Goal: Task Accomplishment & Management: Manage account settings

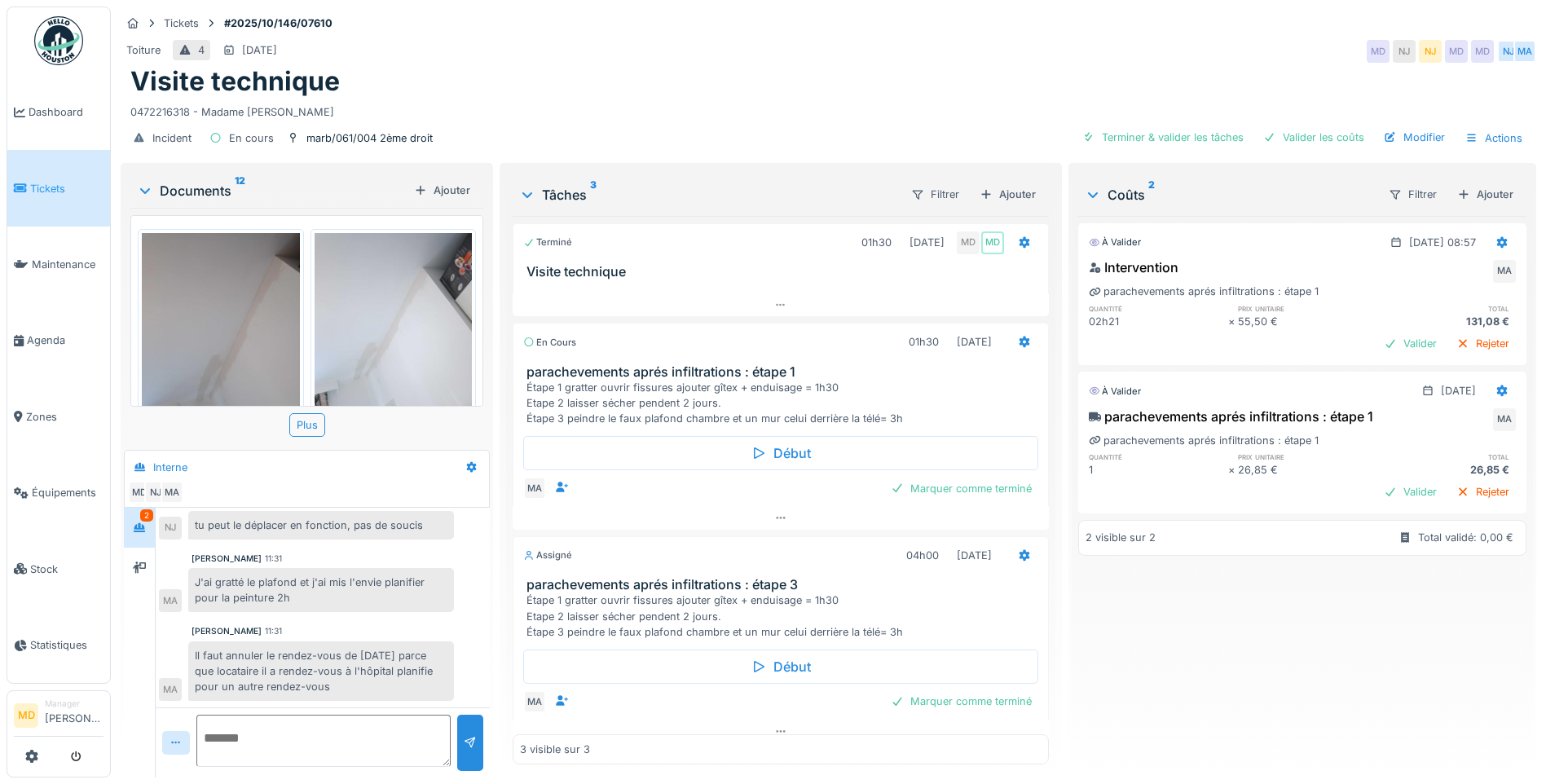
scroll to position [12, 0]
click at [139, 565] on div at bounding box center [139, 567] width 24 height 20
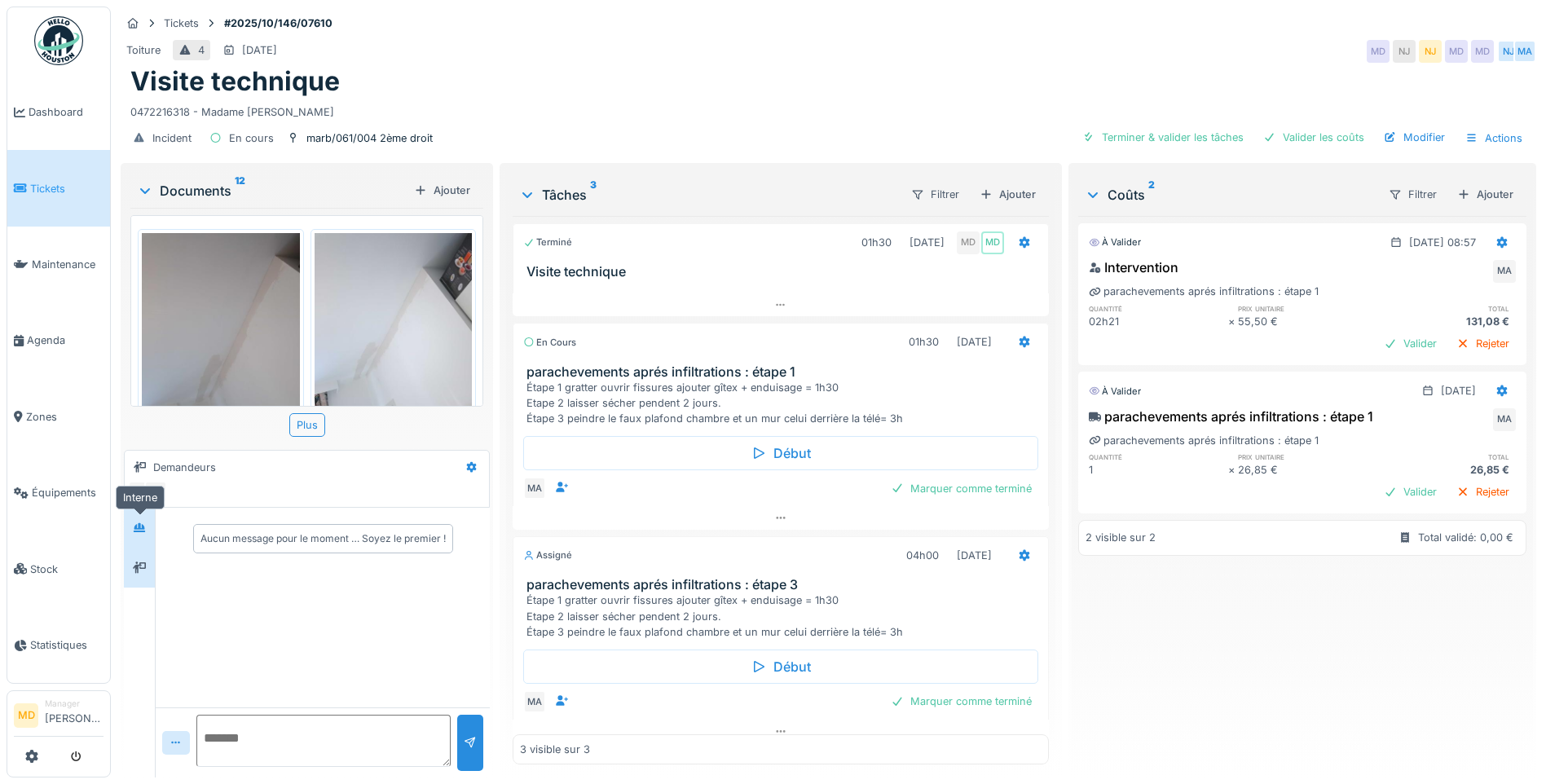
click at [141, 522] on div at bounding box center [140, 527] width 13 height 15
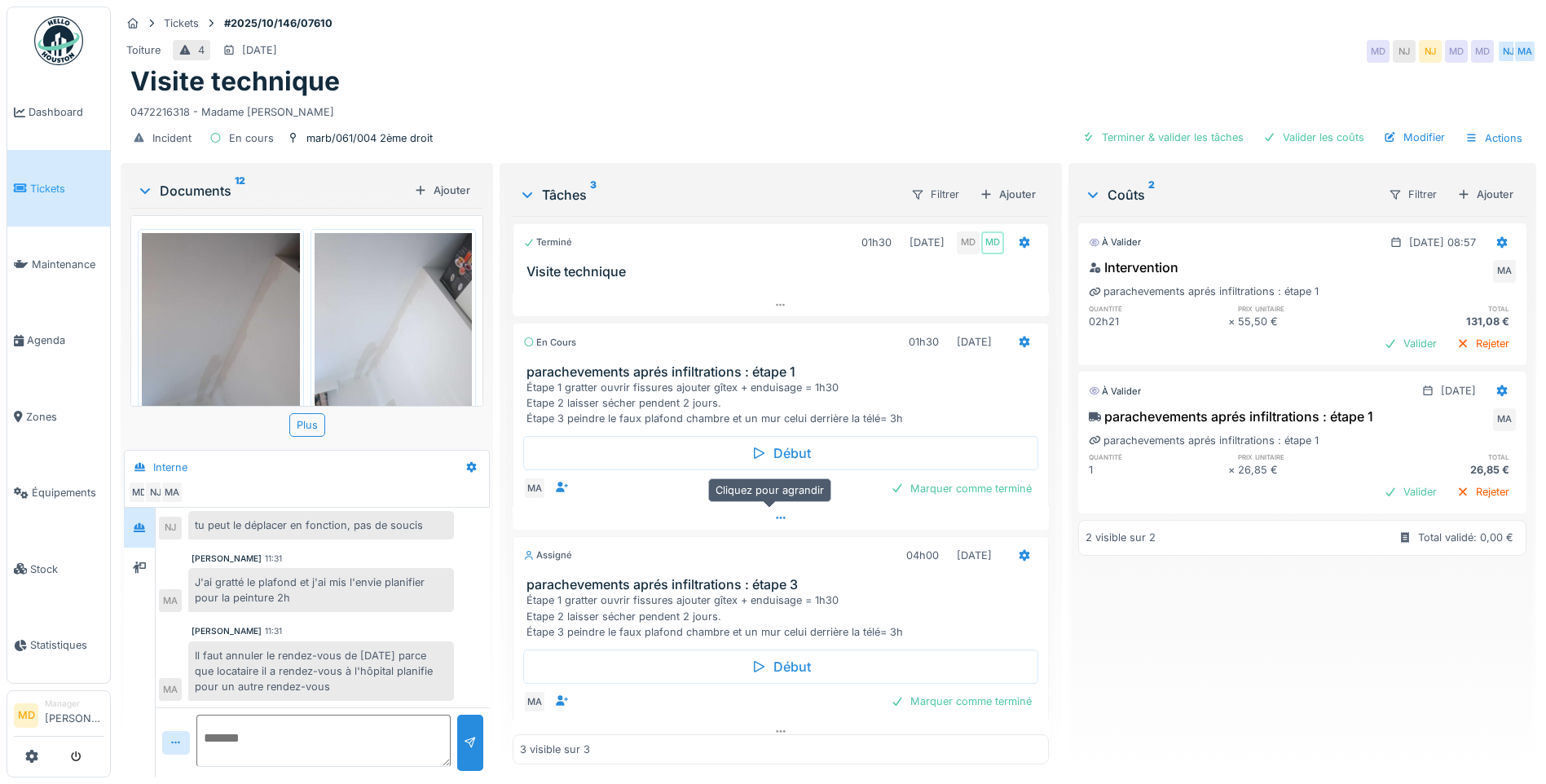
click at [774, 512] on icon at bounding box center [781, 518] width 13 height 11
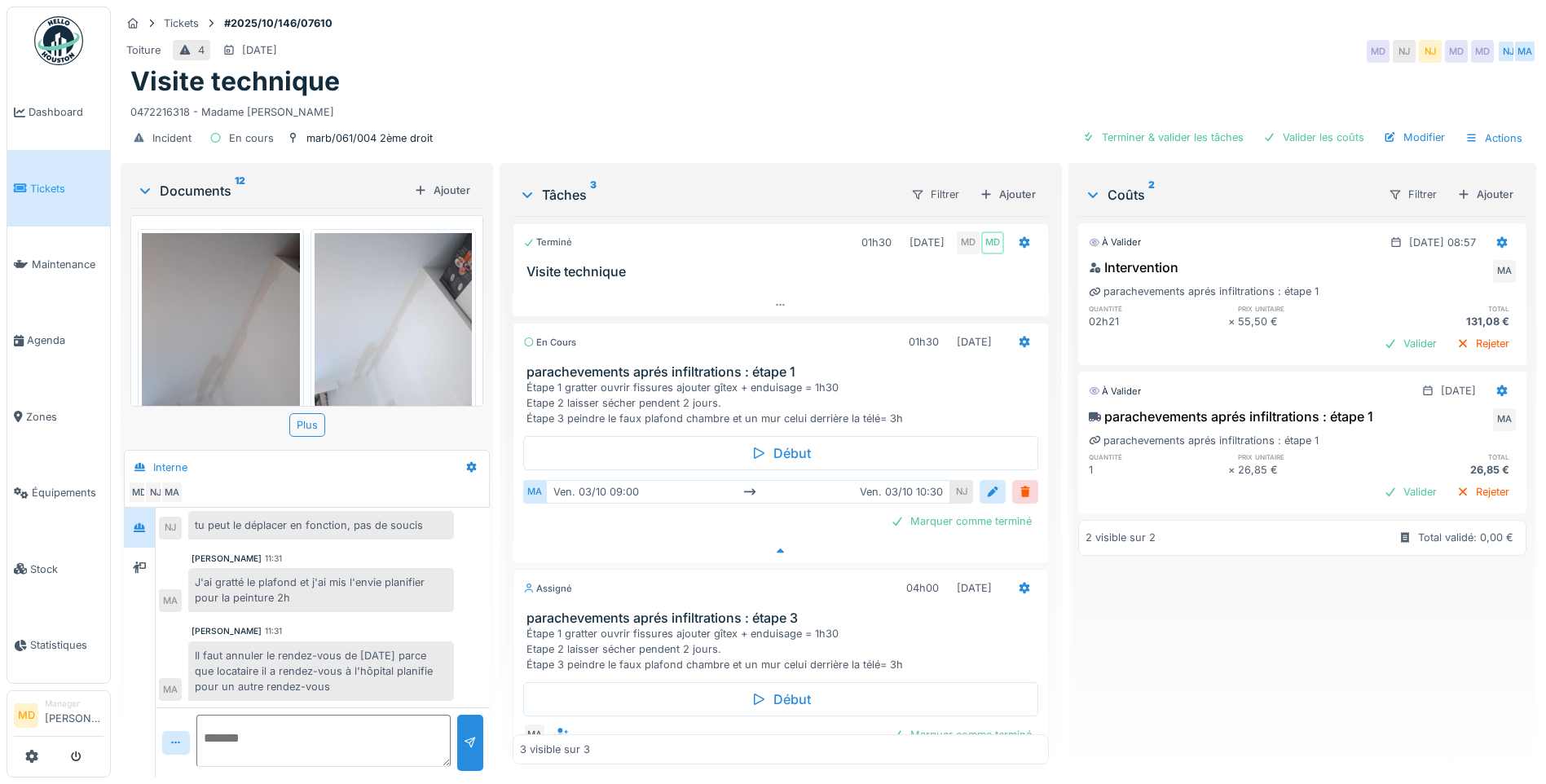
scroll to position [18, 0]
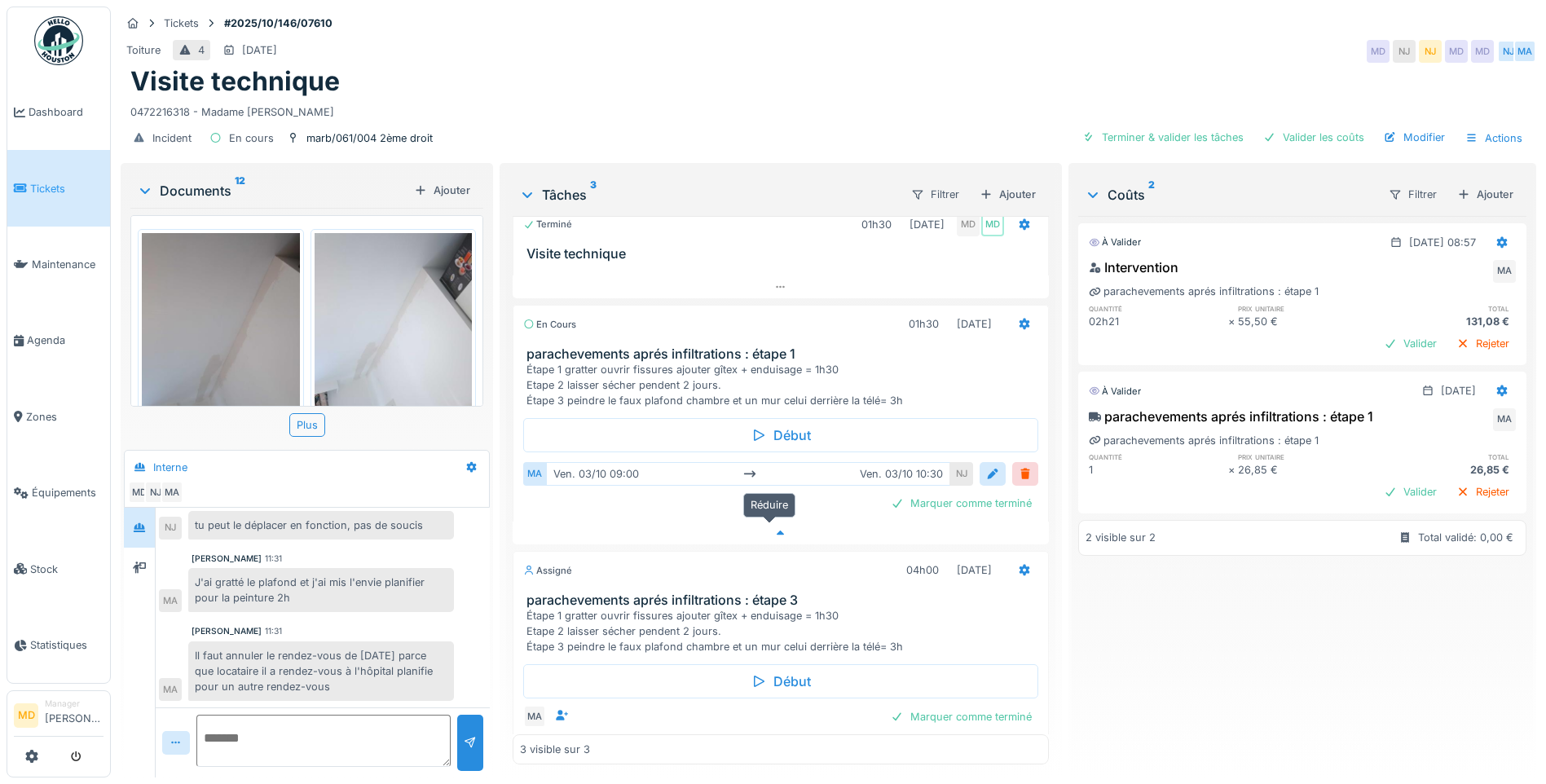
click at [773, 521] on div at bounding box center [780, 533] width 536 height 24
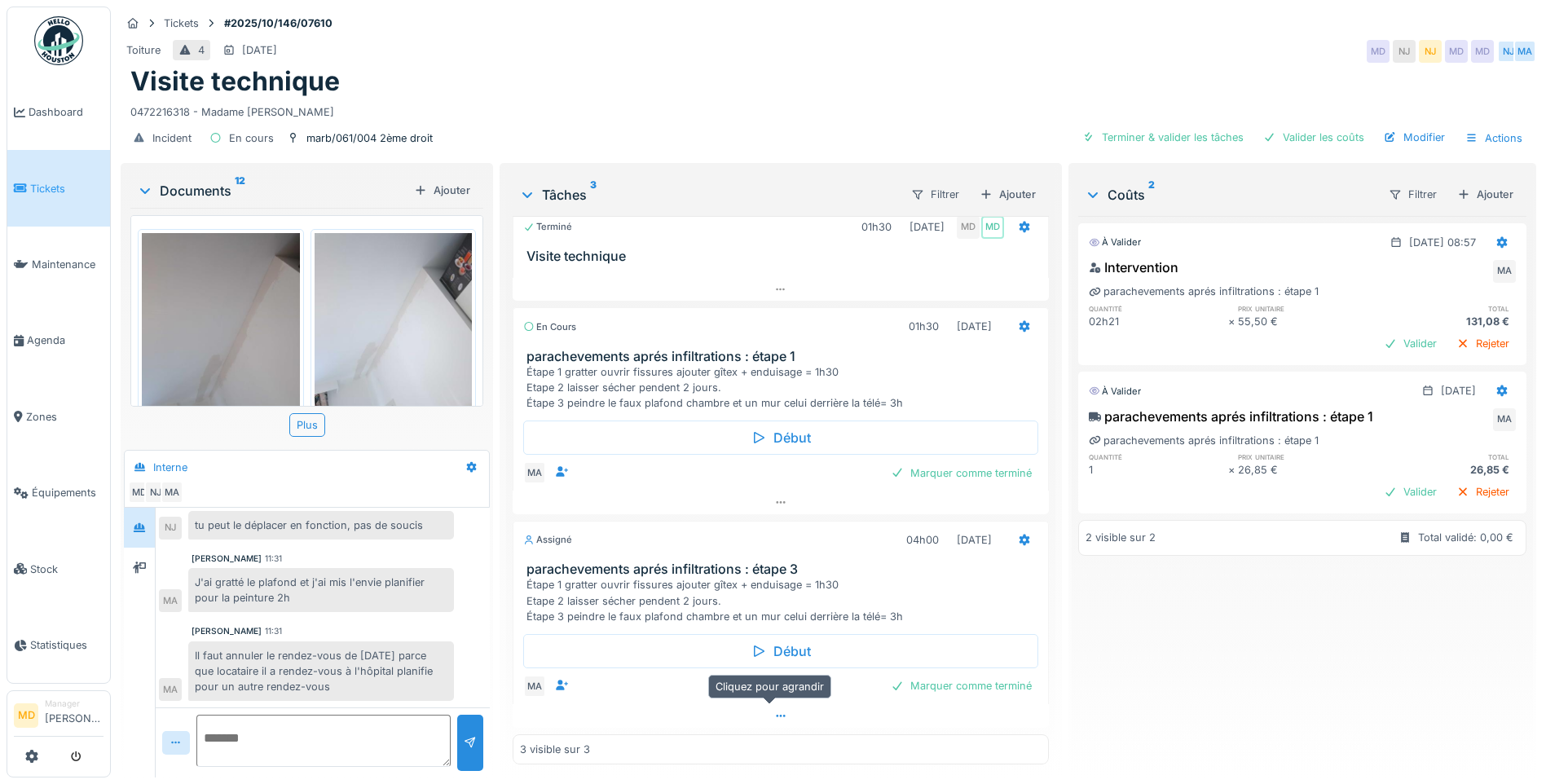
click at [774, 711] on icon at bounding box center [781, 716] width 13 height 11
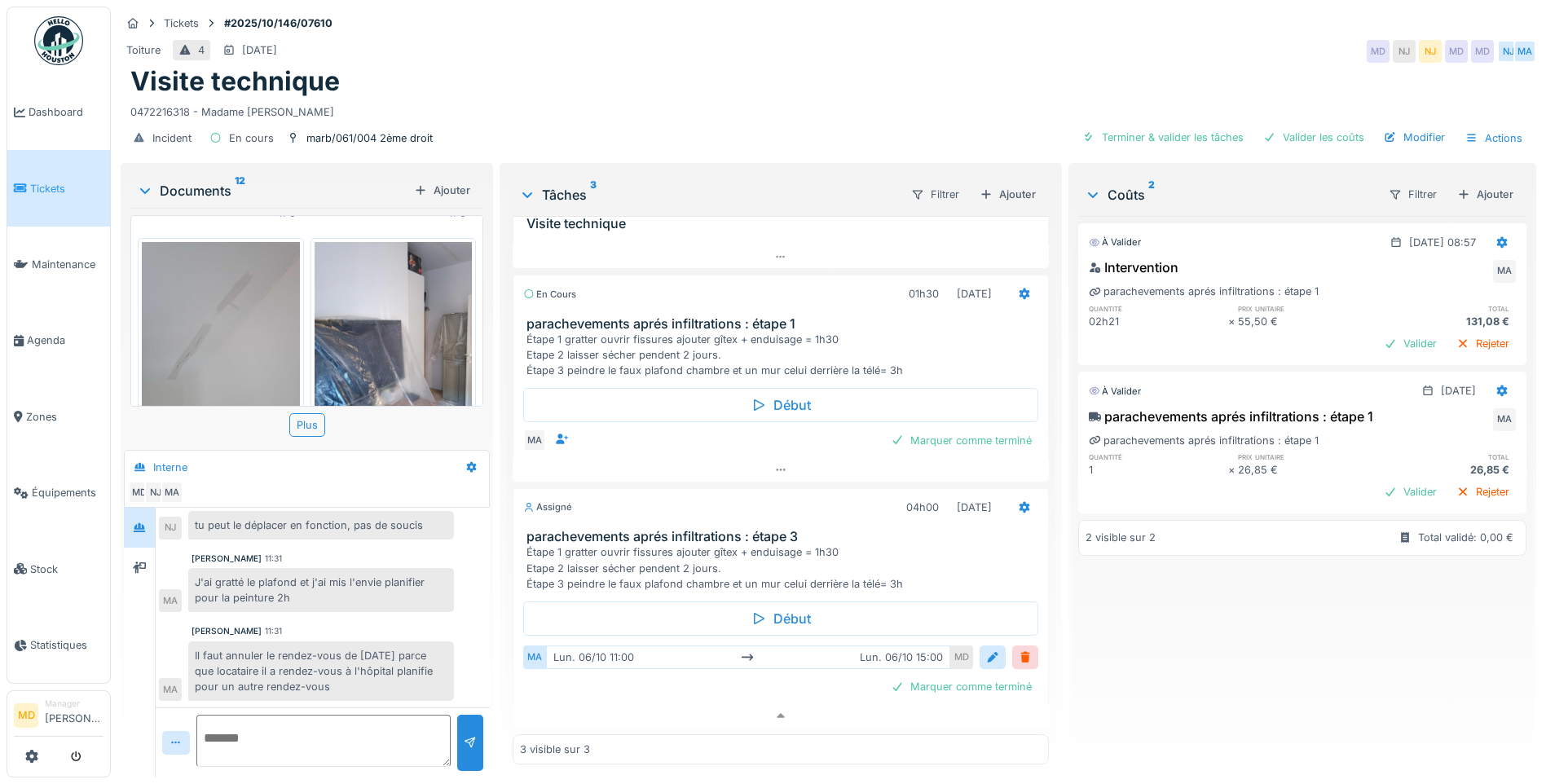
scroll to position [46, 0]
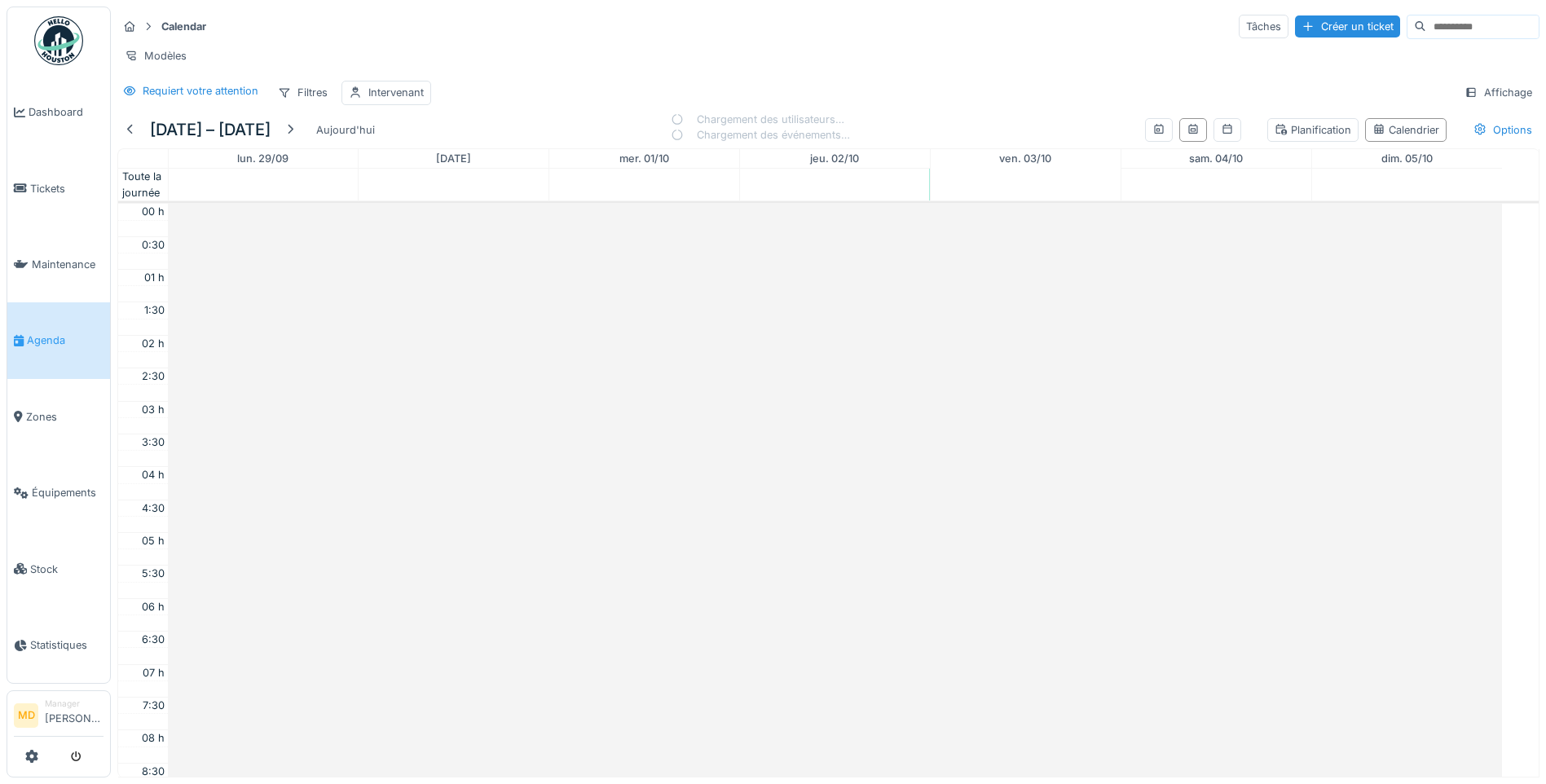
scroll to position [395, 0]
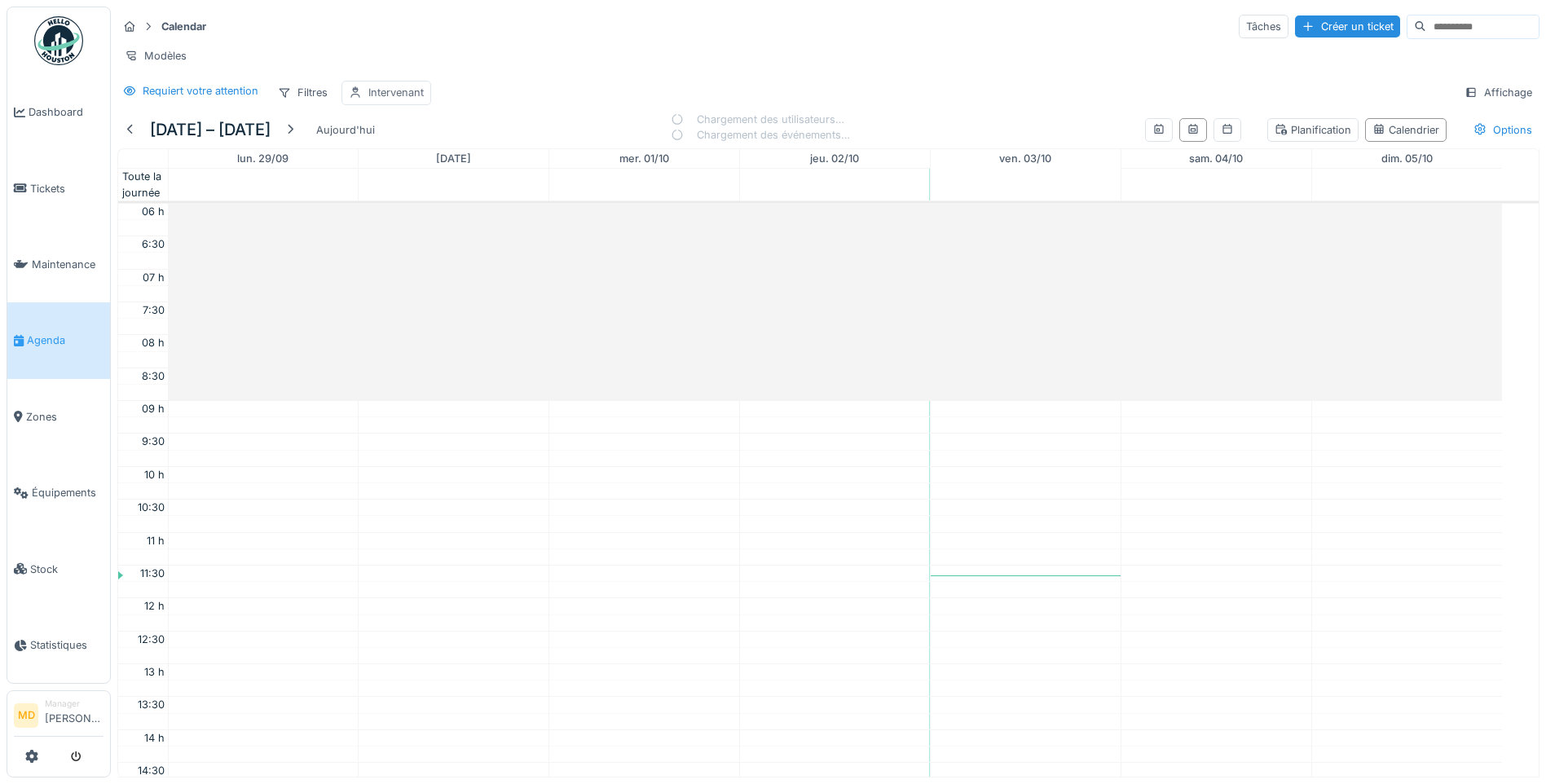
click at [380, 101] on div "Intervenant" at bounding box center [395, 92] width 55 height 15
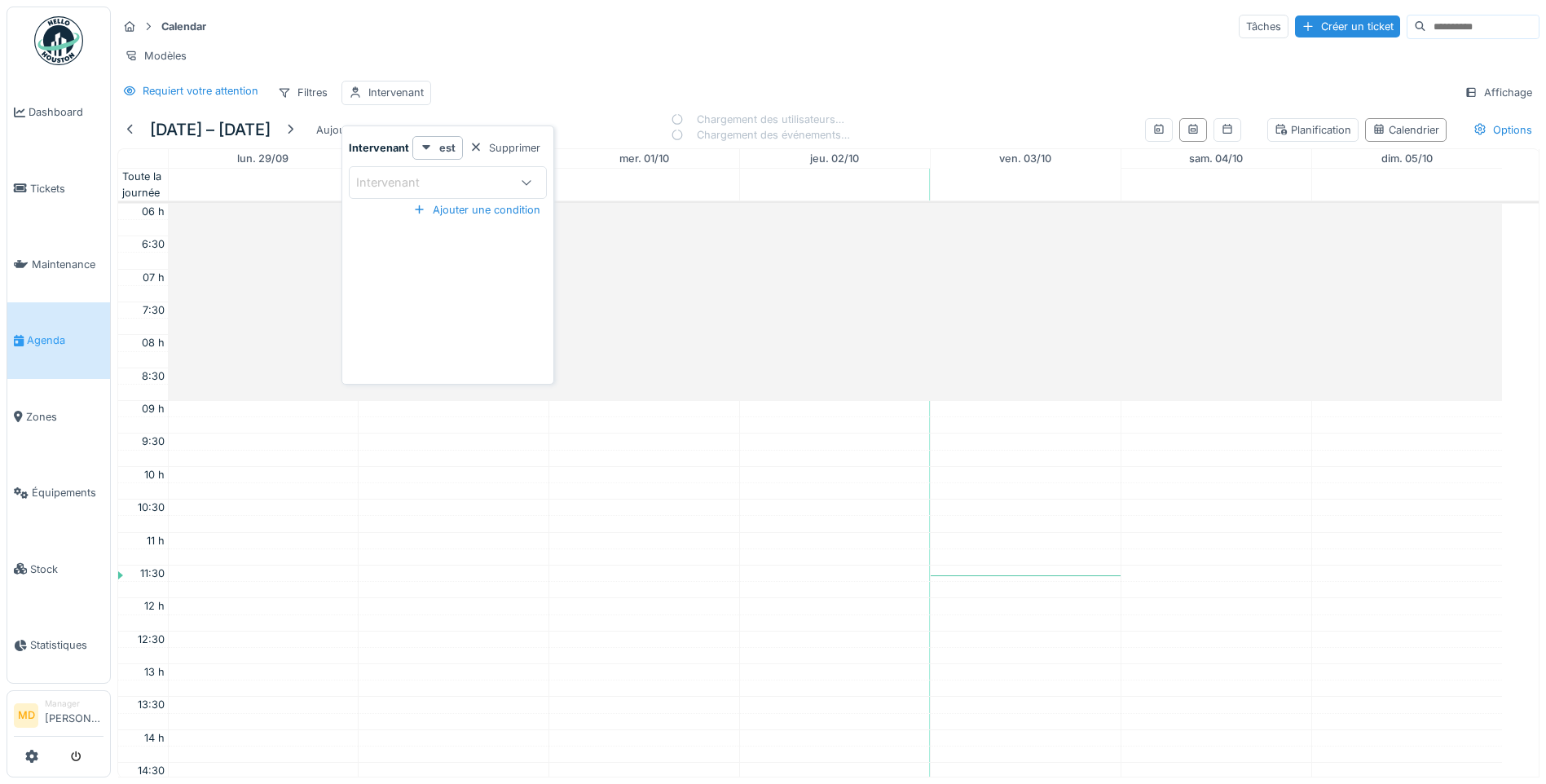
click at [425, 186] on div "Intervenant" at bounding box center [399, 182] width 86 height 18
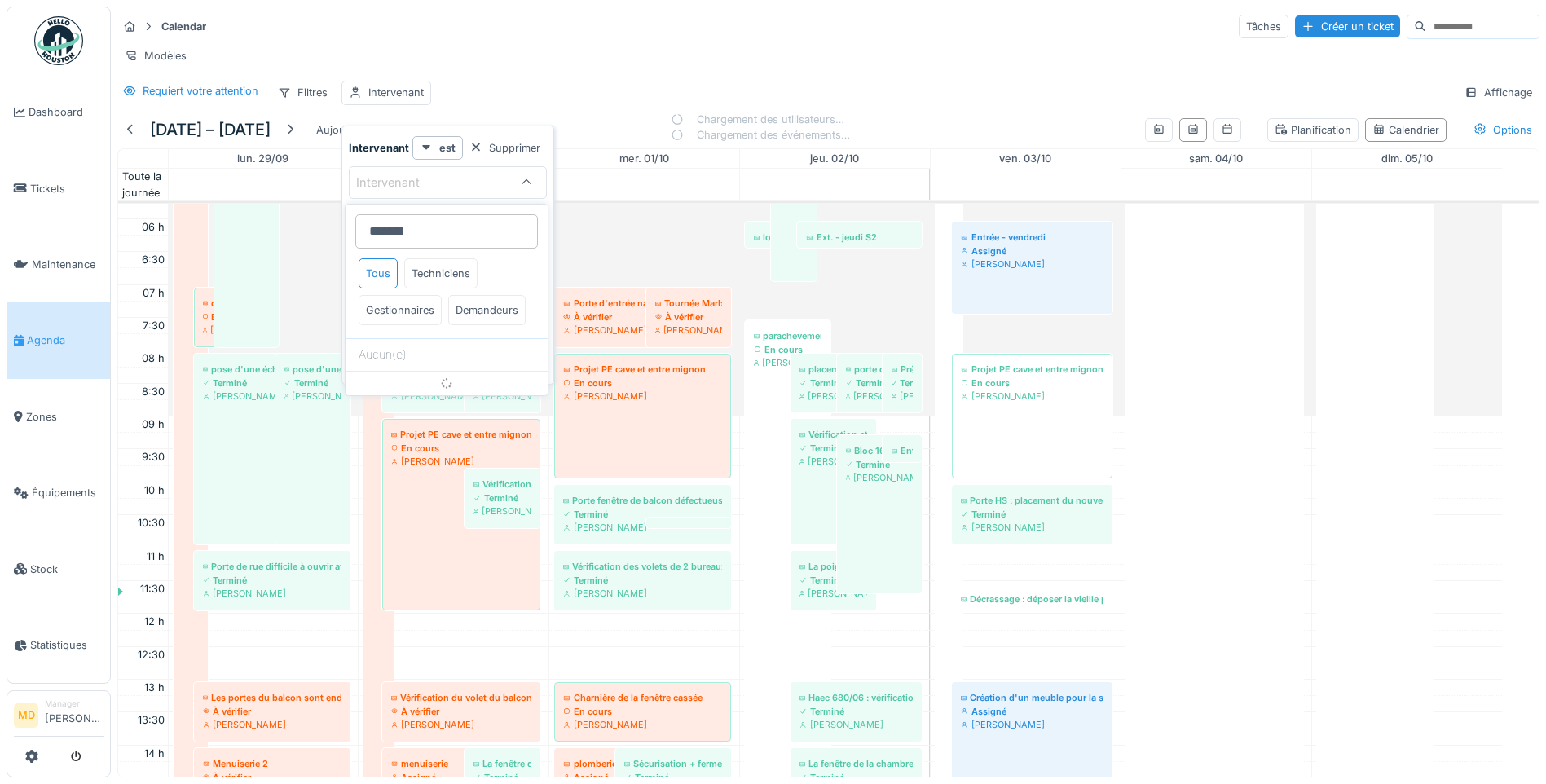
scroll to position [314, 0]
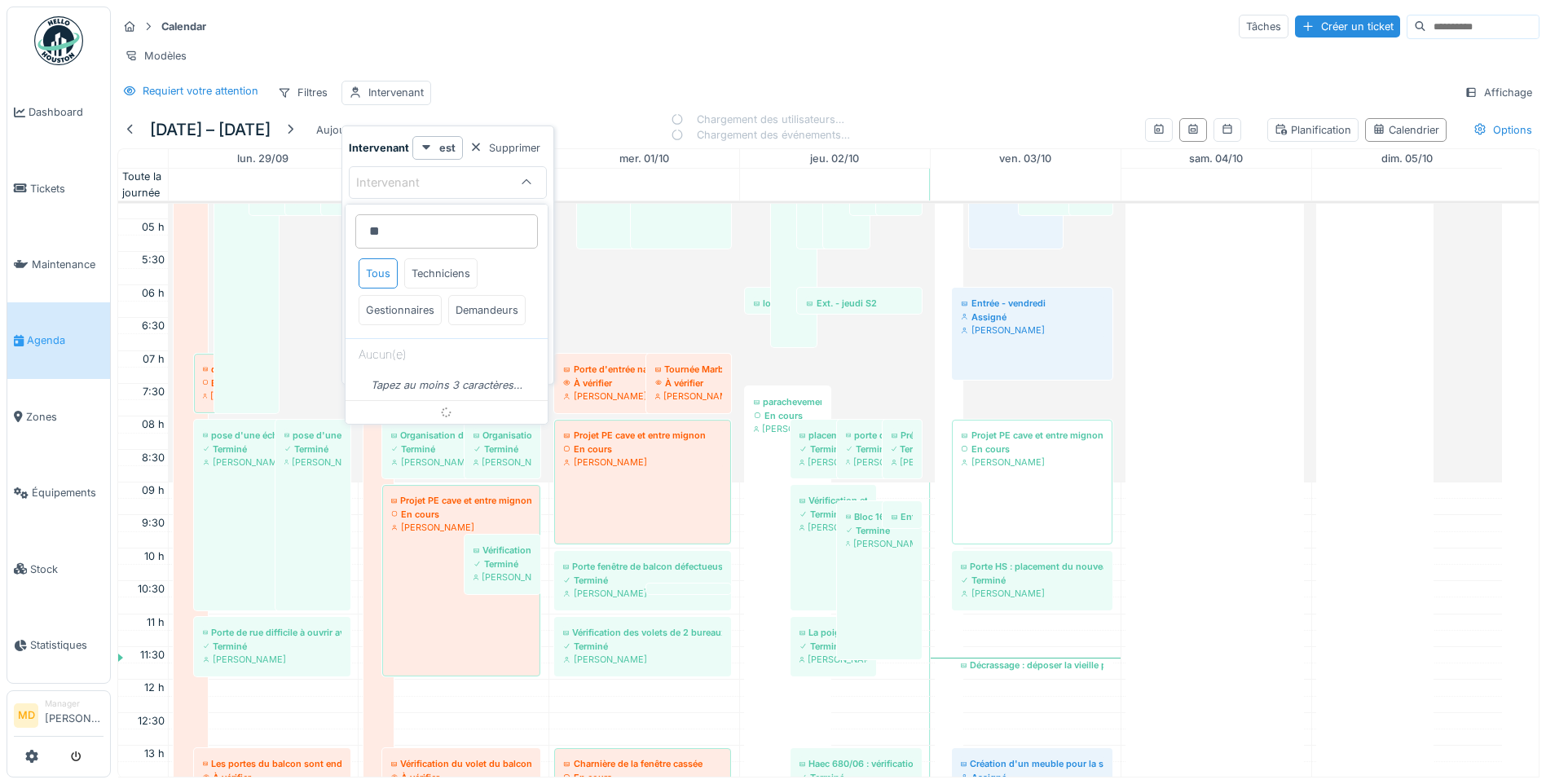
type input "*"
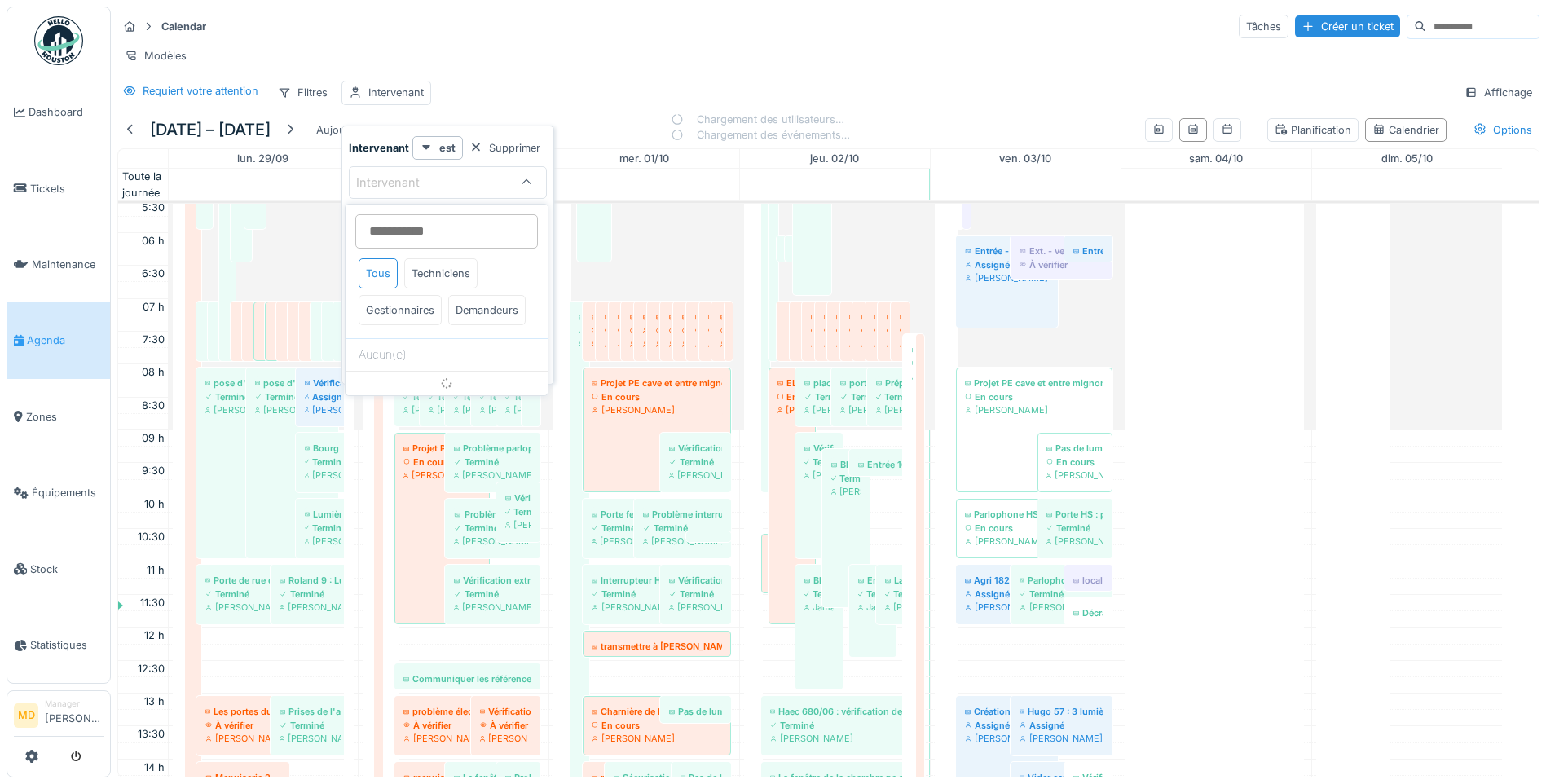
scroll to position [216, 0]
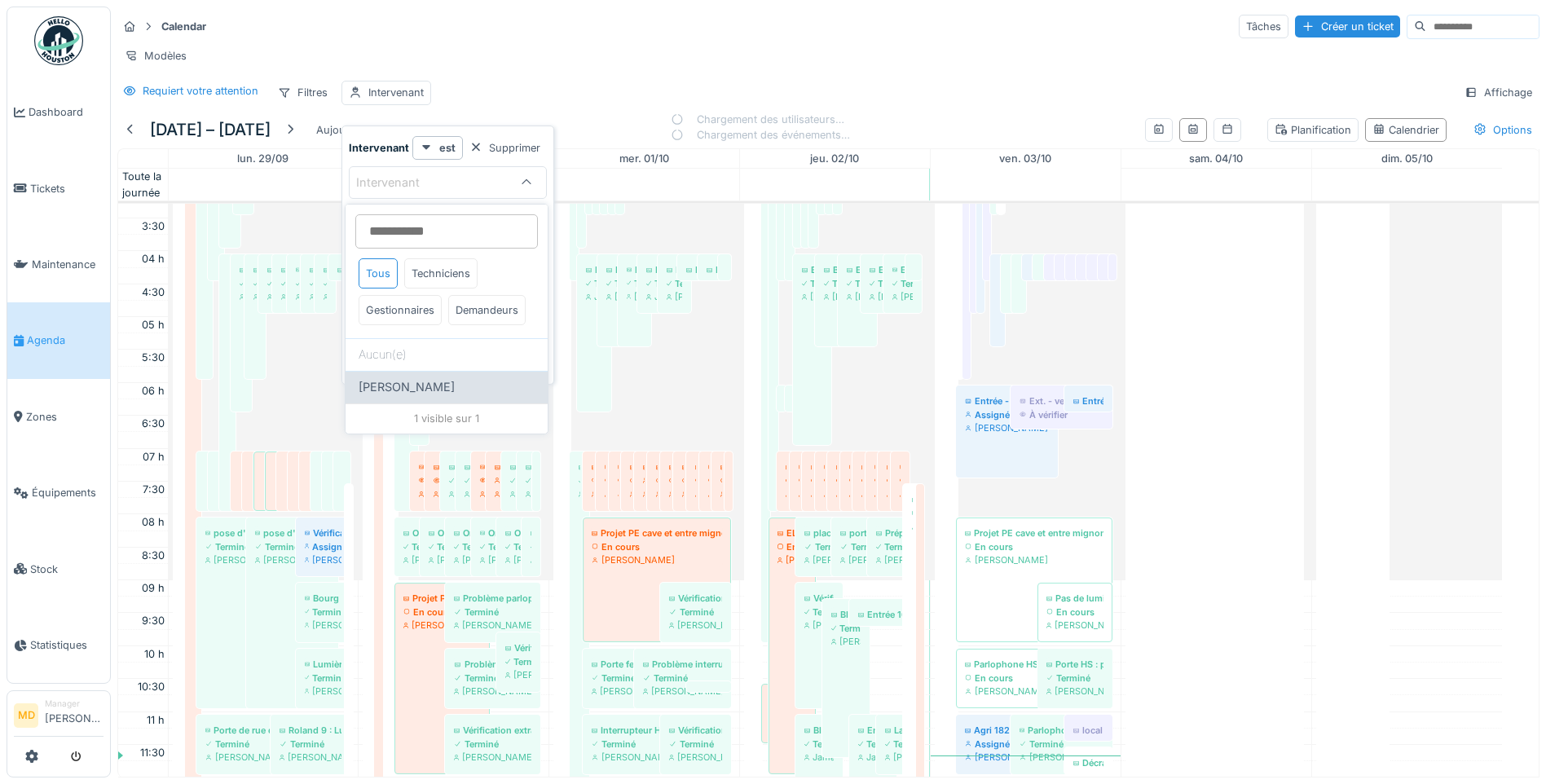
click at [430, 396] on span "[PERSON_NAME]" at bounding box center [406, 387] width 96 height 18
type input "****"
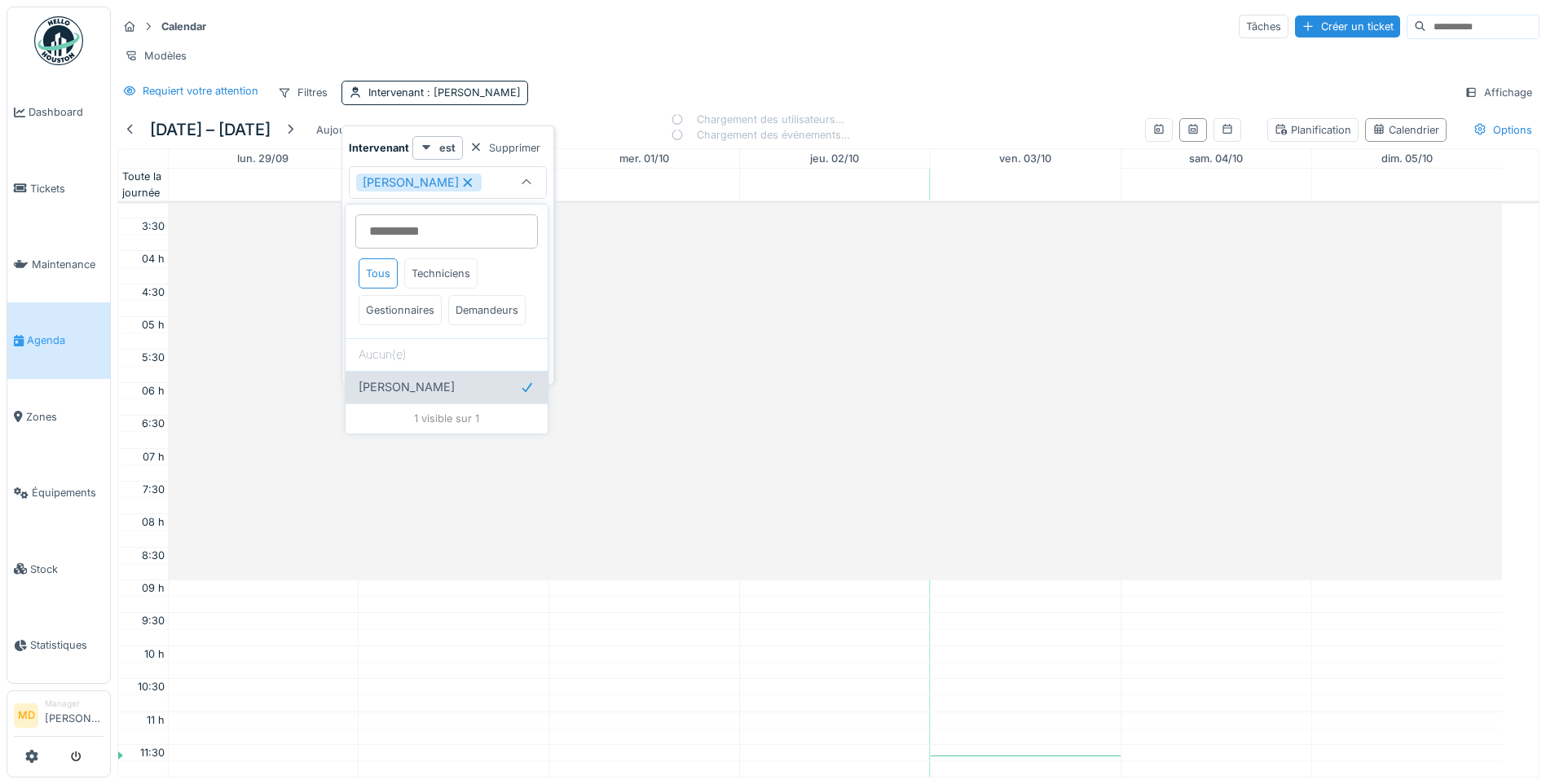
scroll to position [395, 0]
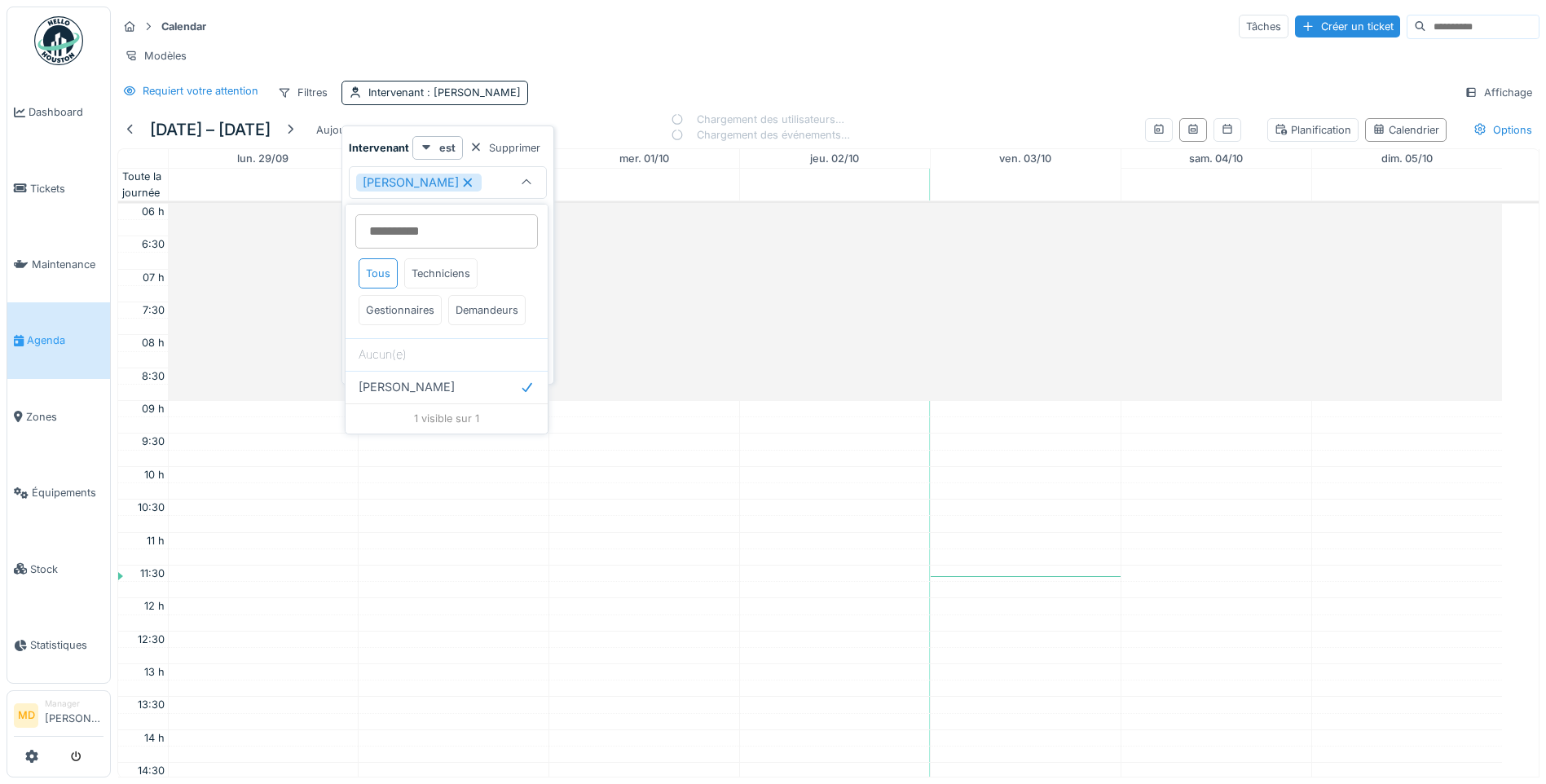
click at [616, 104] on div "Requiert votre attention Filtres Intervenant : Mahfoud Assajeri Affichage" at bounding box center [828, 92] width 1422 height 24
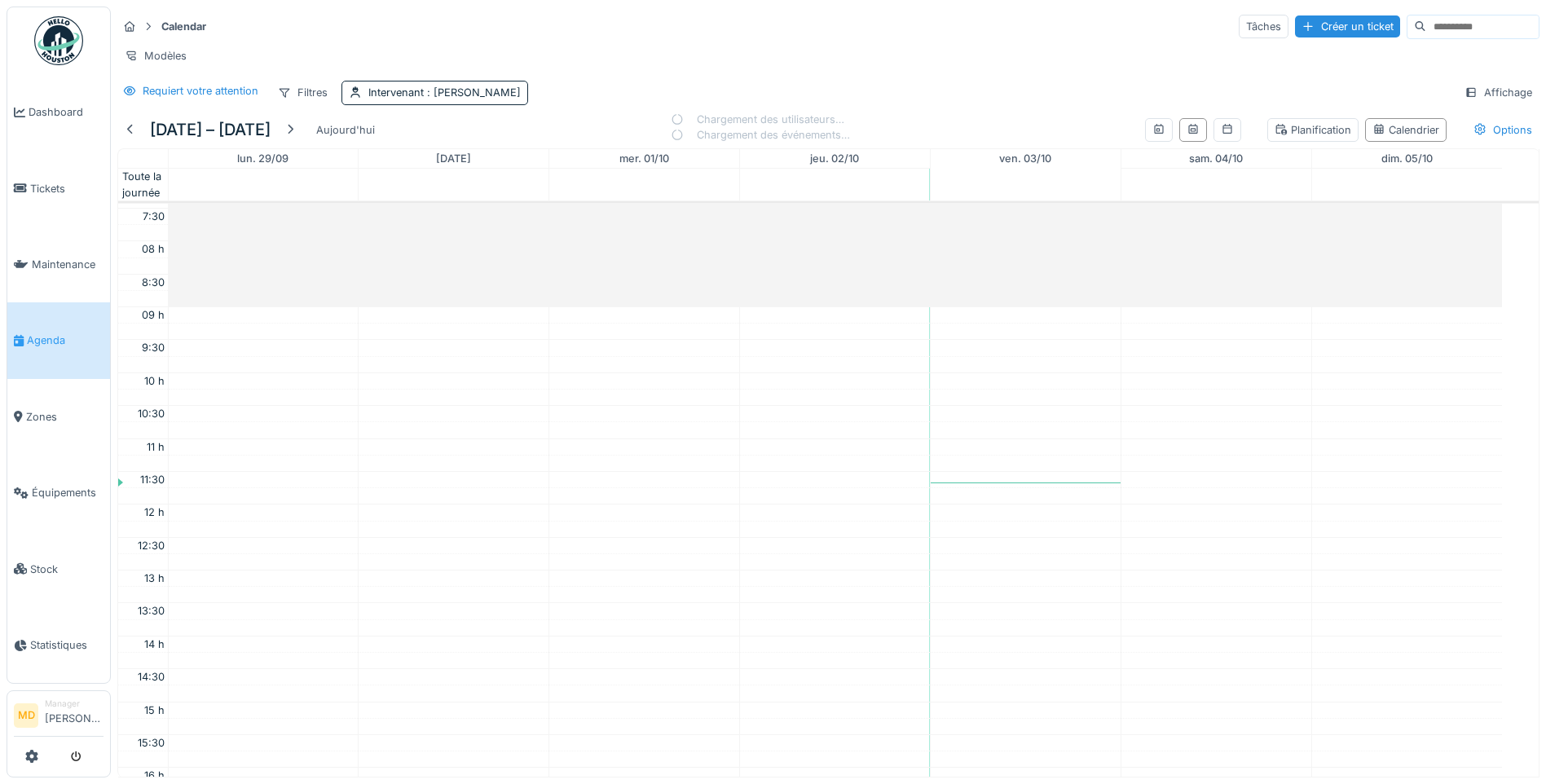
scroll to position [570, 0]
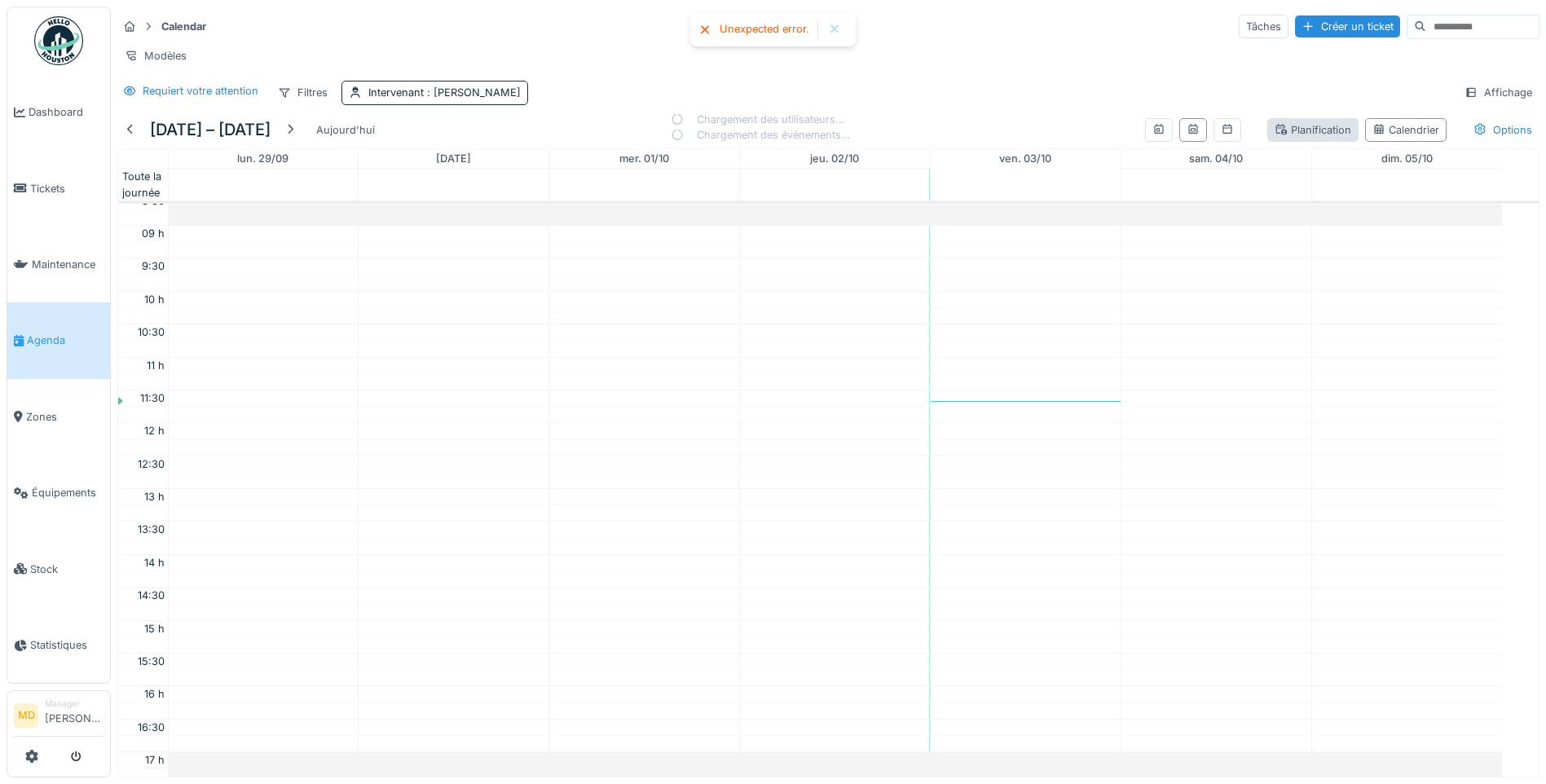
click at [1310, 138] on div "Planification" at bounding box center [1313, 130] width 76 height 15
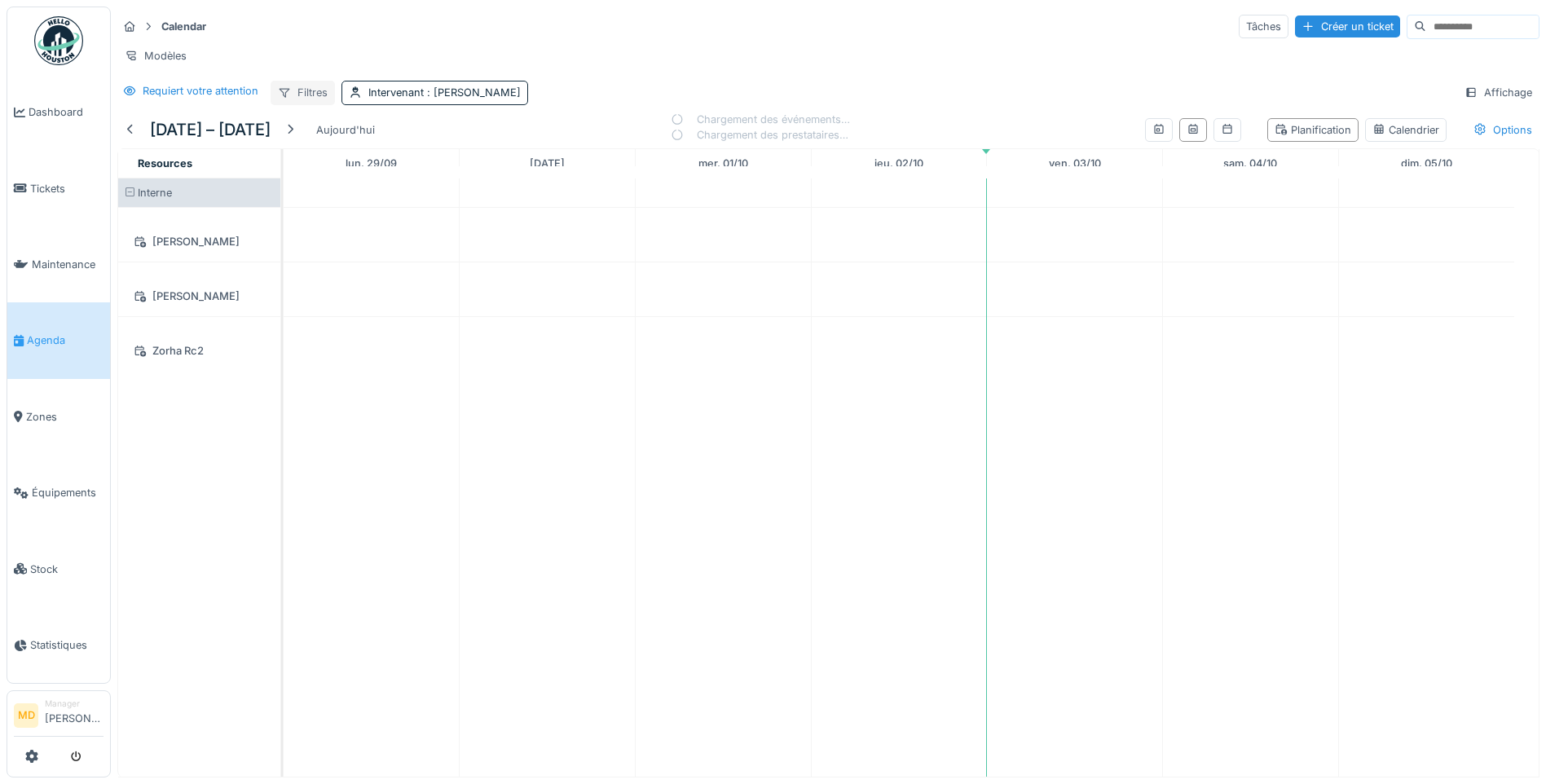
click at [315, 104] on div "Filtres" at bounding box center [302, 92] width 64 height 24
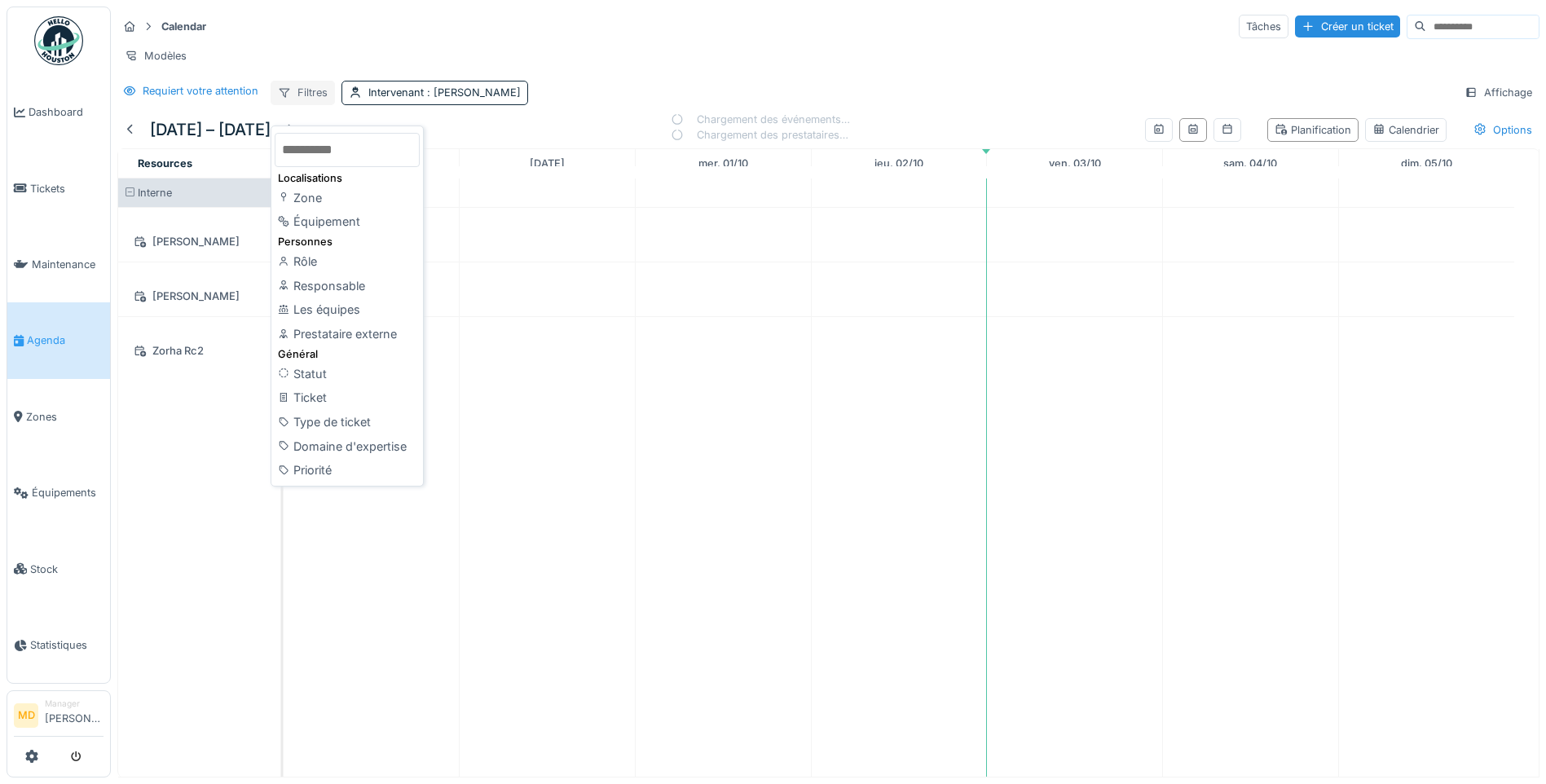
click at [315, 104] on div "Filtres" at bounding box center [302, 92] width 64 height 24
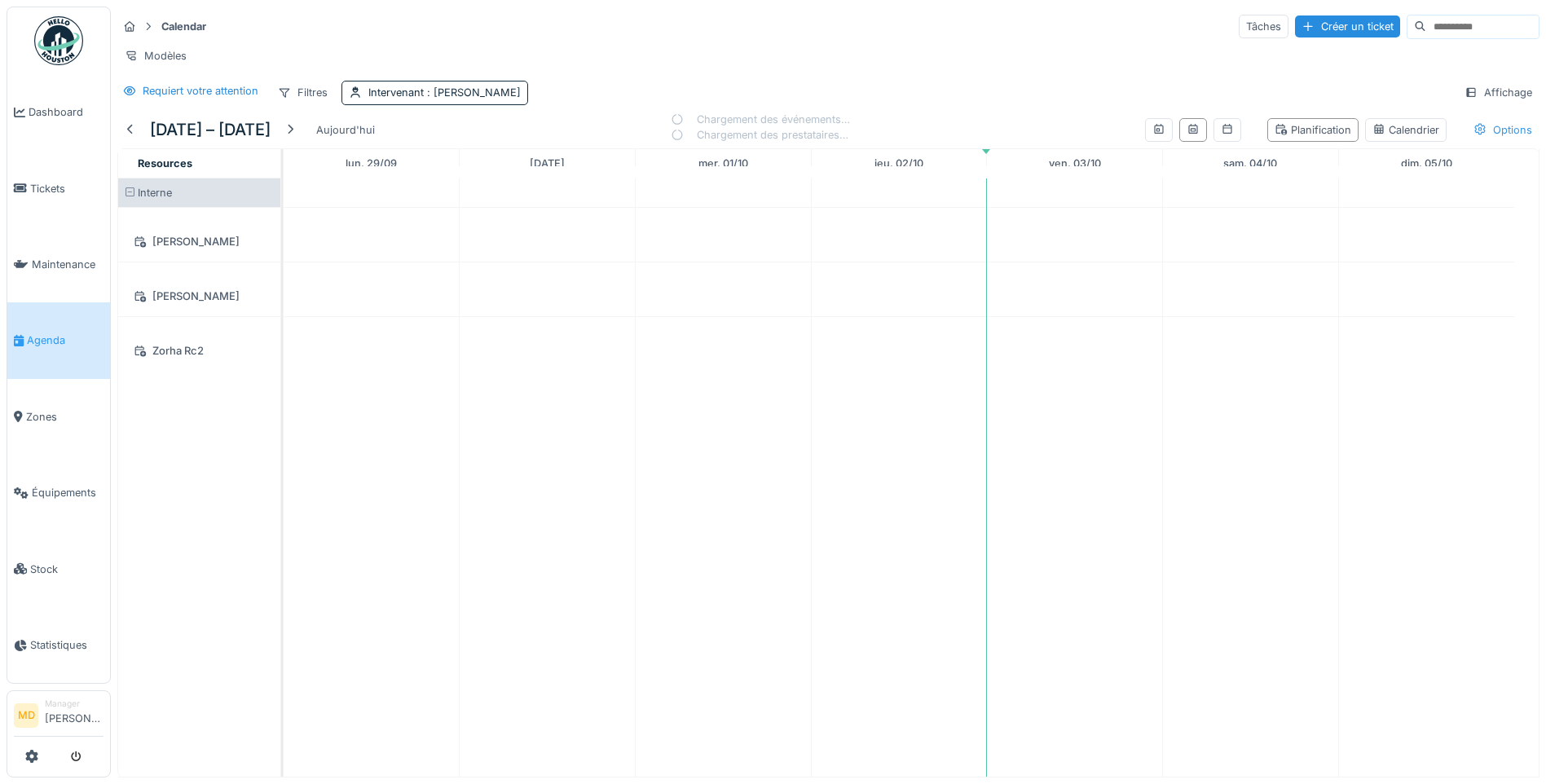
click at [1473, 134] on icon at bounding box center [1480, 130] width 13 height 11
click at [1474, 102] on div "Affichage" at bounding box center [1498, 92] width 83 height 24
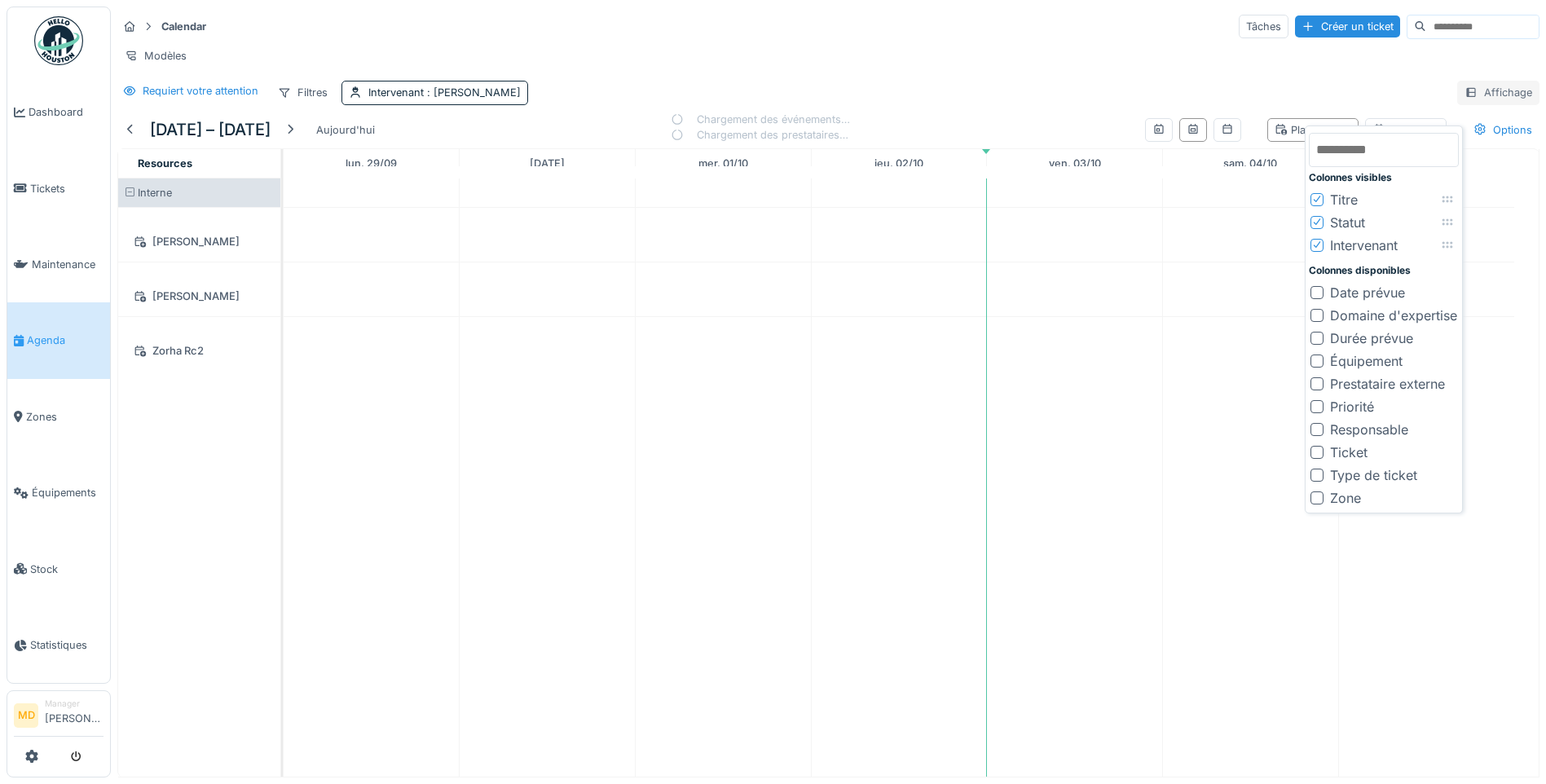
click at [1474, 102] on div "Affichage" at bounding box center [1498, 92] width 83 height 24
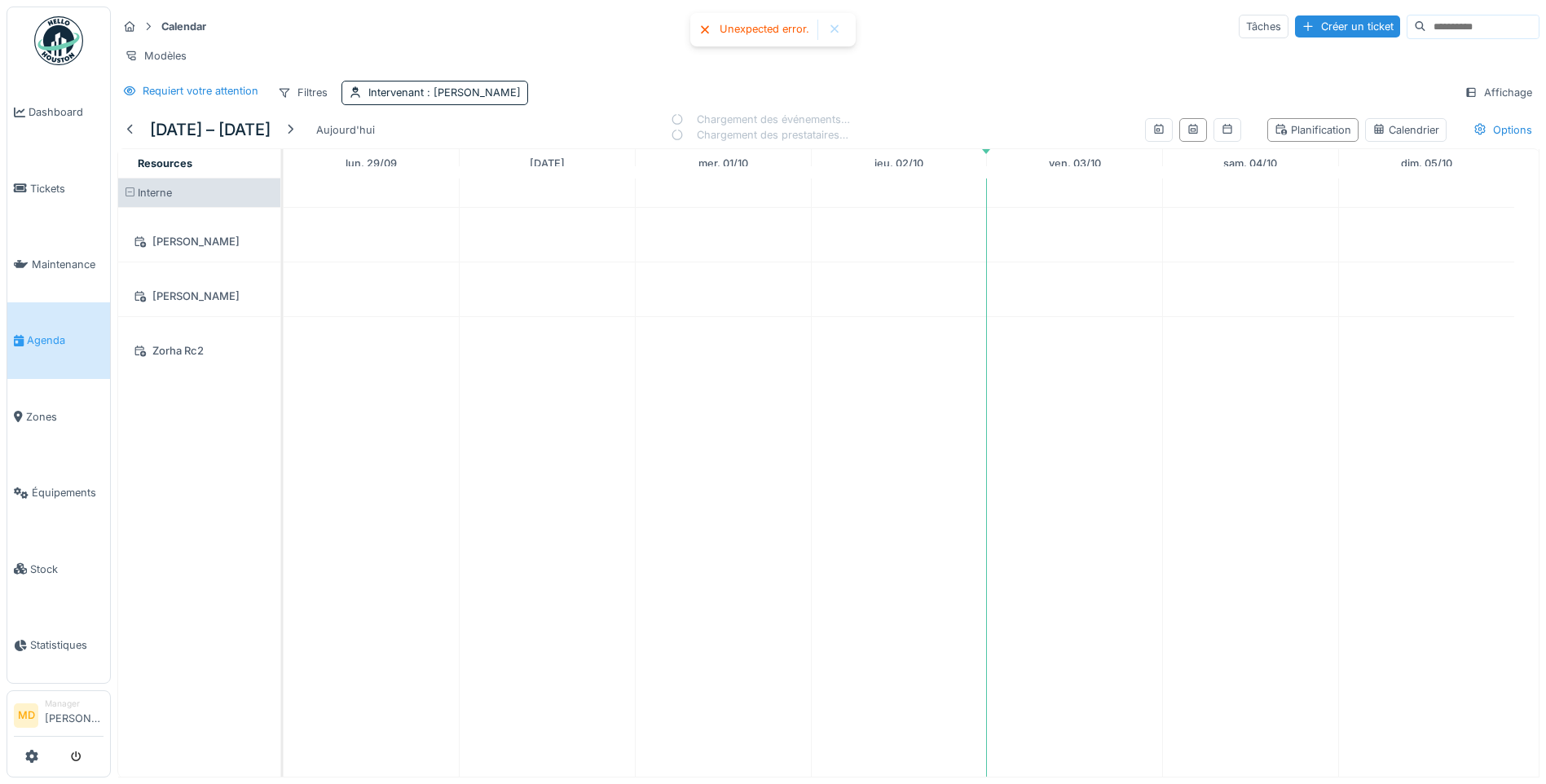
click at [846, 31] on div at bounding box center [834, 30] width 26 height 20
click at [1373, 134] on icon at bounding box center [1379, 130] width 13 height 11
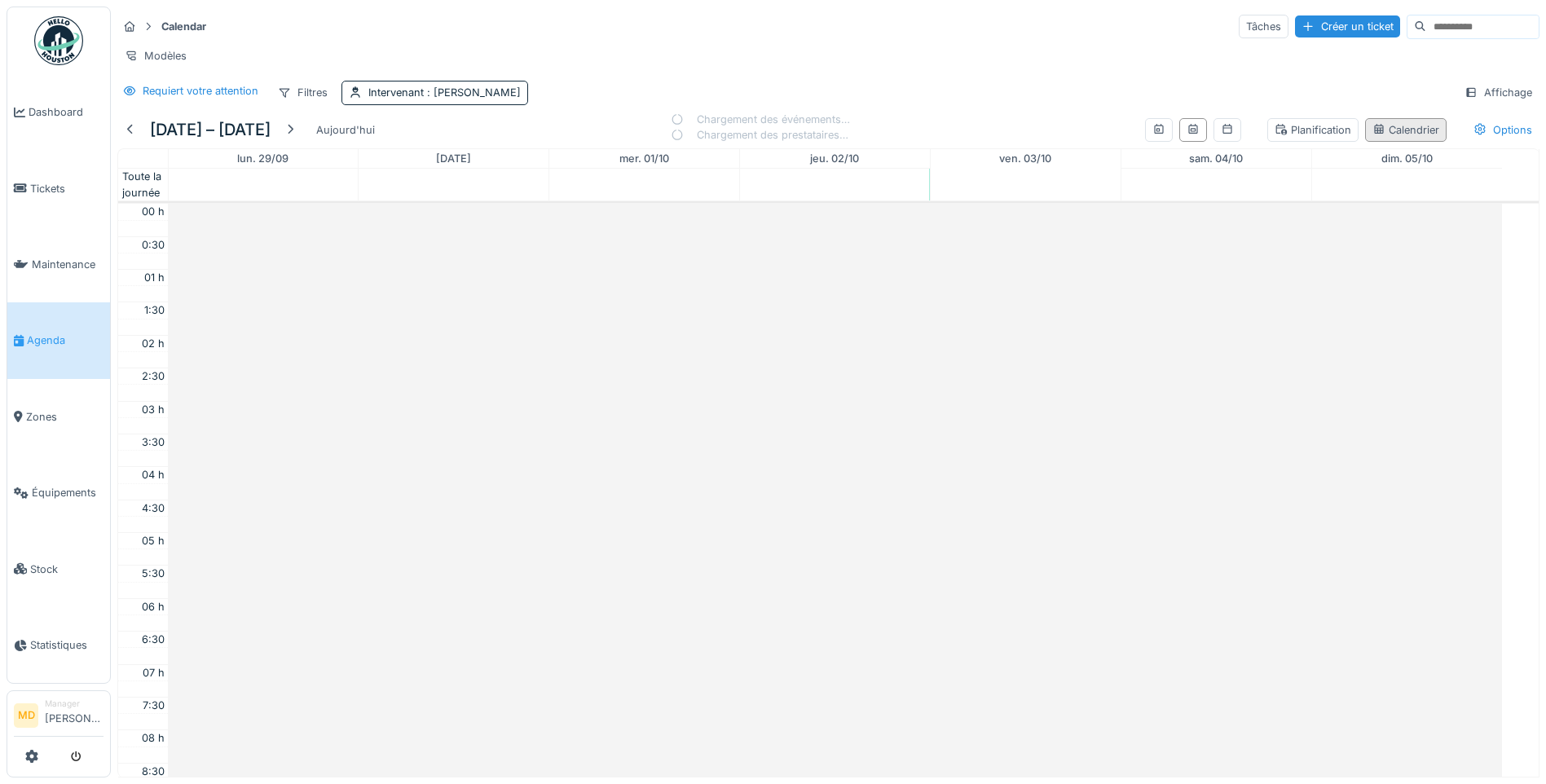
scroll to position [395, 0]
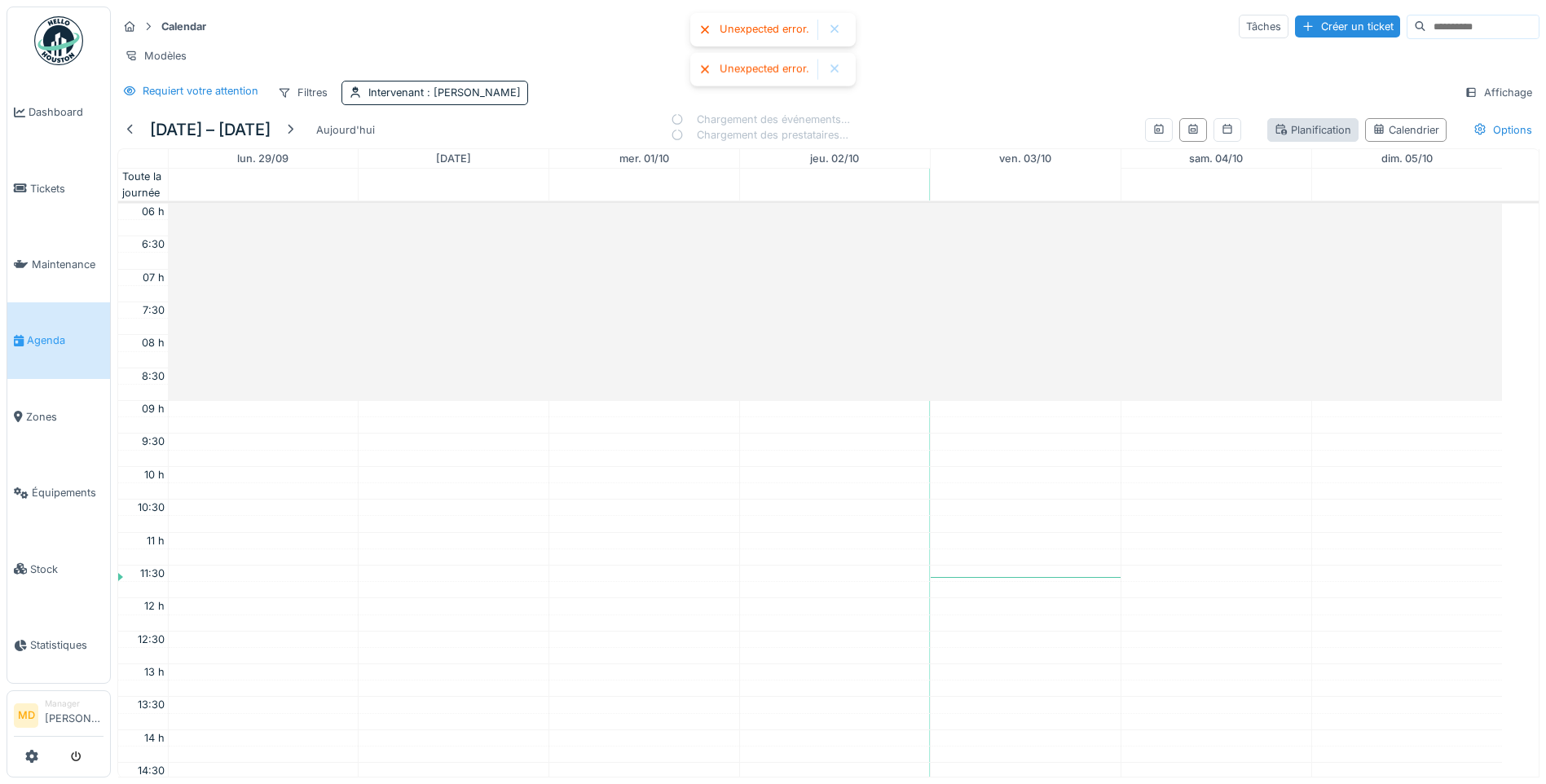
click at [1298, 138] on div "Planification" at bounding box center [1313, 130] width 76 height 15
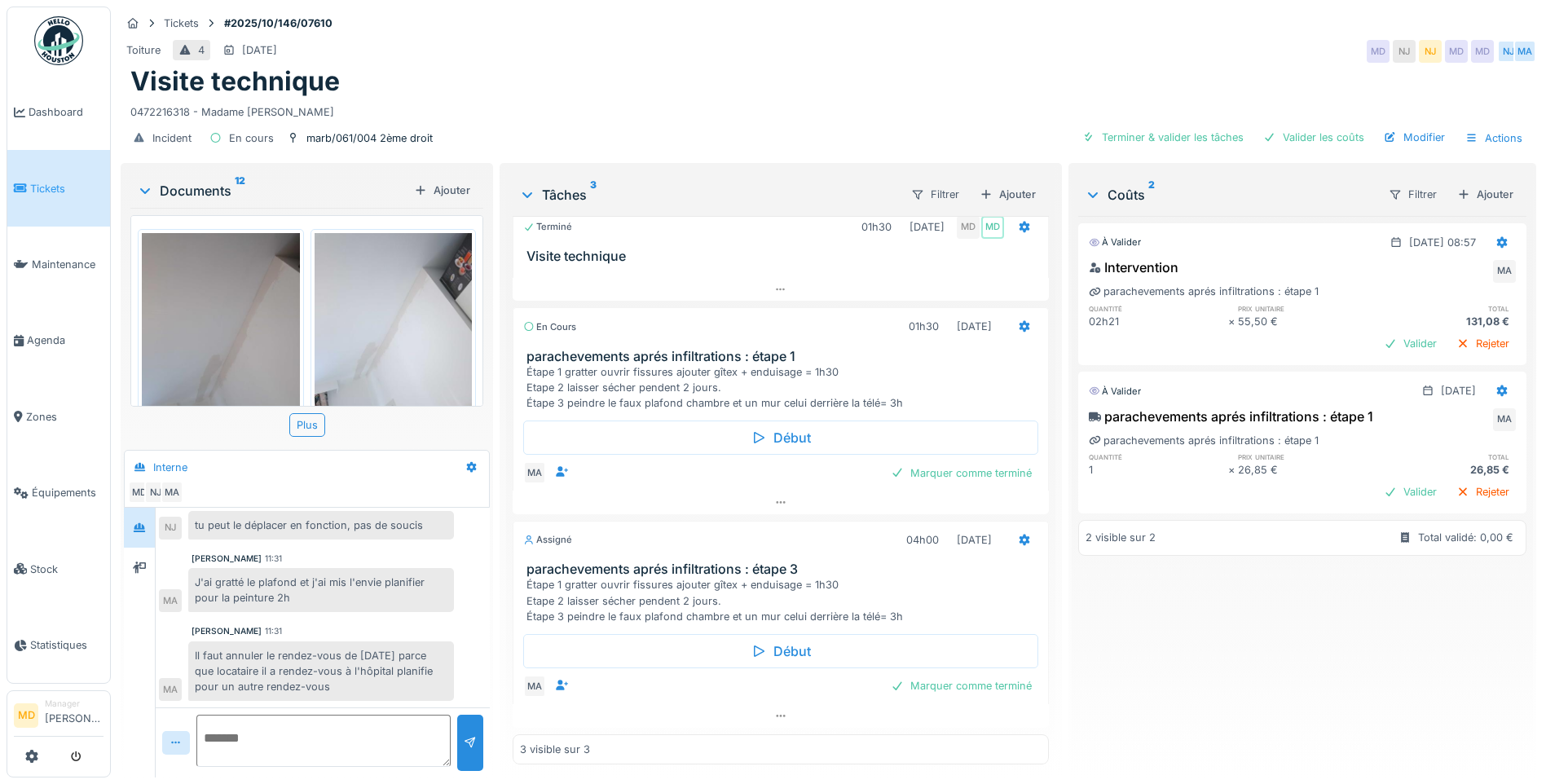
scroll to position [14, 0]
click at [289, 741] on textarea at bounding box center [324, 740] width 254 height 53
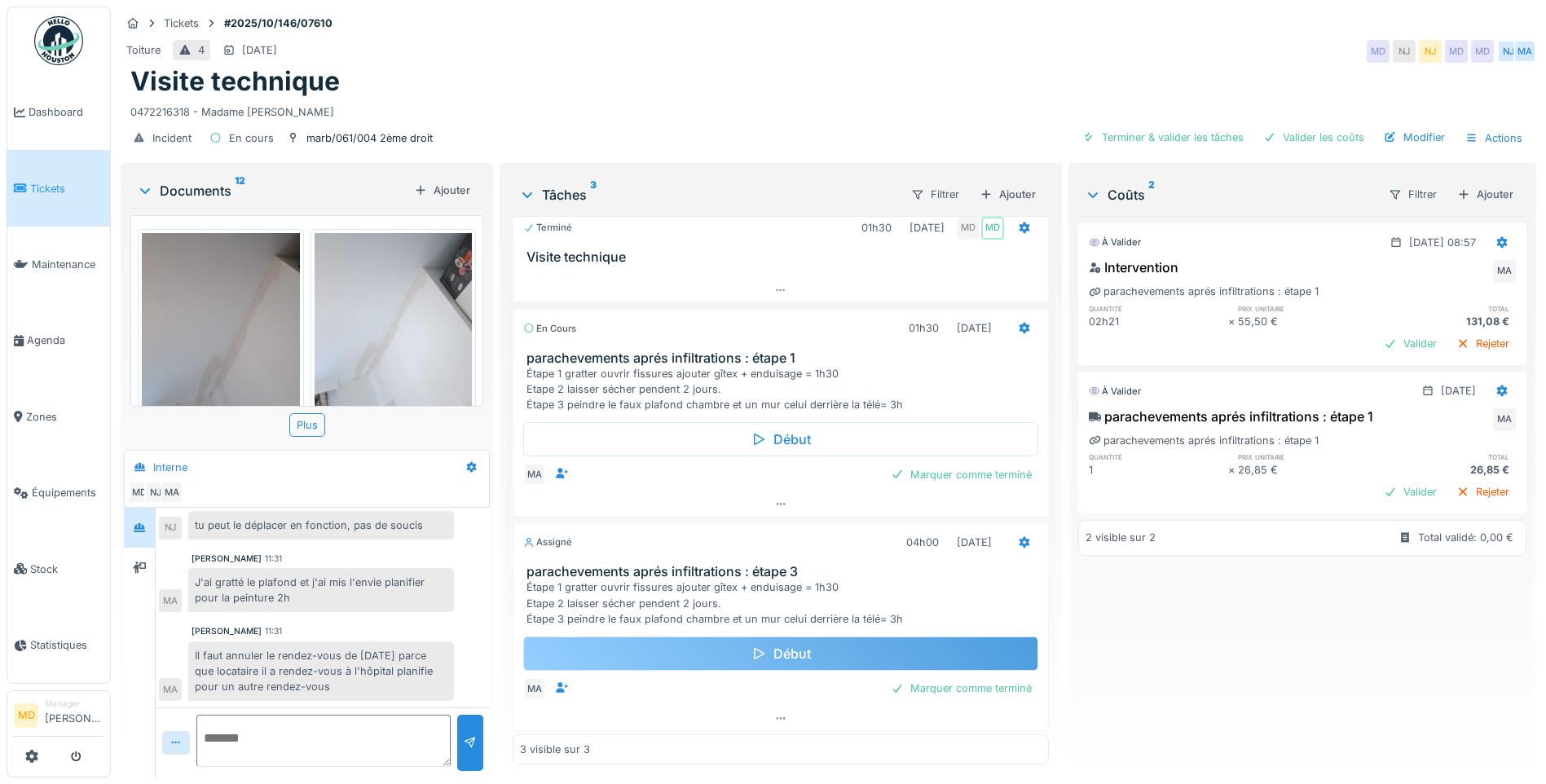
scroll to position [18, 0]
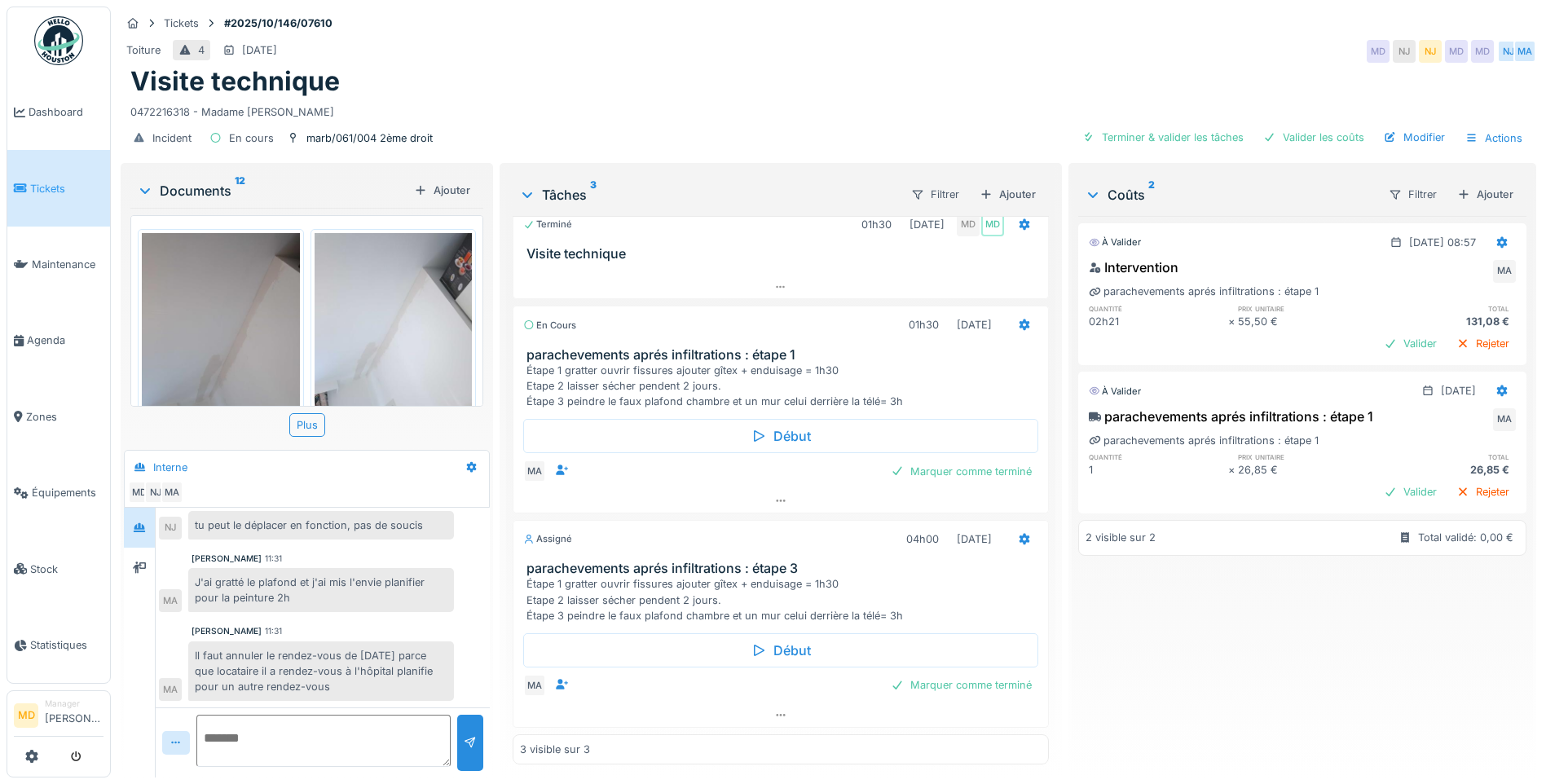
click at [289, 724] on textarea at bounding box center [324, 740] width 254 height 53
type textarea "**********"
click at [774, 710] on icon at bounding box center [781, 715] width 13 height 11
drag, startPoint x: 354, startPoint y: 730, endPoint x: 109, endPoint y: 712, distance: 245.7
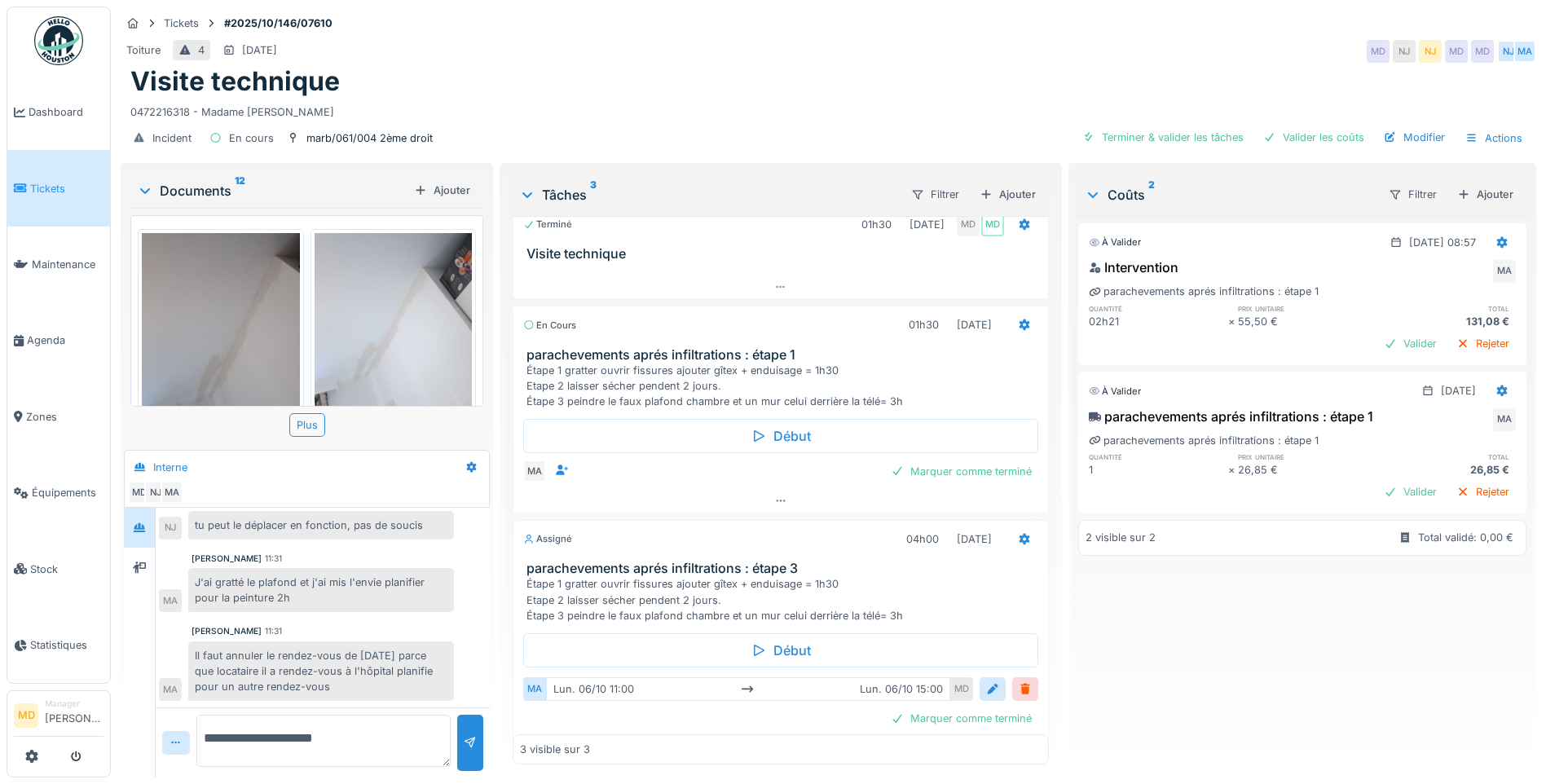
click at [109, 712] on body "Dashboard Tickets Maintenance Agenda Zones Équipements Stock Statistiques MD Ma…" at bounding box center [773, 392] width 1546 height 784
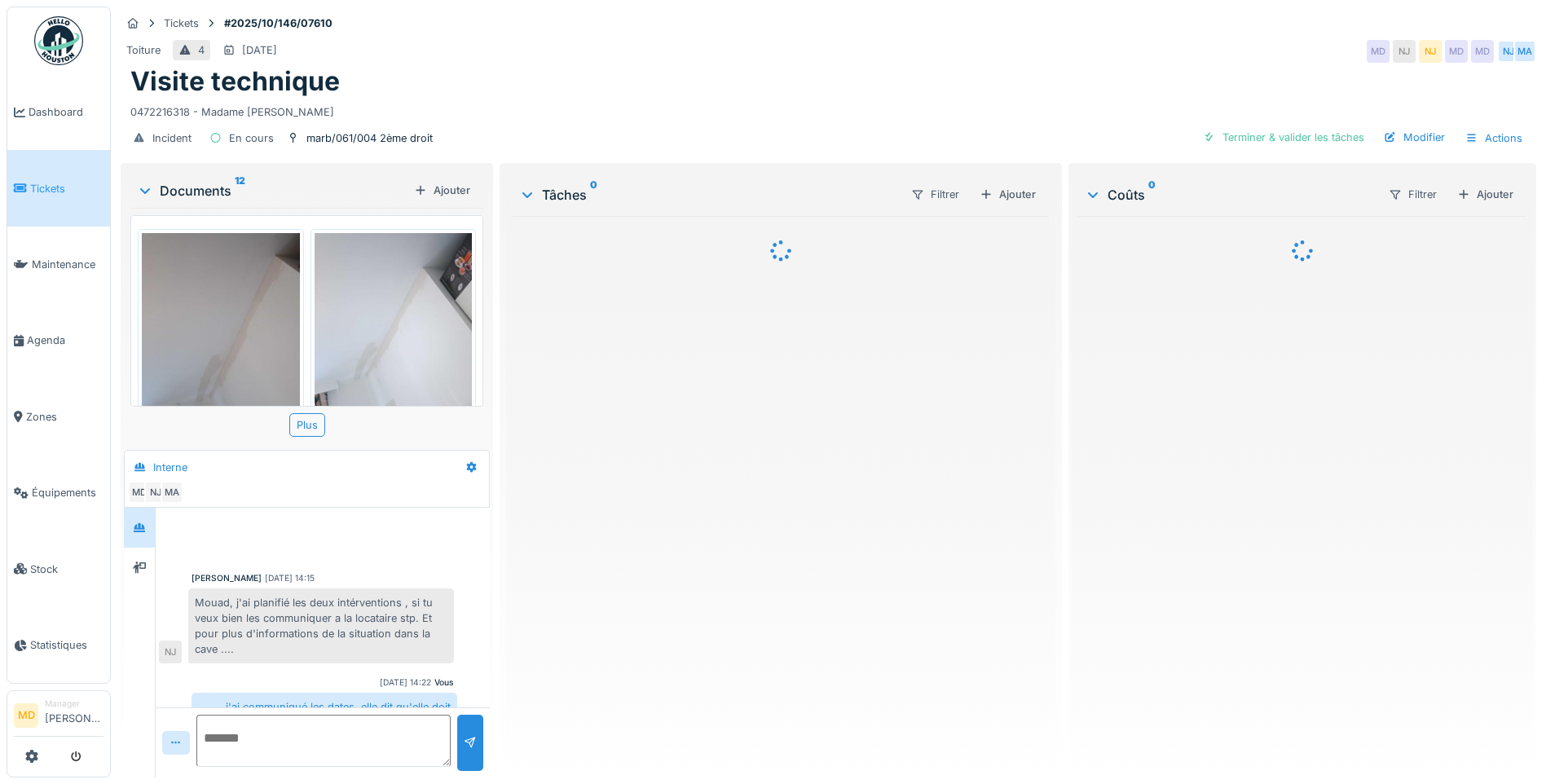
scroll to position [271, 0]
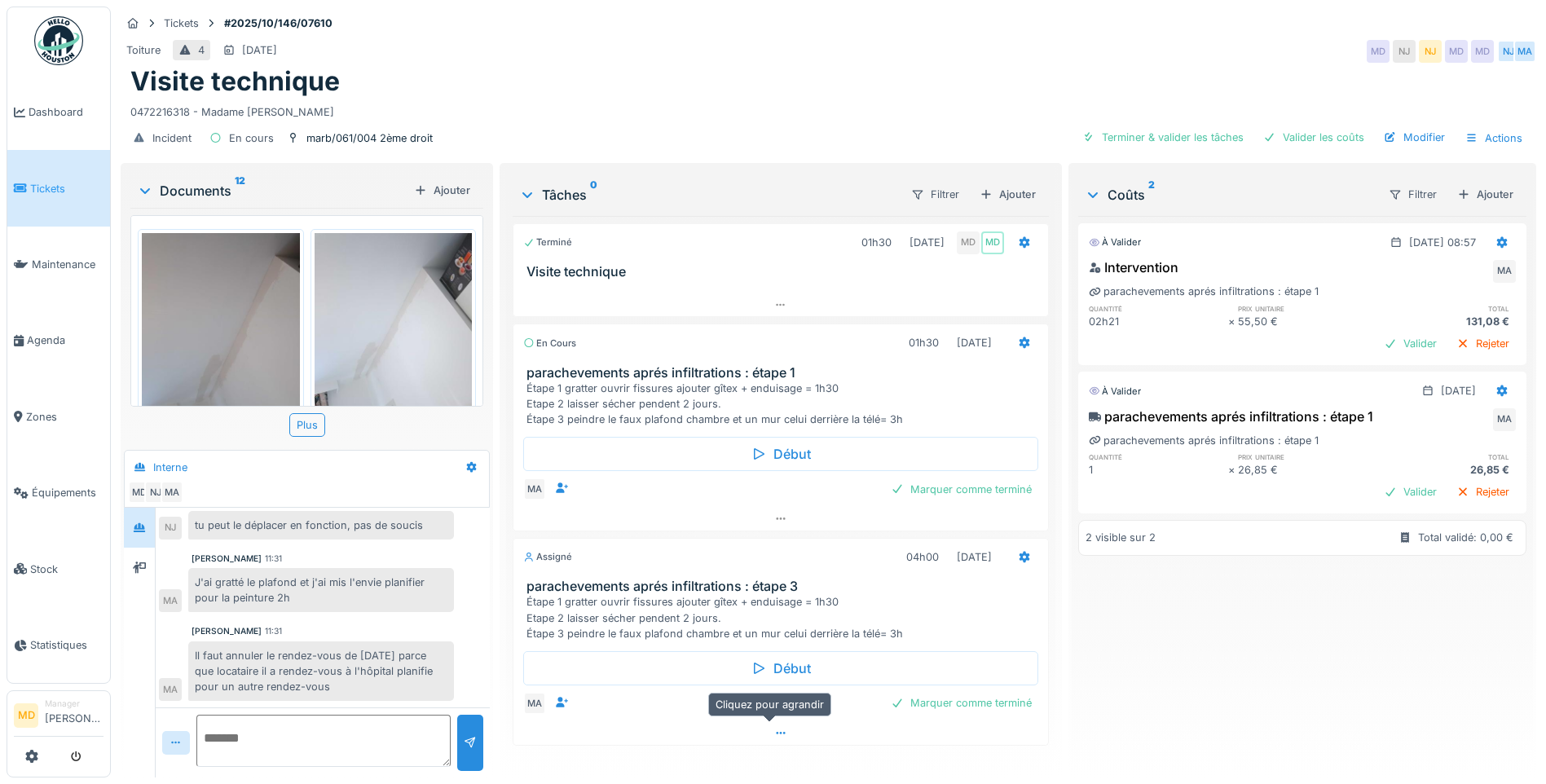
click at [777, 736] on div at bounding box center [781, 732] width 535 height 24
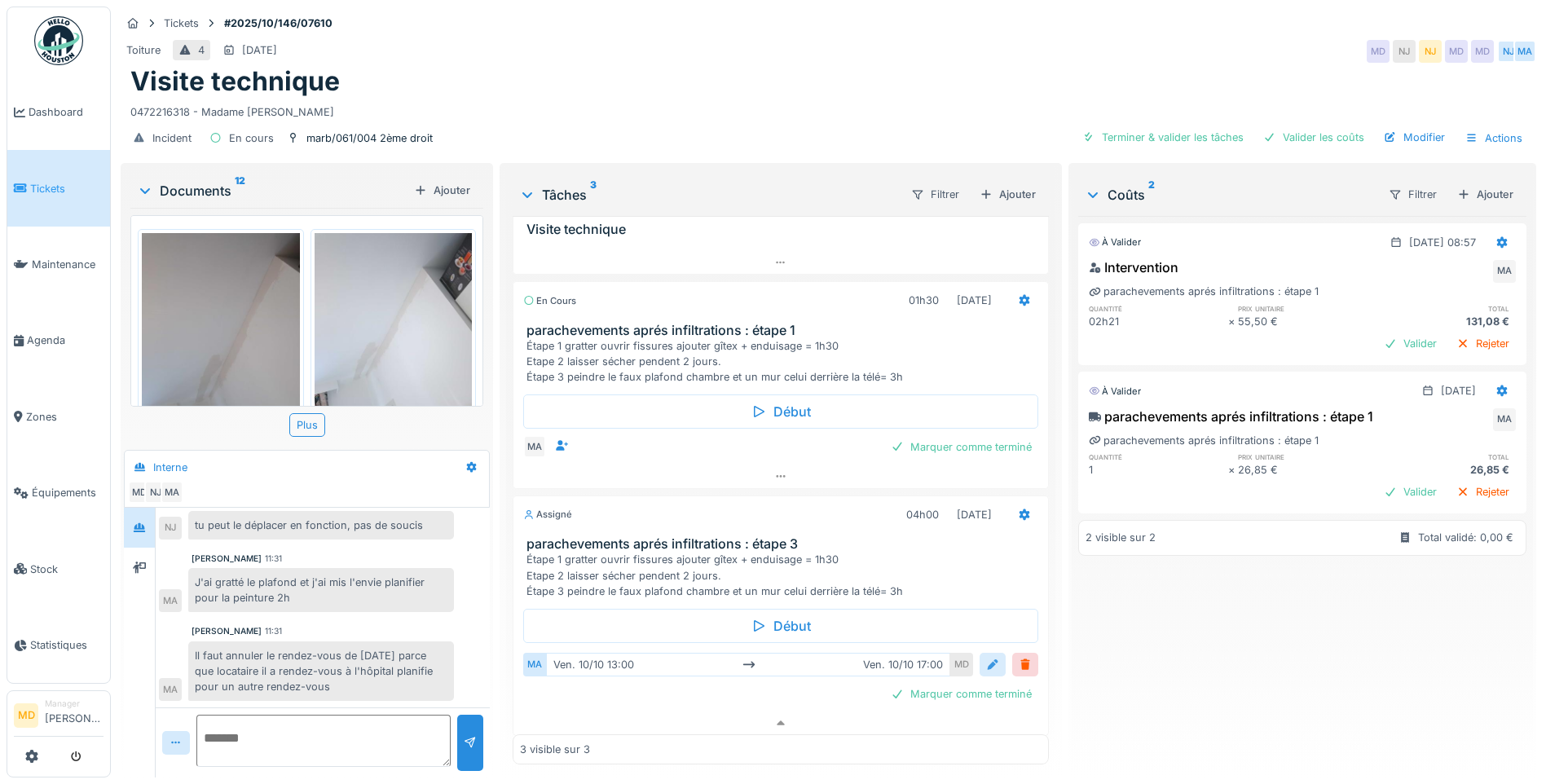
click at [987, 656] on div at bounding box center [993, 663] width 13 height 15
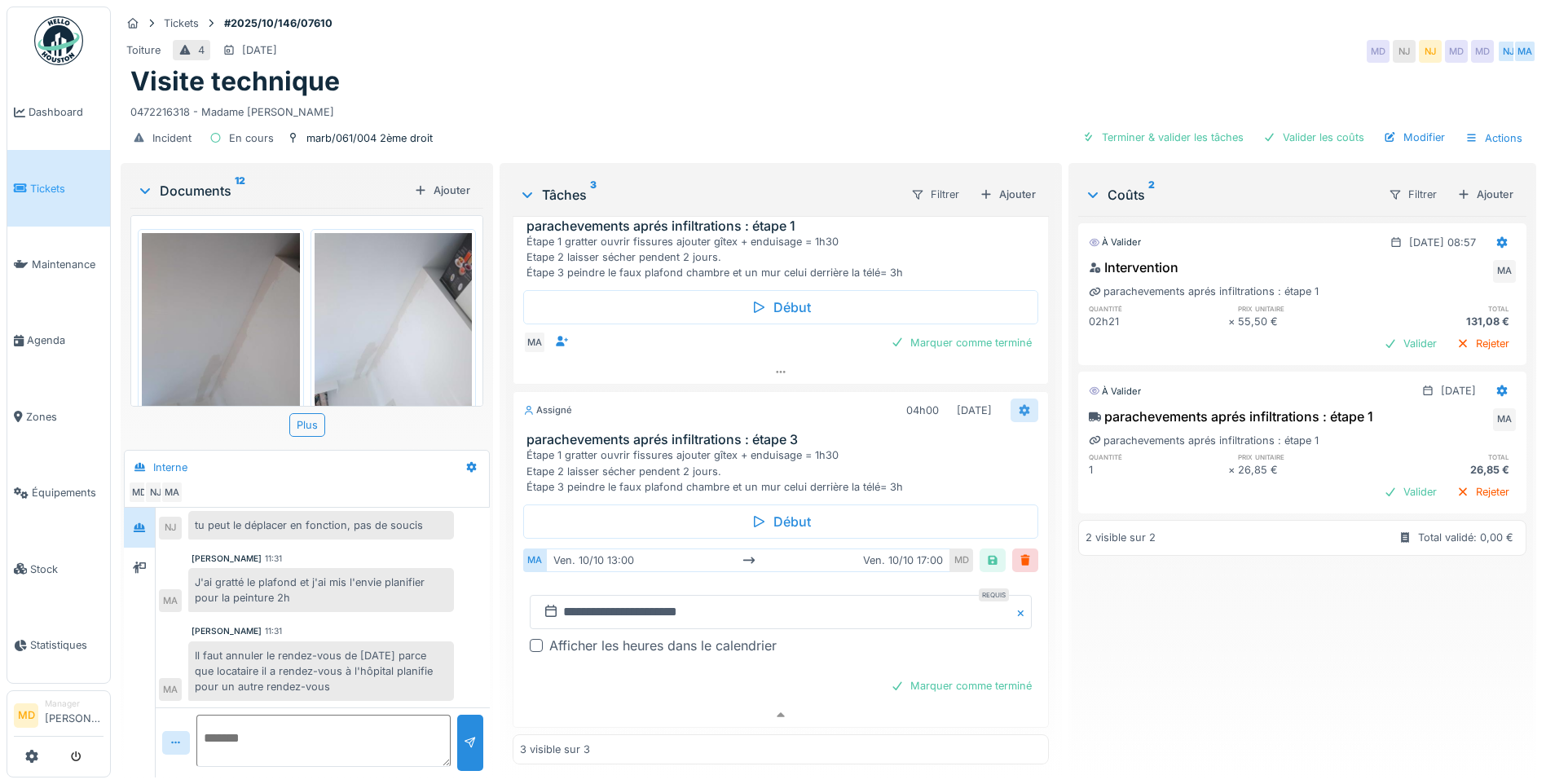
click at [1010, 399] on div at bounding box center [1024, 411] width 28 height 24
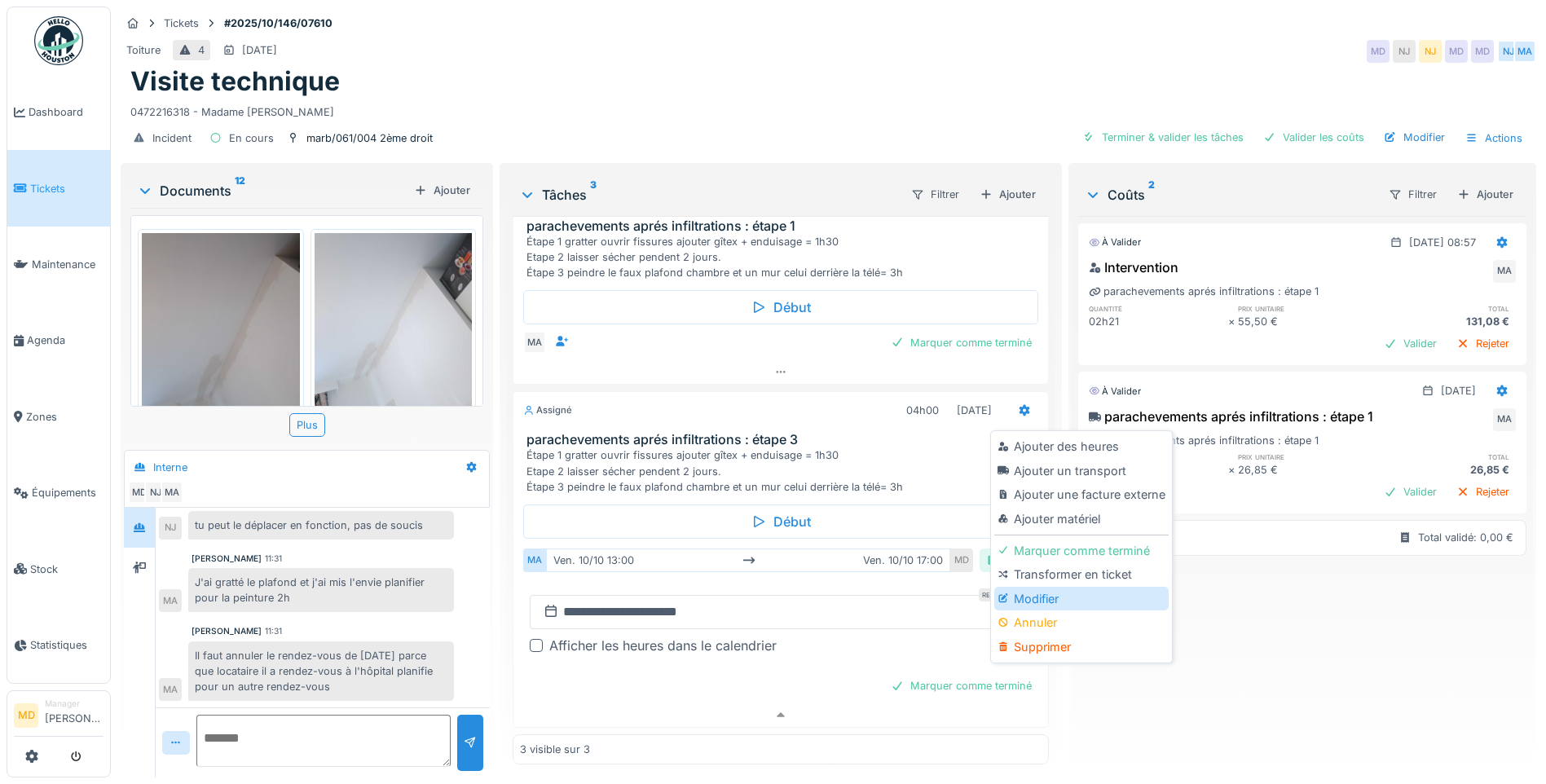
click at [1014, 586] on div "Modifier" at bounding box center [1081, 598] width 173 height 24
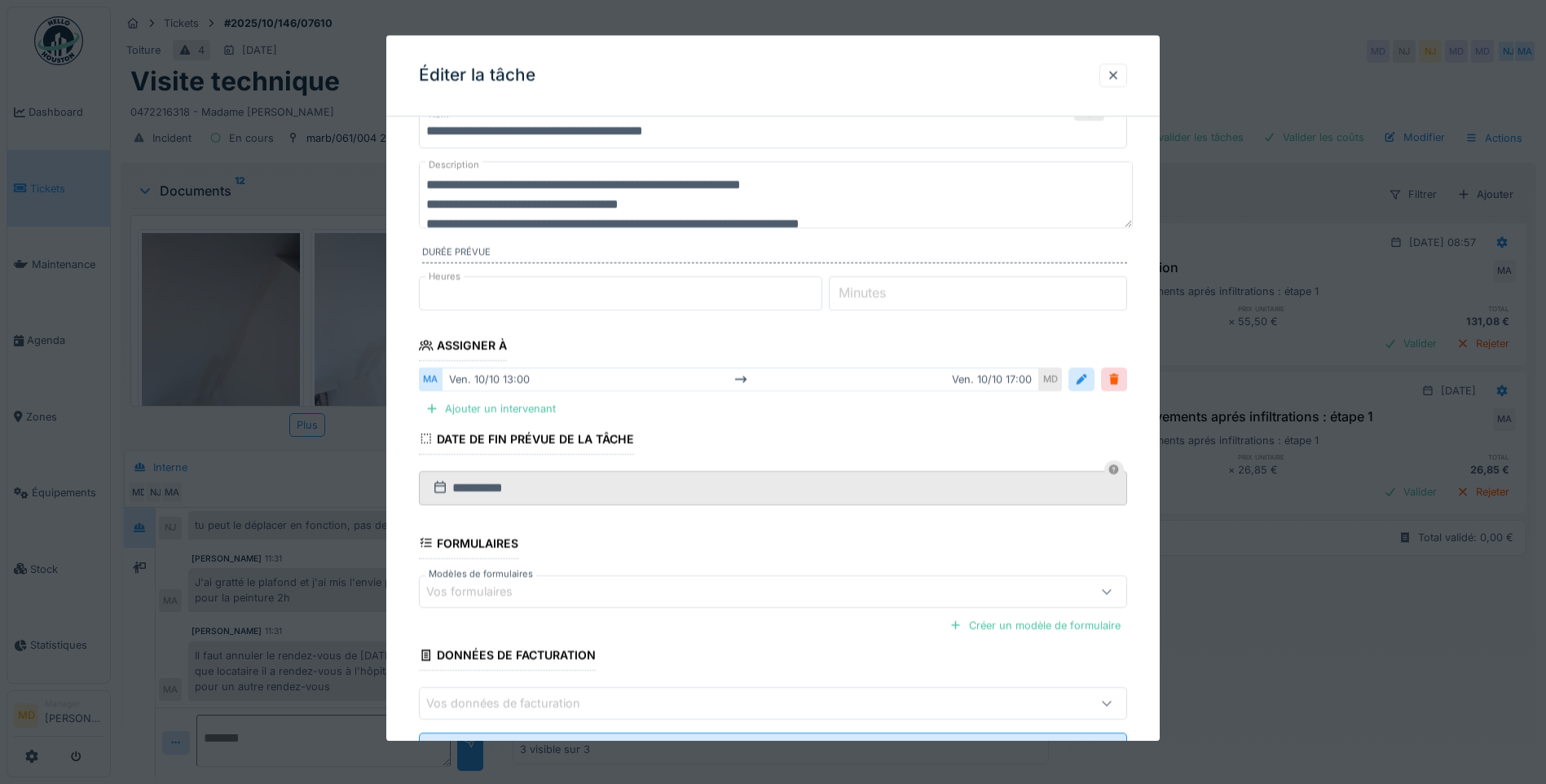
scroll to position [131, 0]
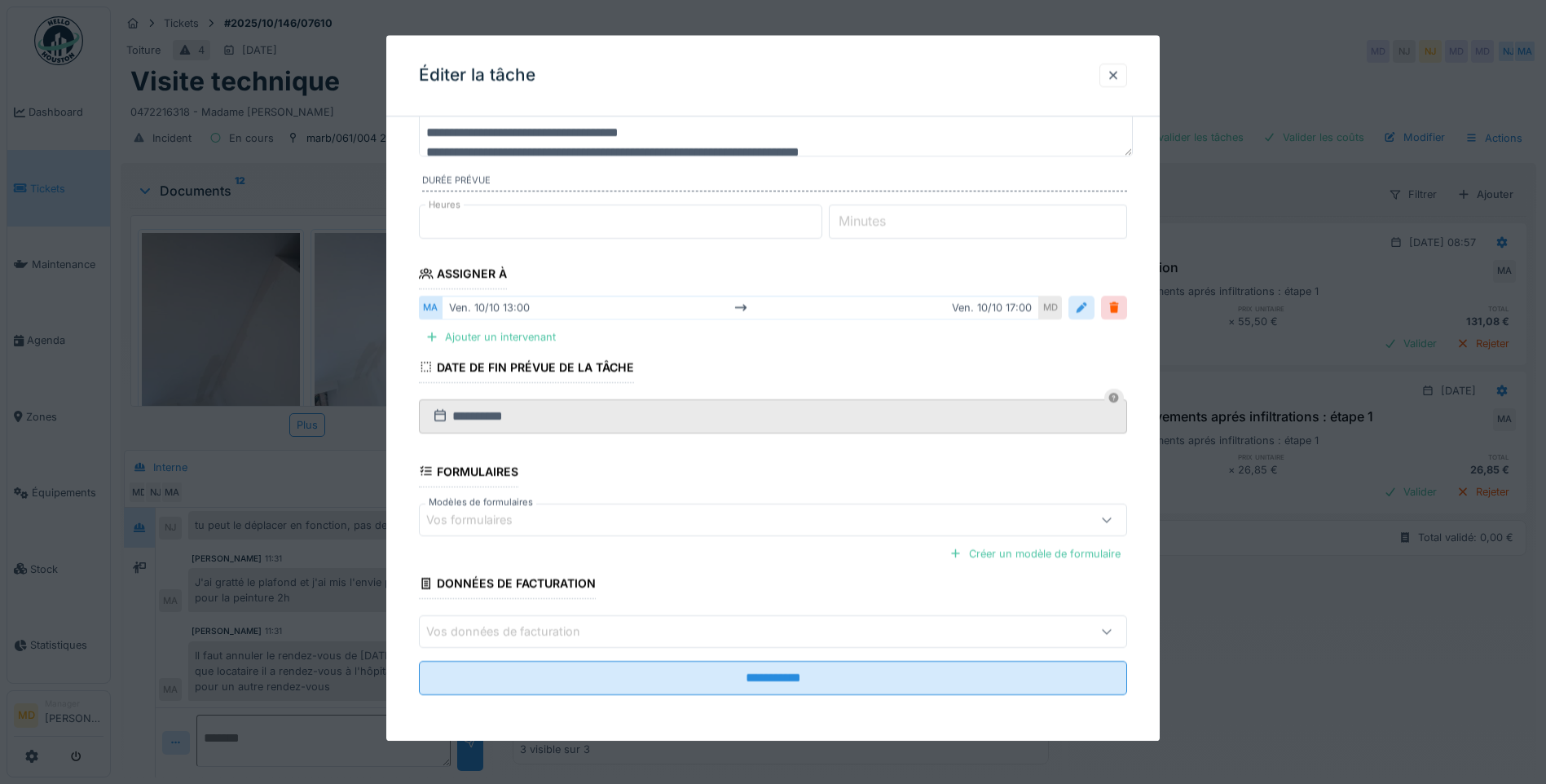
click at [1084, 305] on div at bounding box center [1081, 307] width 13 height 15
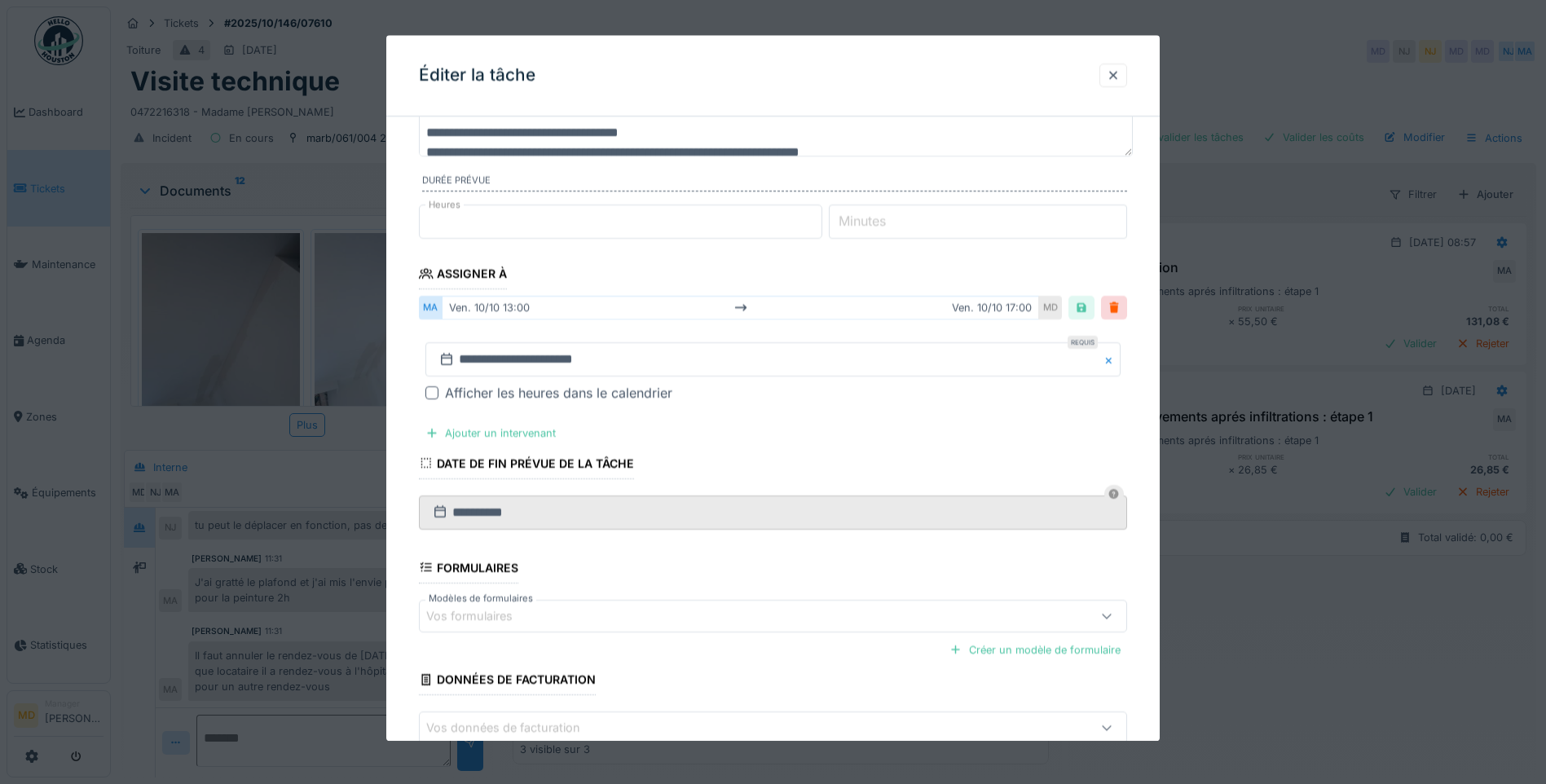
click at [440, 389] on div "Afficher les heures dans le calendrier" at bounding box center [773, 393] width 695 height 20
click at [438, 393] on div at bounding box center [432, 393] width 13 height 13
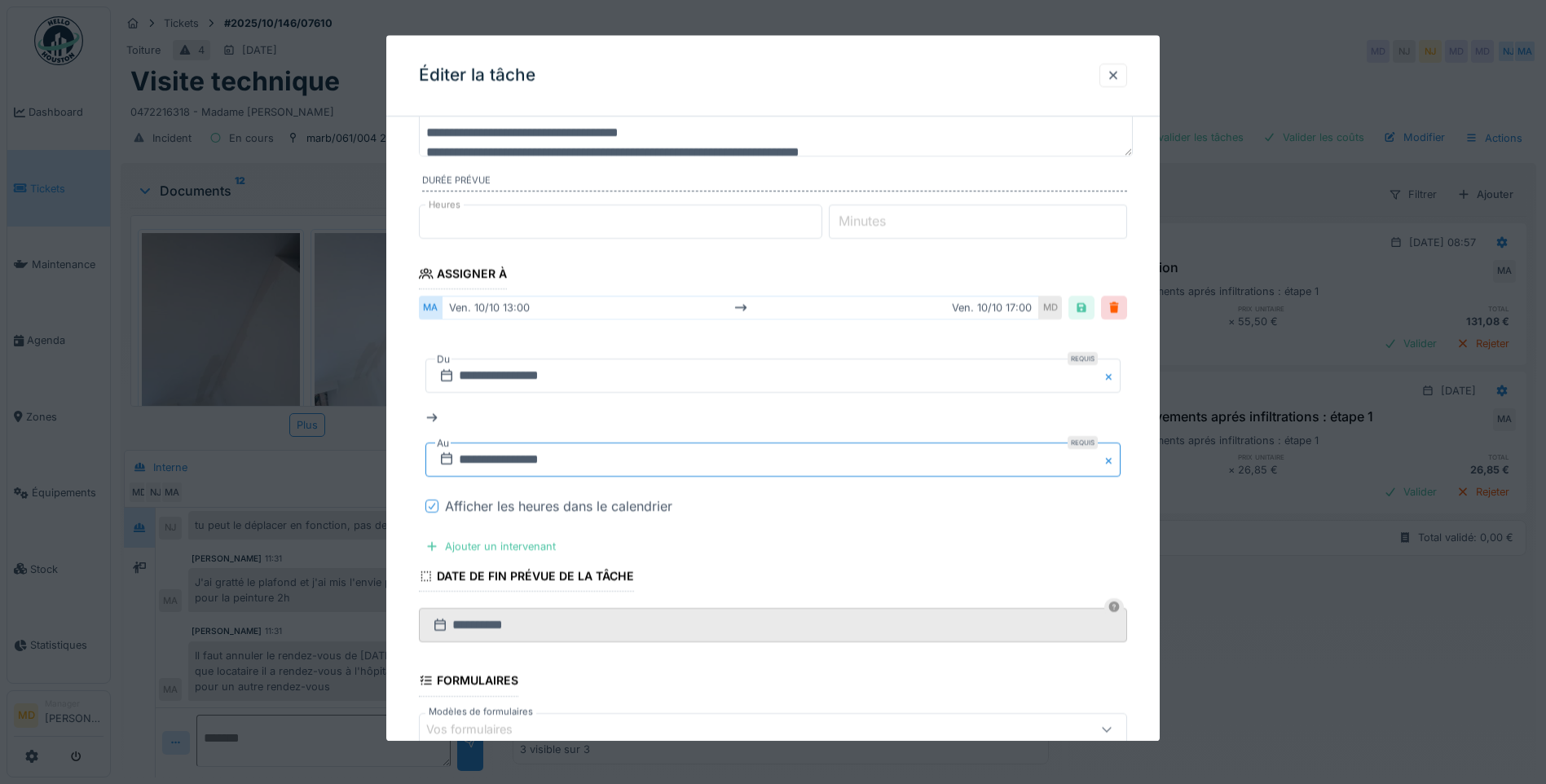
click at [564, 460] on input "**********" at bounding box center [773, 460] width 695 height 34
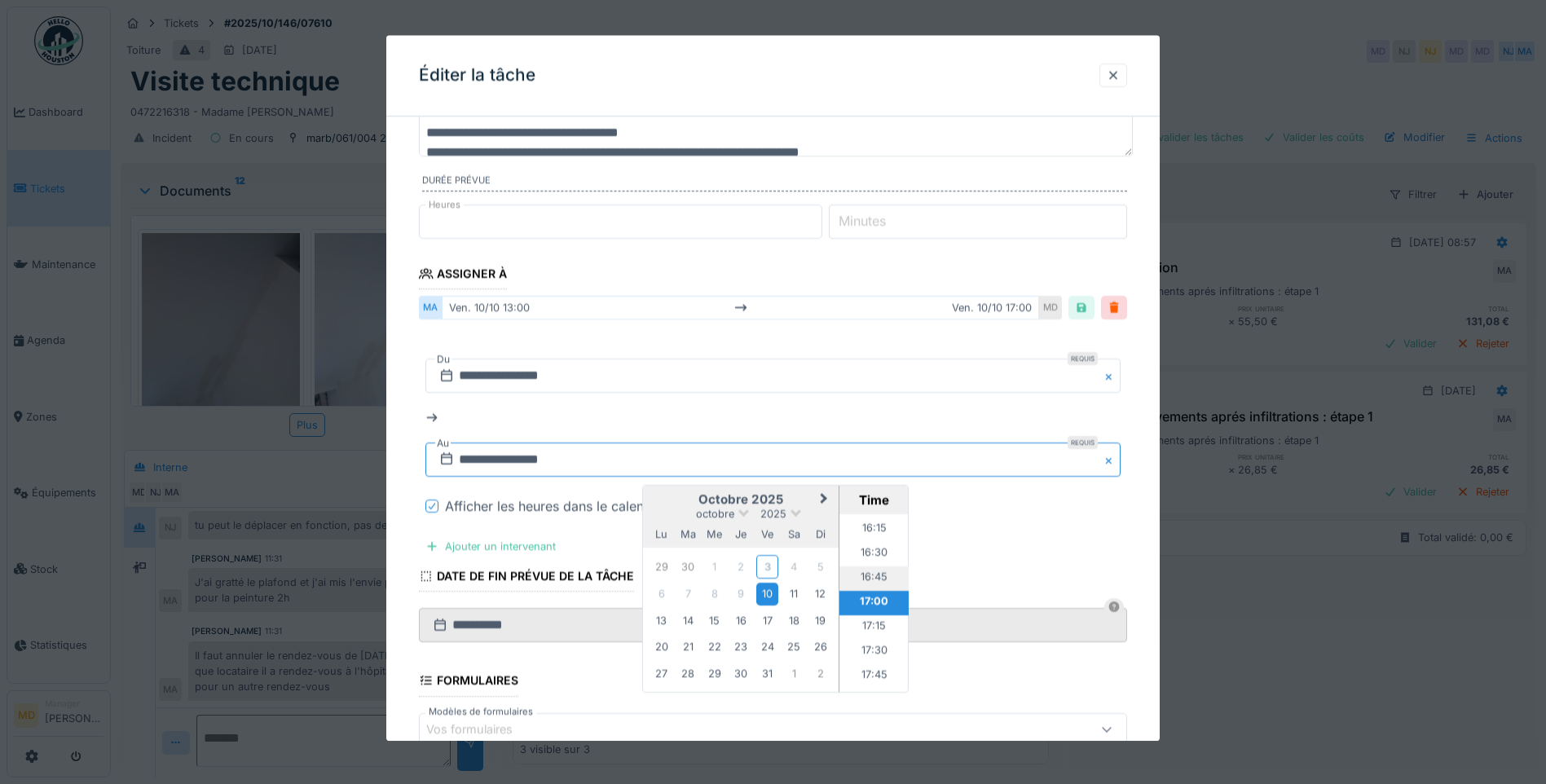
scroll to position [1504, 0]
click at [870, 584] on li "16:00" at bounding box center [874, 586] width 69 height 24
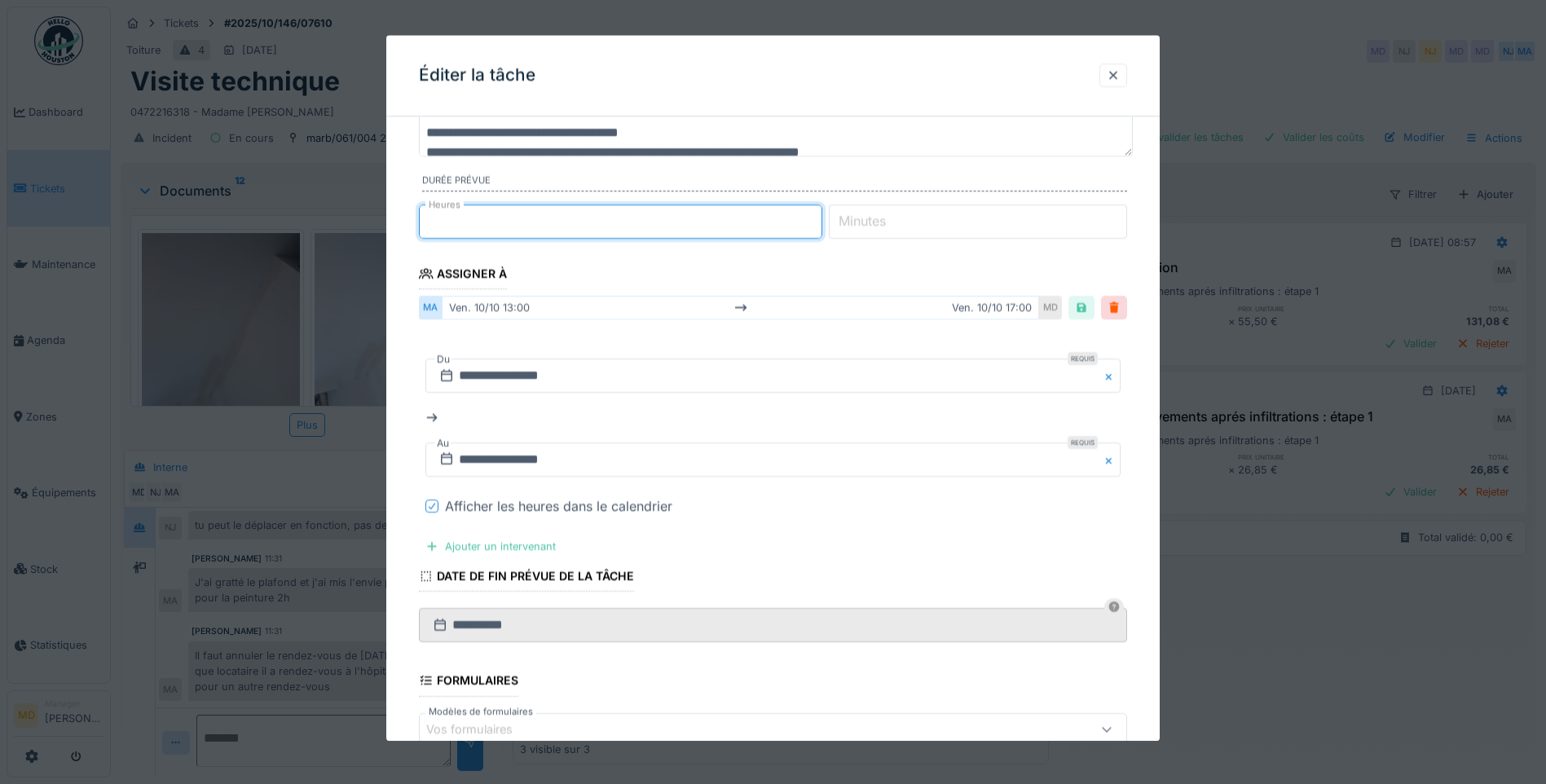
click at [550, 227] on input "*" at bounding box center [620, 222] width 404 height 34
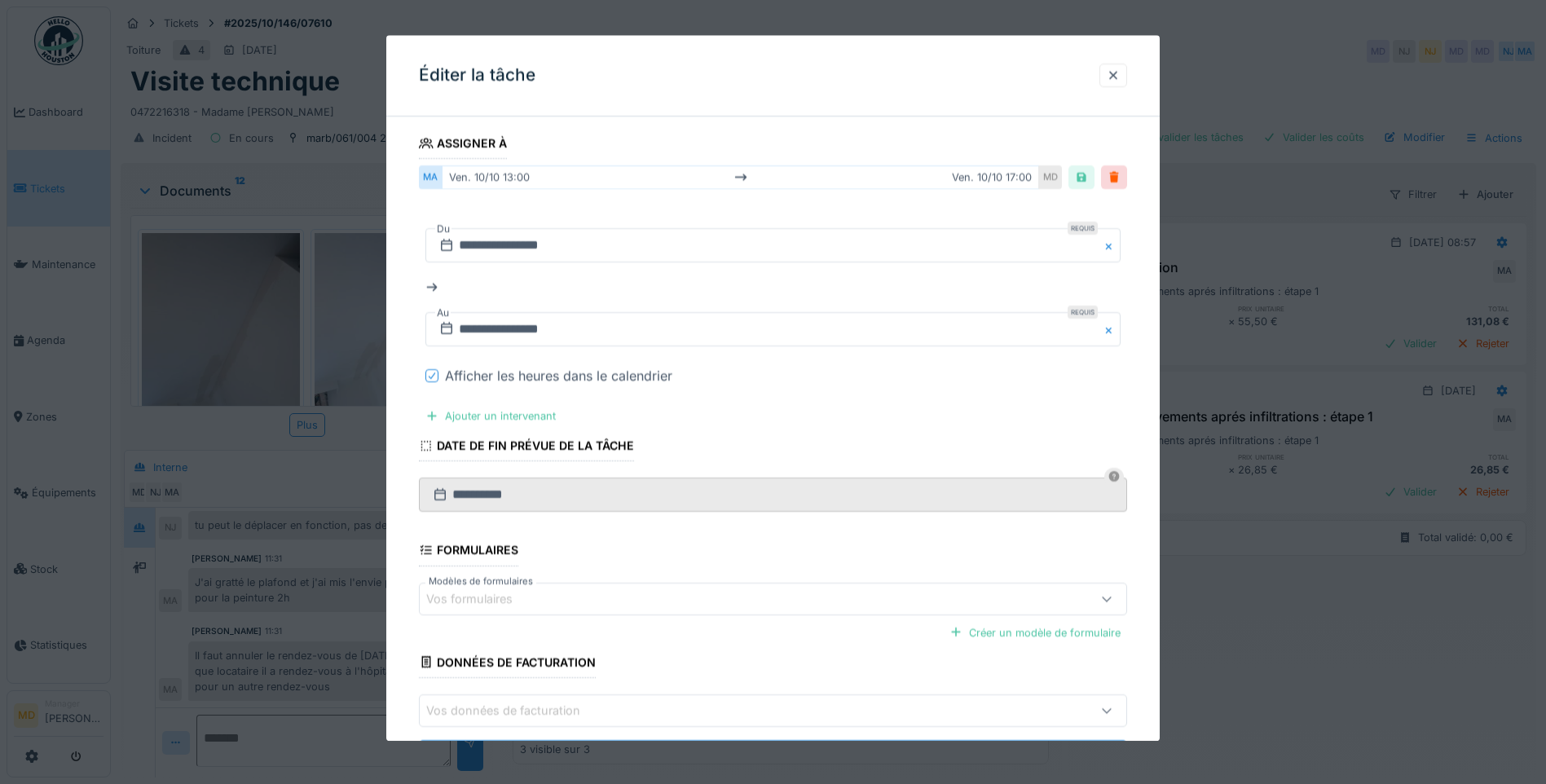
scroll to position [341, 0]
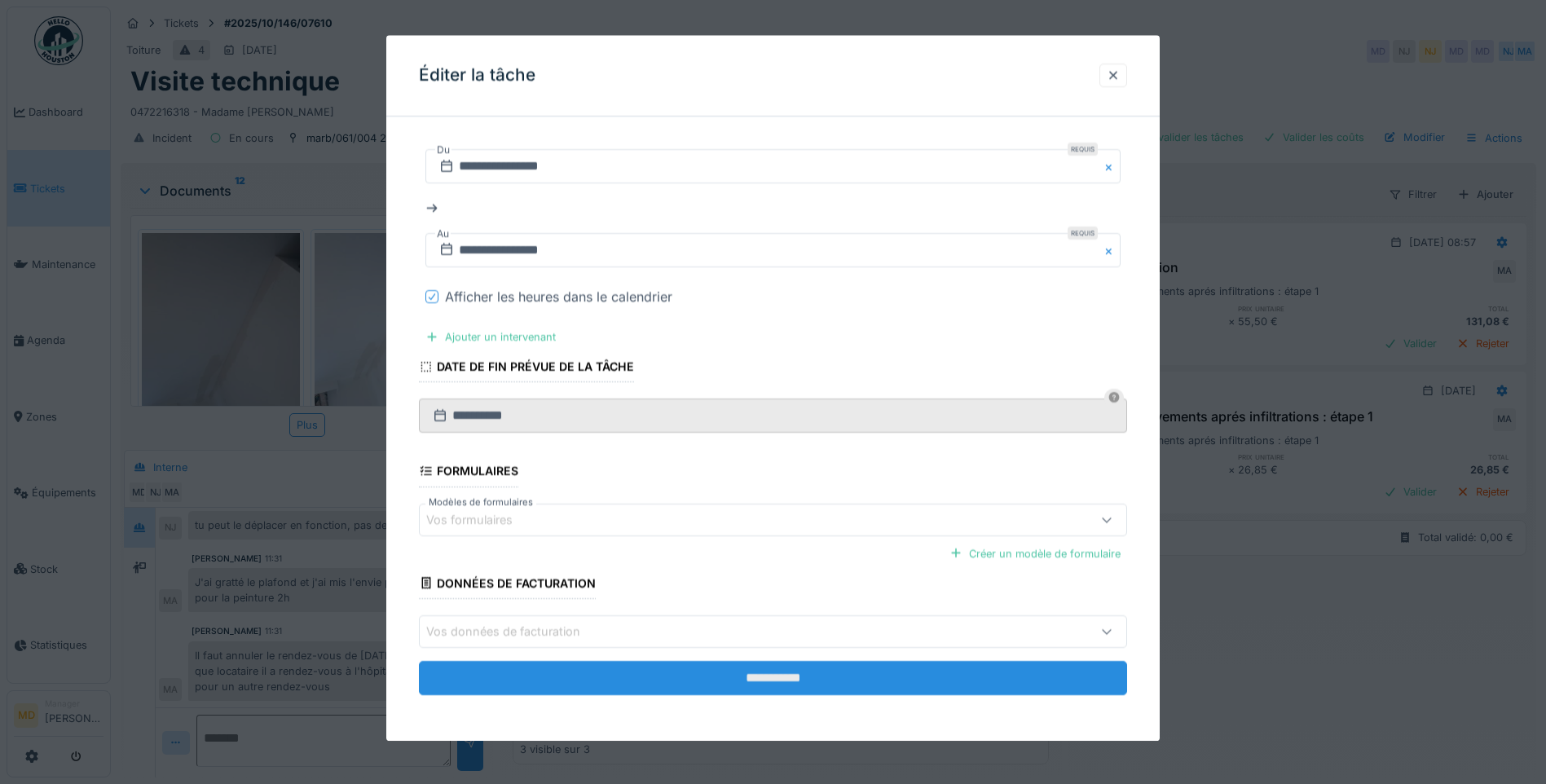
type input "*"
click at [771, 672] on input "**********" at bounding box center [773, 678] width 708 height 34
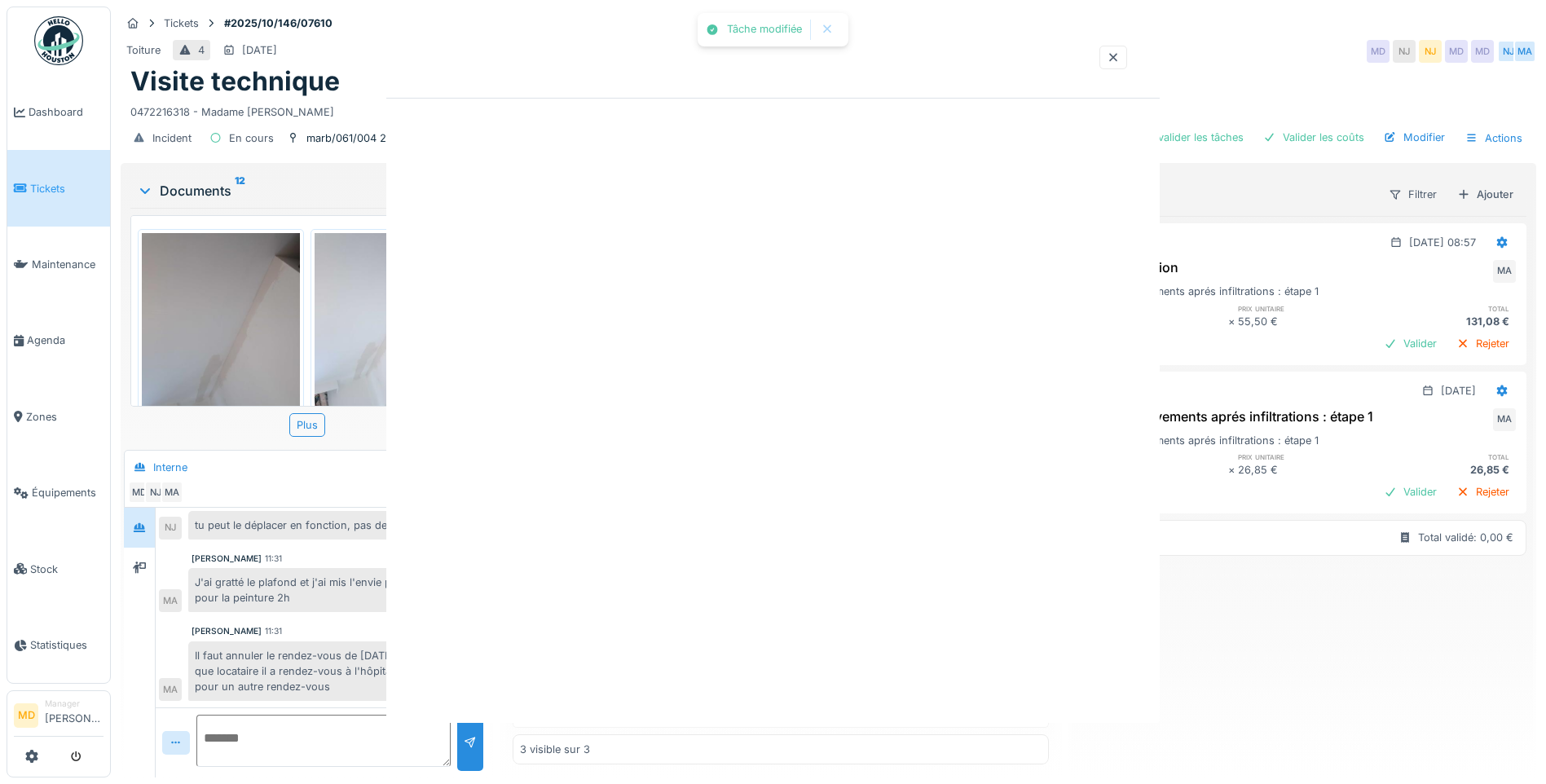
scroll to position [0, 0]
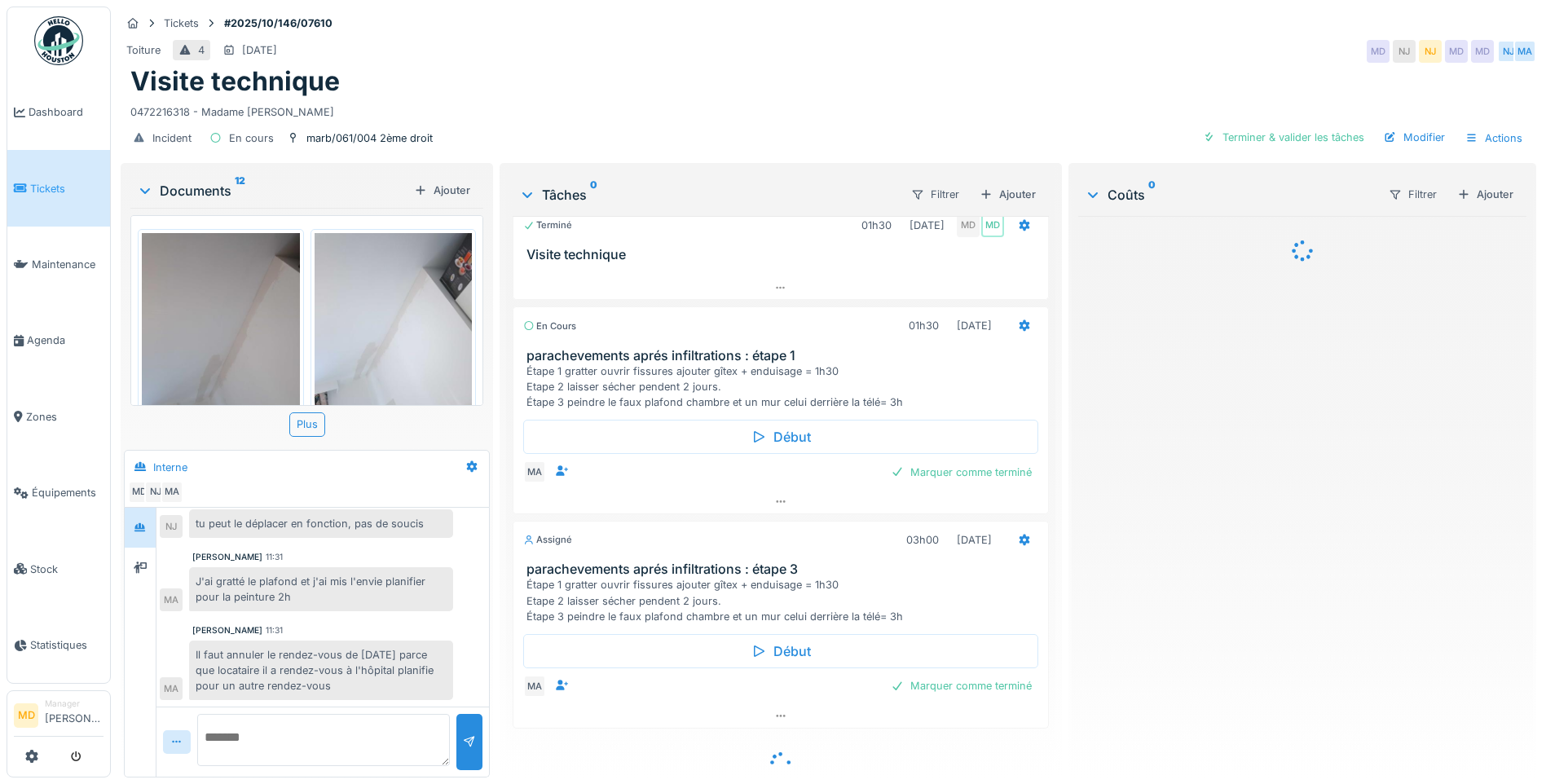
scroll to position [43, 0]
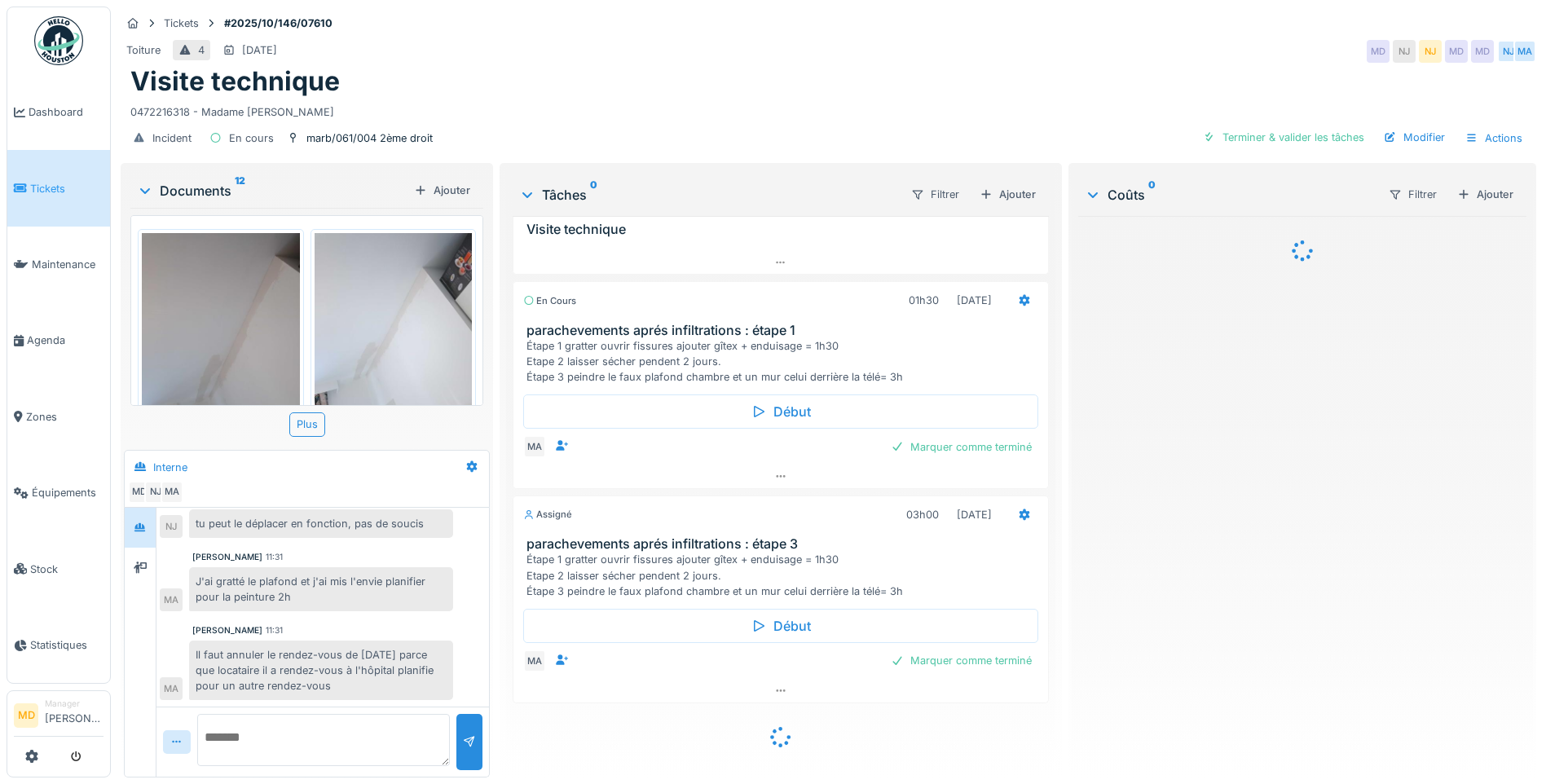
click at [374, 717] on textarea at bounding box center [324, 740] width 253 height 53
type textarea "*"
type textarea "**********"
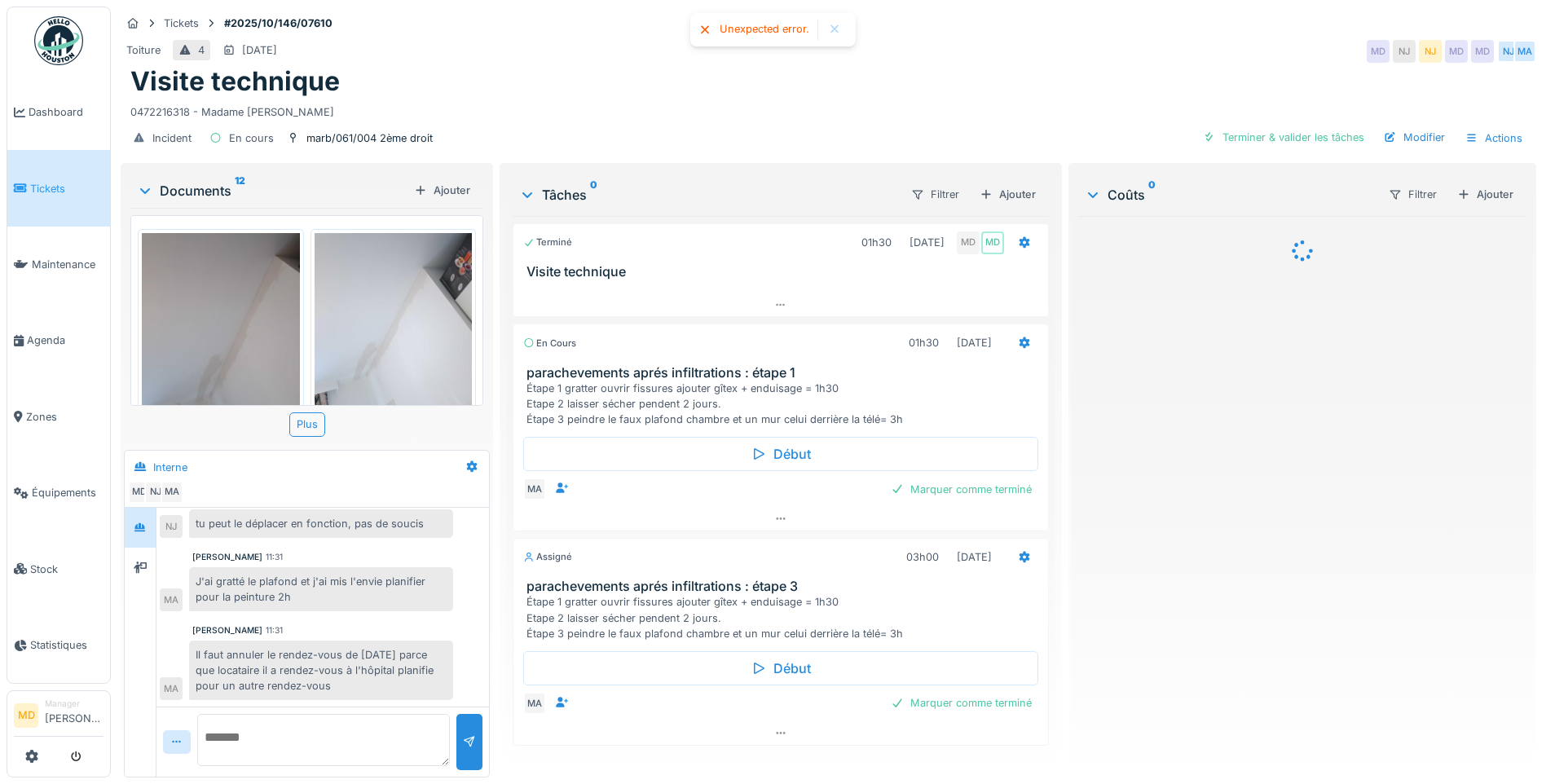
scroll to position [12, 0]
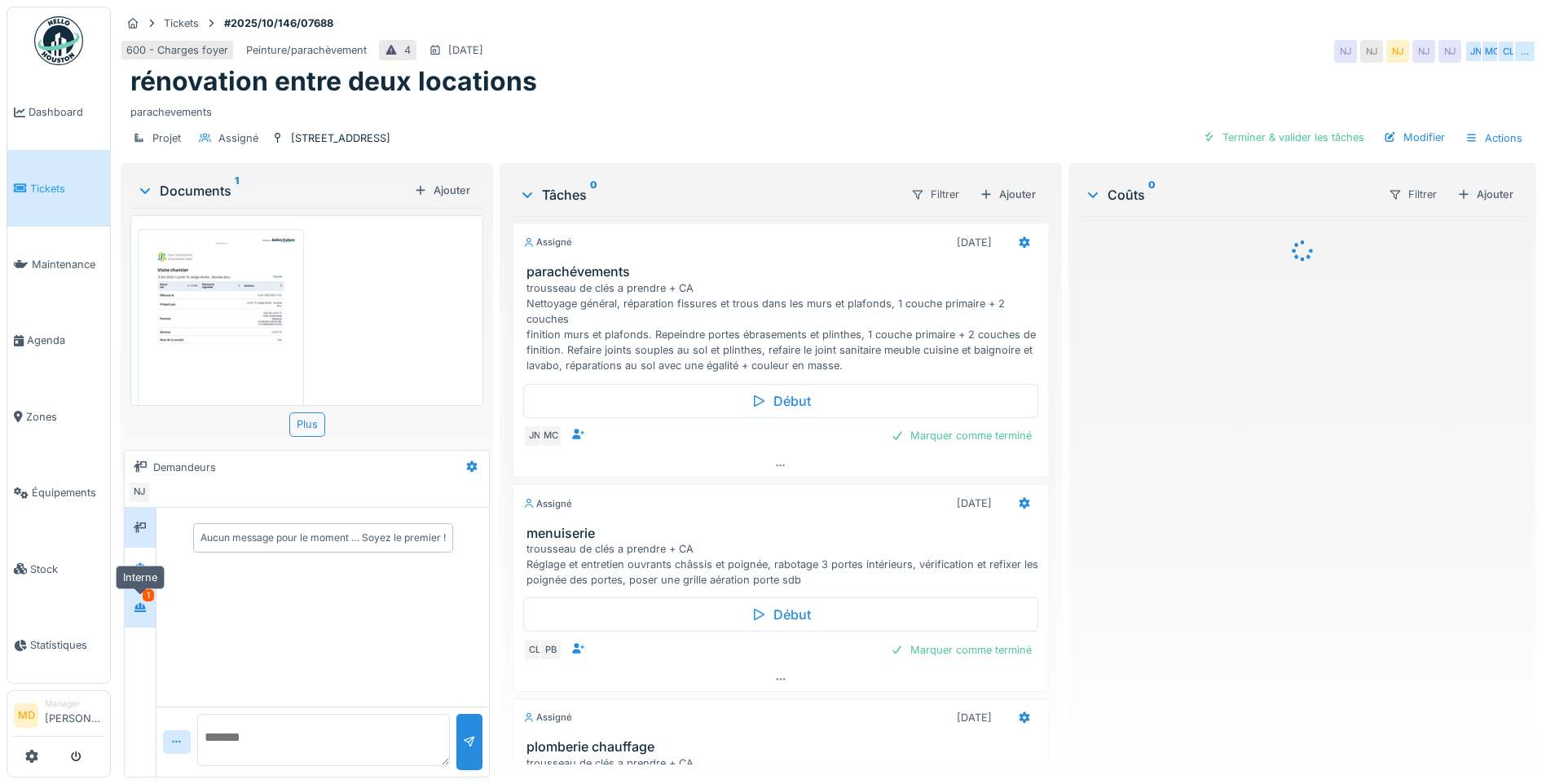
click at [136, 600] on div at bounding box center [140, 607] width 13 height 15
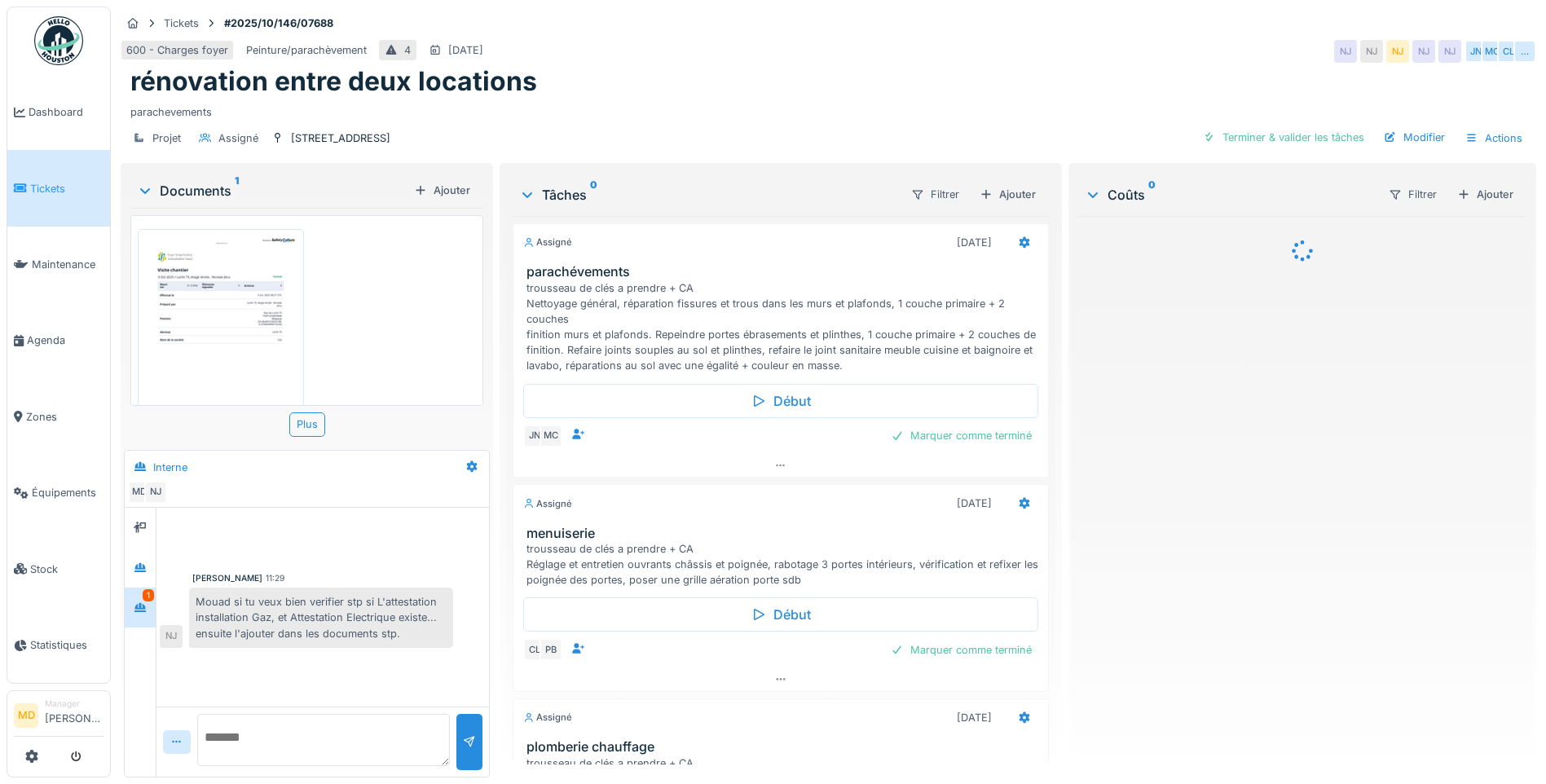
scroll to position [73, 0]
click at [133, 557] on div at bounding box center [140, 567] width 24 height 20
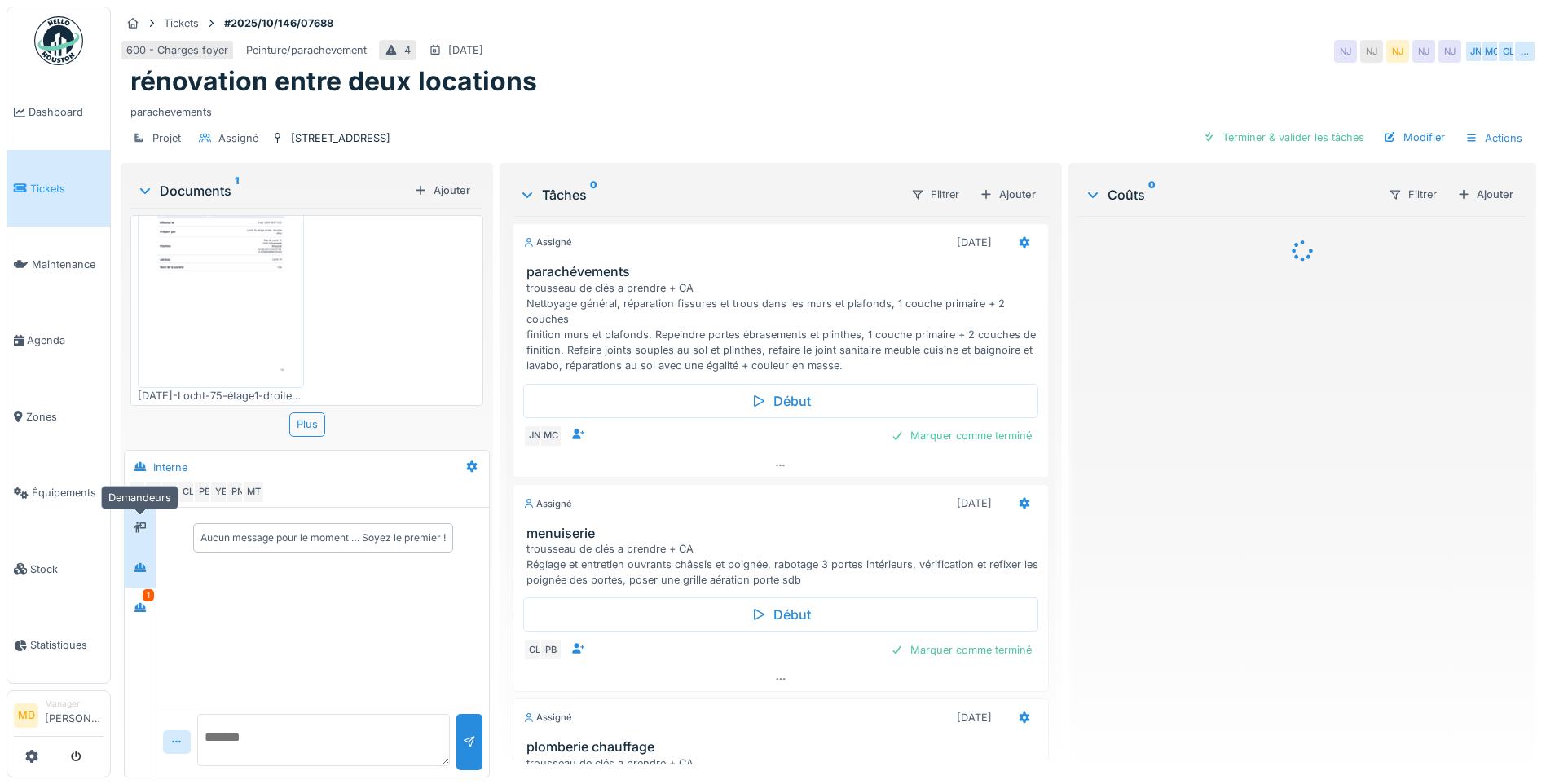
click at [146, 521] on icon at bounding box center [140, 527] width 13 height 12
click at [134, 602] on icon at bounding box center [140, 607] width 13 height 11
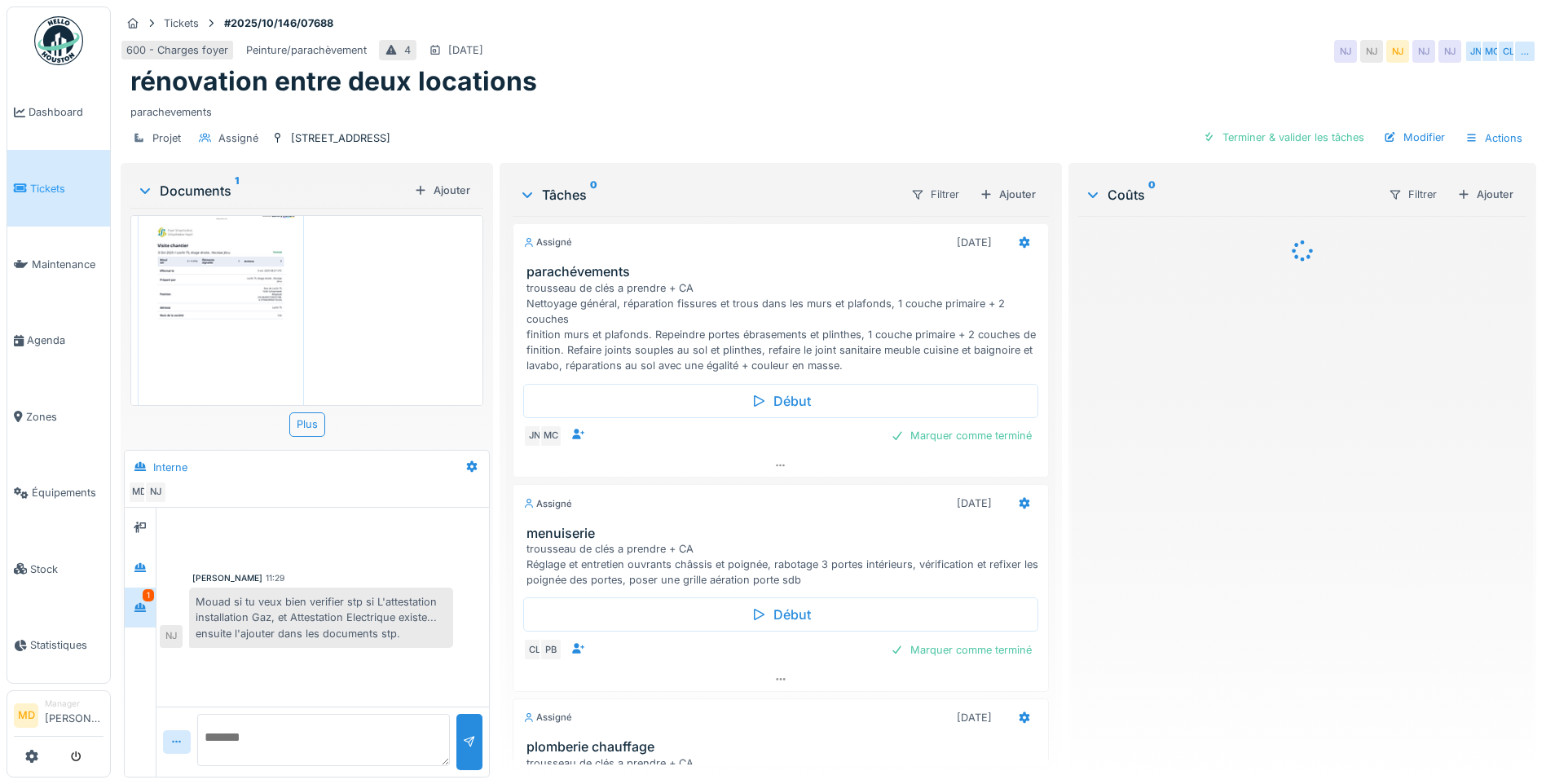
scroll to position [0, 0]
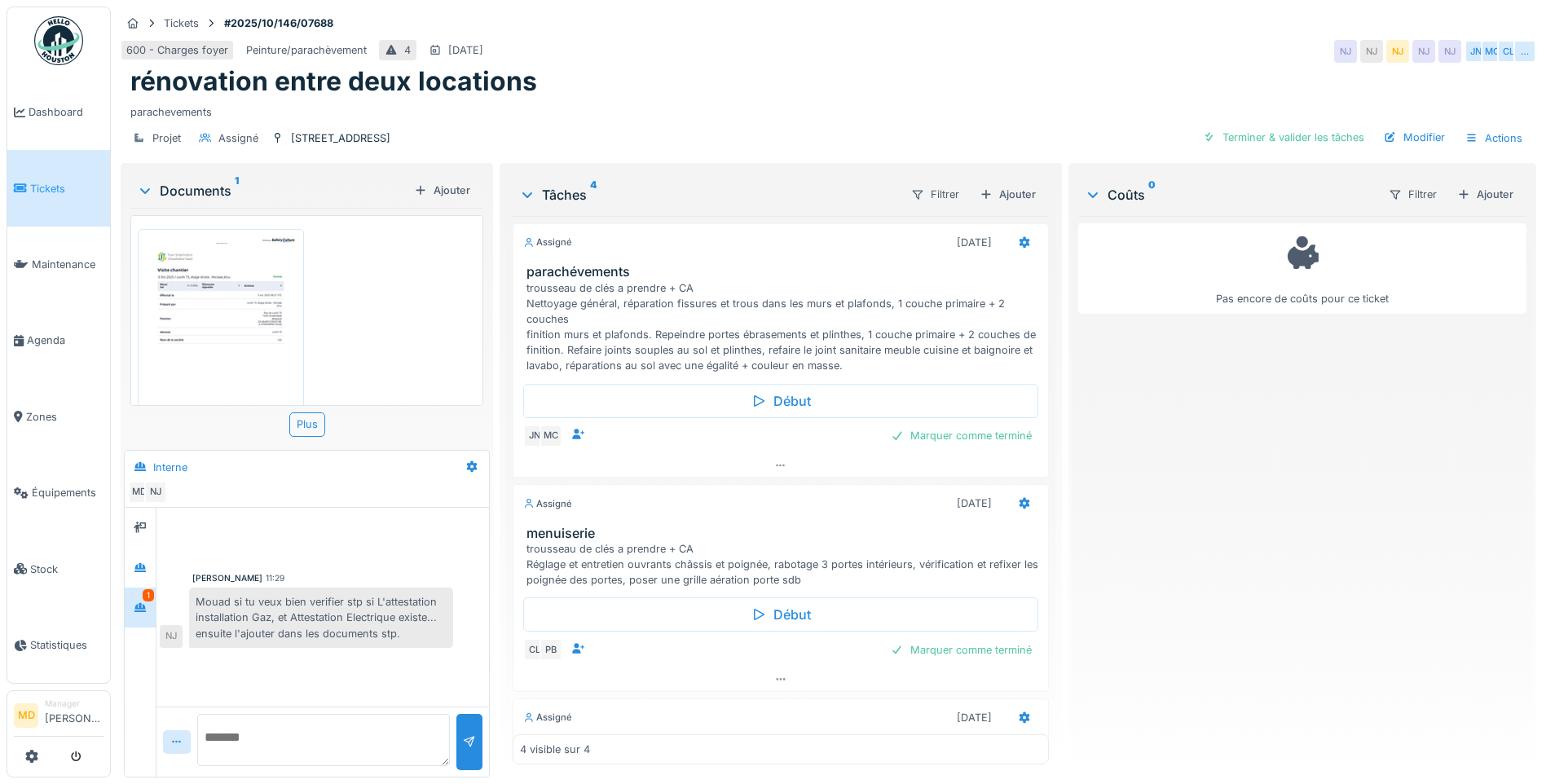
click at [248, 329] on img at bounding box center [220, 344] width 158 height 223
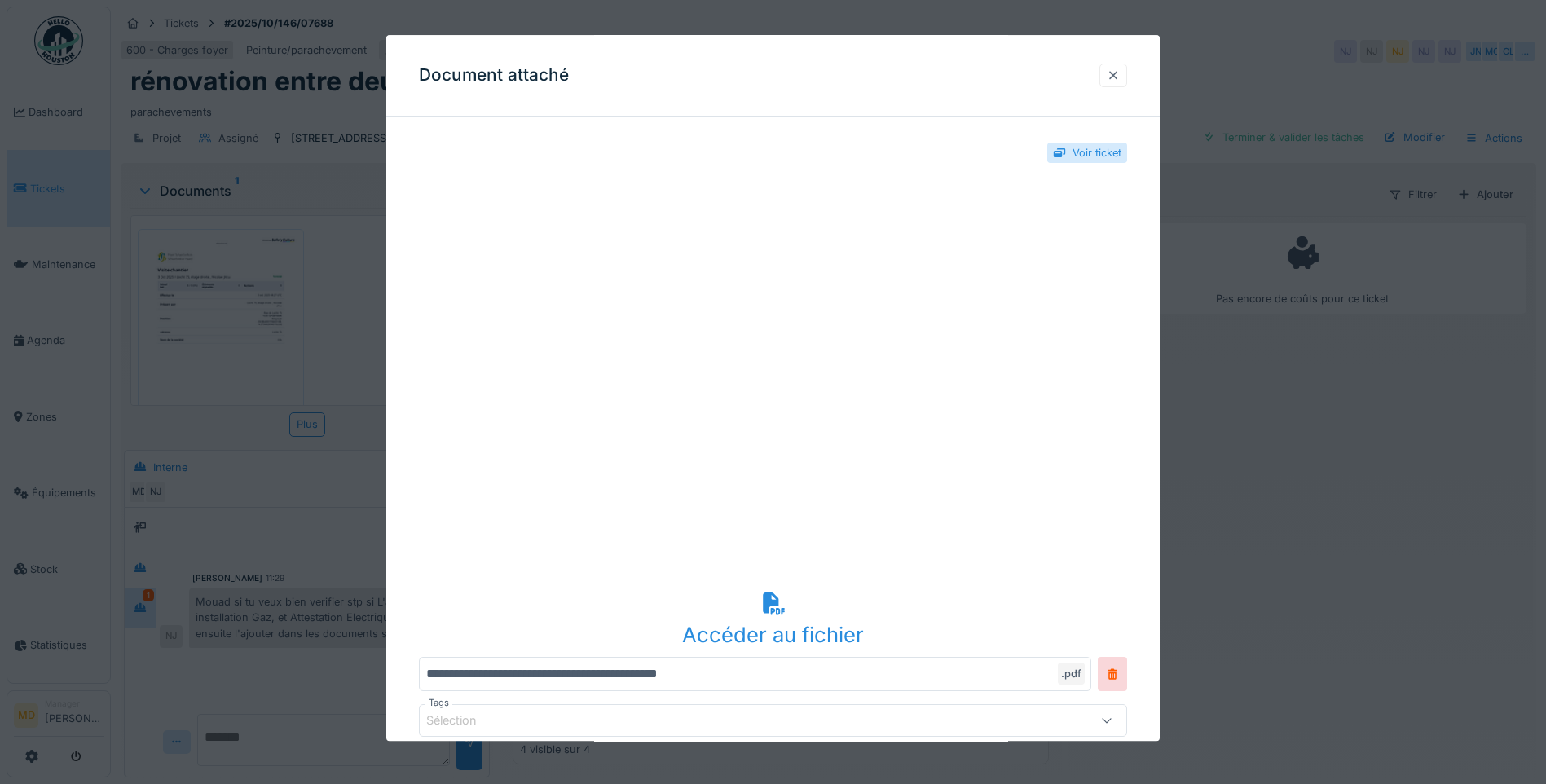
click at [1126, 73] on div at bounding box center [1113, 75] width 28 height 24
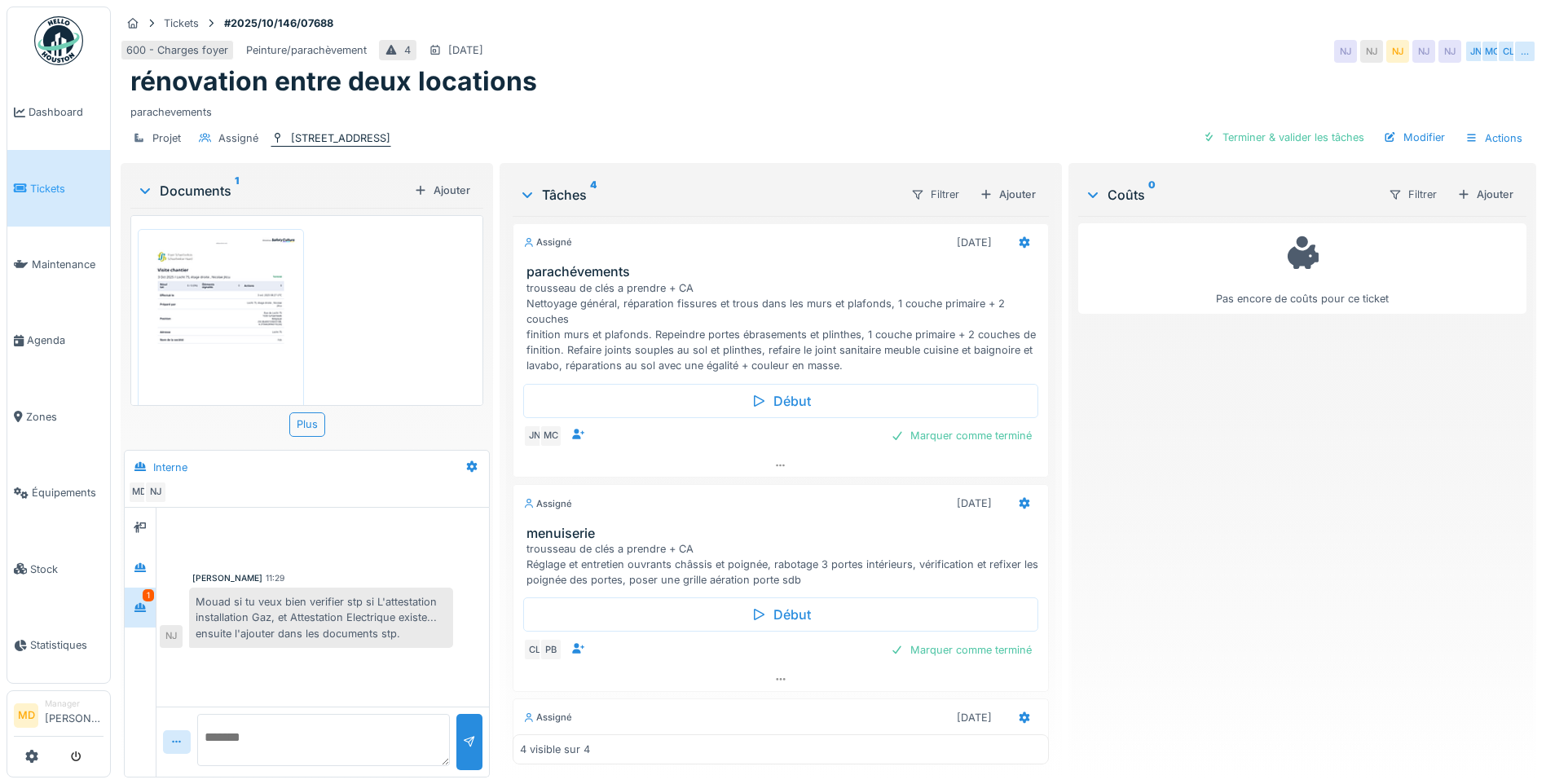
click at [326, 131] on div "rue de locht 75" at bounding box center [341, 138] width 100 height 15
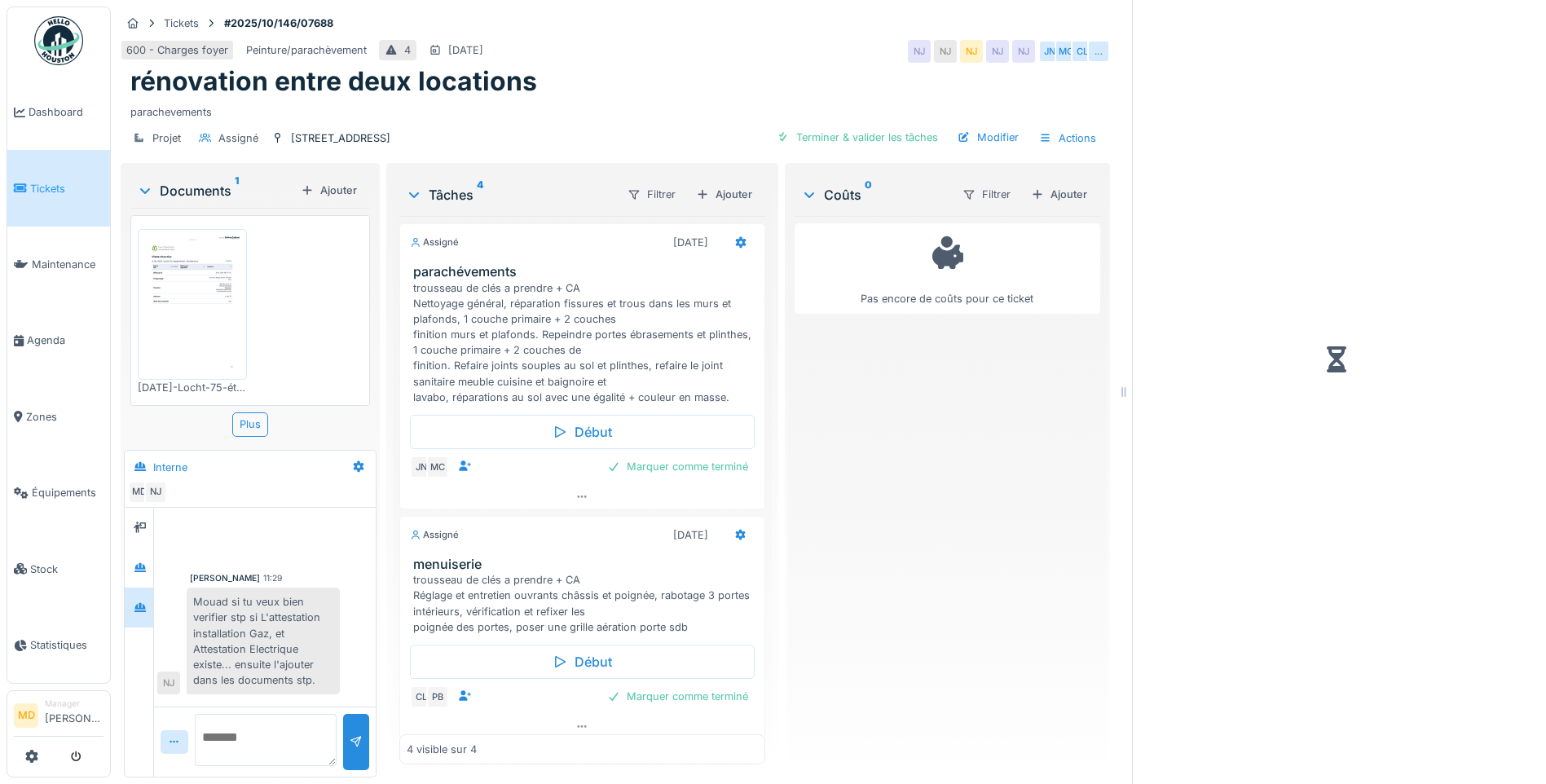
click at [192, 312] on img at bounding box center [191, 304] width 101 height 142
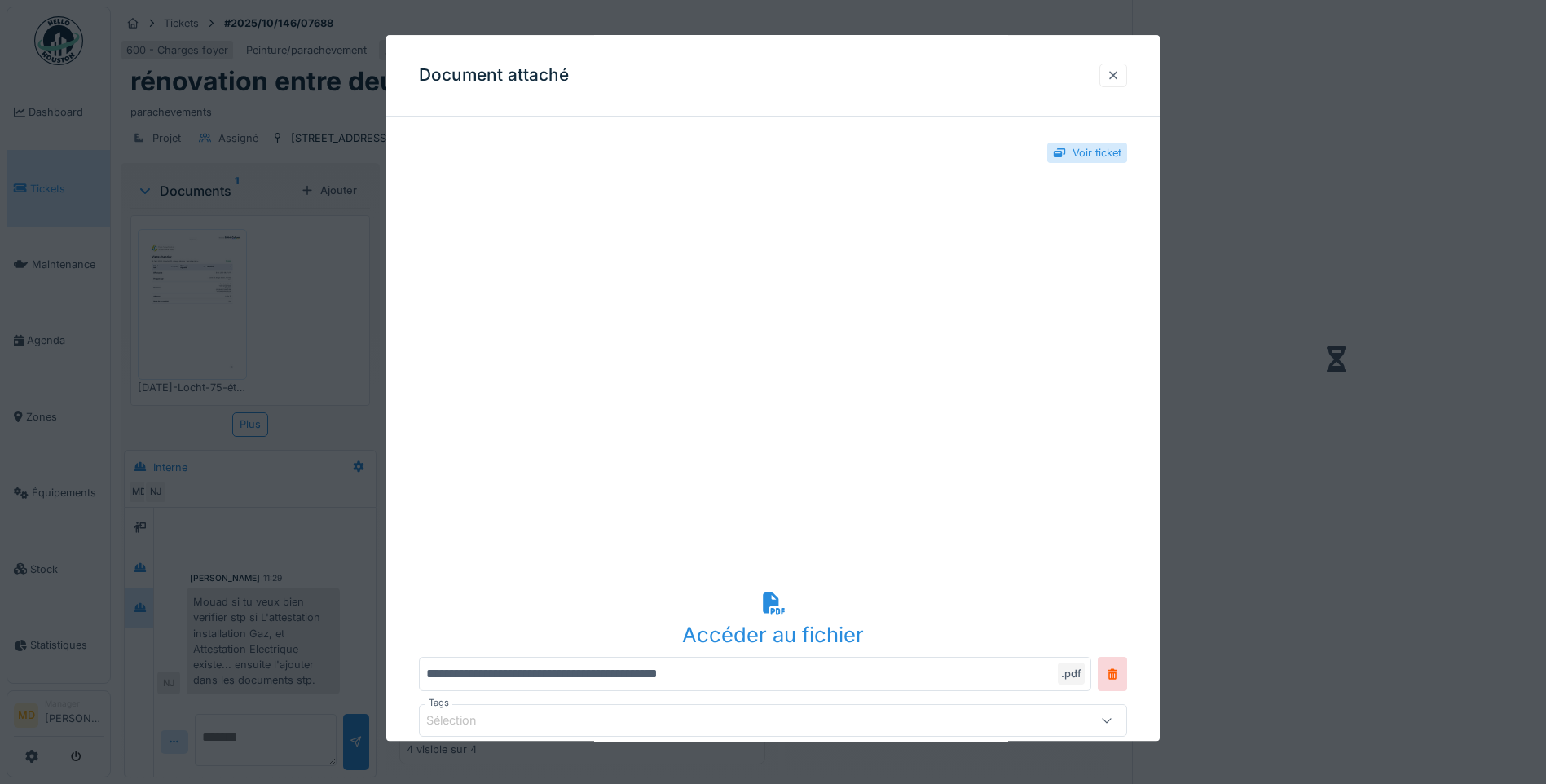
click at [1120, 82] on div at bounding box center [1113, 75] width 13 height 15
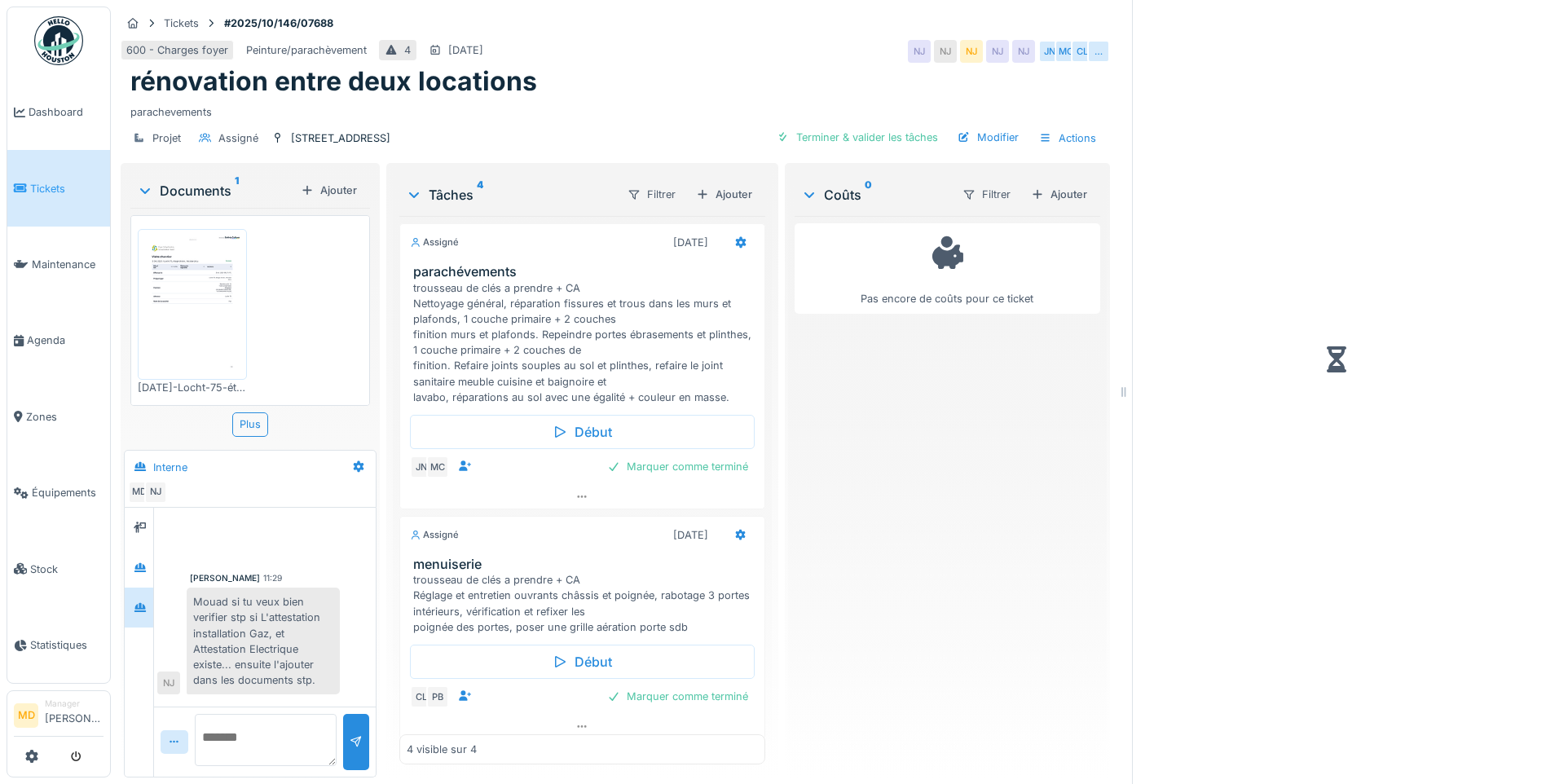
scroll to position [489, 0]
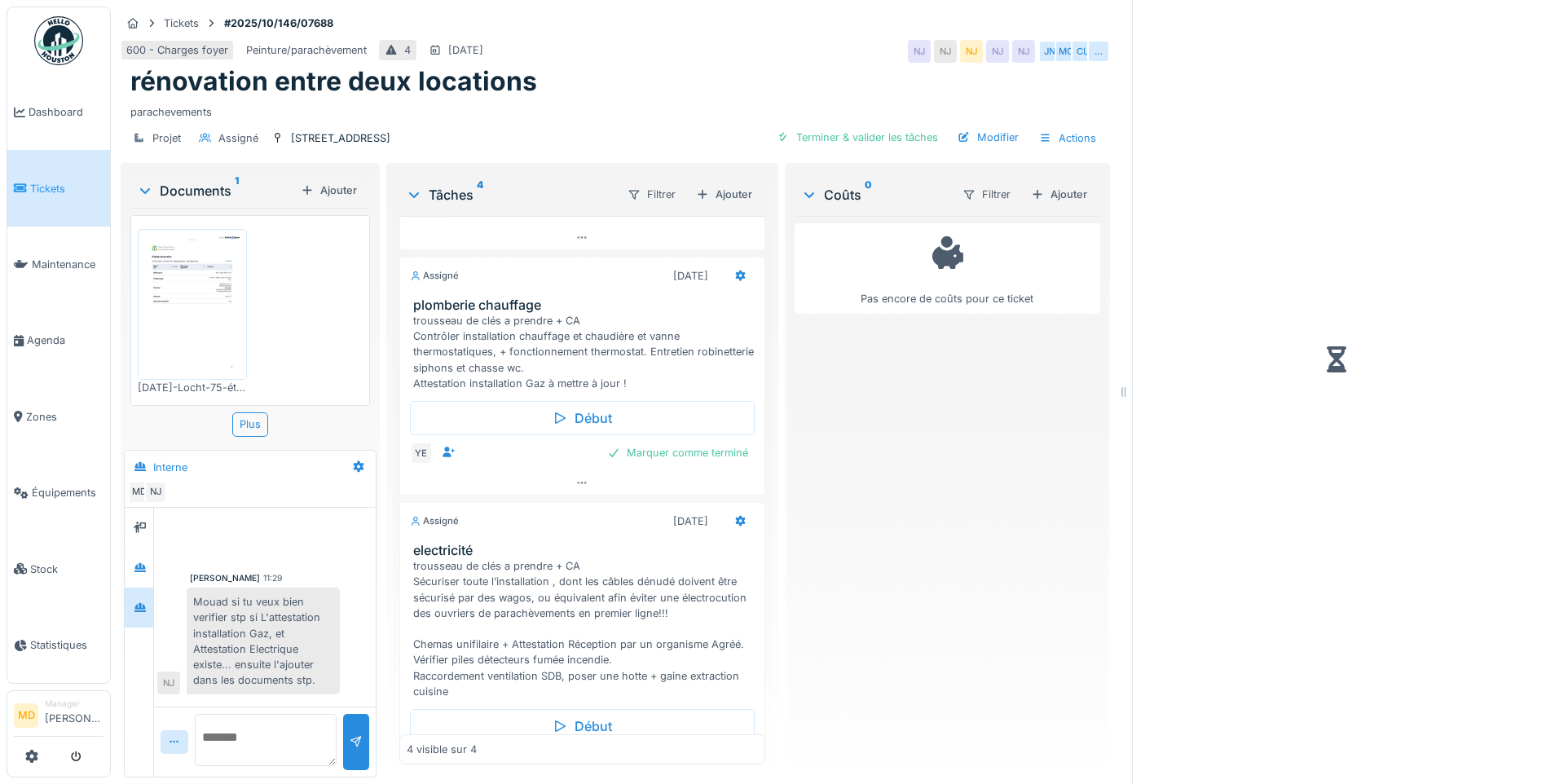
click at [186, 296] on img at bounding box center [191, 304] width 101 height 142
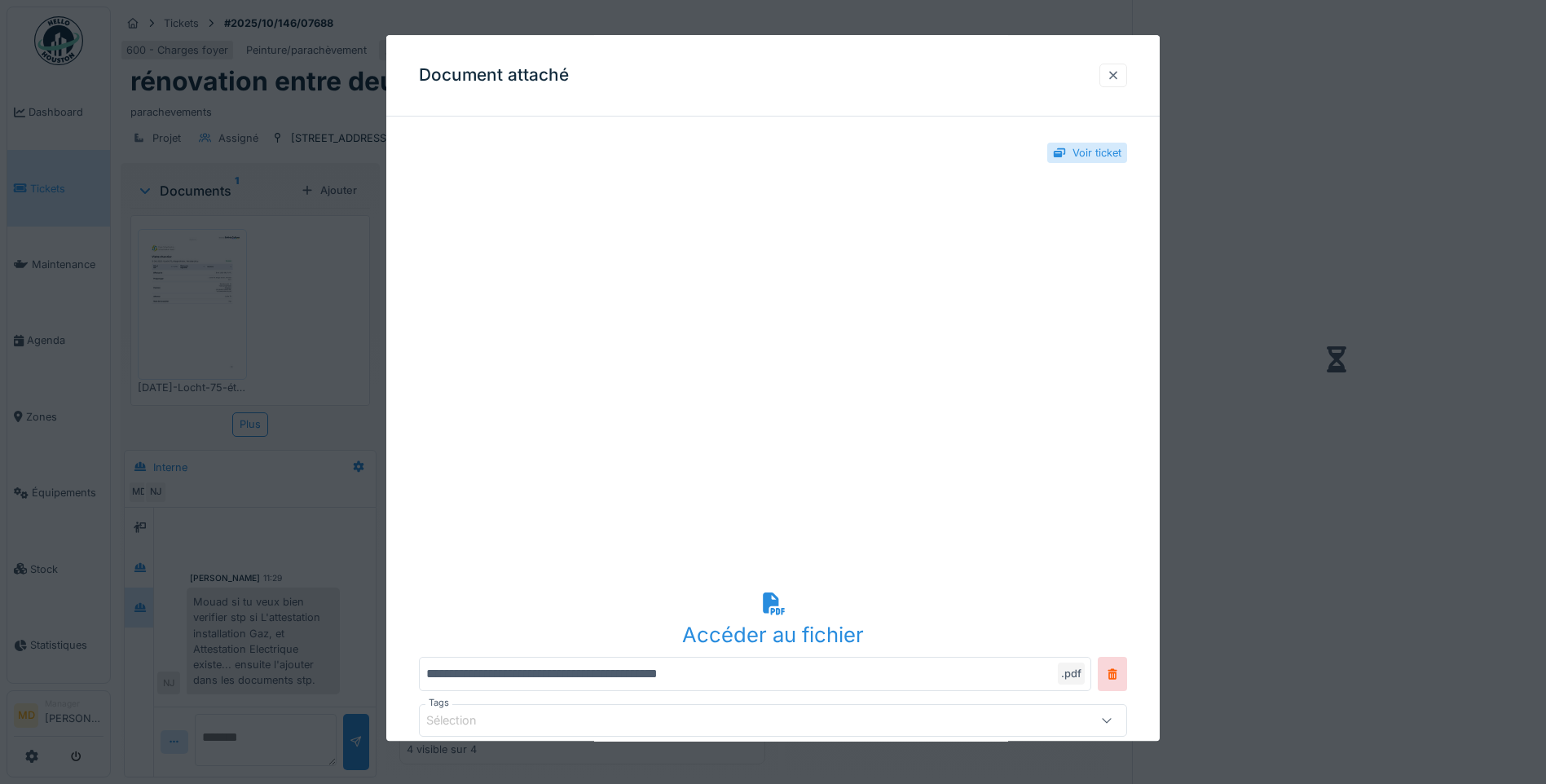
click at [1109, 76] on div at bounding box center [1113, 75] width 28 height 24
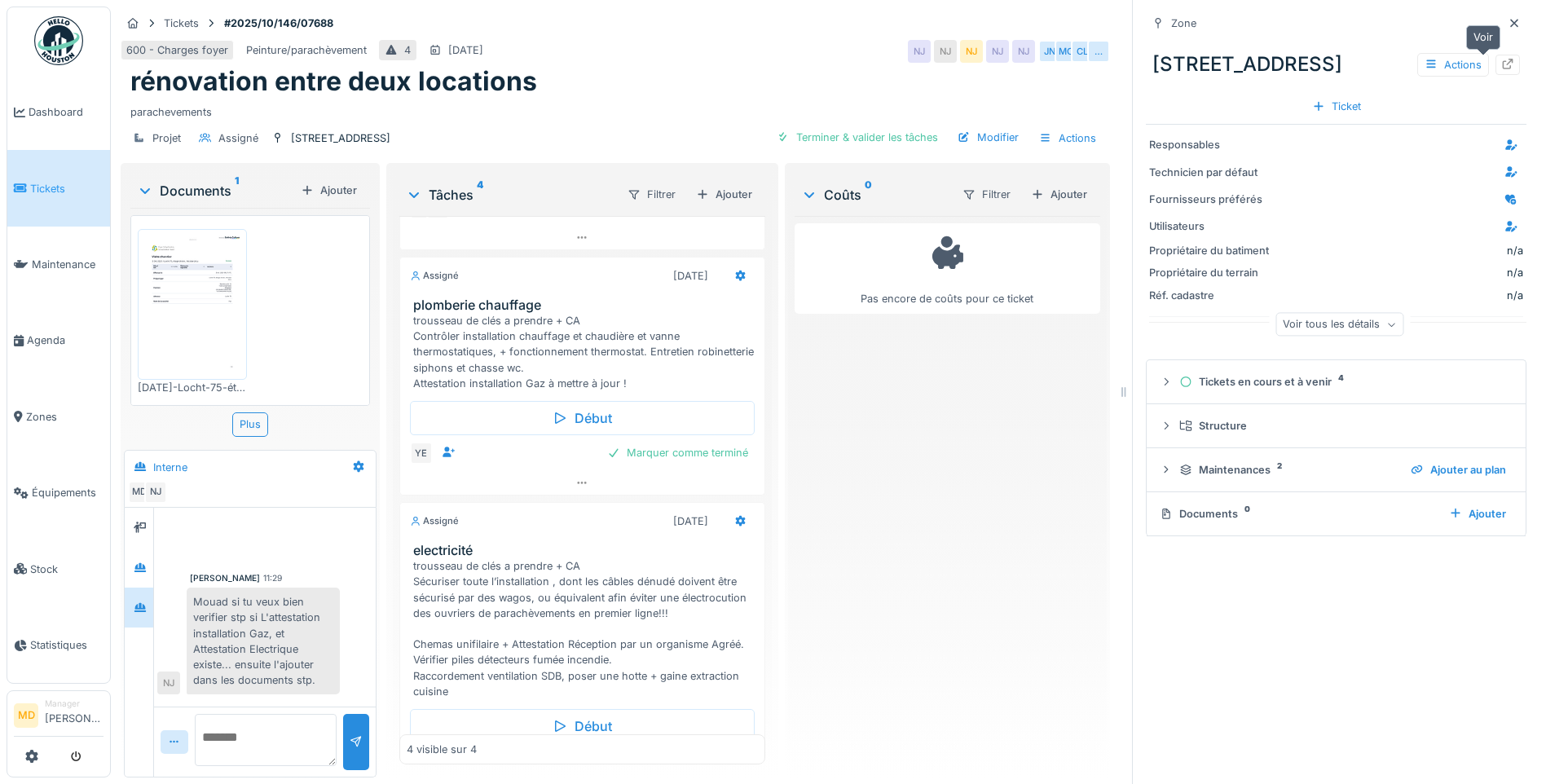
click at [1495, 54] on div at bounding box center [1507, 64] width 24 height 20
click at [180, 262] on img at bounding box center [191, 304] width 101 height 142
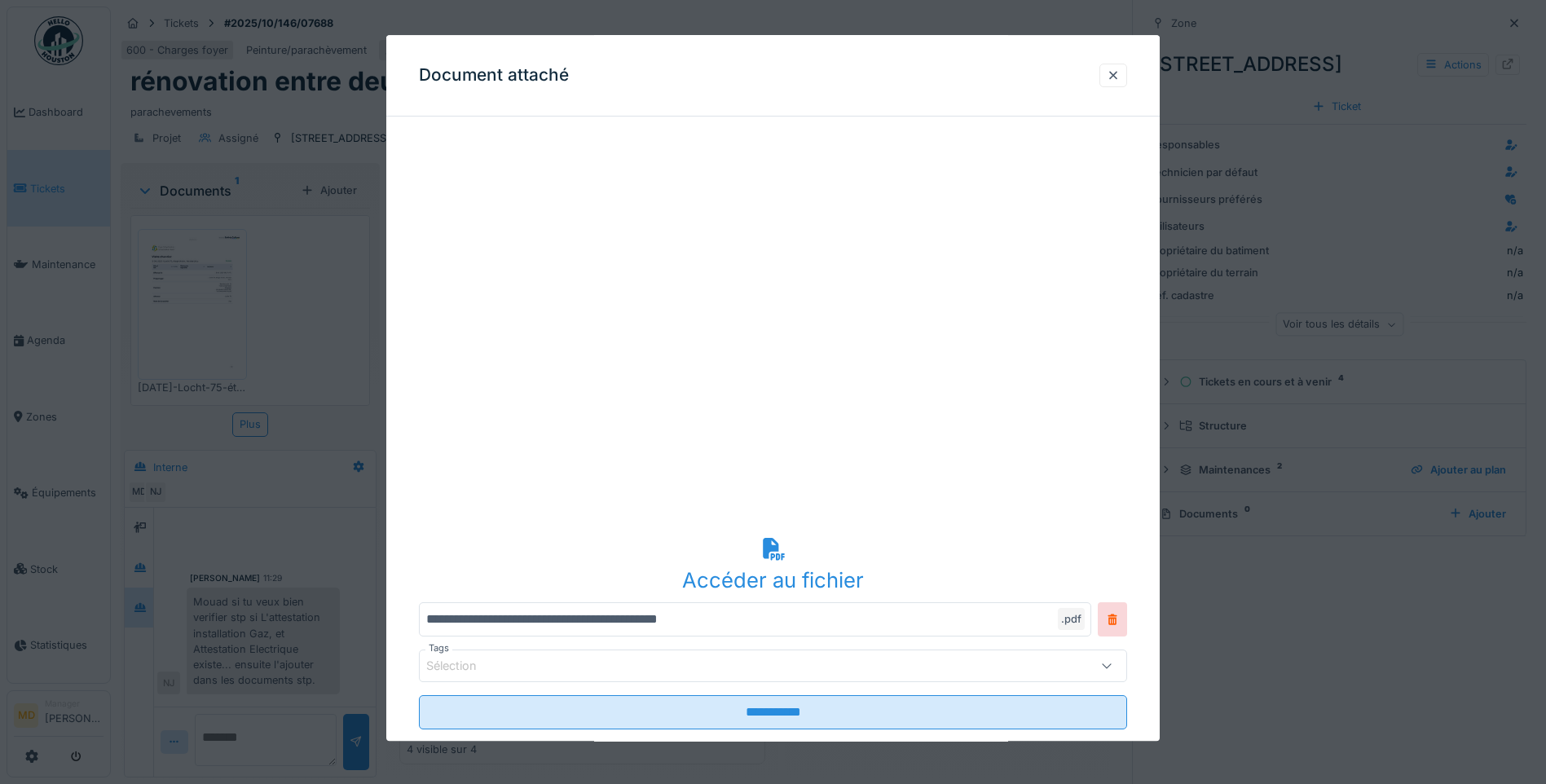
scroll to position [82, 0]
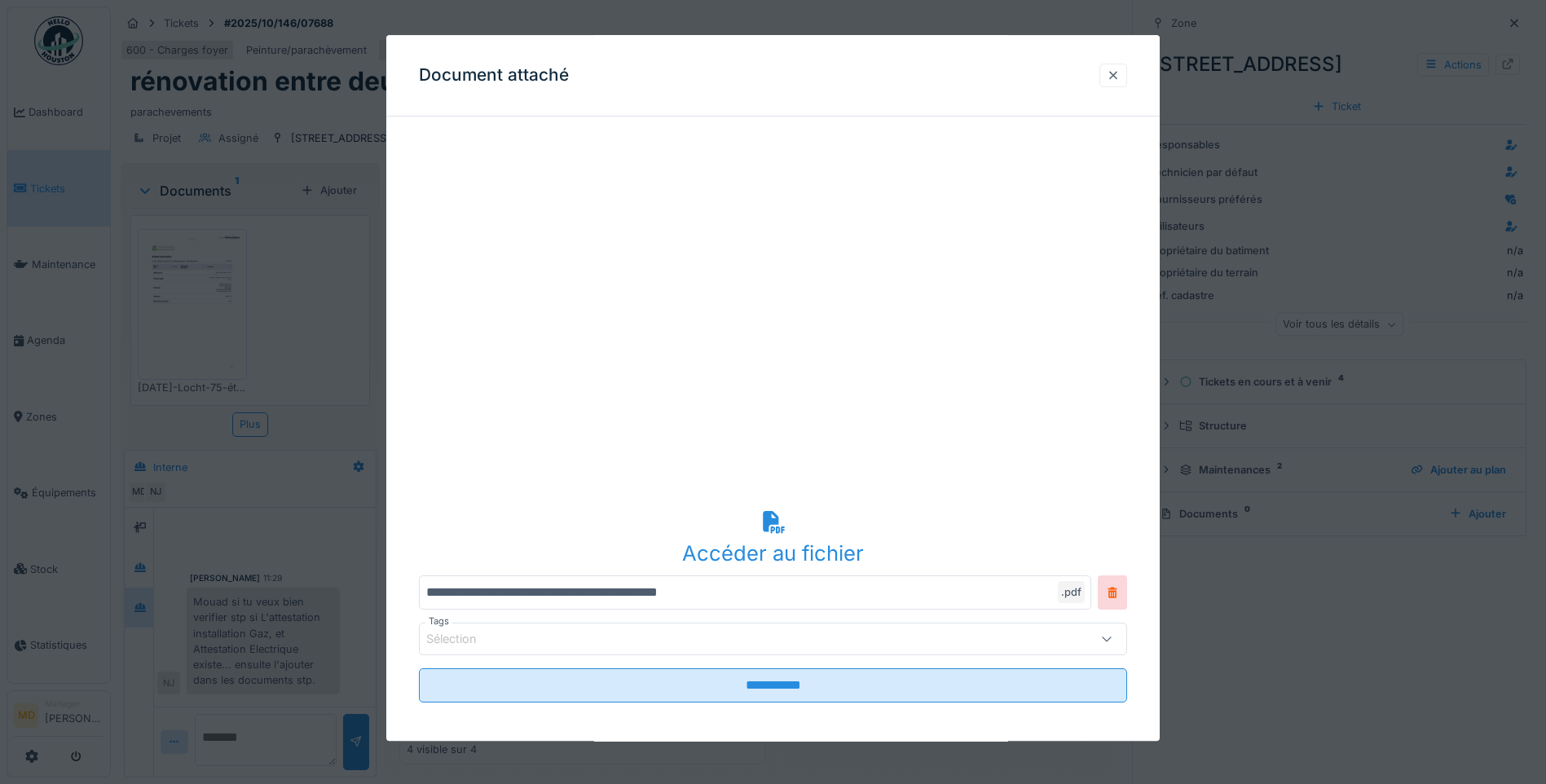
click at [1116, 78] on div at bounding box center [1113, 75] width 13 height 15
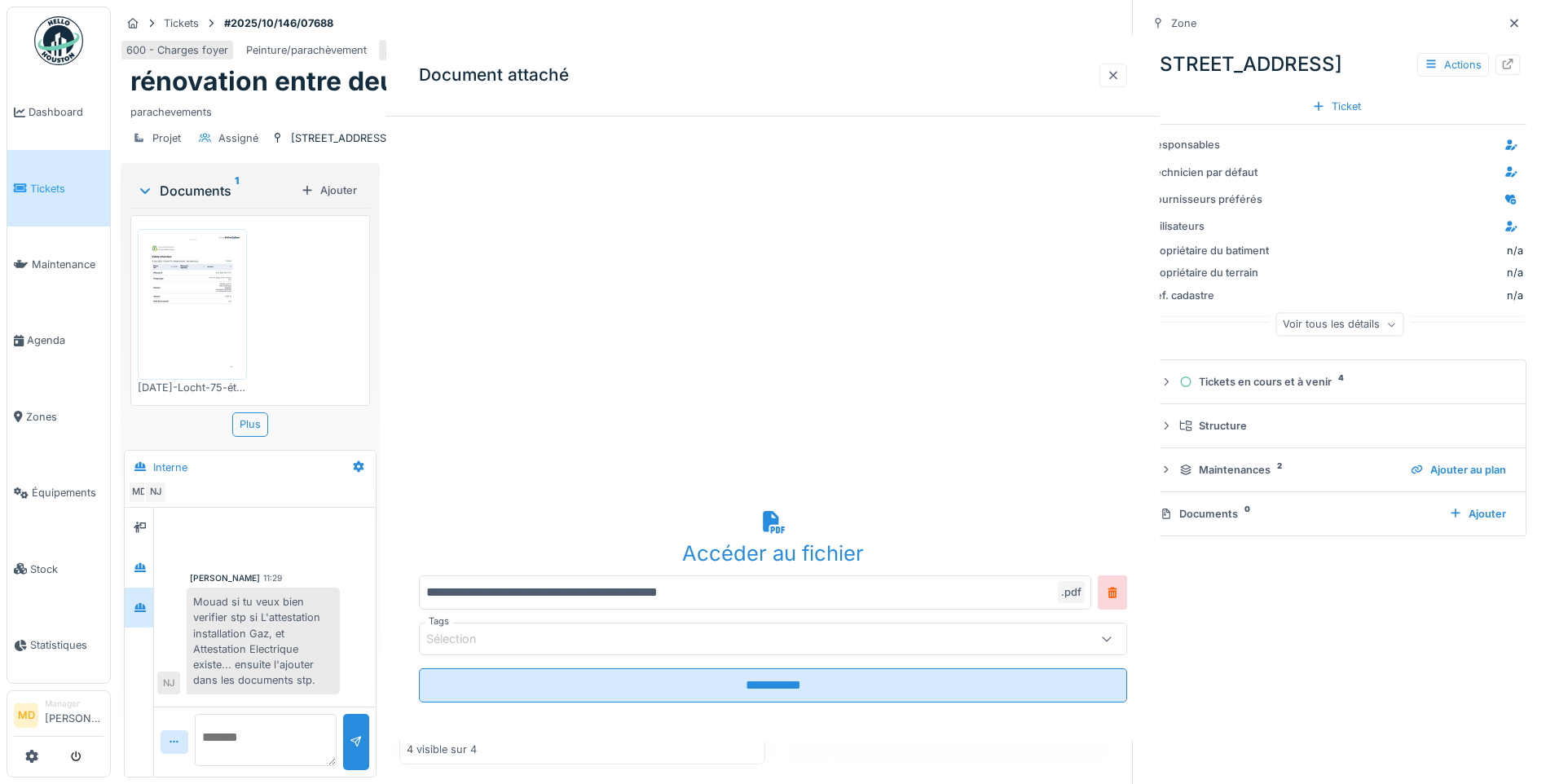
scroll to position [0, 0]
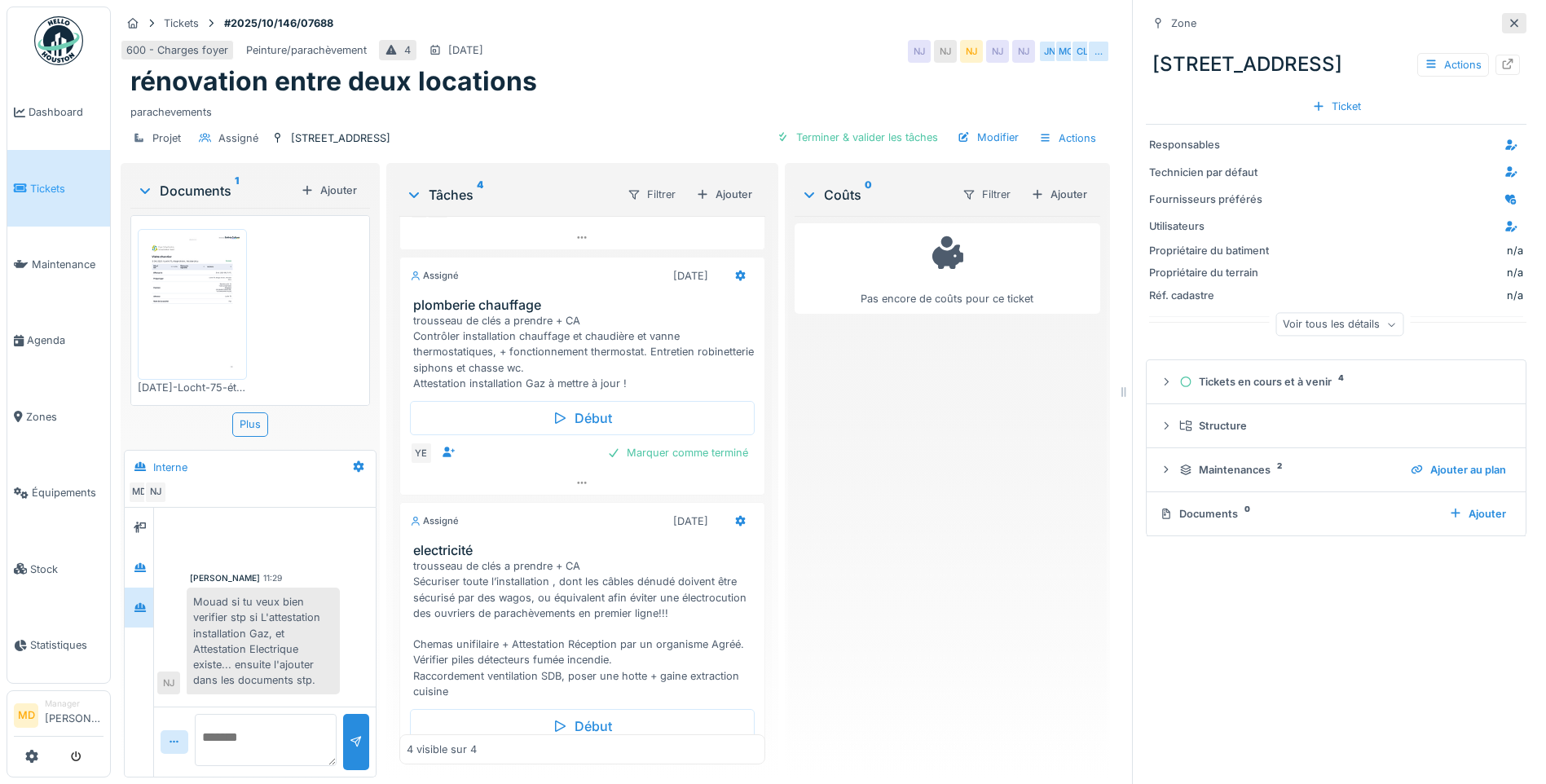
click at [1508, 18] on icon at bounding box center [1514, 24] width 13 height 11
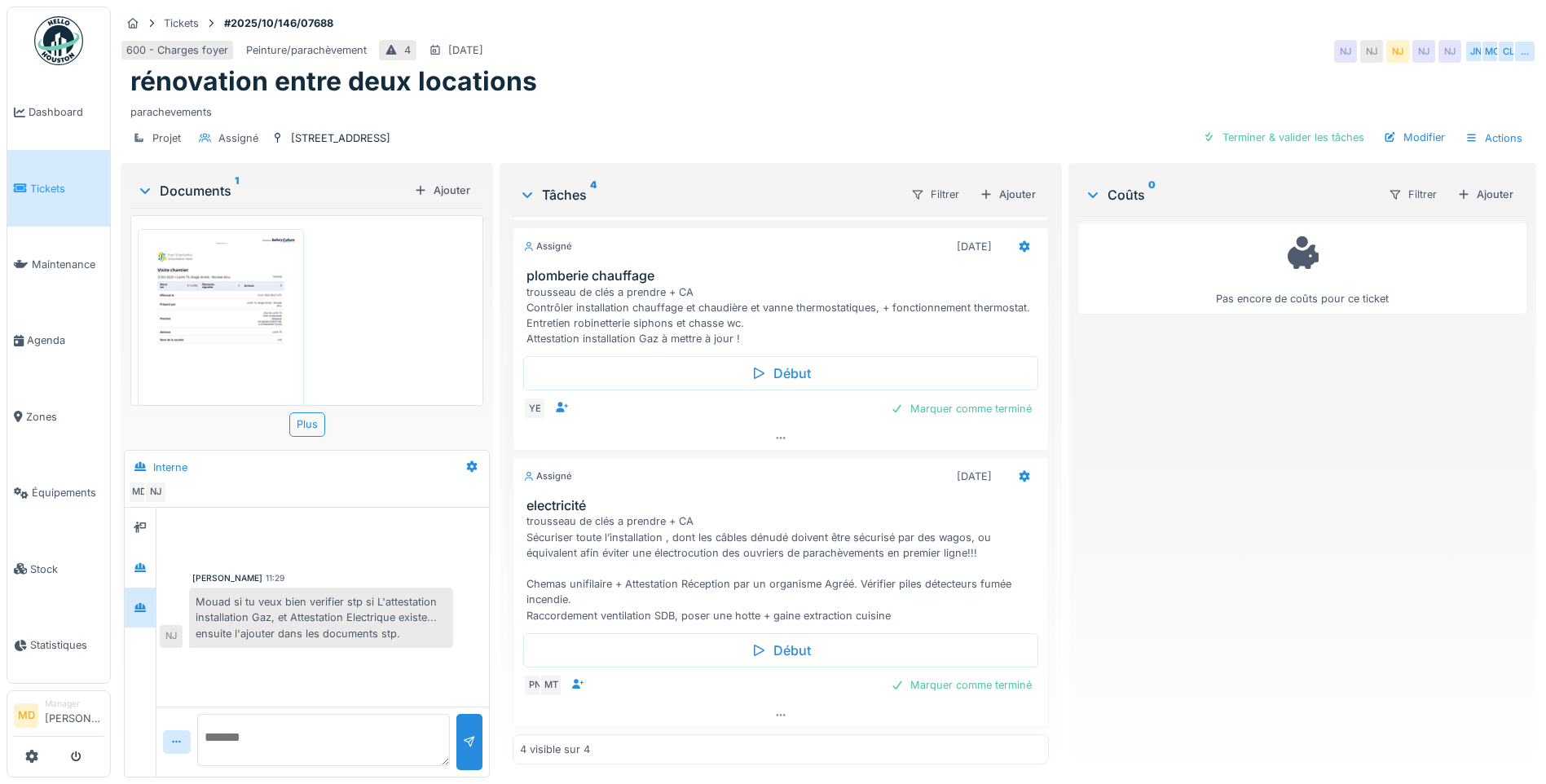
click at [333, 736] on textarea at bounding box center [324, 740] width 253 height 53
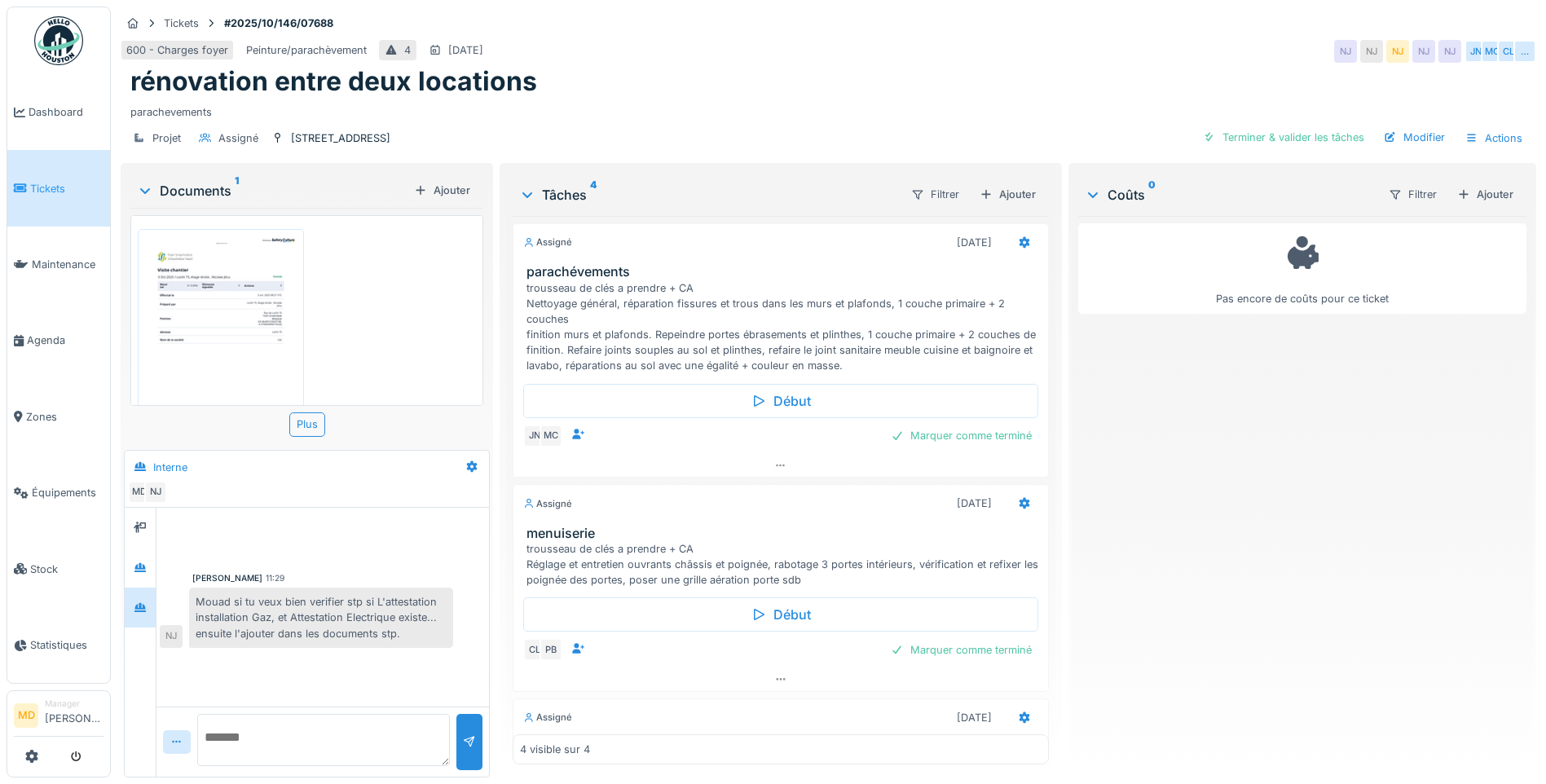
click at [221, 330] on img at bounding box center [220, 344] width 158 height 223
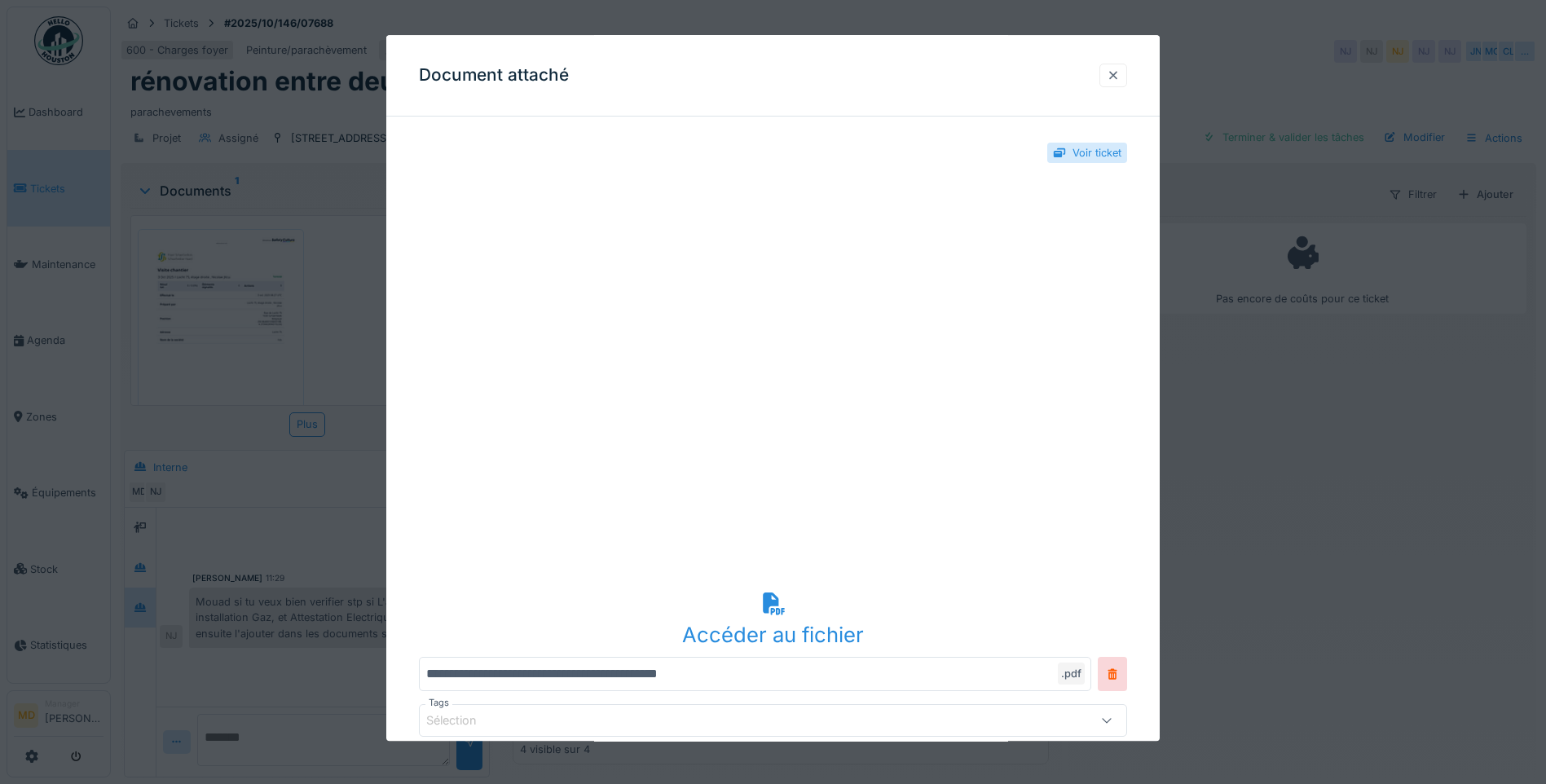
click at [1120, 71] on div at bounding box center [1113, 75] width 13 height 15
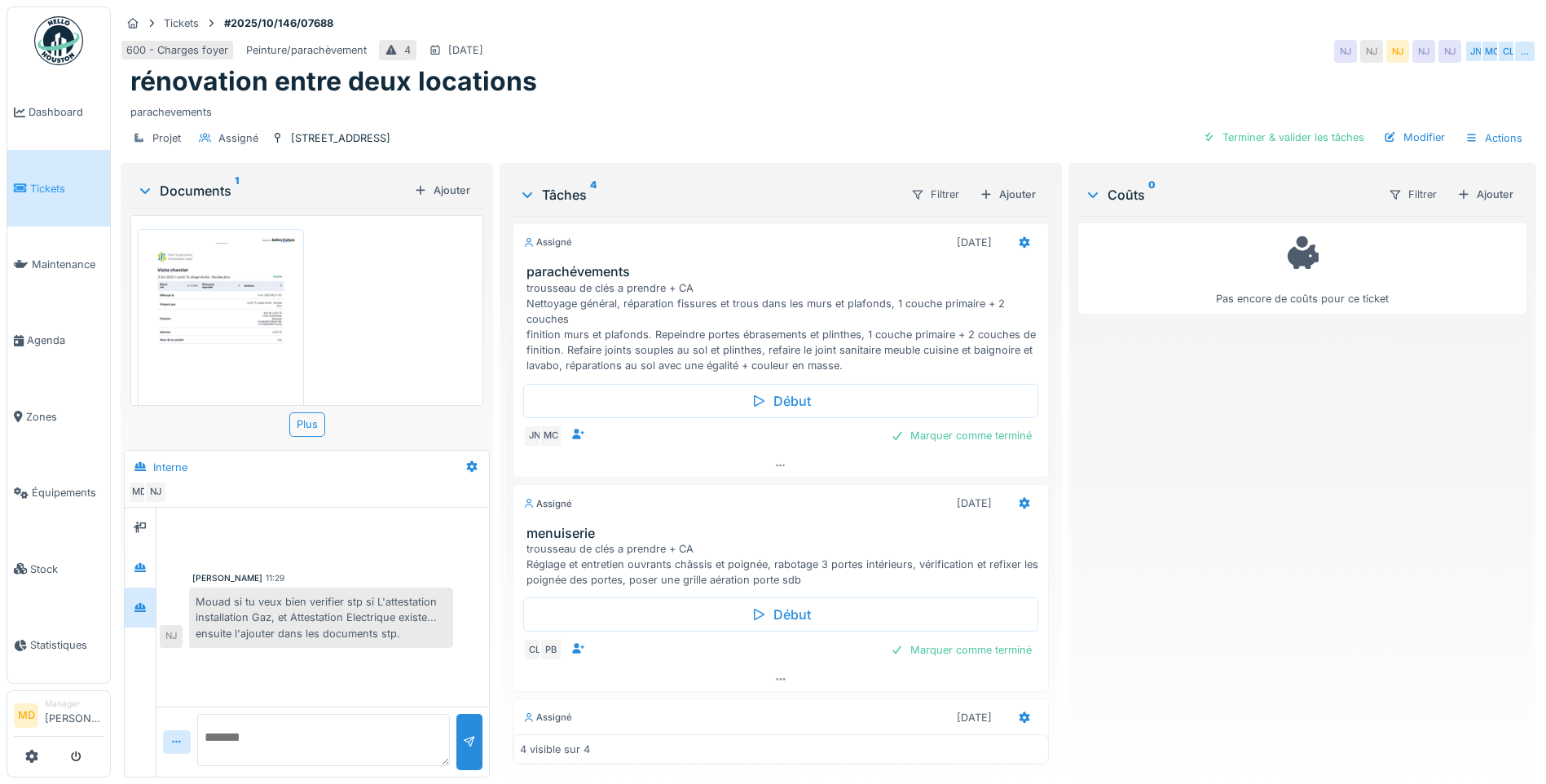
click at [302, 723] on textarea at bounding box center [324, 740] width 253 height 53
click at [140, 560] on div at bounding box center [140, 566] width 13 height 15
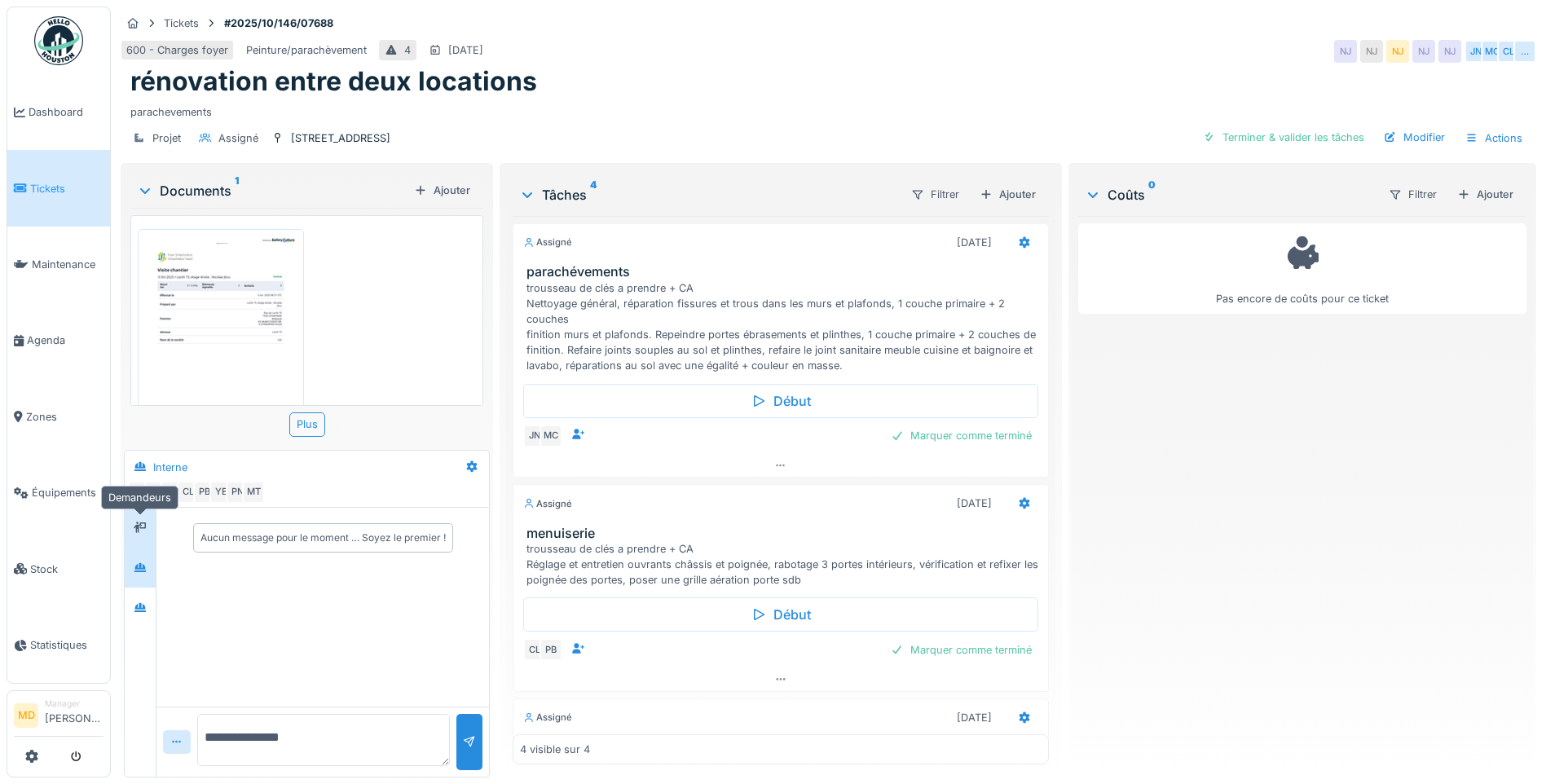
click at [146, 522] on icon at bounding box center [140, 528] width 13 height 11
click at [139, 602] on icon at bounding box center [140, 607] width 13 height 11
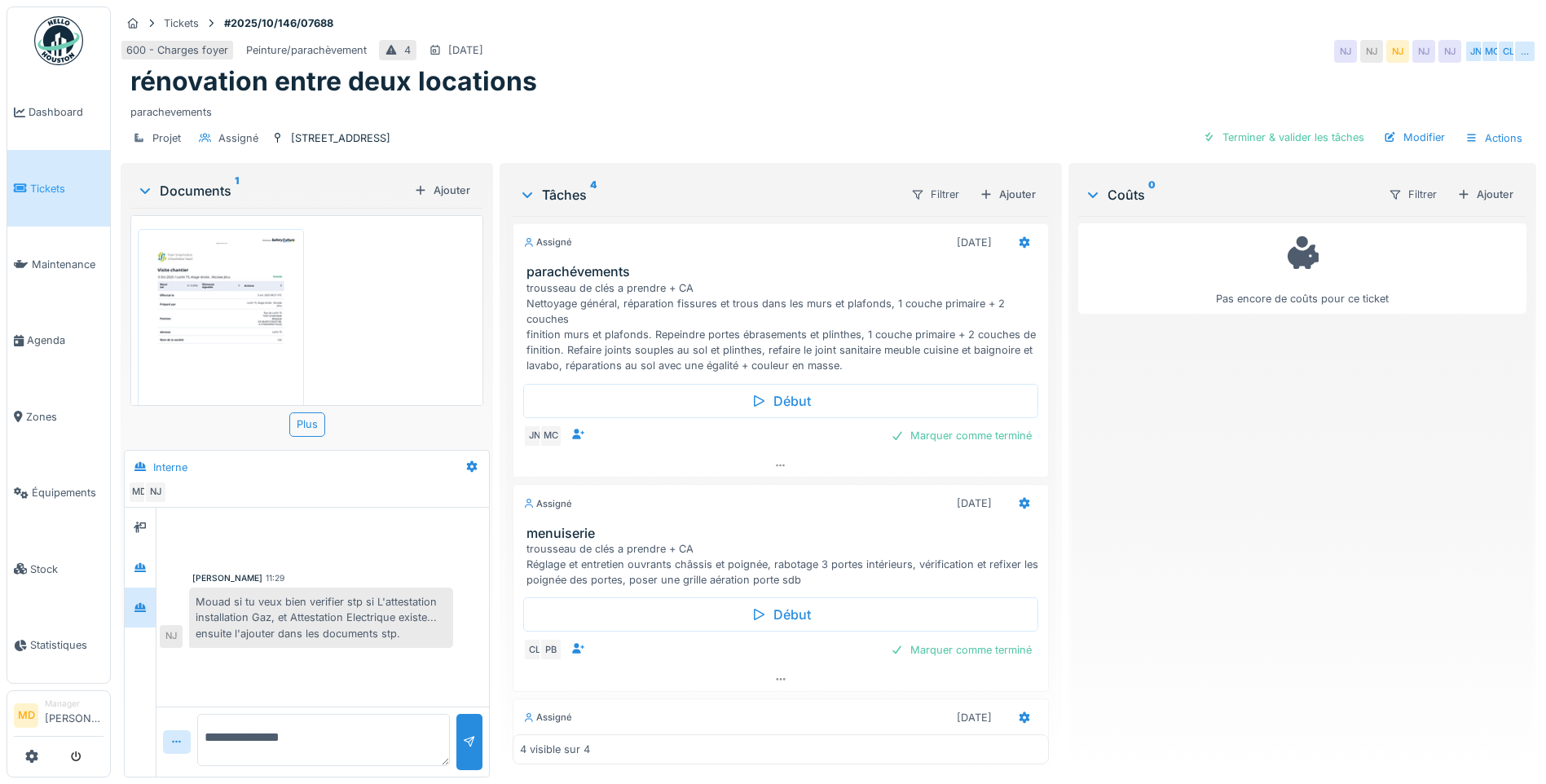
click at [353, 714] on textarea "**********" at bounding box center [324, 740] width 253 height 53
type textarea "**********"
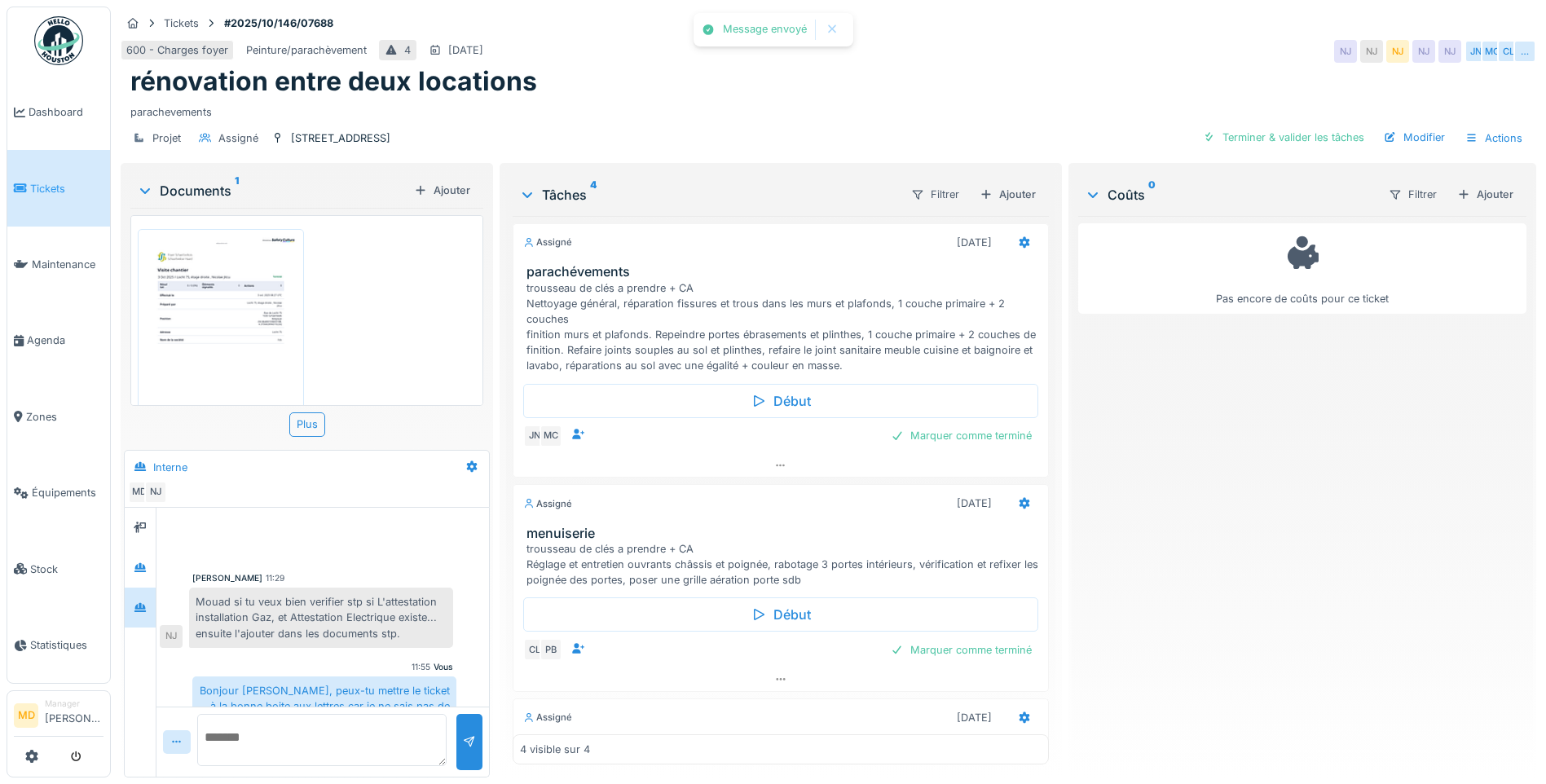
scroll to position [36, 0]
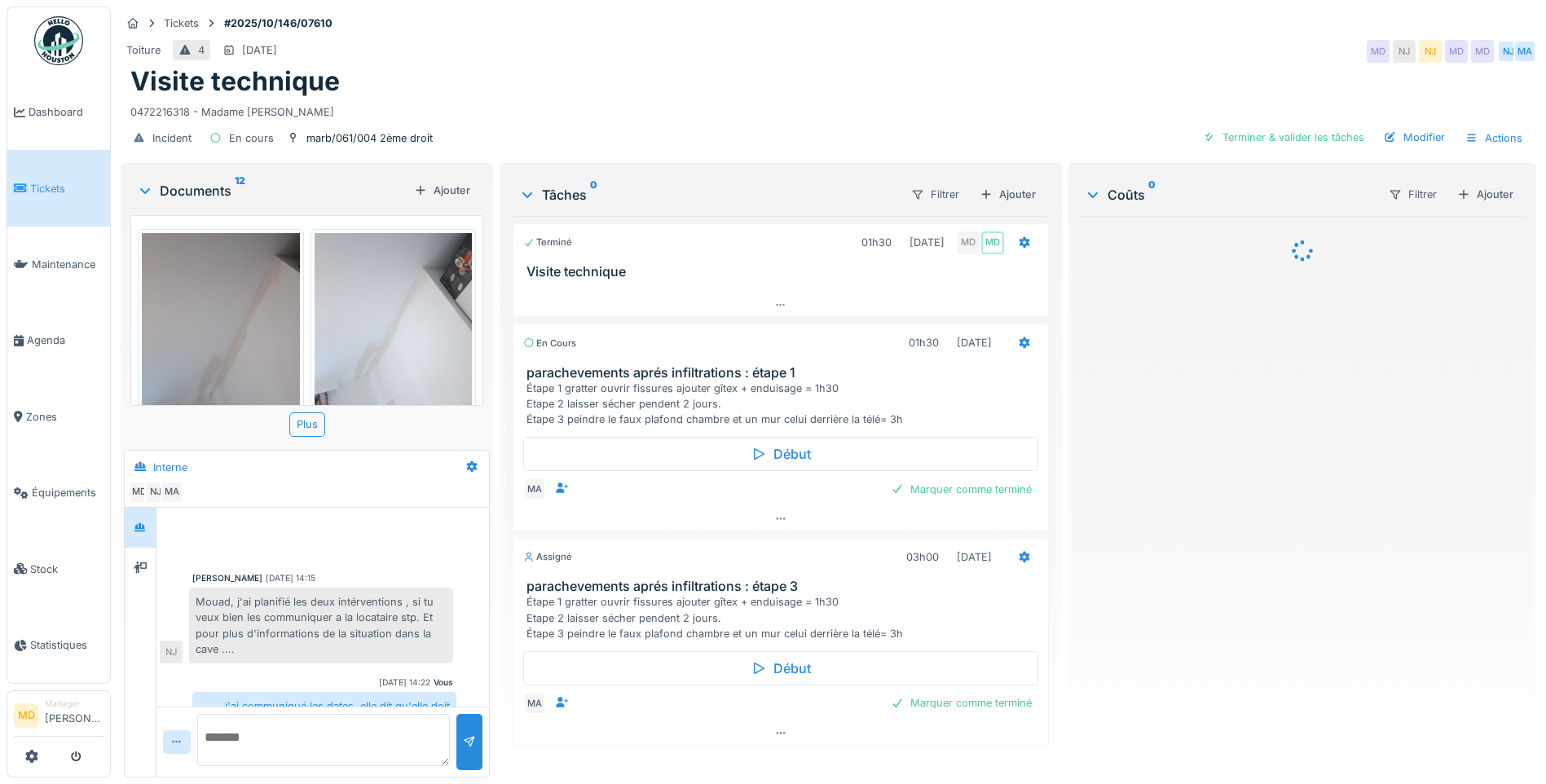
scroll to position [329, 0]
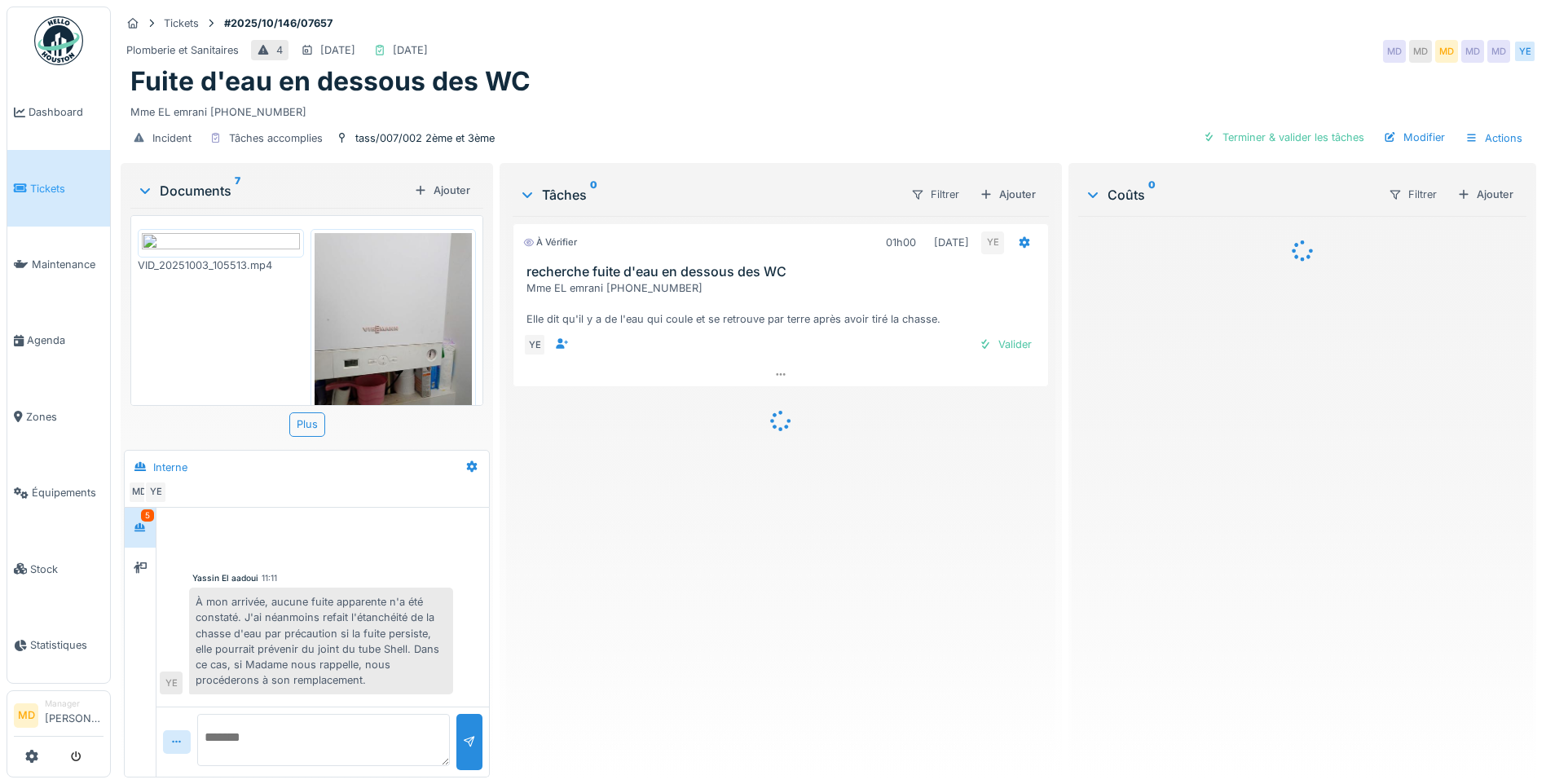
scroll to position [350, 0]
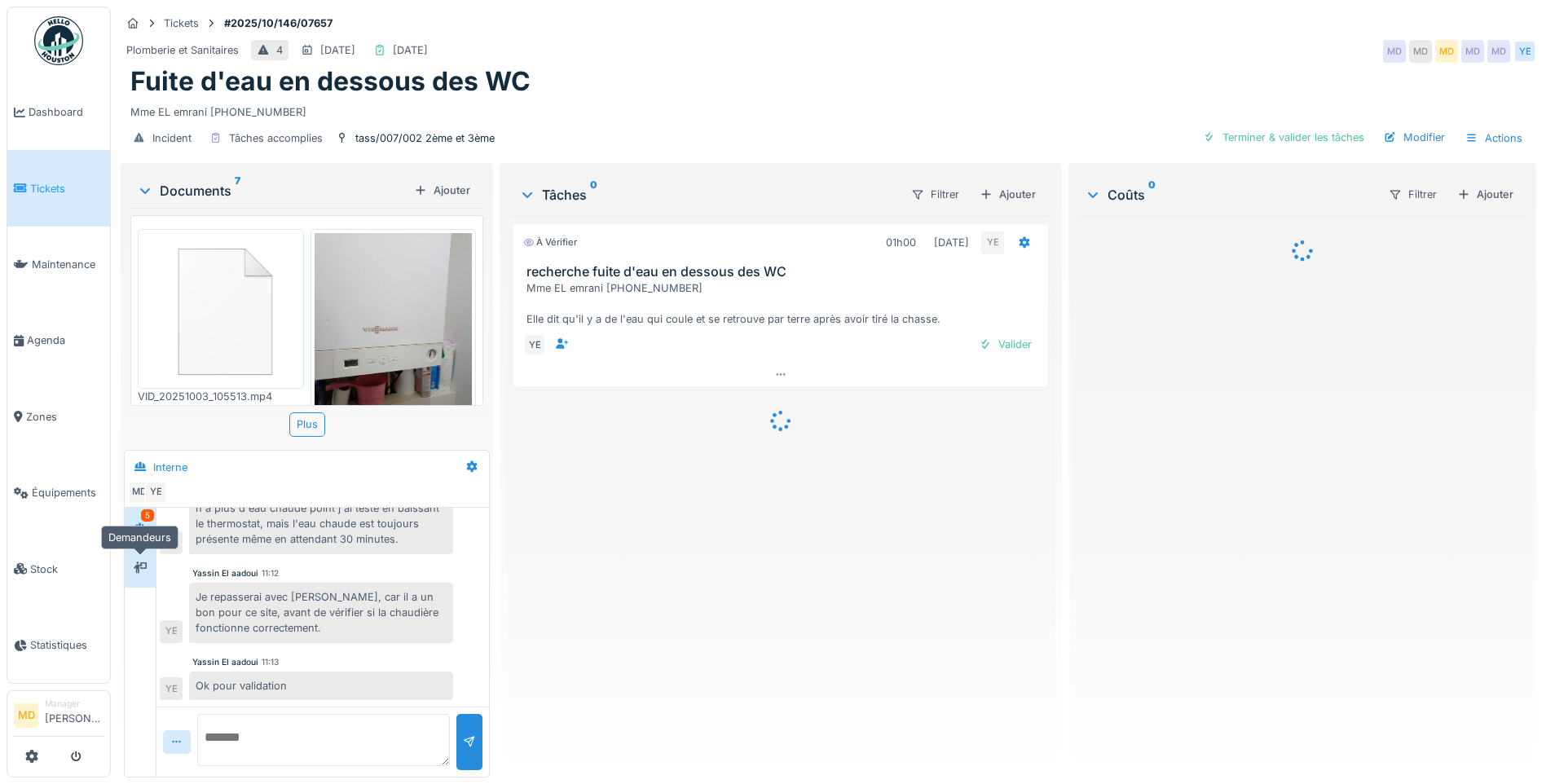
click at [139, 572] on icon at bounding box center [140, 566] width 13 height 12
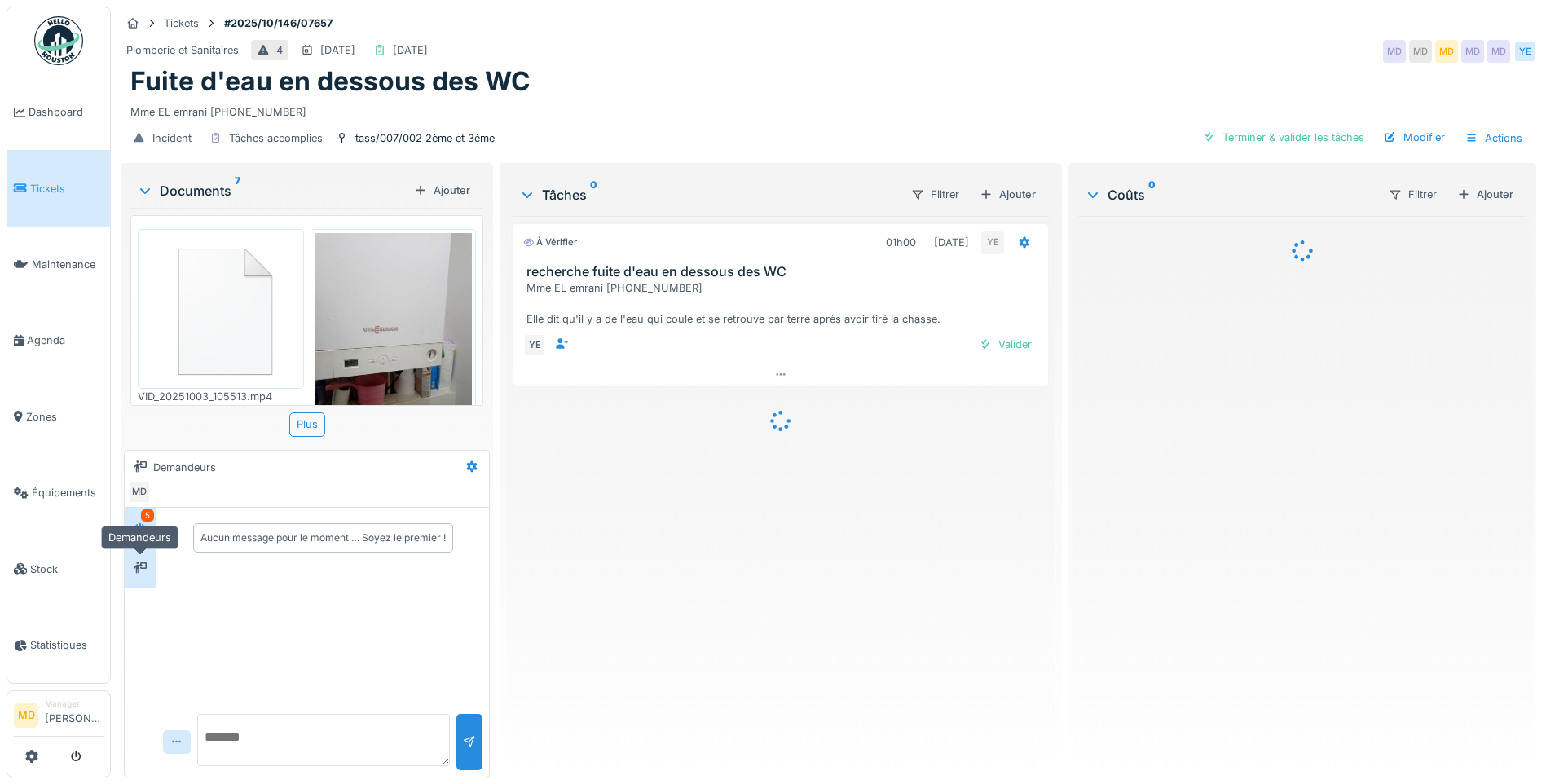
scroll to position [0, 0]
click at [141, 530] on icon at bounding box center [140, 527] width 12 height 9
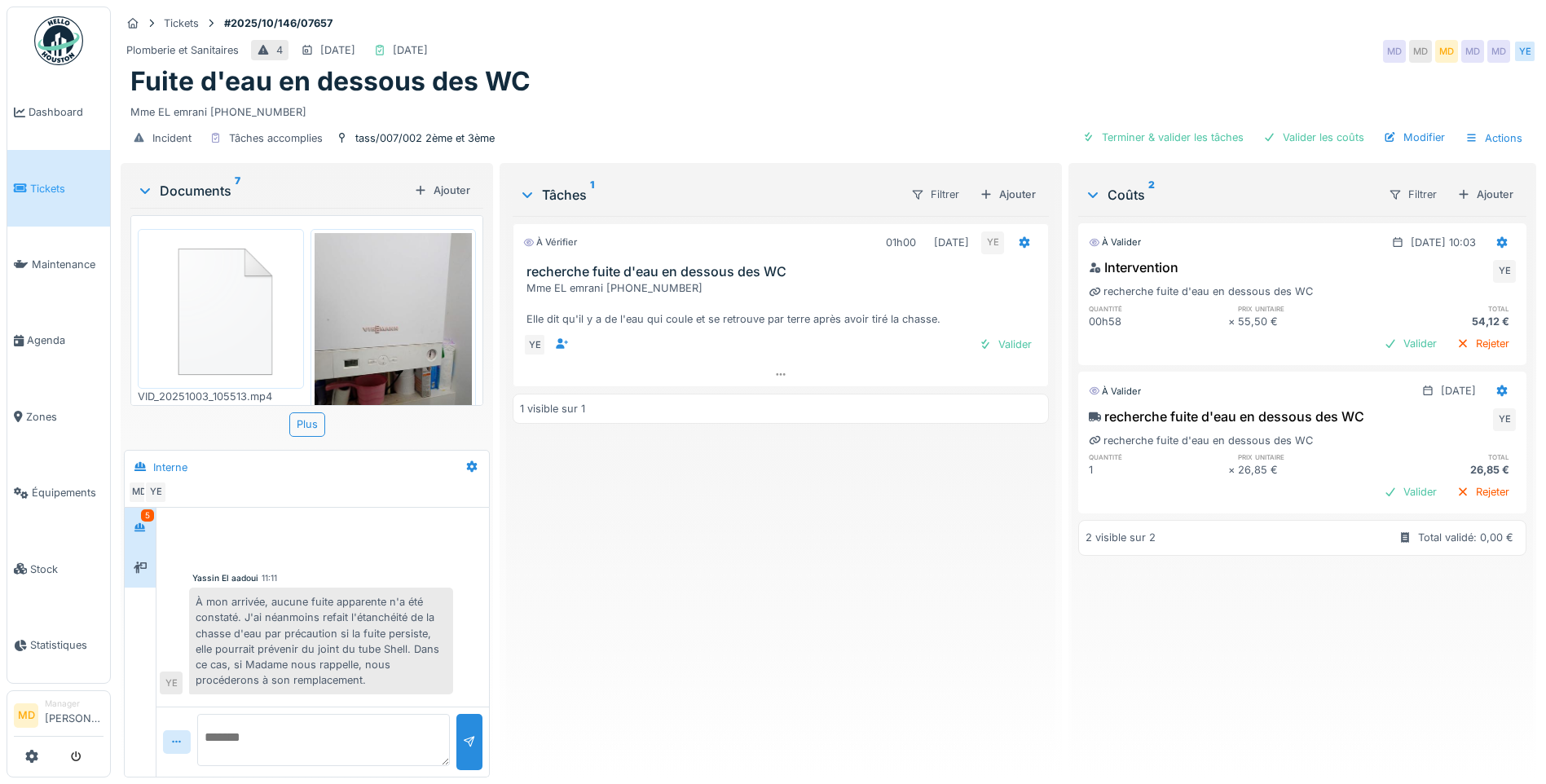
click at [145, 567] on icon at bounding box center [140, 566] width 13 height 12
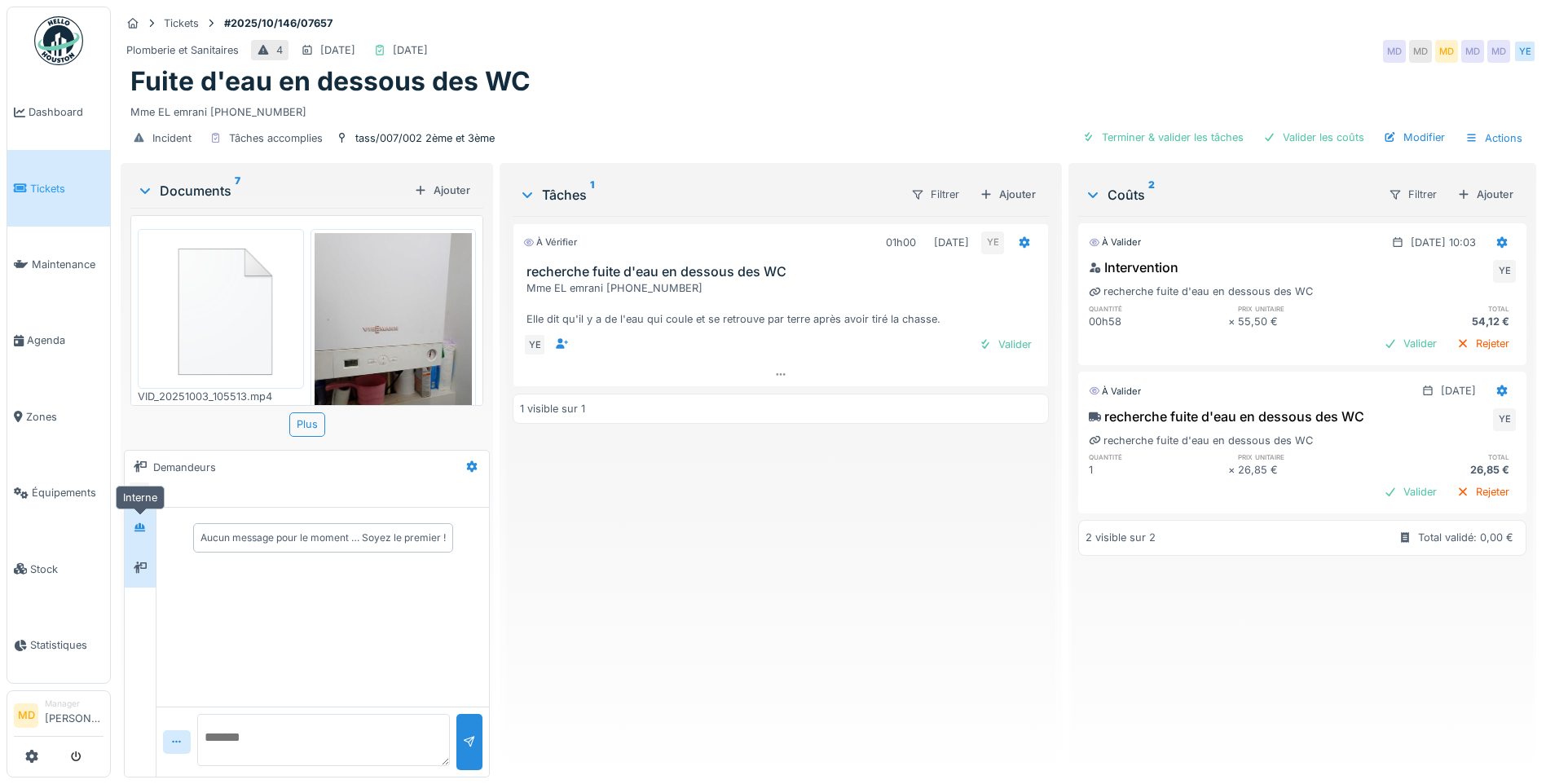
click at [146, 528] on icon at bounding box center [140, 528] width 13 height 11
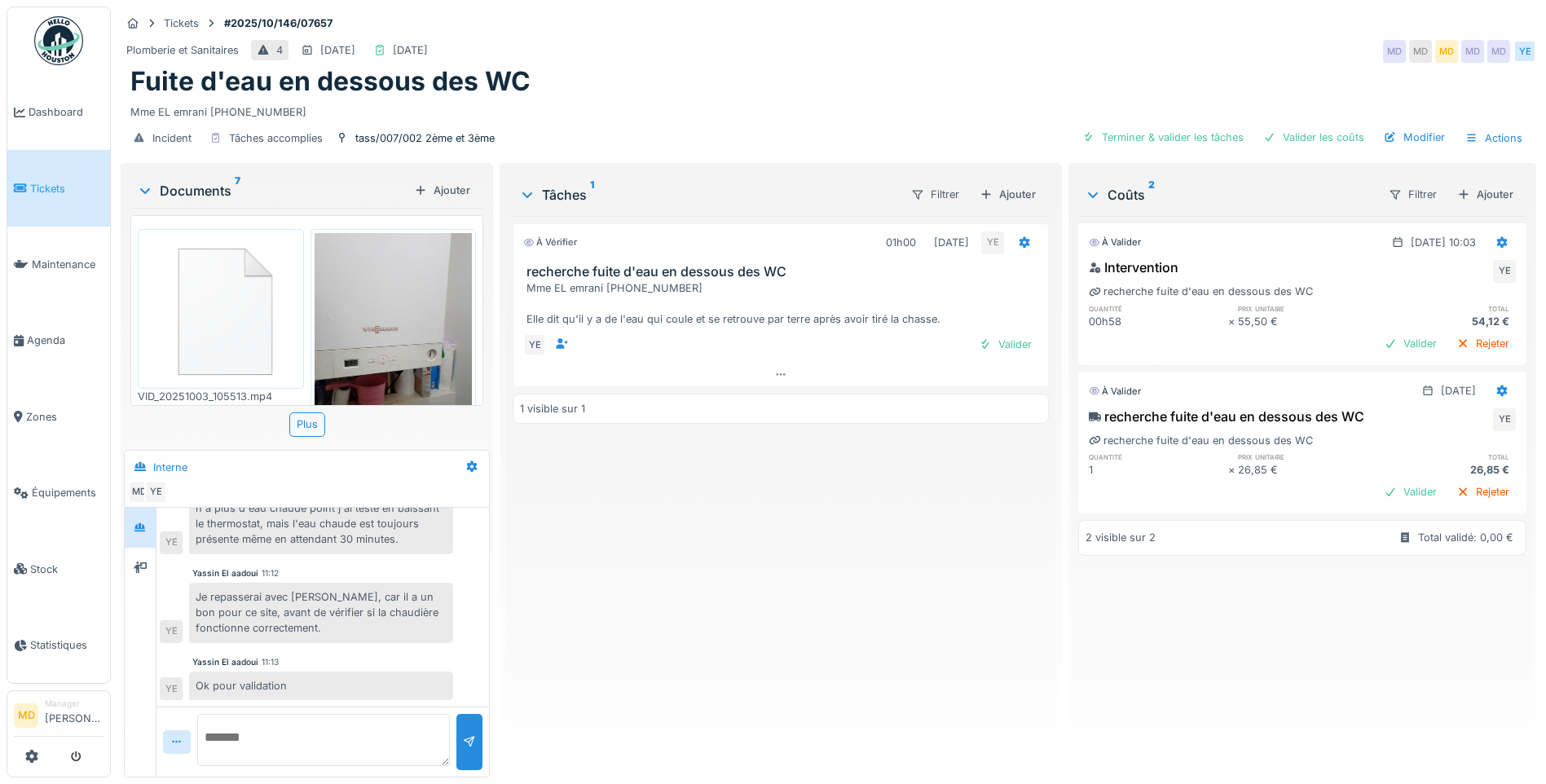
scroll to position [12, 0]
click at [997, 334] on div "Valider" at bounding box center [1005, 344] width 66 height 22
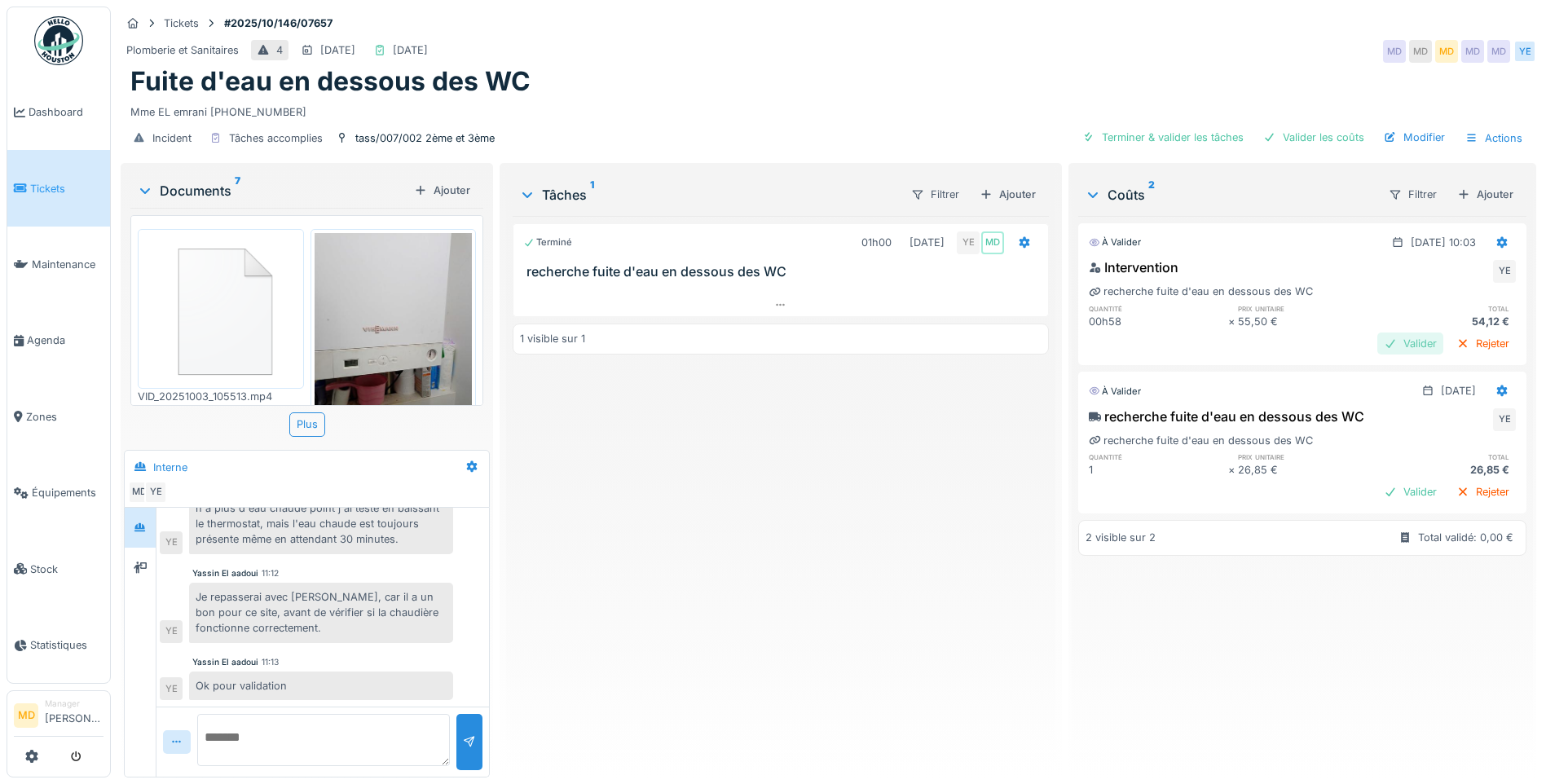
click at [1377, 333] on div "Valider" at bounding box center [1410, 344] width 66 height 22
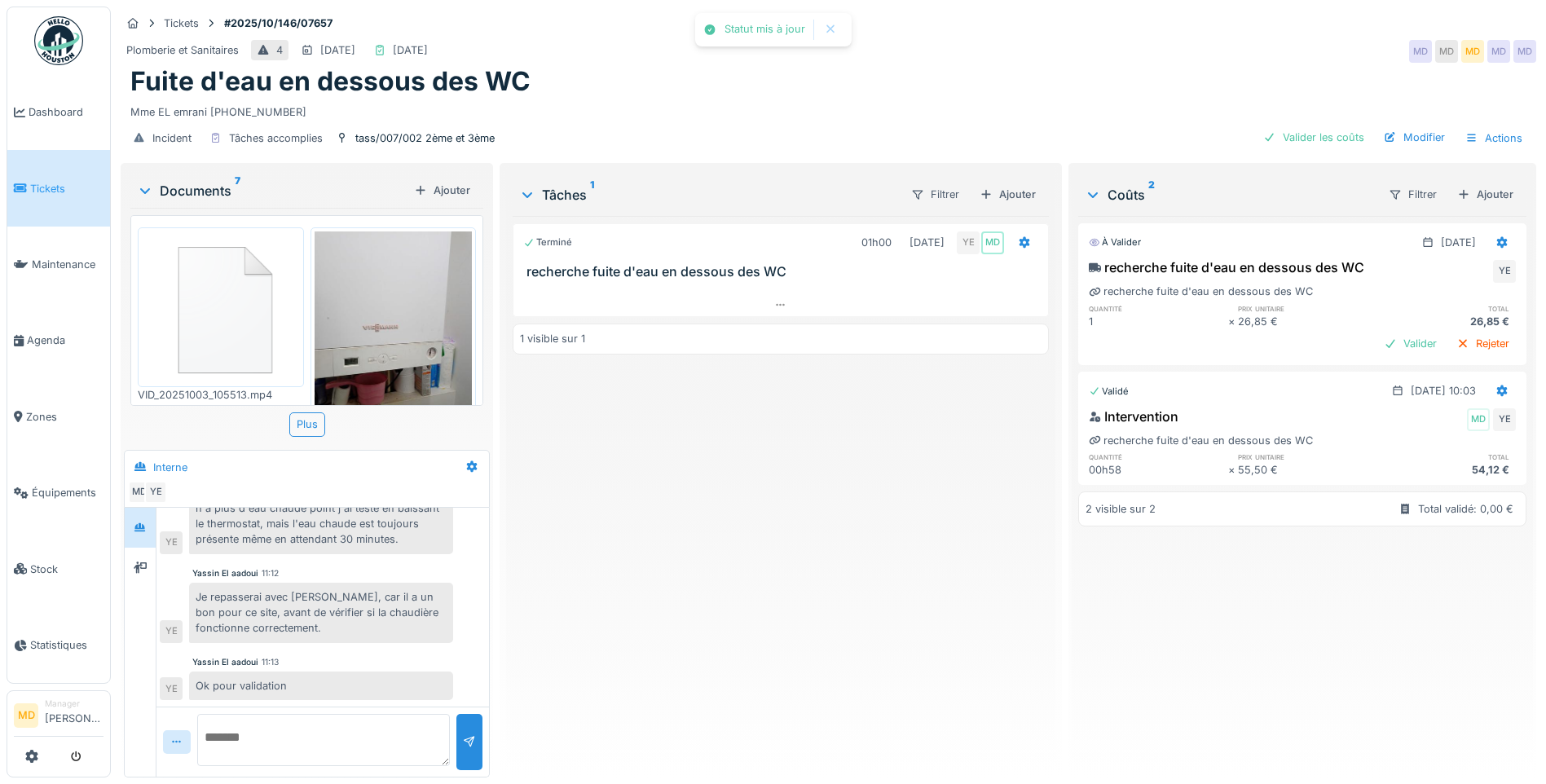
scroll to position [0, 0]
click at [1377, 333] on div "Valider" at bounding box center [1410, 344] width 66 height 22
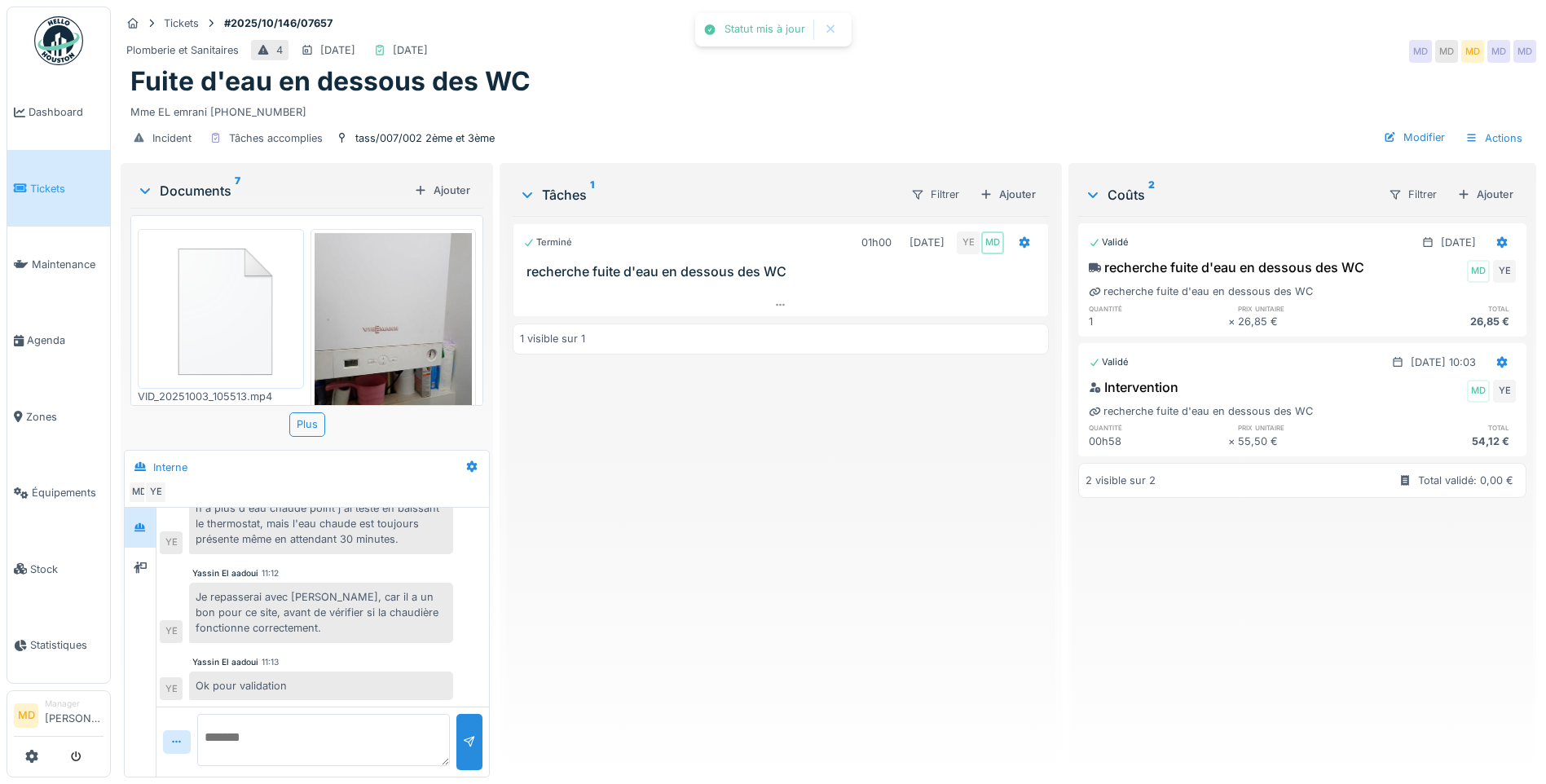
click at [810, 498] on div "Terminé 01h00 03/10/2025 YE MD recherche fuite d'eau en dessous des WC 1 visibl…" at bounding box center [780, 489] width 536 height 548
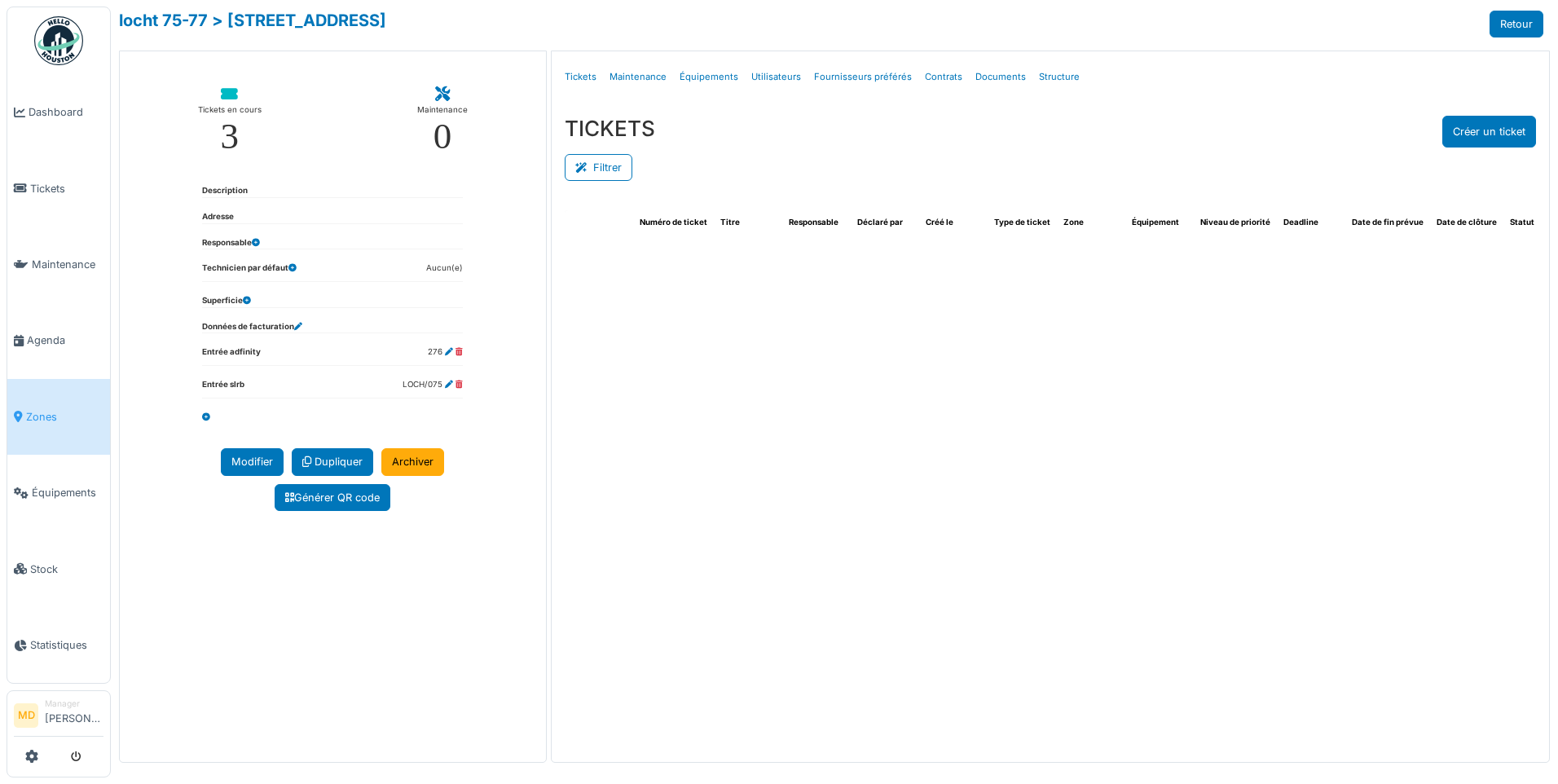
select select "***"
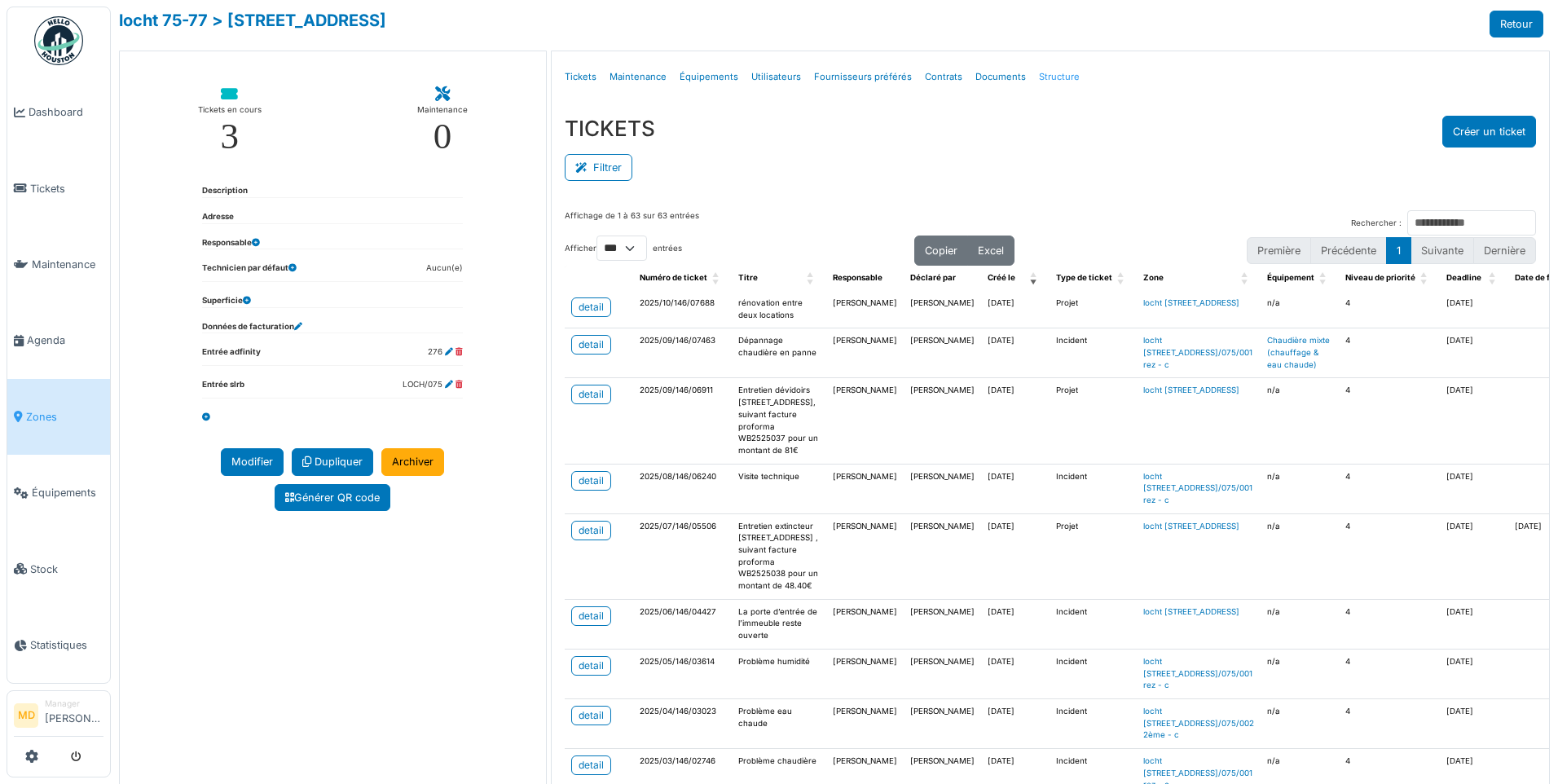
click at [1034, 80] on link "Structure" at bounding box center [1059, 77] width 54 height 38
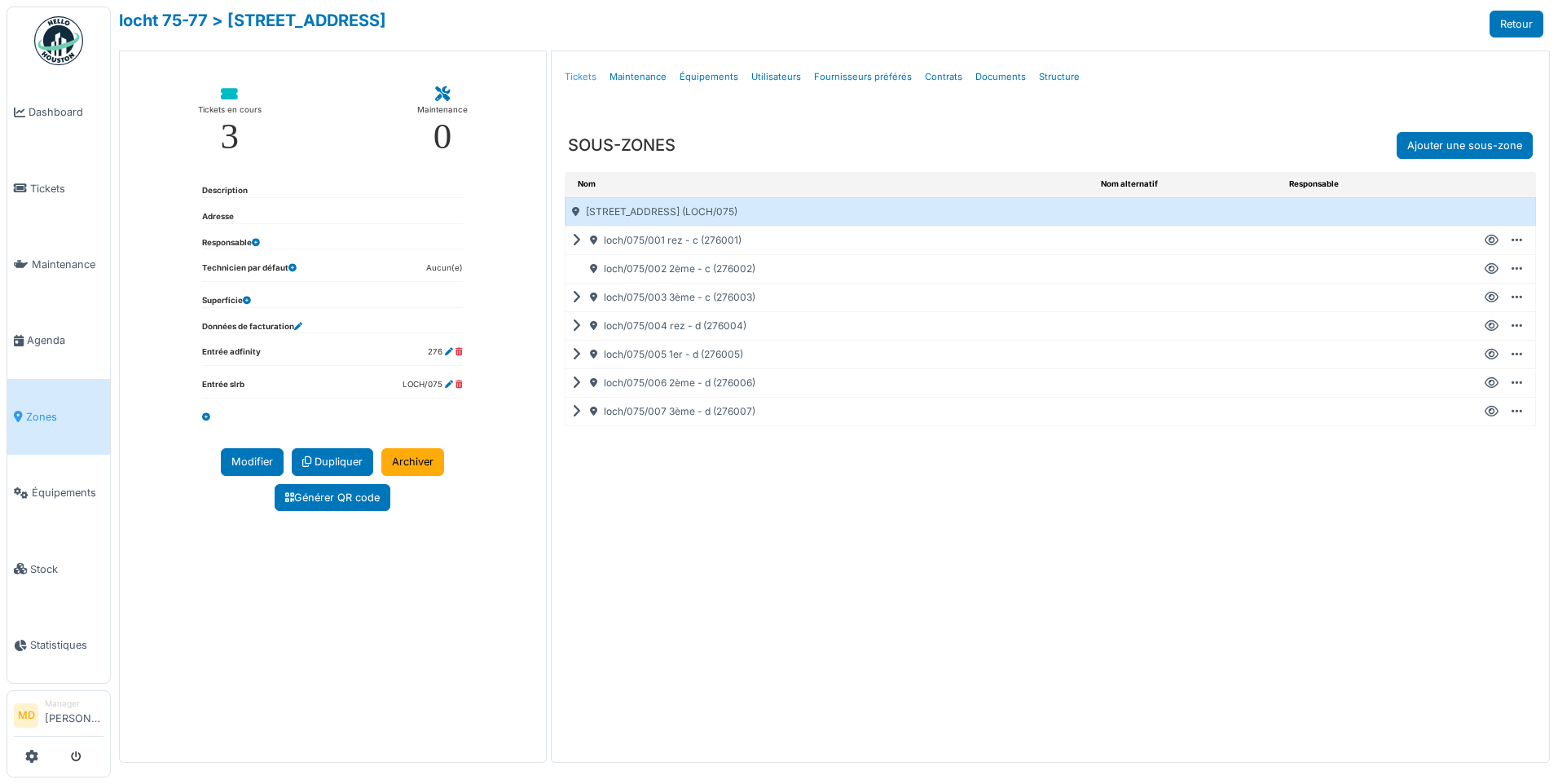
click at [594, 78] on link "Tickets" at bounding box center [580, 77] width 44 height 38
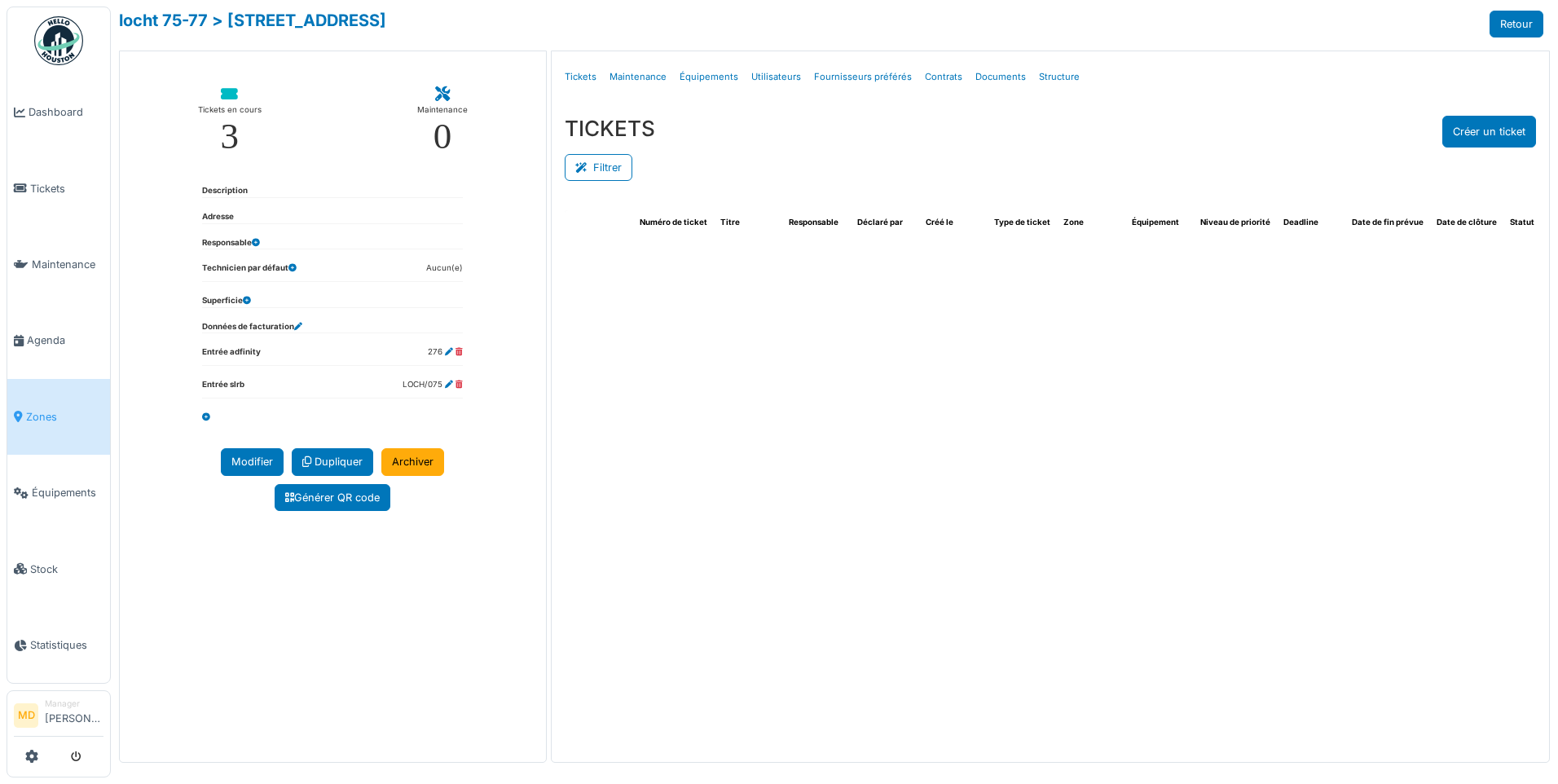
select select "***"
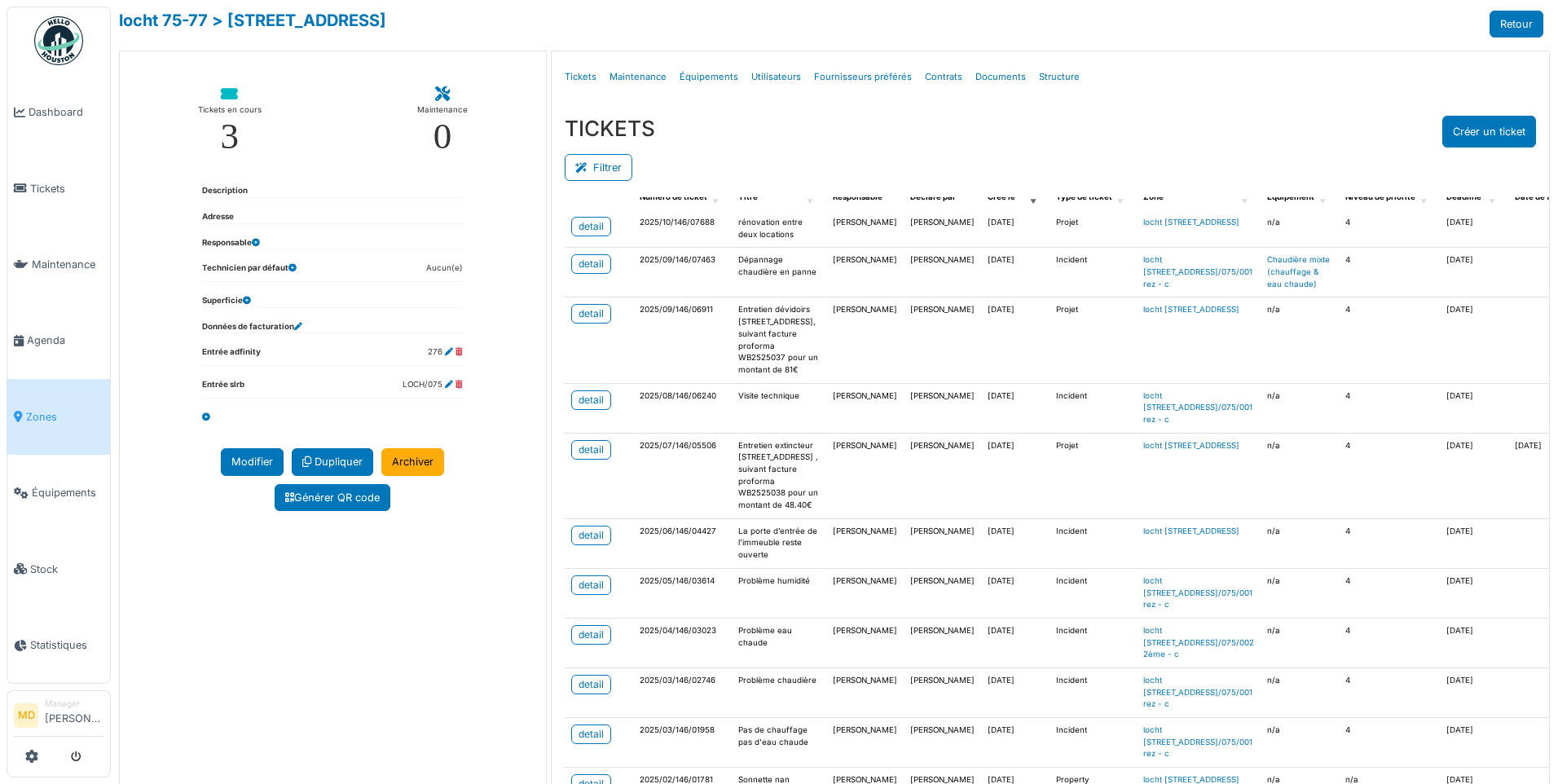
scroll to position [82, 0]
click at [584, 406] on div "detail" at bounding box center [591, 399] width 25 height 15
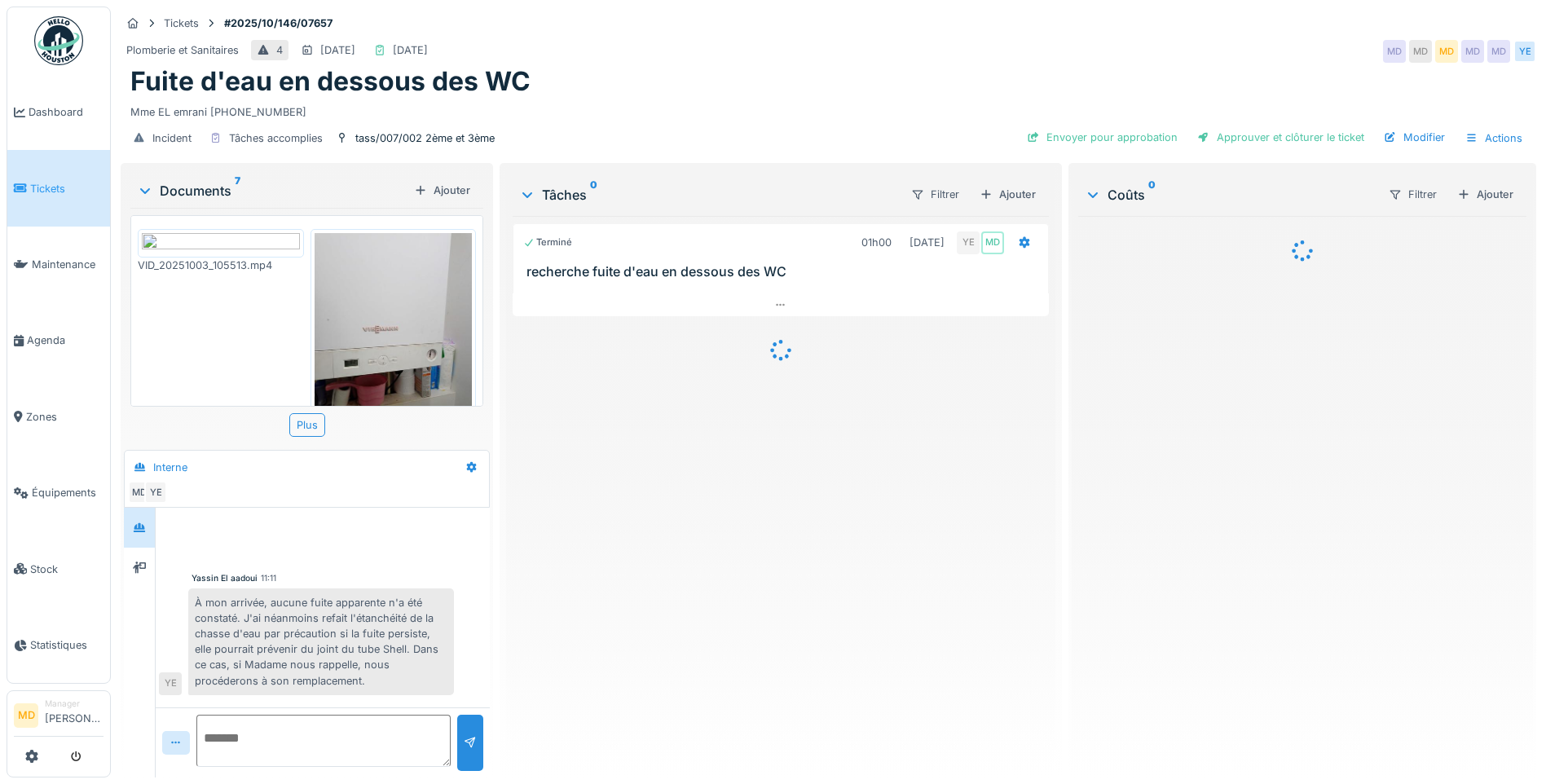
scroll to position [350, 0]
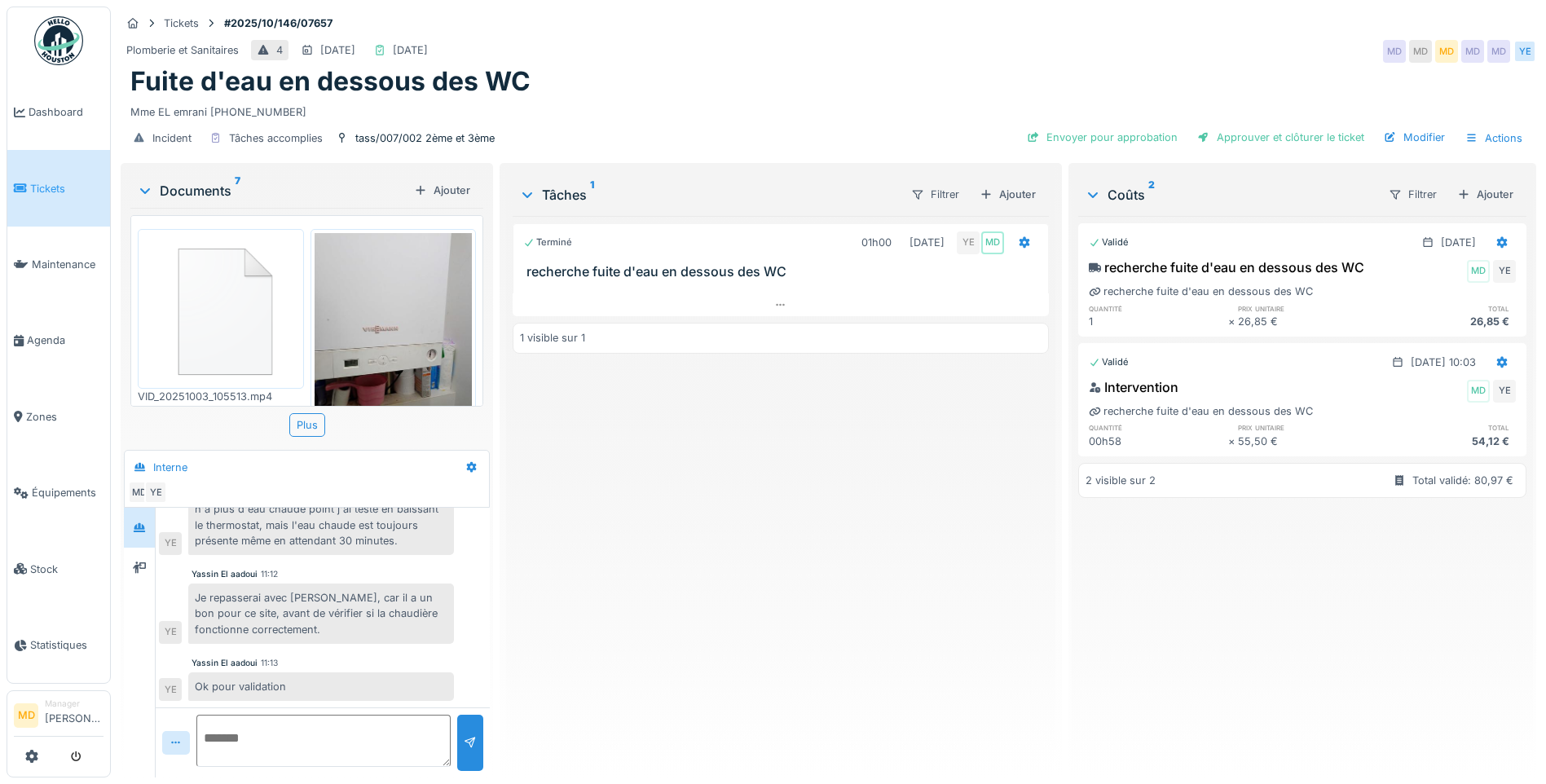
click at [694, 458] on div "Terminé 01h00 03/10/2025 YE MD recherche fuite d'eau en dessous des WC 1 visibl…" at bounding box center [780, 489] width 536 height 548
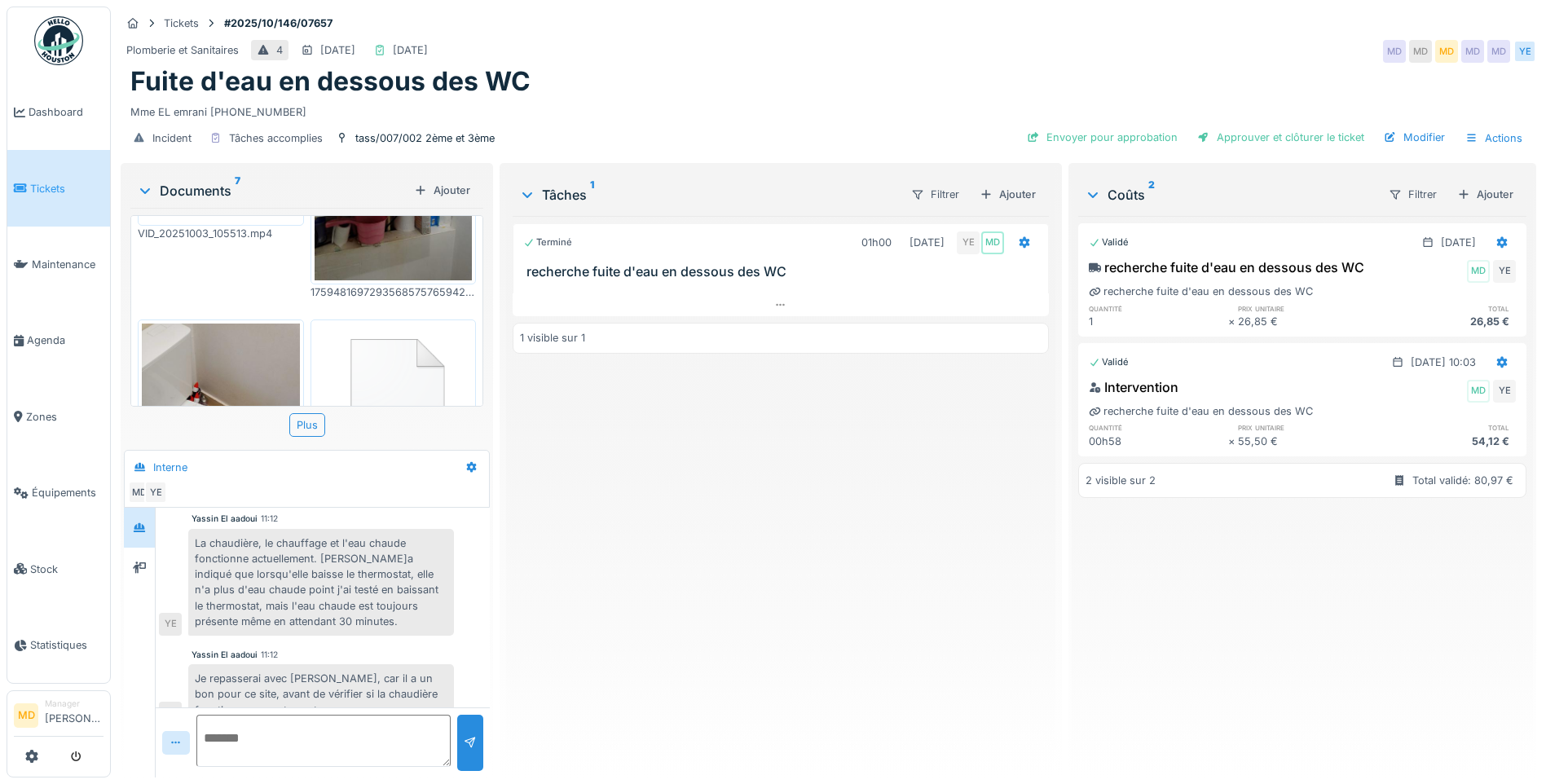
scroll to position [187, 0]
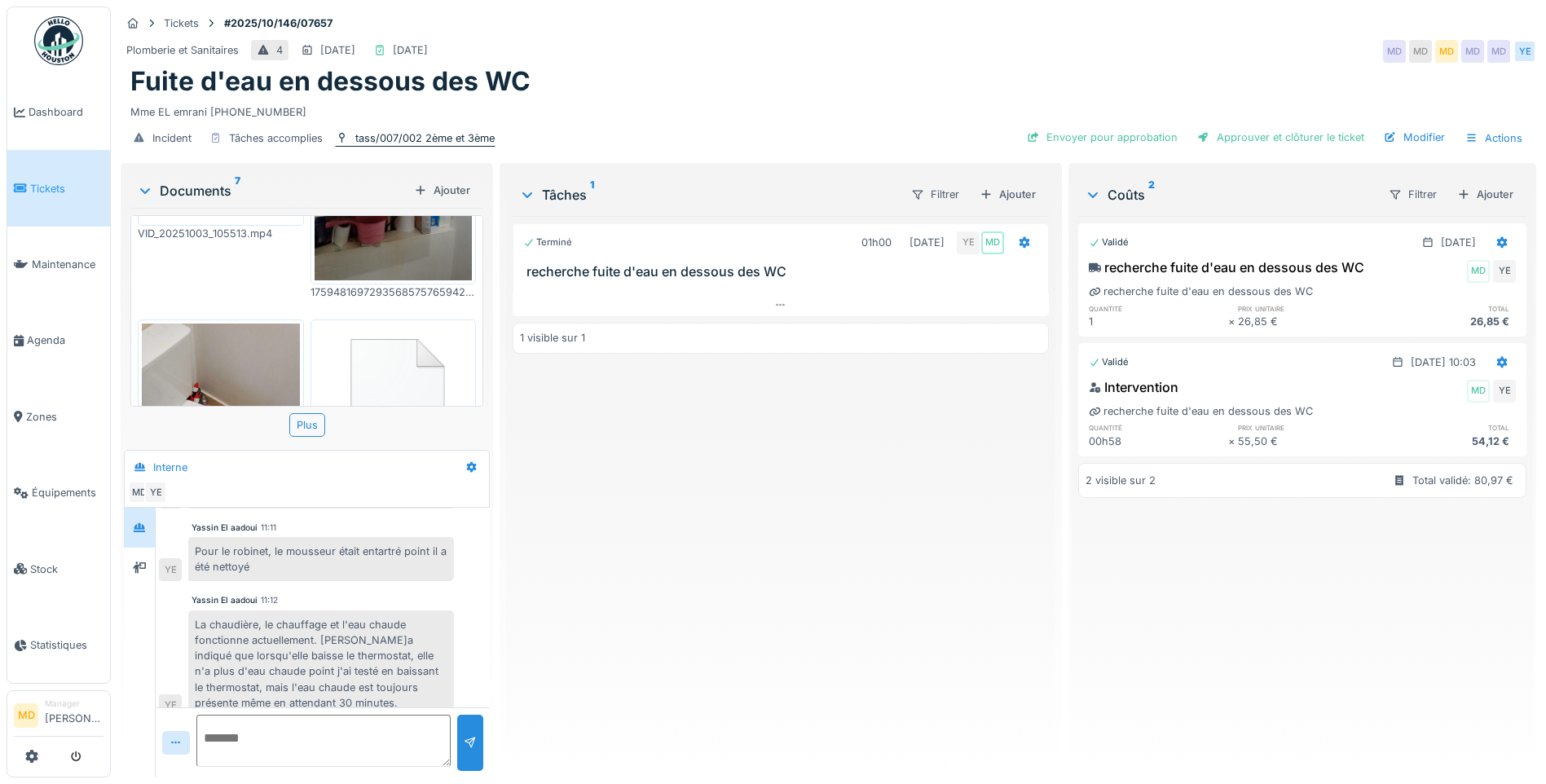
click at [406, 136] on div "tass/007/002 2ème et 3ème" at bounding box center [425, 138] width 140 height 15
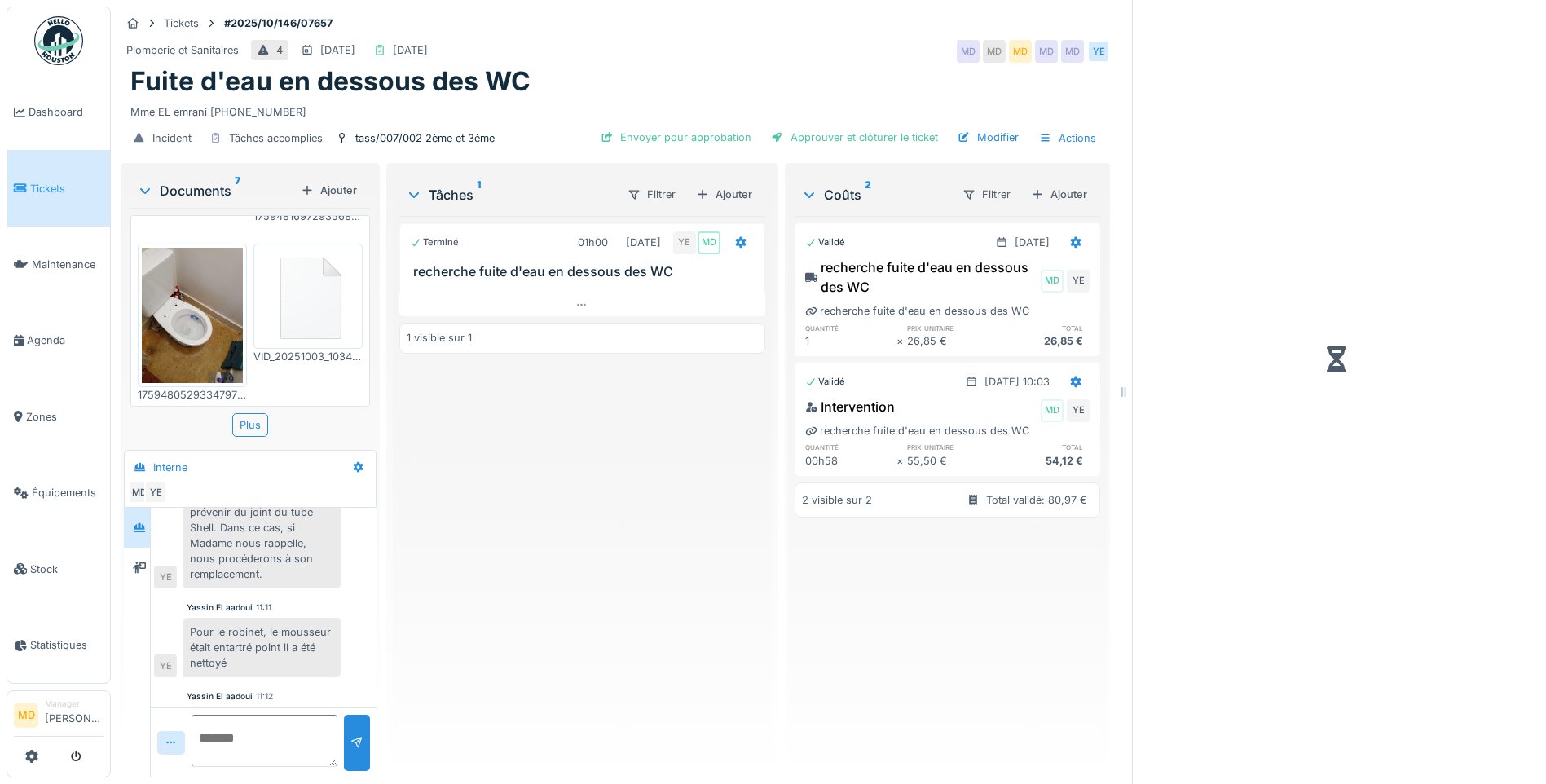
scroll to position [189, 0]
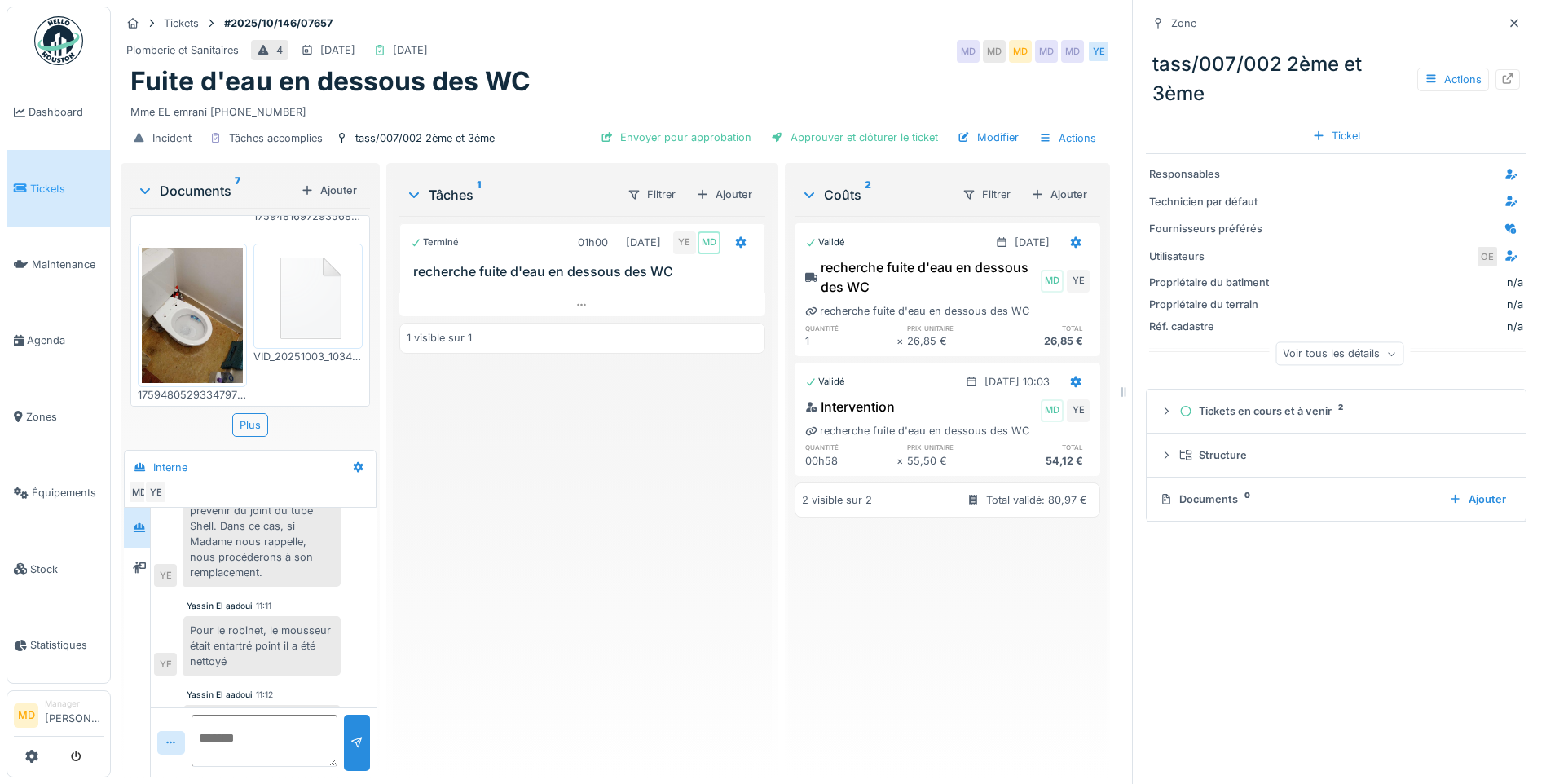
click at [1502, 85] on div at bounding box center [1508, 79] width 13 height 15
click at [1508, 27] on icon at bounding box center [1514, 24] width 13 height 11
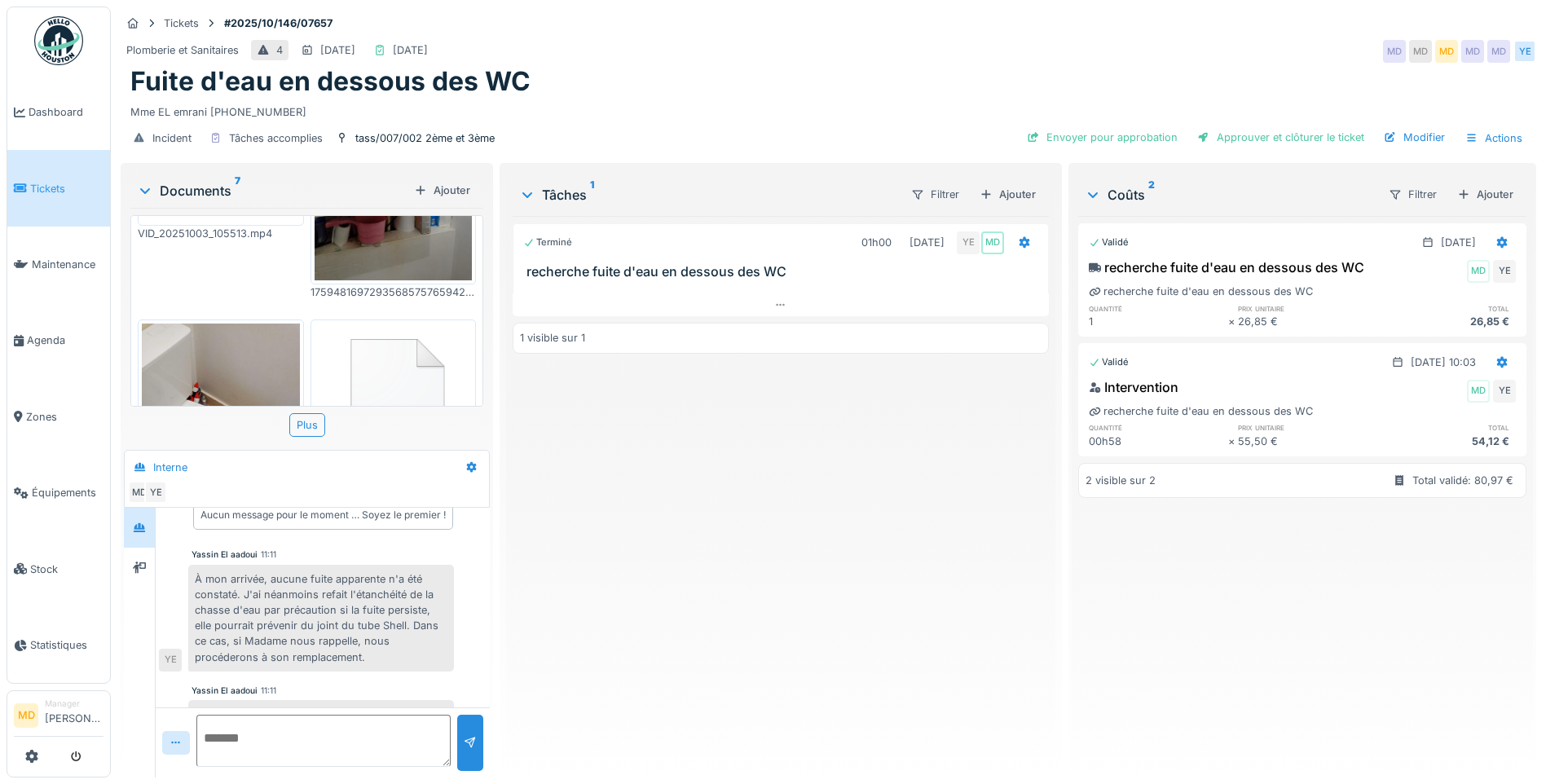
scroll to position [350, 0]
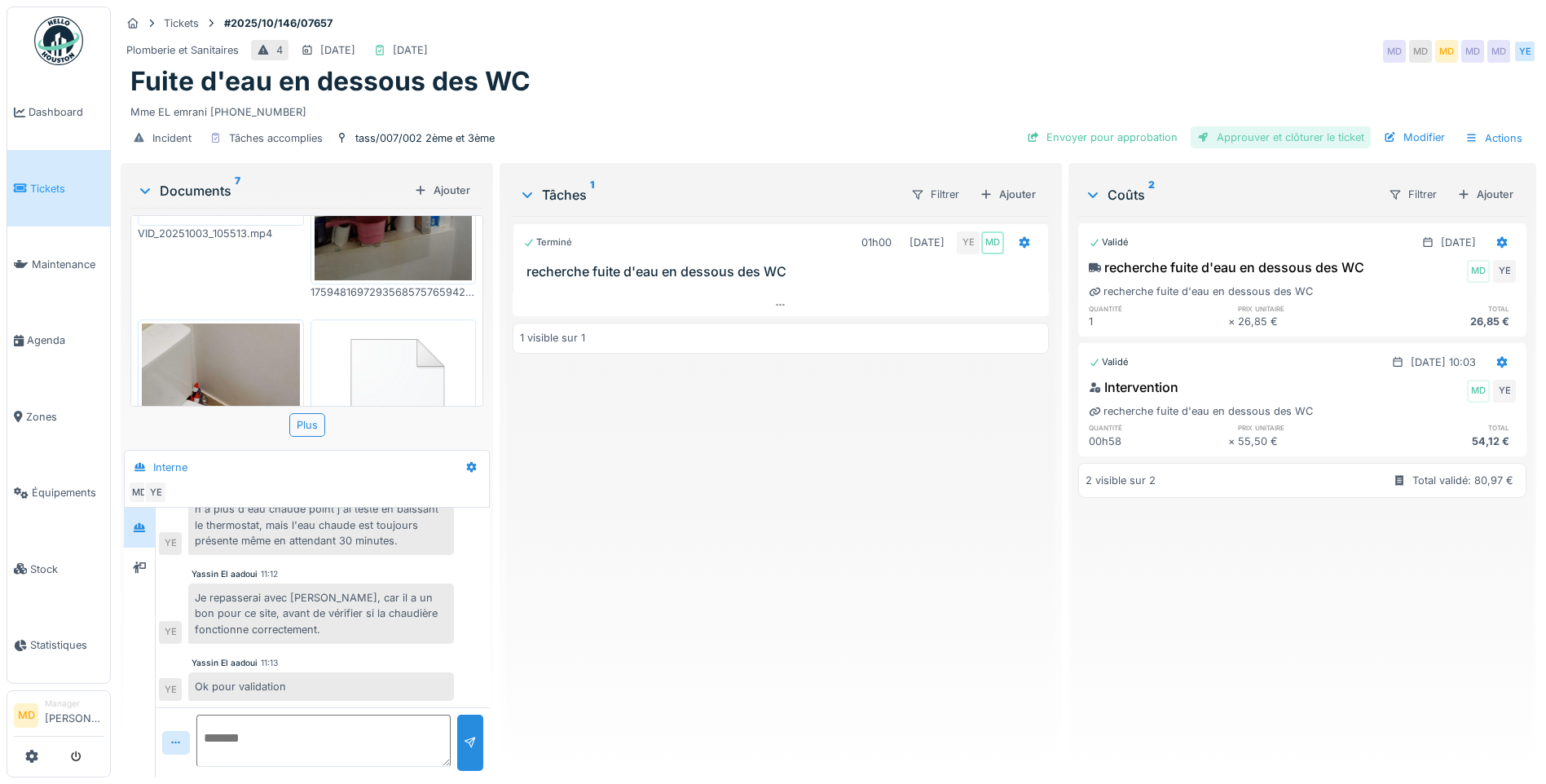
click at [1275, 135] on div "Approuver et clôturer le ticket" at bounding box center [1280, 137] width 180 height 22
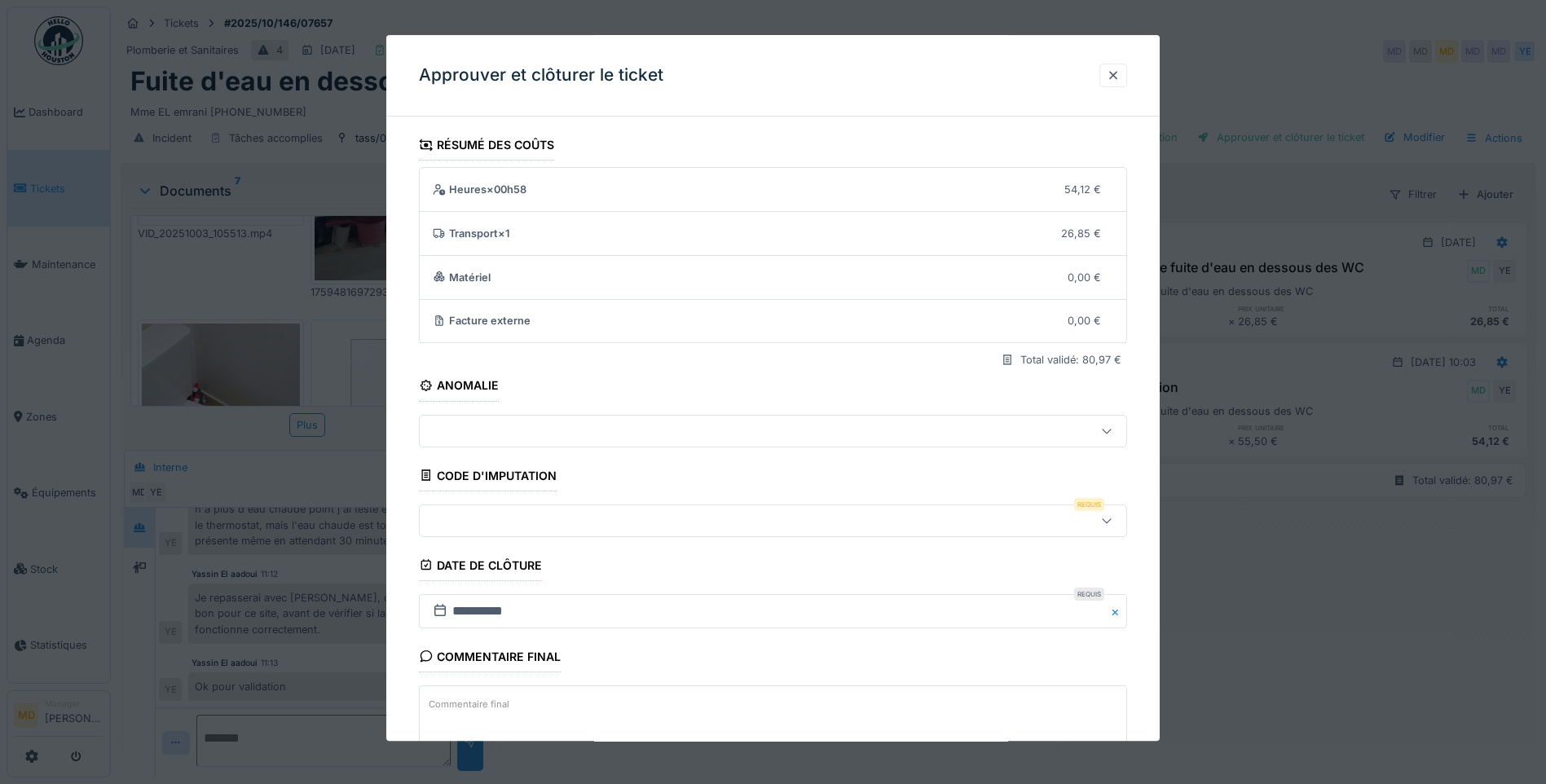
click at [474, 508] on div at bounding box center [773, 520] width 708 height 33
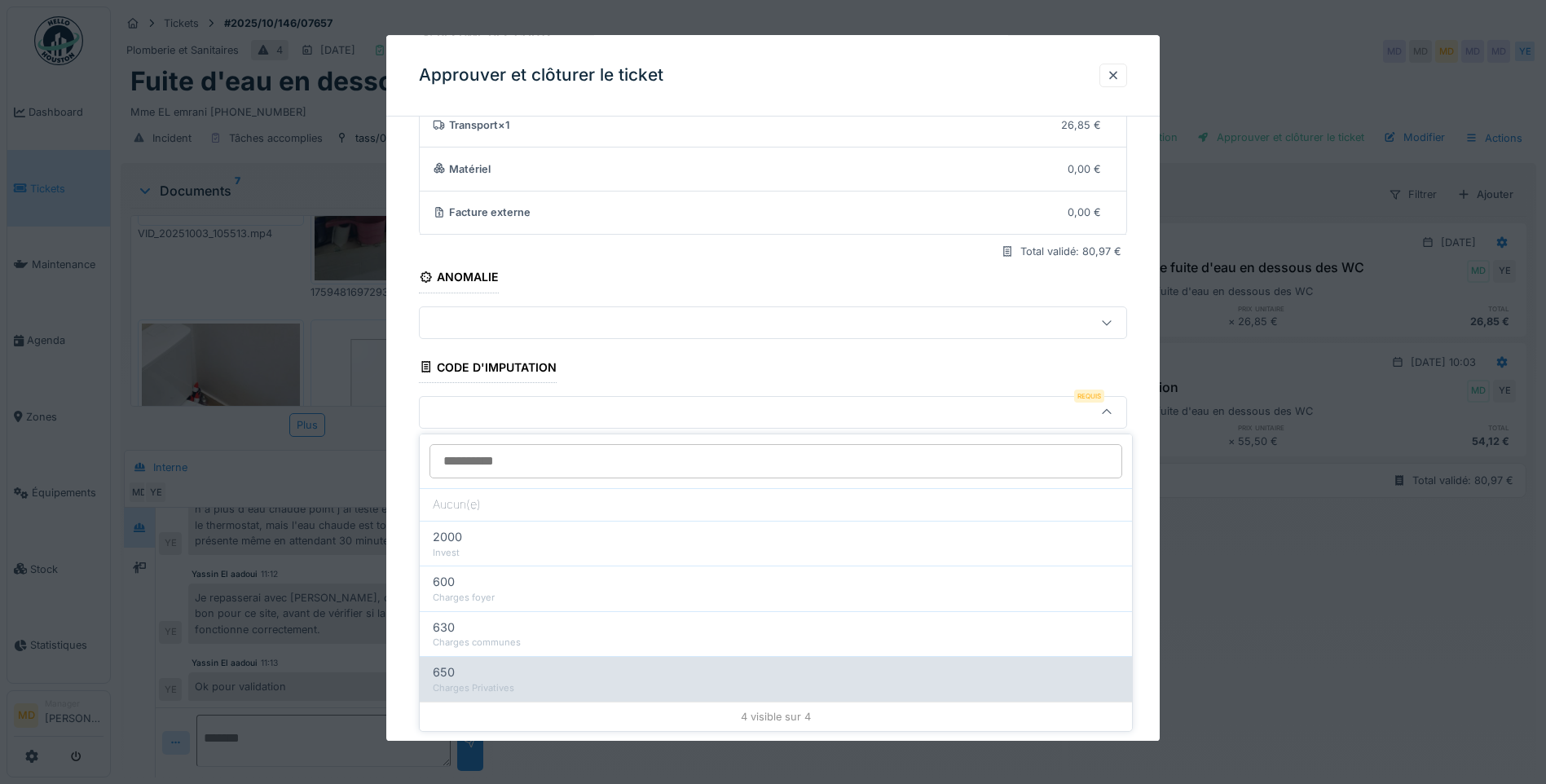
click at [518, 695] on div "650 Charges Privatives" at bounding box center [776, 678] width 713 height 44
type input "***"
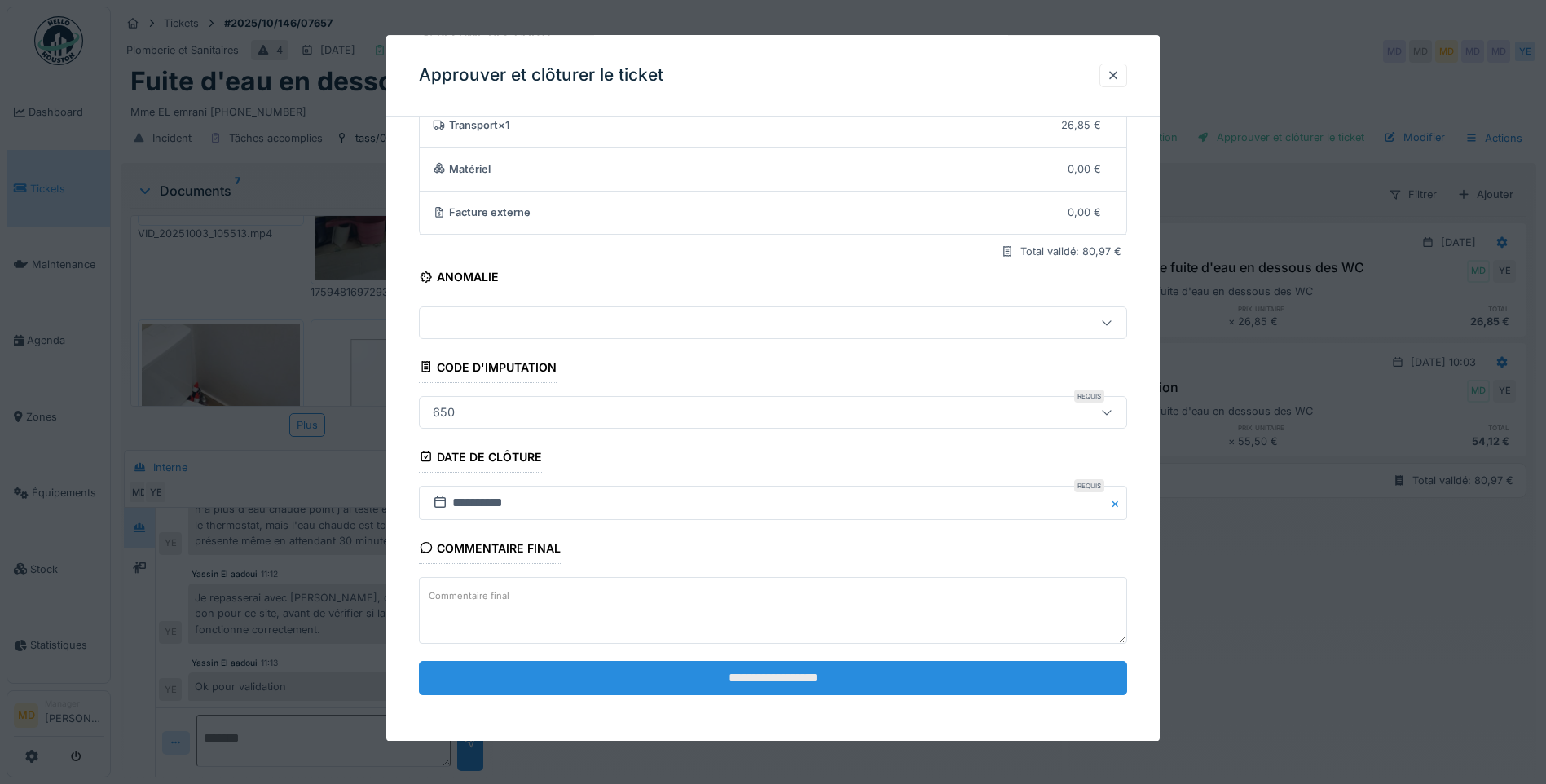
click at [696, 681] on input "**********" at bounding box center [773, 678] width 708 height 34
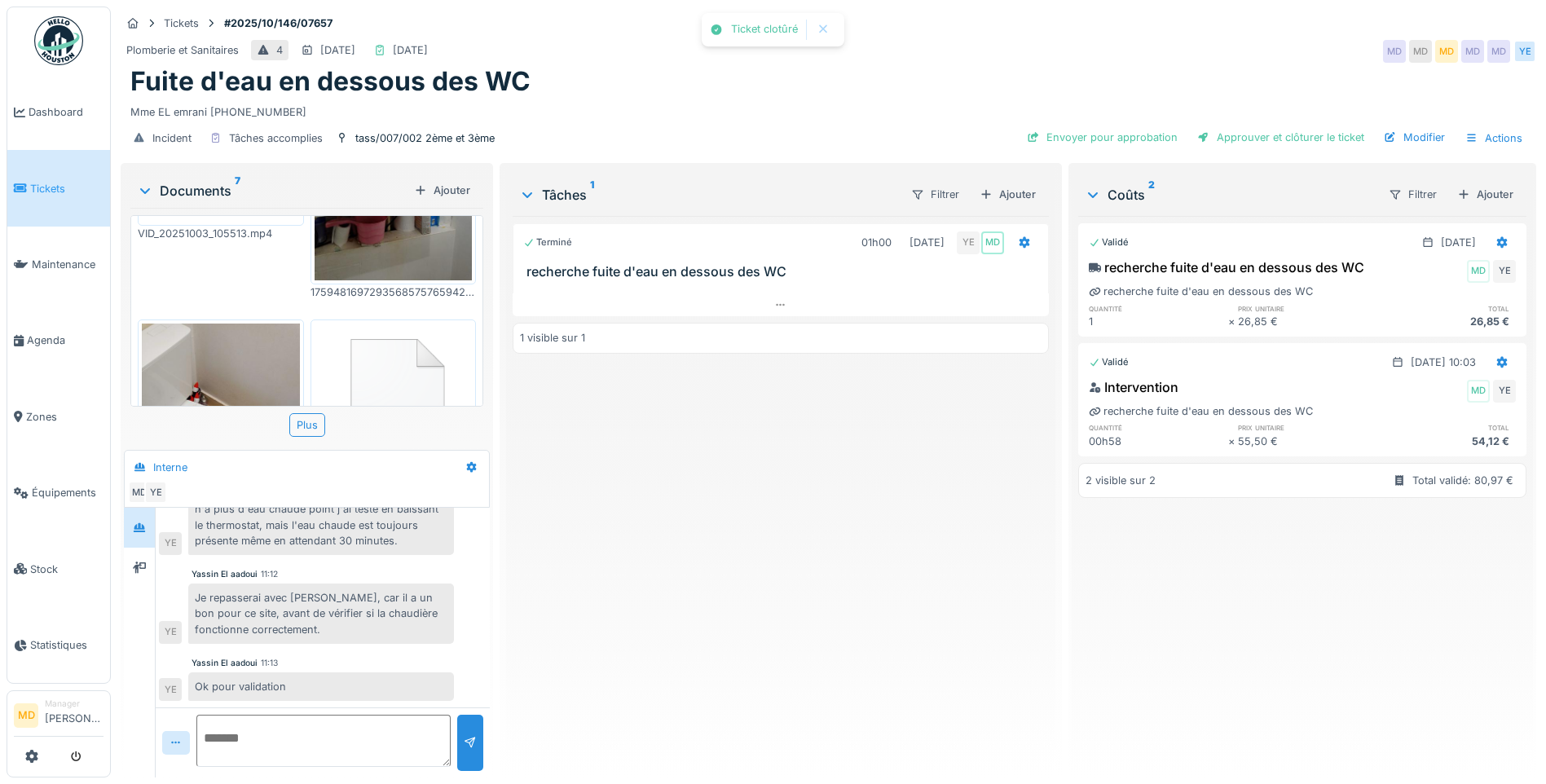
scroll to position [376, 0]
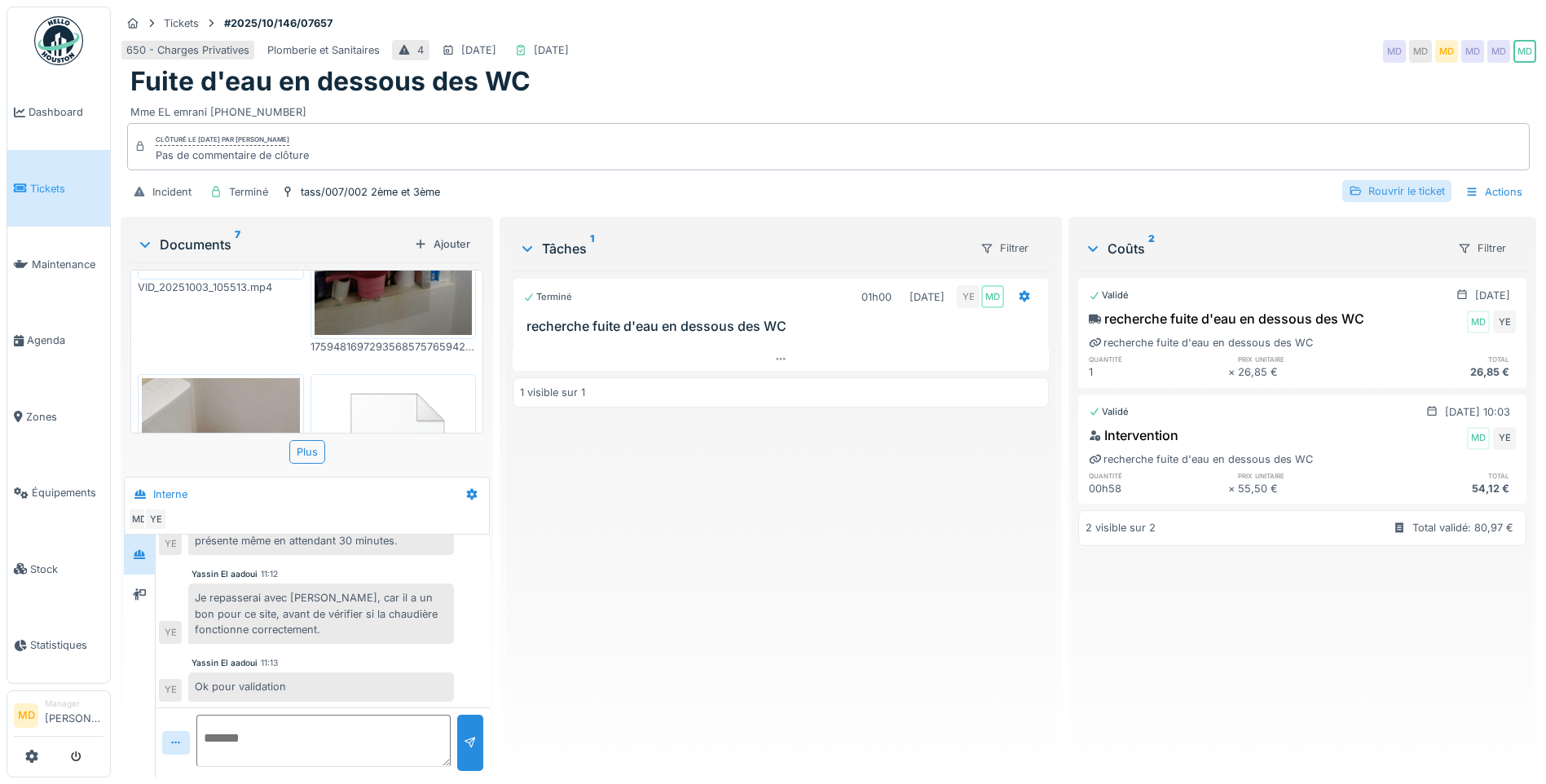
click at [1388, 197] on div "Rouvrir le ticket" at bounding box center [1396, 191] width 109 height 22
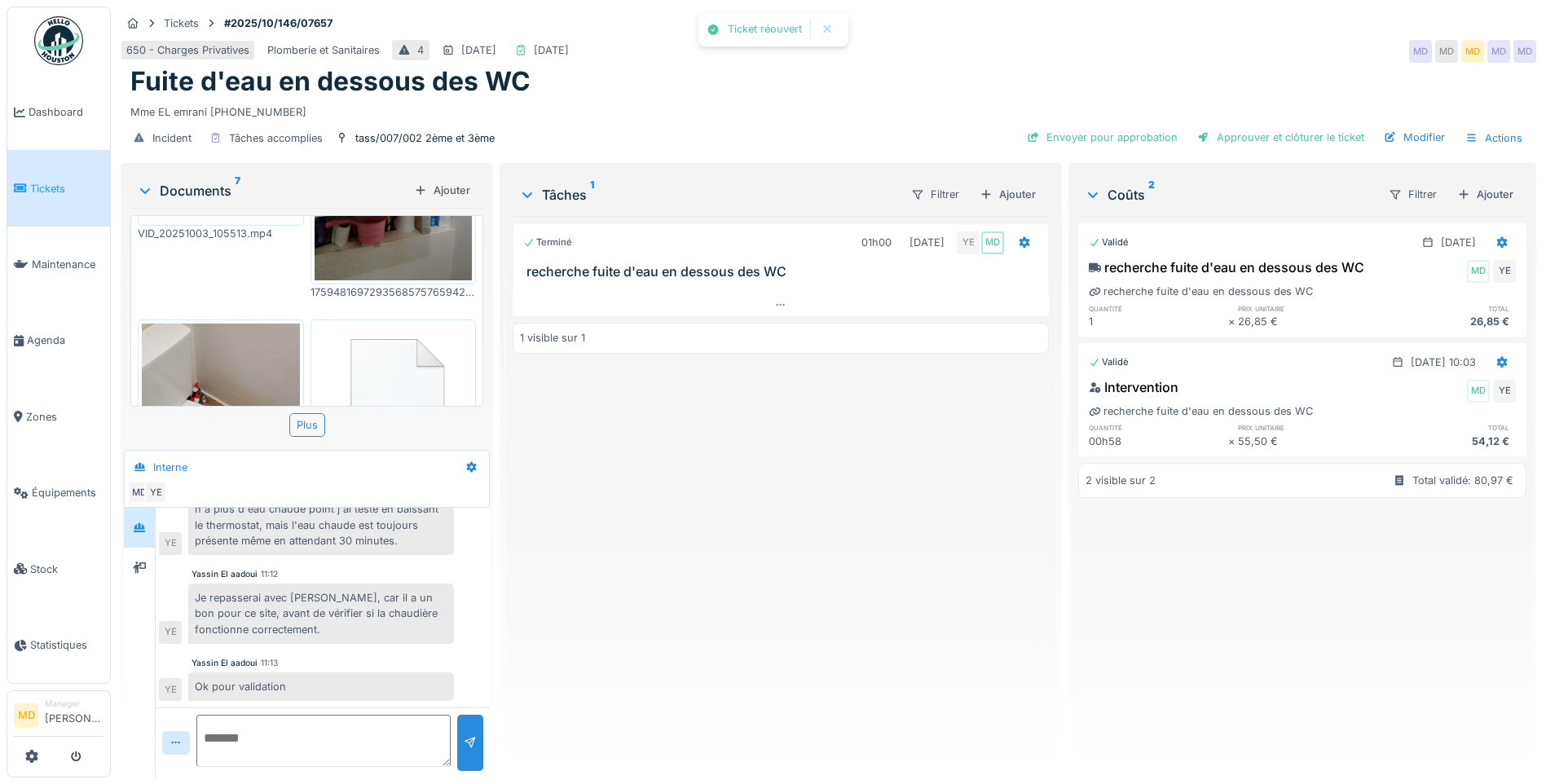
scroll to position [350, 0]
click at [1229, 134] on div "Approuver et clôturer le ticket" at bounding box center [1280, 137] width 180 height 22
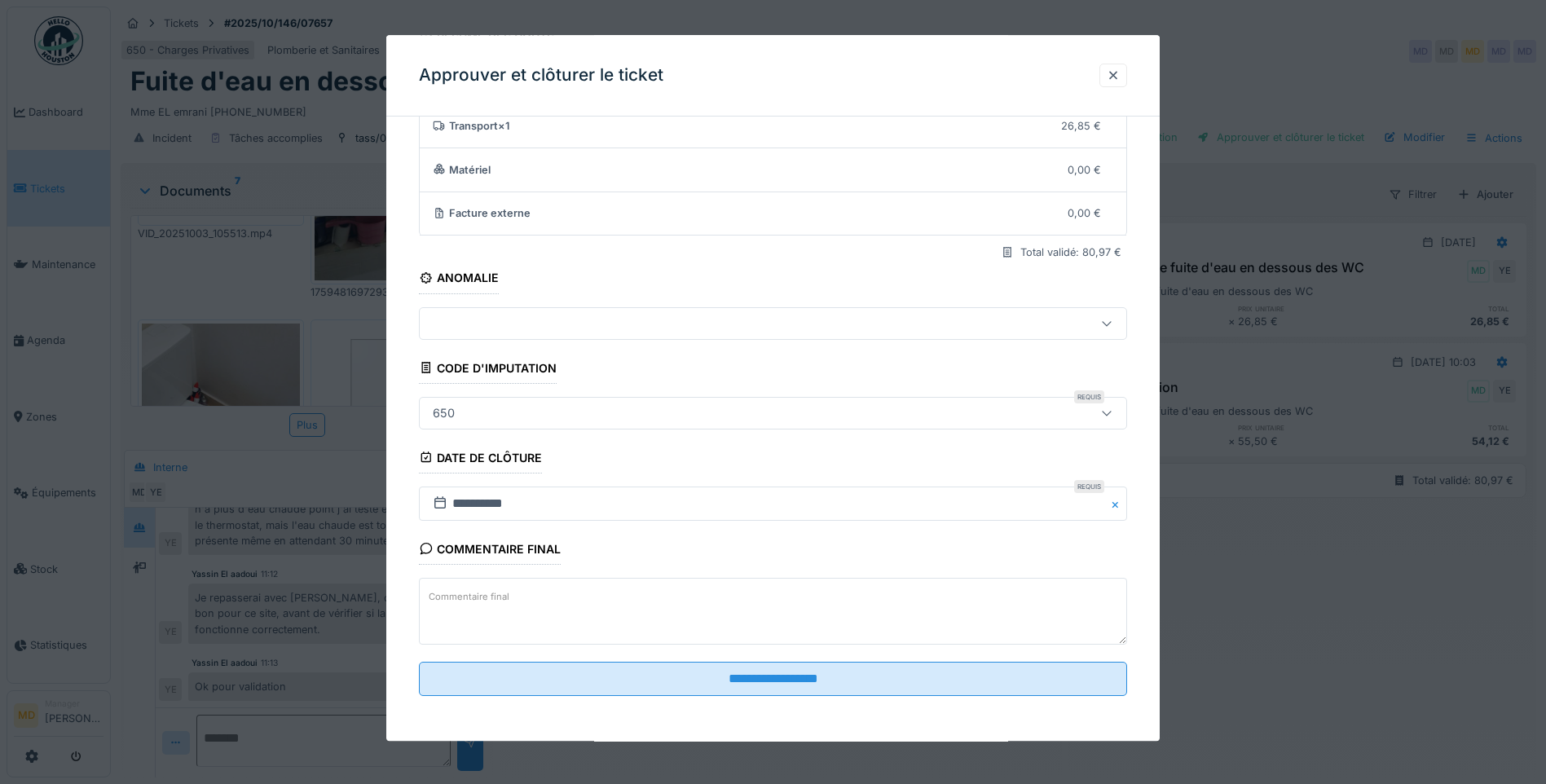
scroll to position [109, 0]
click at [543, 616] on textarea "Commentaire final" at bounding box center [773, 610] width 708 height 67
type textarea "*"
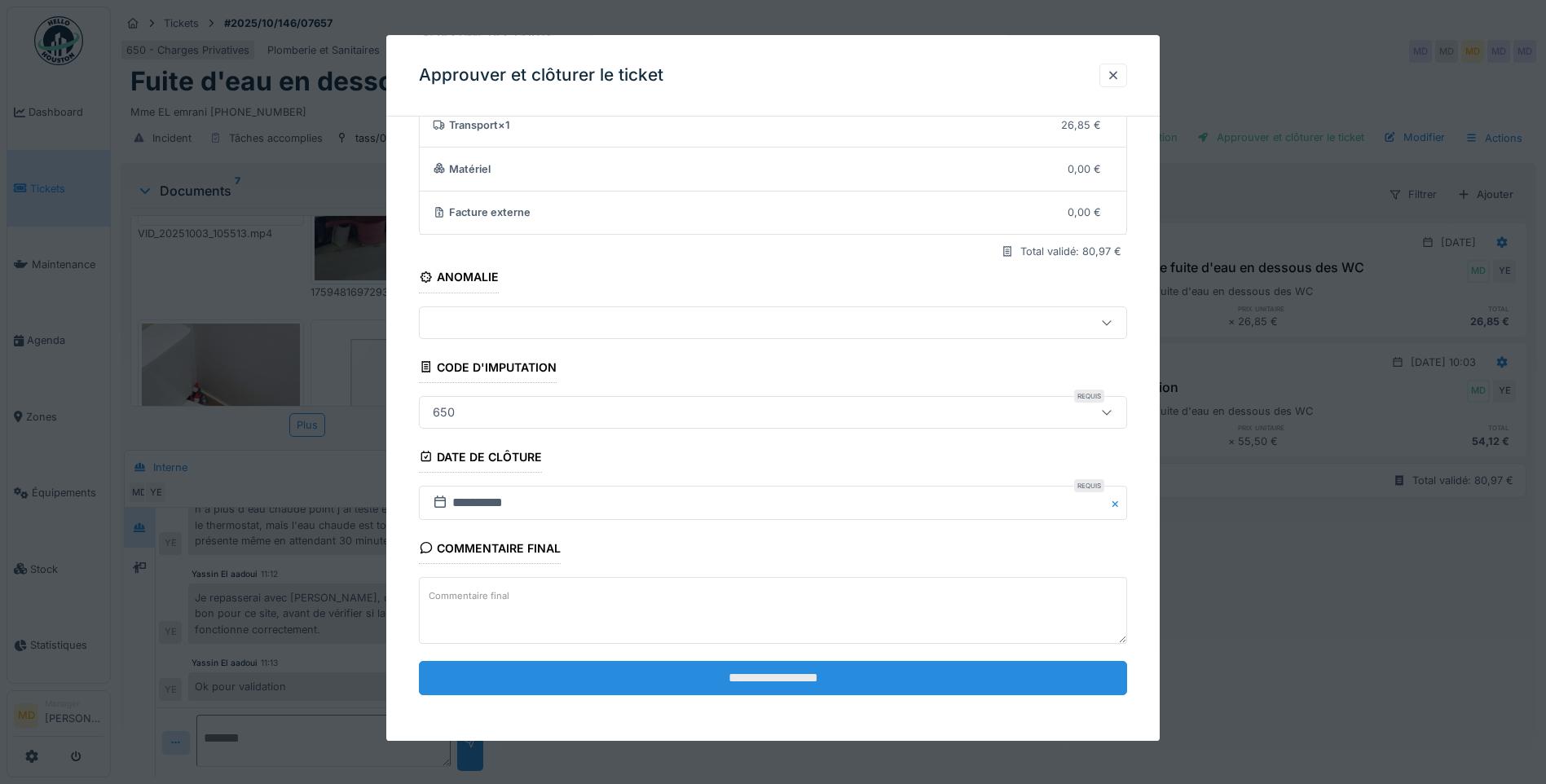
click at [736, 685] on input "**********" at bounding box center [773, 678] width 708 height 34
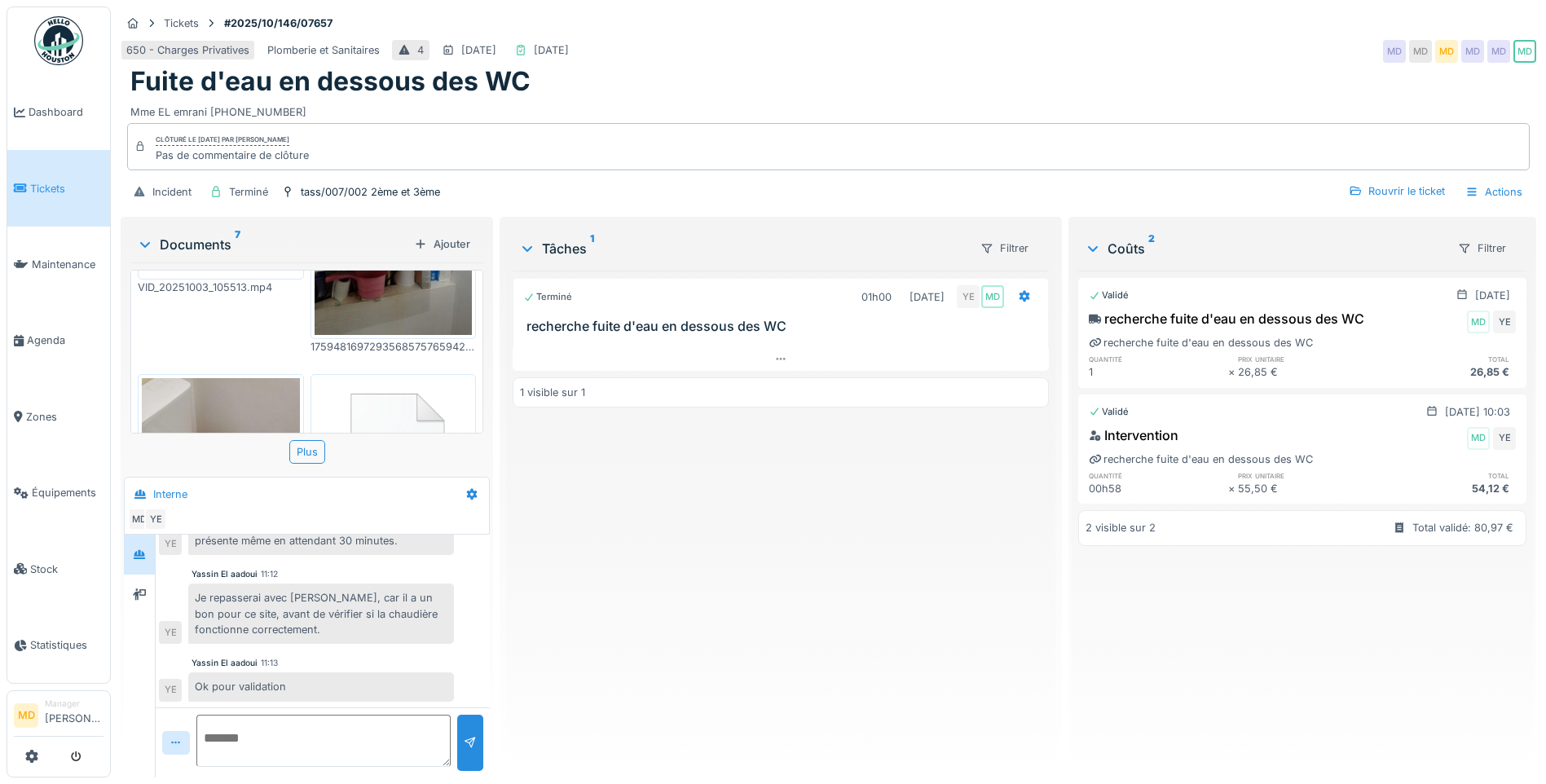
scroll to position [12, 0]
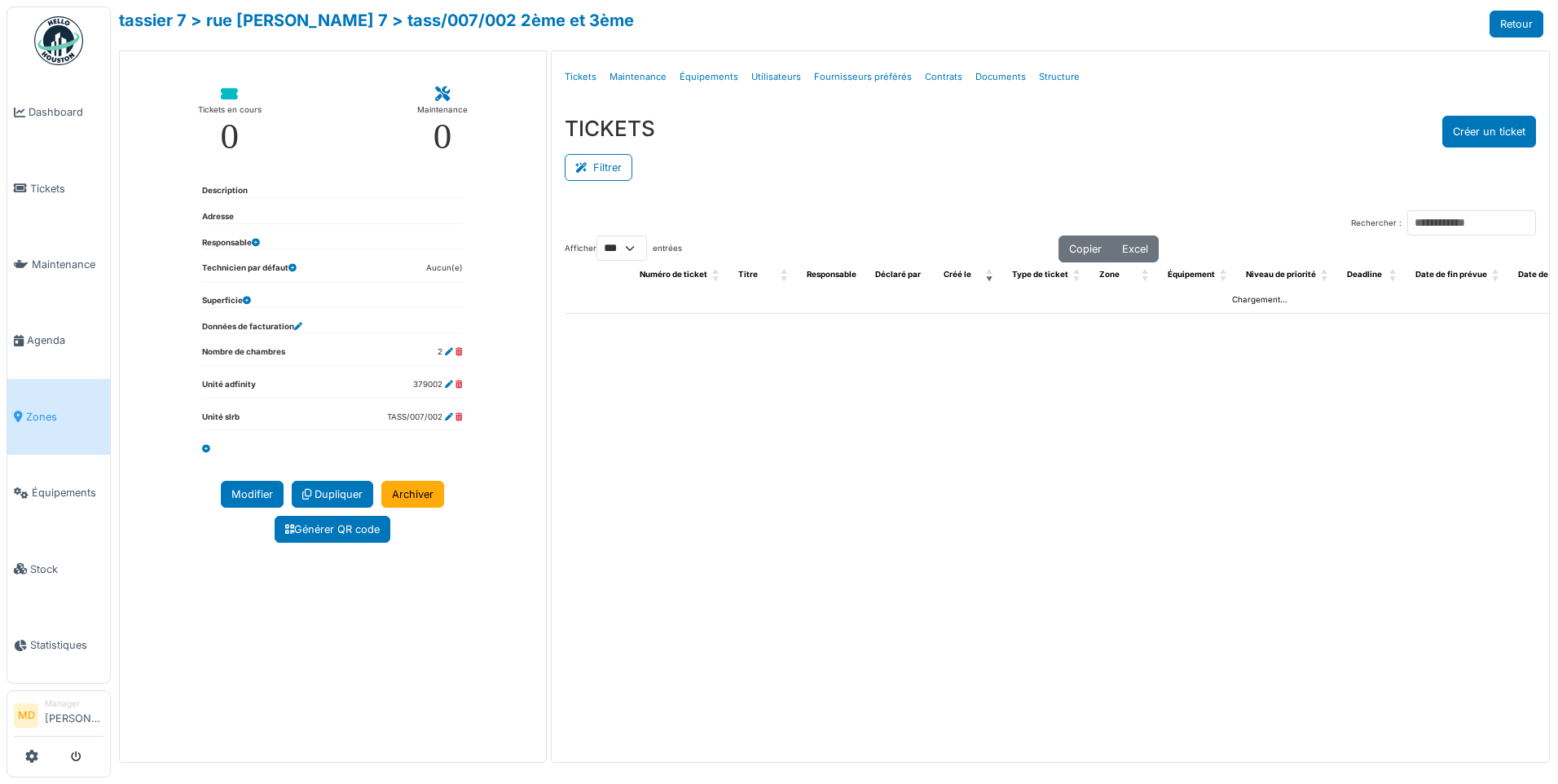
select select "***"
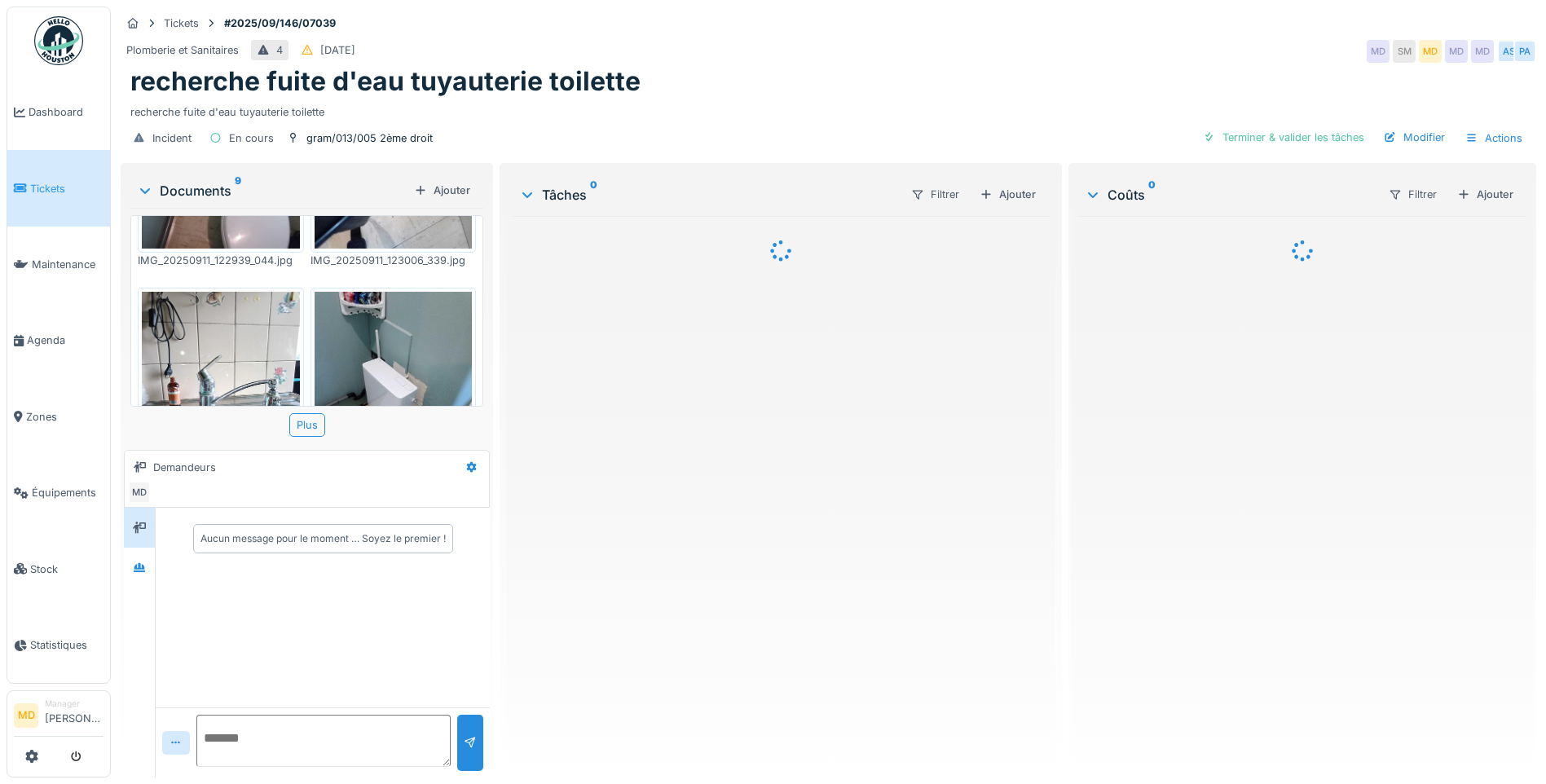
scroll to position [489, 0]
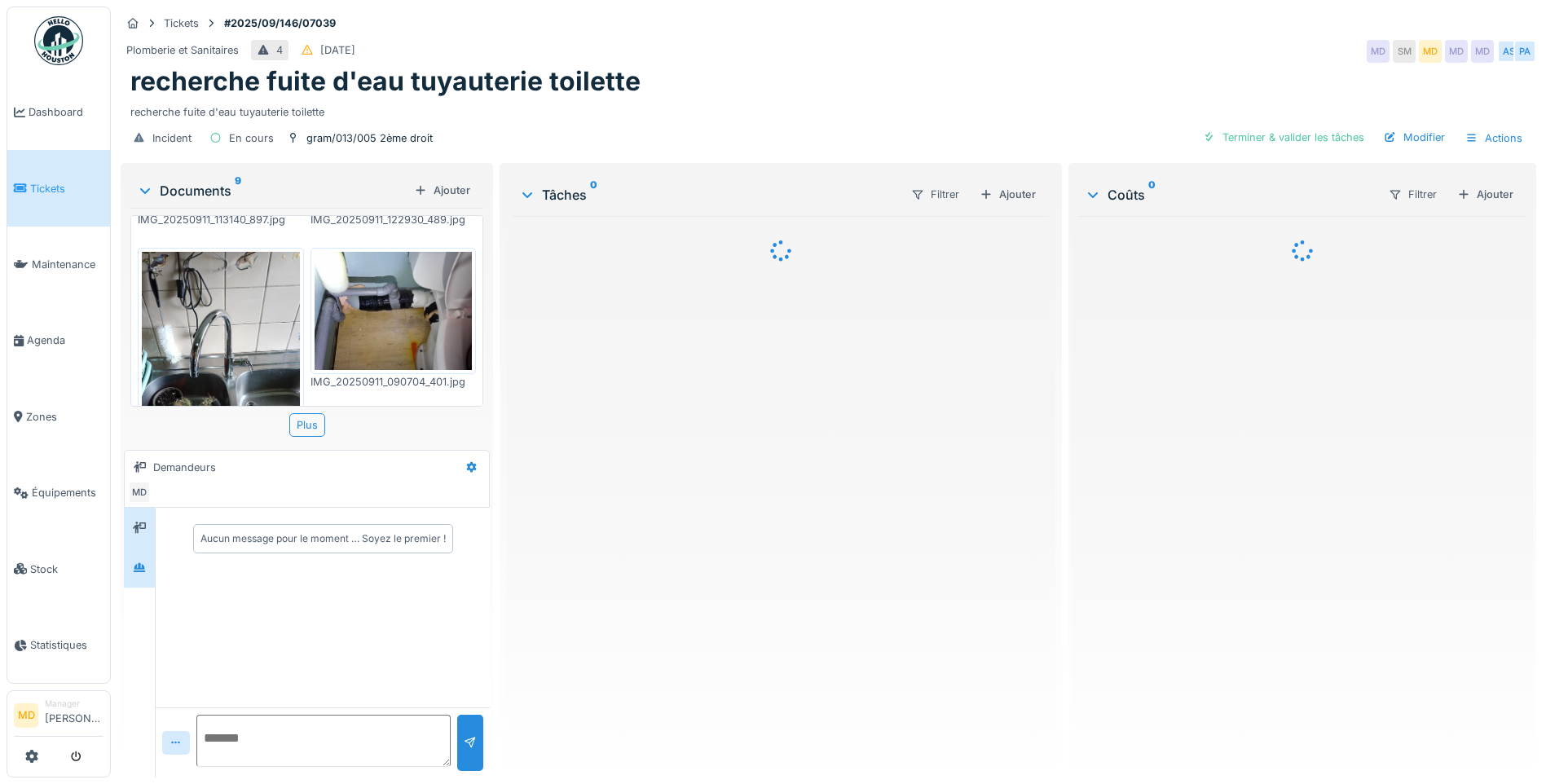
click at [152, 583] on div at bounding box center [140, 567] width 31 height 40
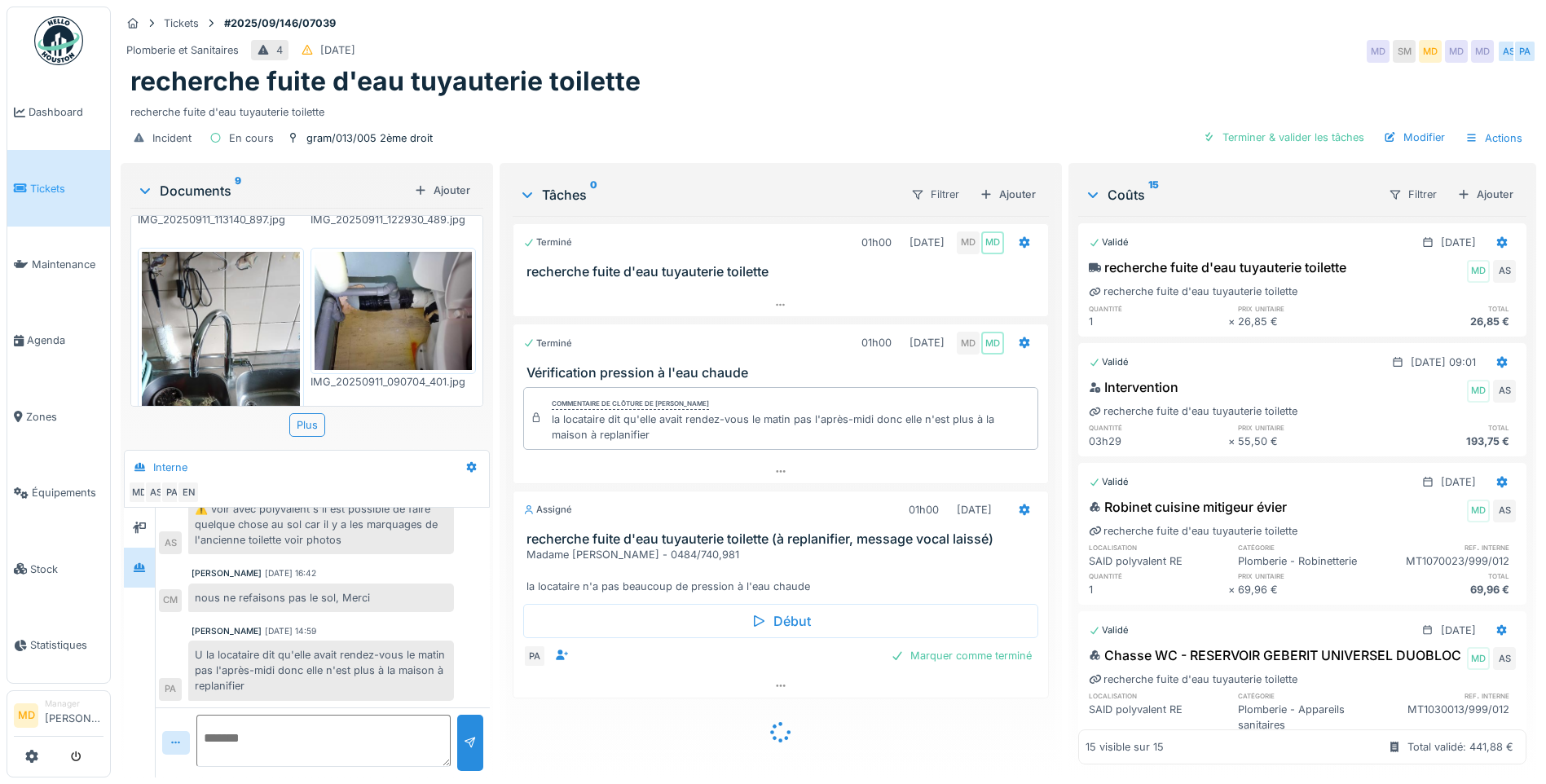
scroll to position [402, 0]
click at [778, 687] on icon at bounding box center [781, 685] width 13 height 11
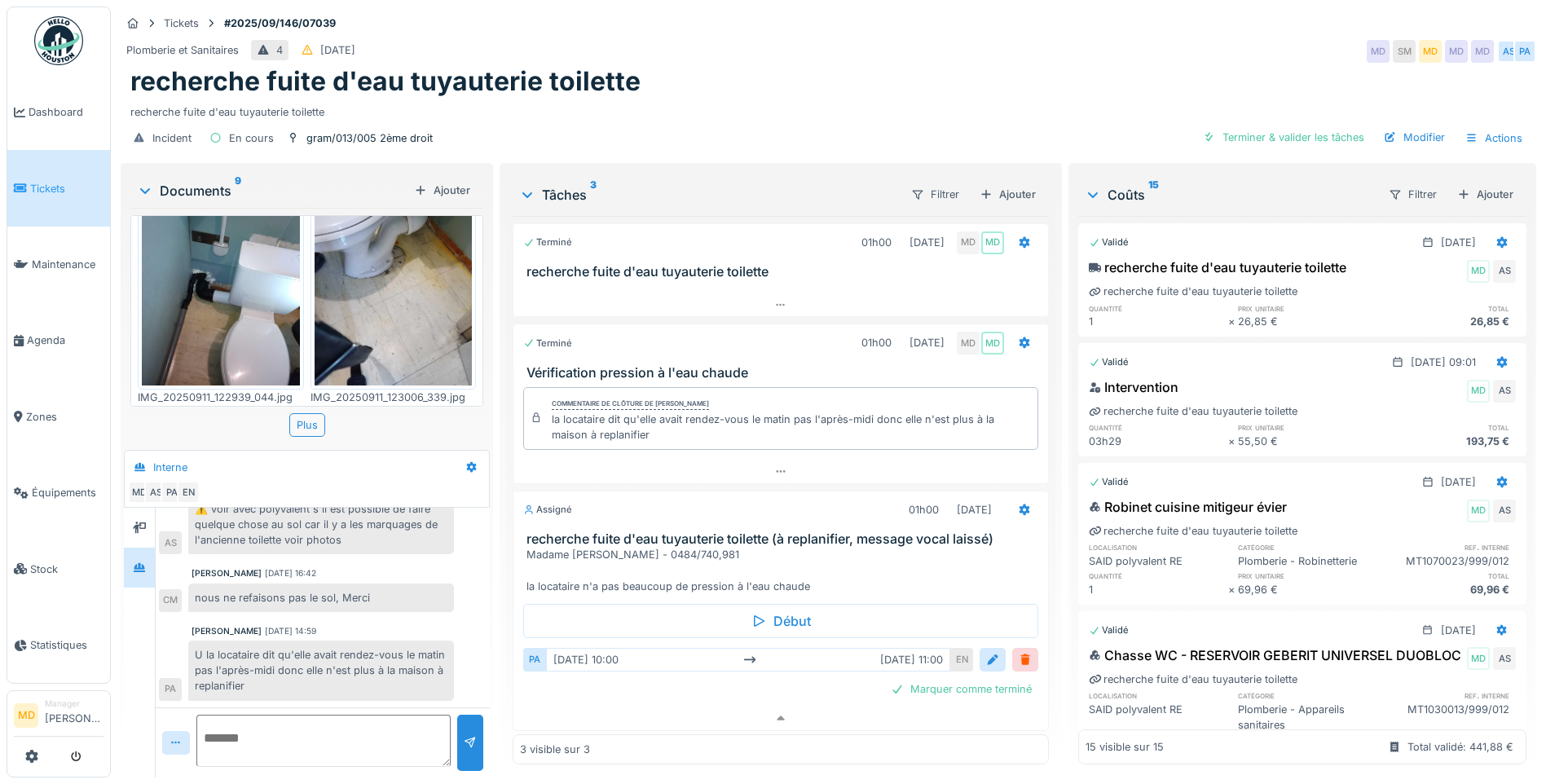
scroll to position [0, 0]
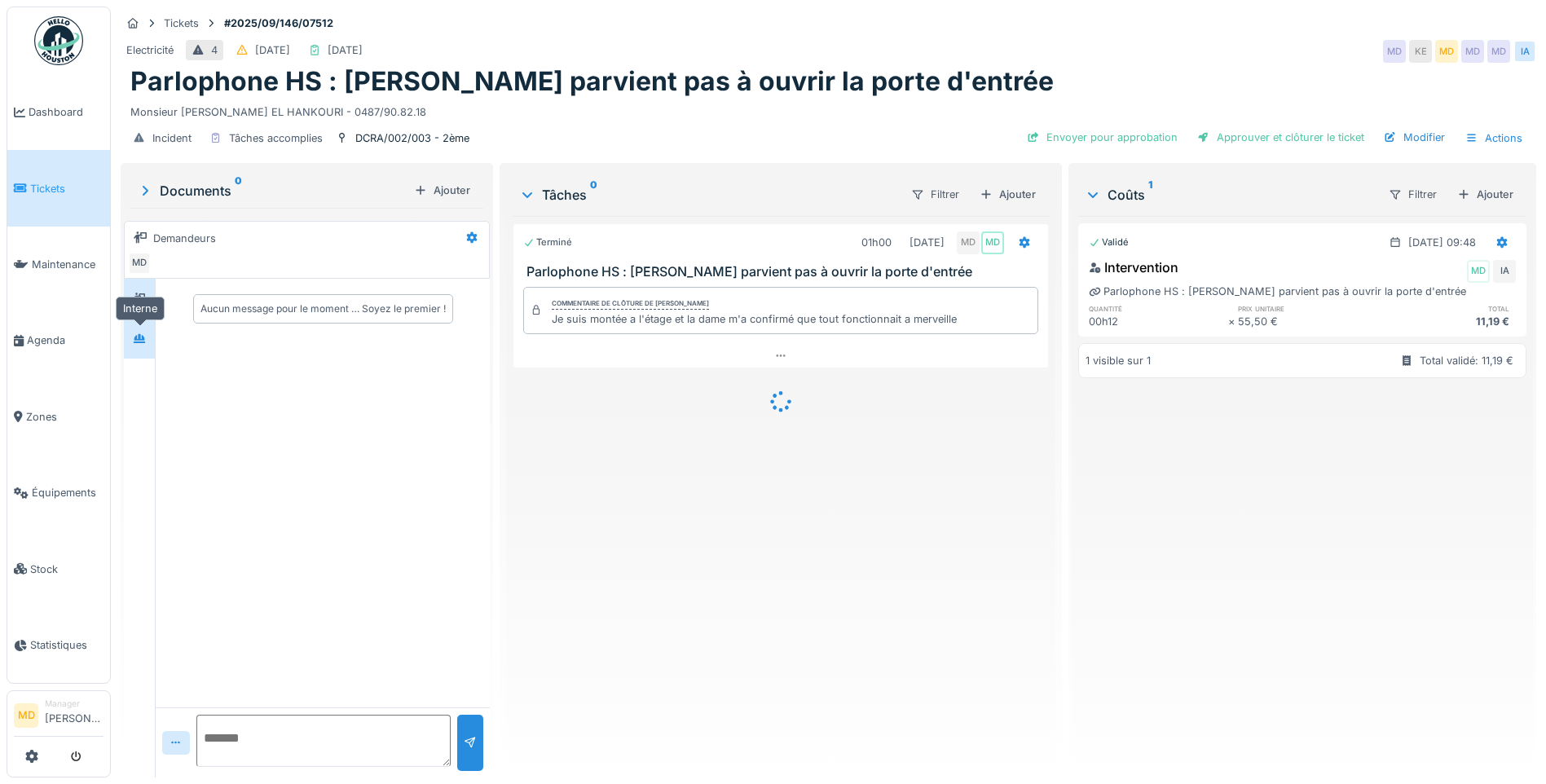
click at [135, 344] on div at bounding box center [140, 338] width 13 height 15
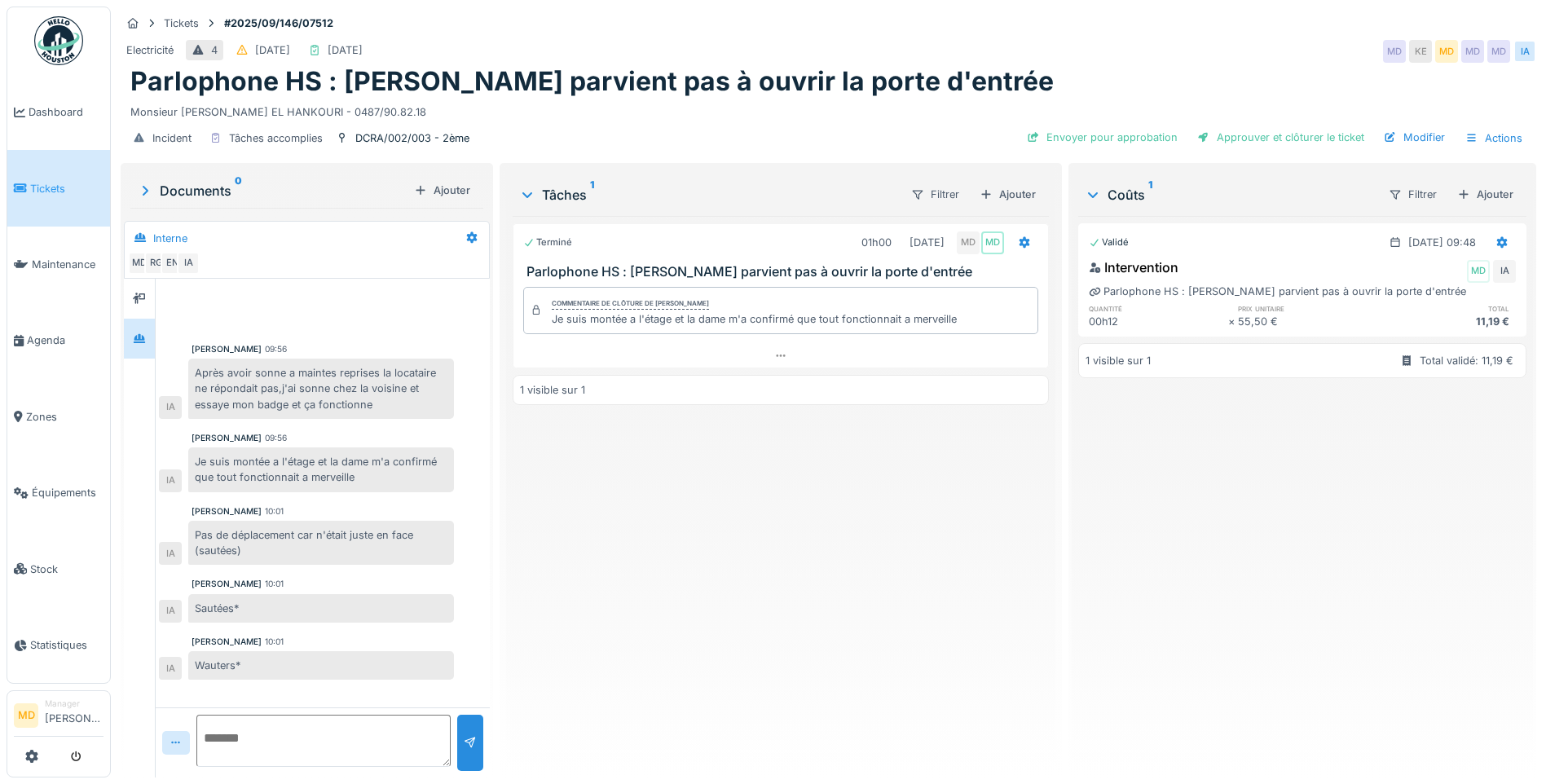
scroll to position [12, 0]
click at [1305, 128] on div "Approuver et clôturer le ticket" at bounding box center [1280, 137] width 180 height 22
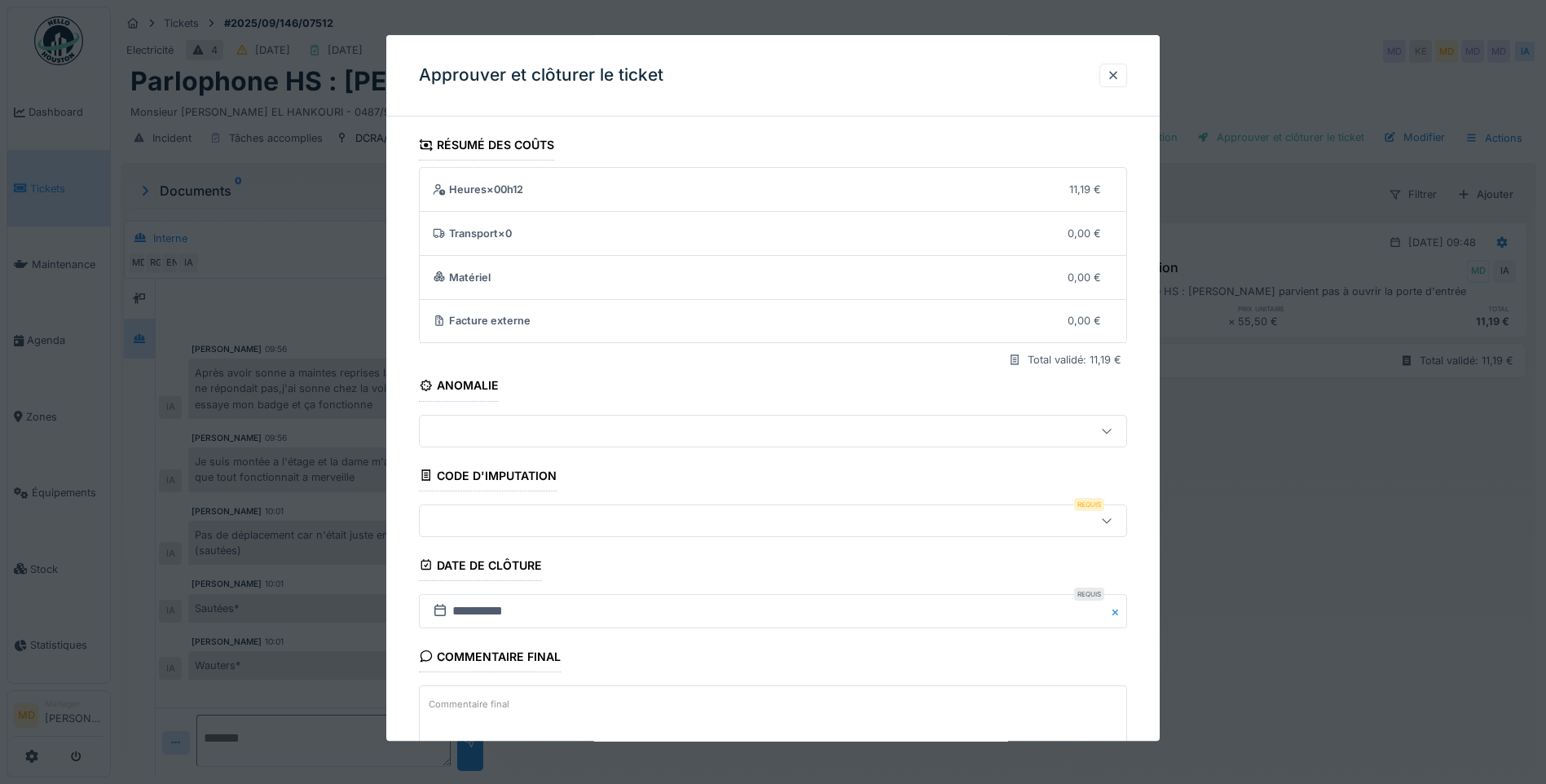
click at [442, 519] on div at bounding box center [731, 520] width 610 height 18
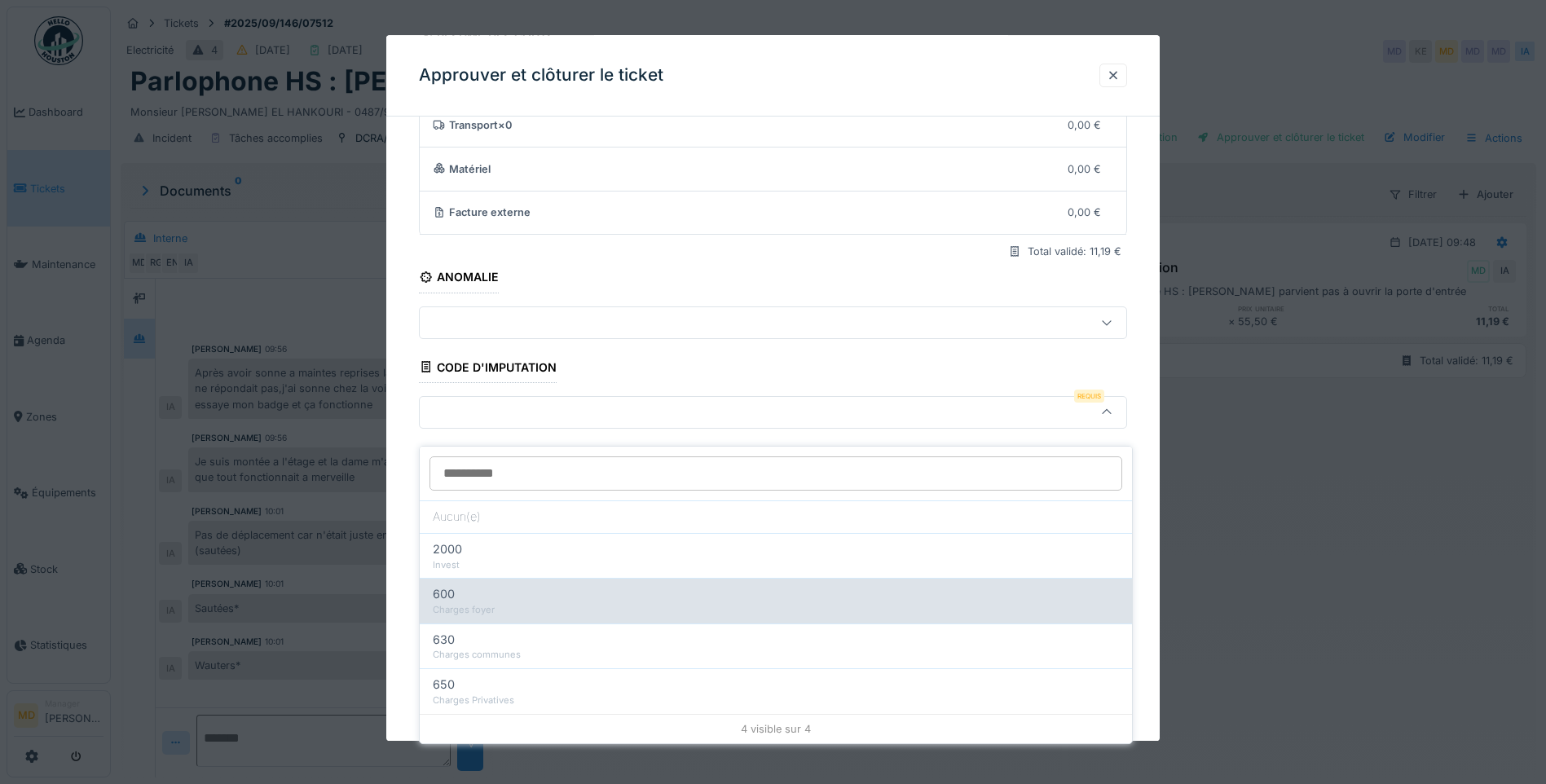
click at [490, 603] on div "Charges foyer" at bounding box center [775, 609] width 686 height 14
type input "***"
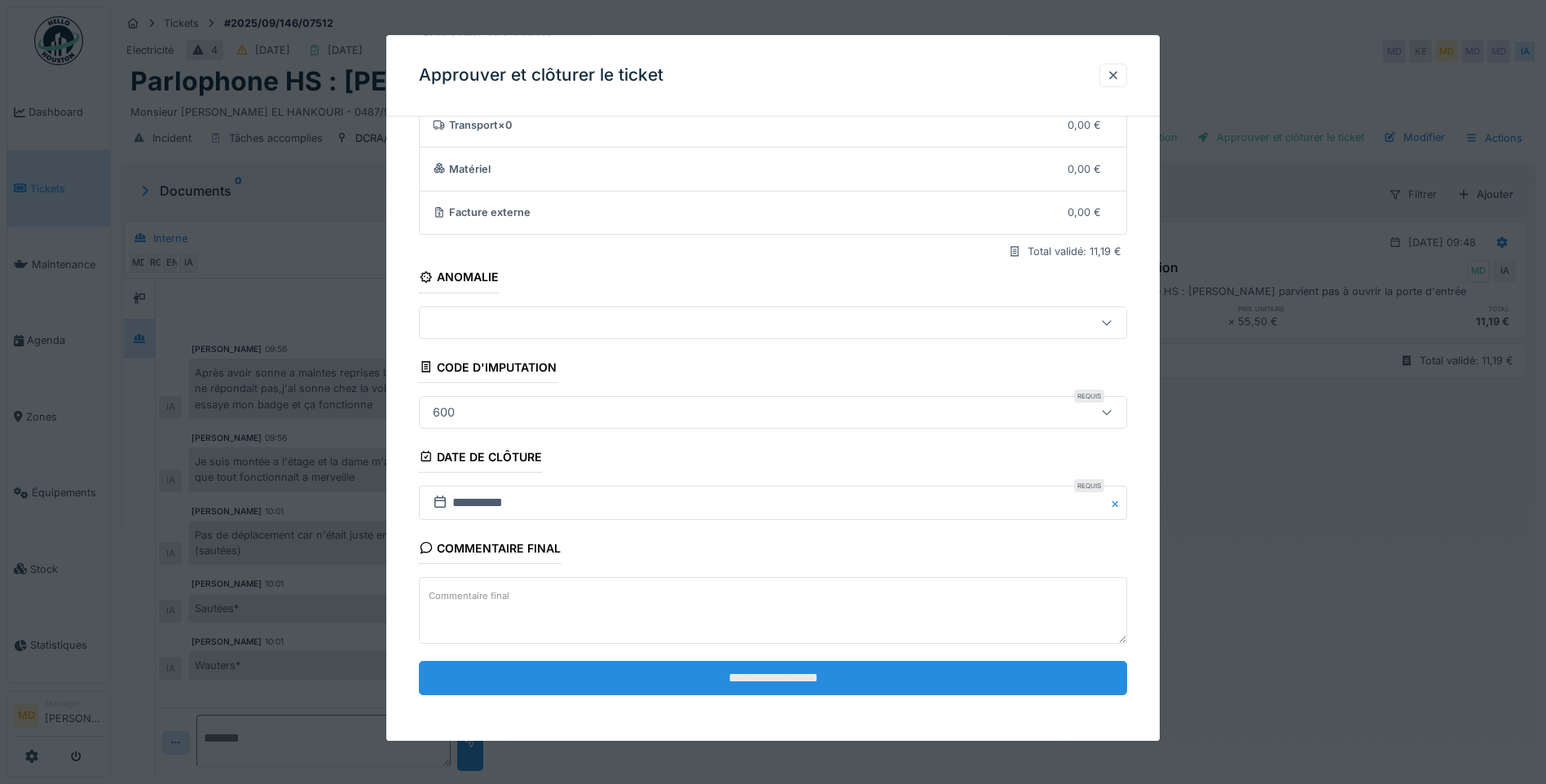
click at [761, 686] on input "**********" at bounding box center [773, 678] width 708 height 34
click at [752, 676] on input "**********" at bounding box center [773, 678] width 708 height 34
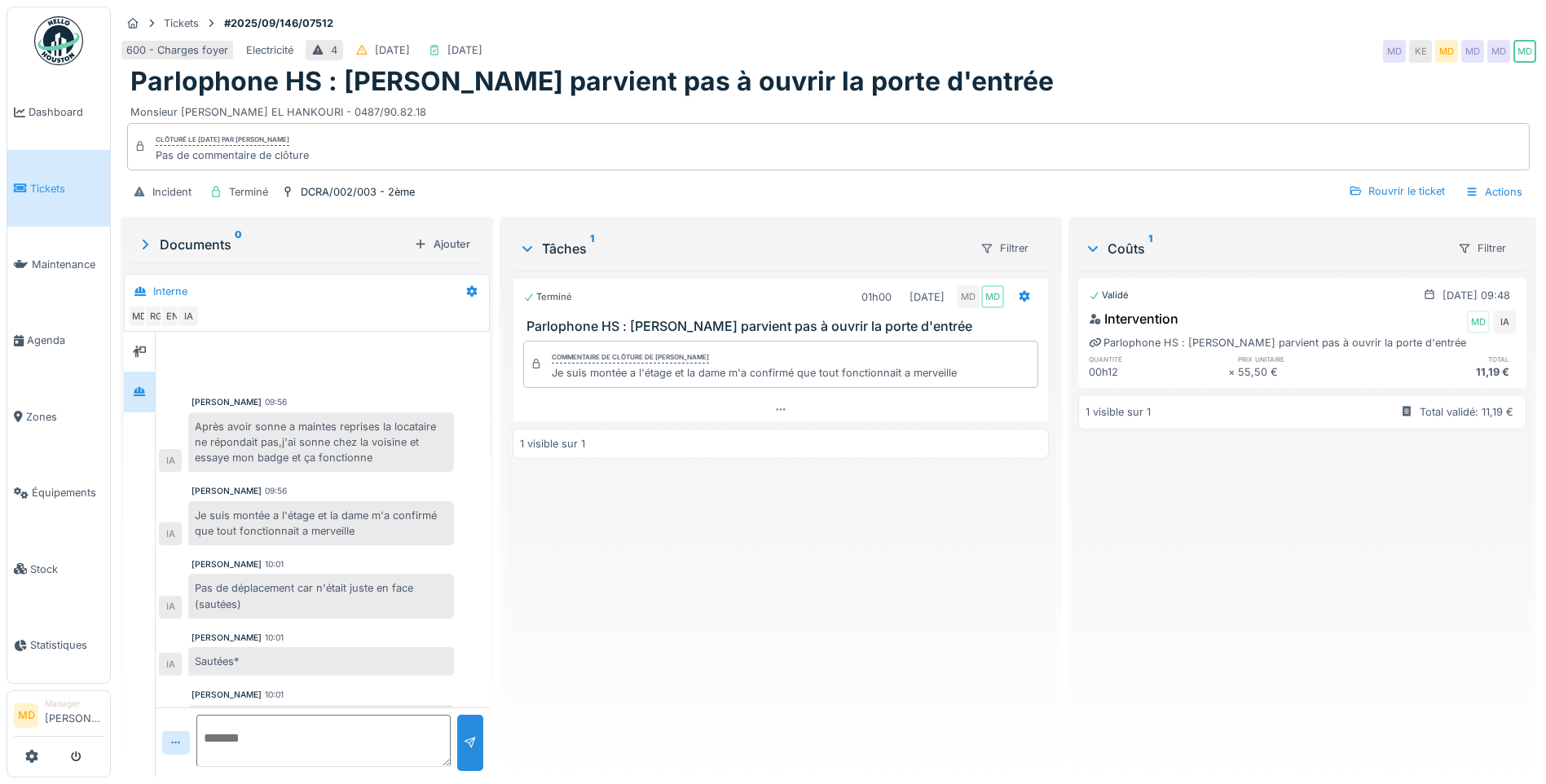
scroll to position [34, 0]
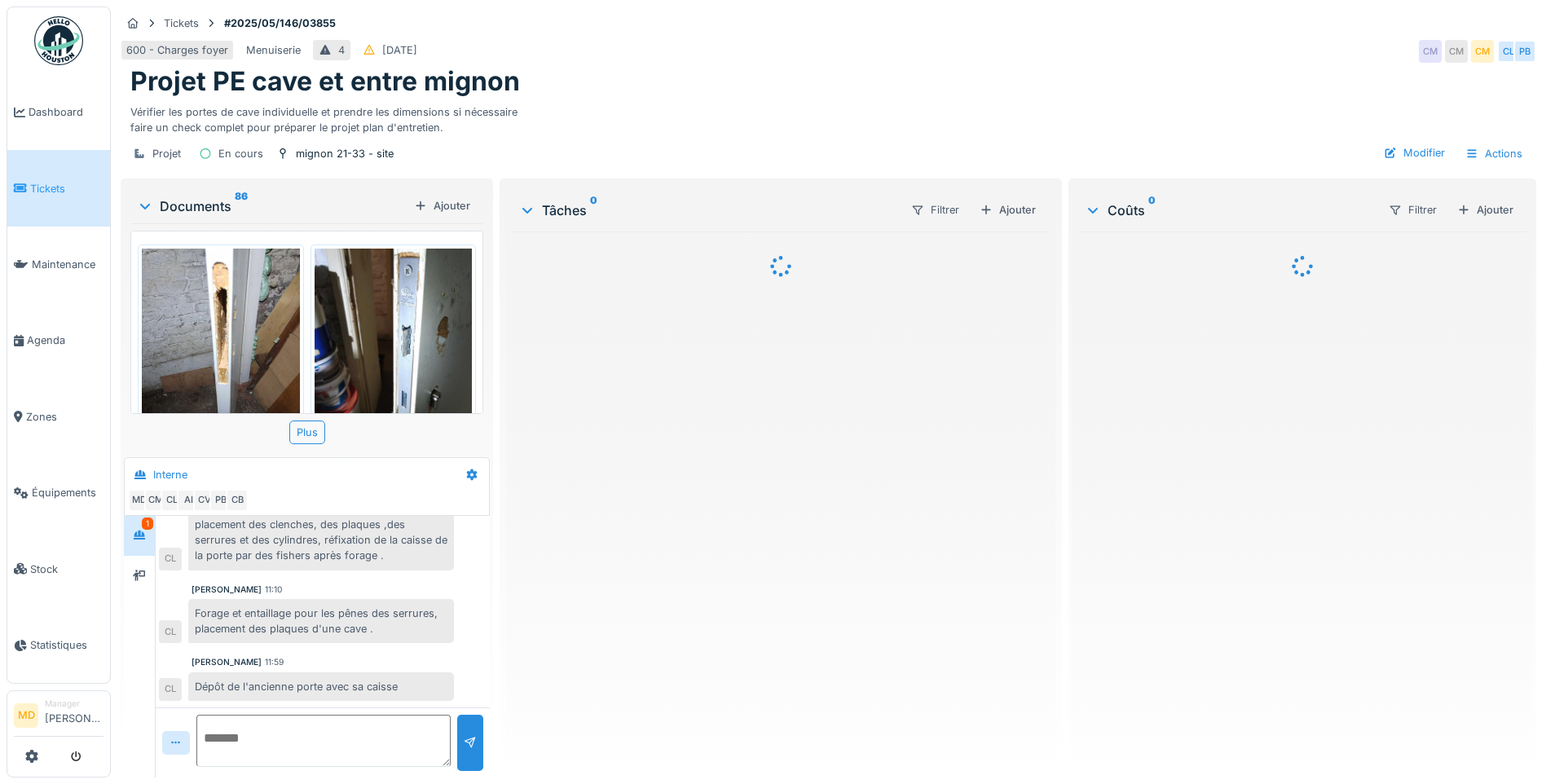
scroll to position [12, 0]
drag, startPoint x: 412, startPoint y: 672, endPoint x: 181, endPoint y: 673, distance: 231.0
click at [181, 673] on div "Dépôt de l'ancienne porte avec sa [PERSON_NAME]" at bounding box center [306, 685] width 295 height 28
click at [345, 675] on div "Dépôt de l'ancienne porte avec sa caisse" at bounding box center [321, 685] width 266 height 28
drag, startPoint x: 401, startPoint y: 672, endPoint x: 178, endPoint y: 680, distance: 223.1
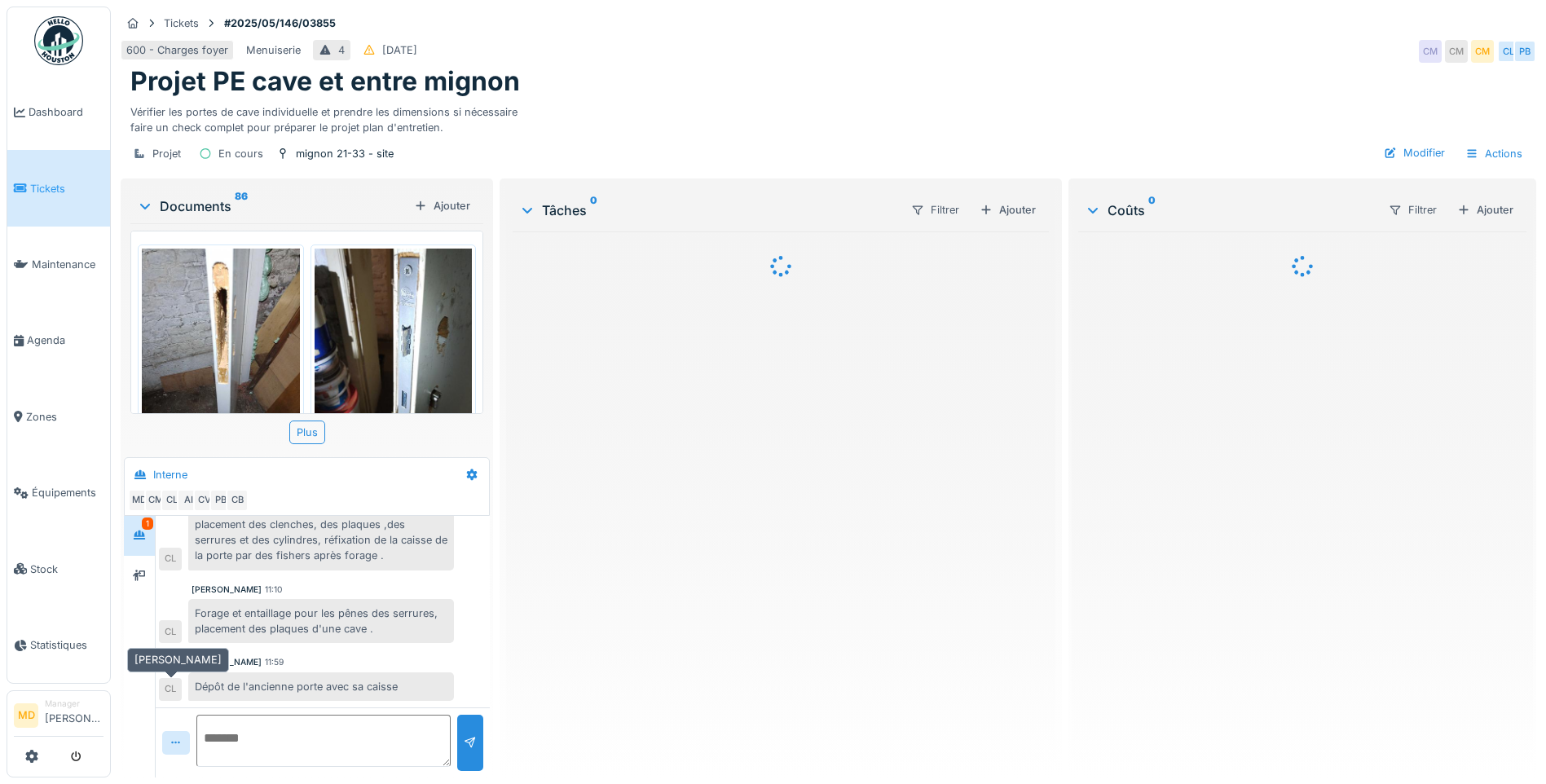
click at [178, 680] on div "Dépôt de l'ancienne porte avec sa [PERSON_NAME]" at bounding box center [306, 685] width 295 height 28
click at [384, 672] on div "Dépôt de l'ancienne porte avec sa caisse" at bounding box center [321, 685] width 266 height 28
drag, startPoint x: 399, startPoint y: 672, endPoint x: 190, endPoint y: 674, distance: 209.0
click at [190, 674] on div "Dépôt de l'ancienne porte avec sa caisse" at bounding box center [321, 685] width 266 height 28
copy div "Dépôt de l'ancienne porte avec sa caisse"
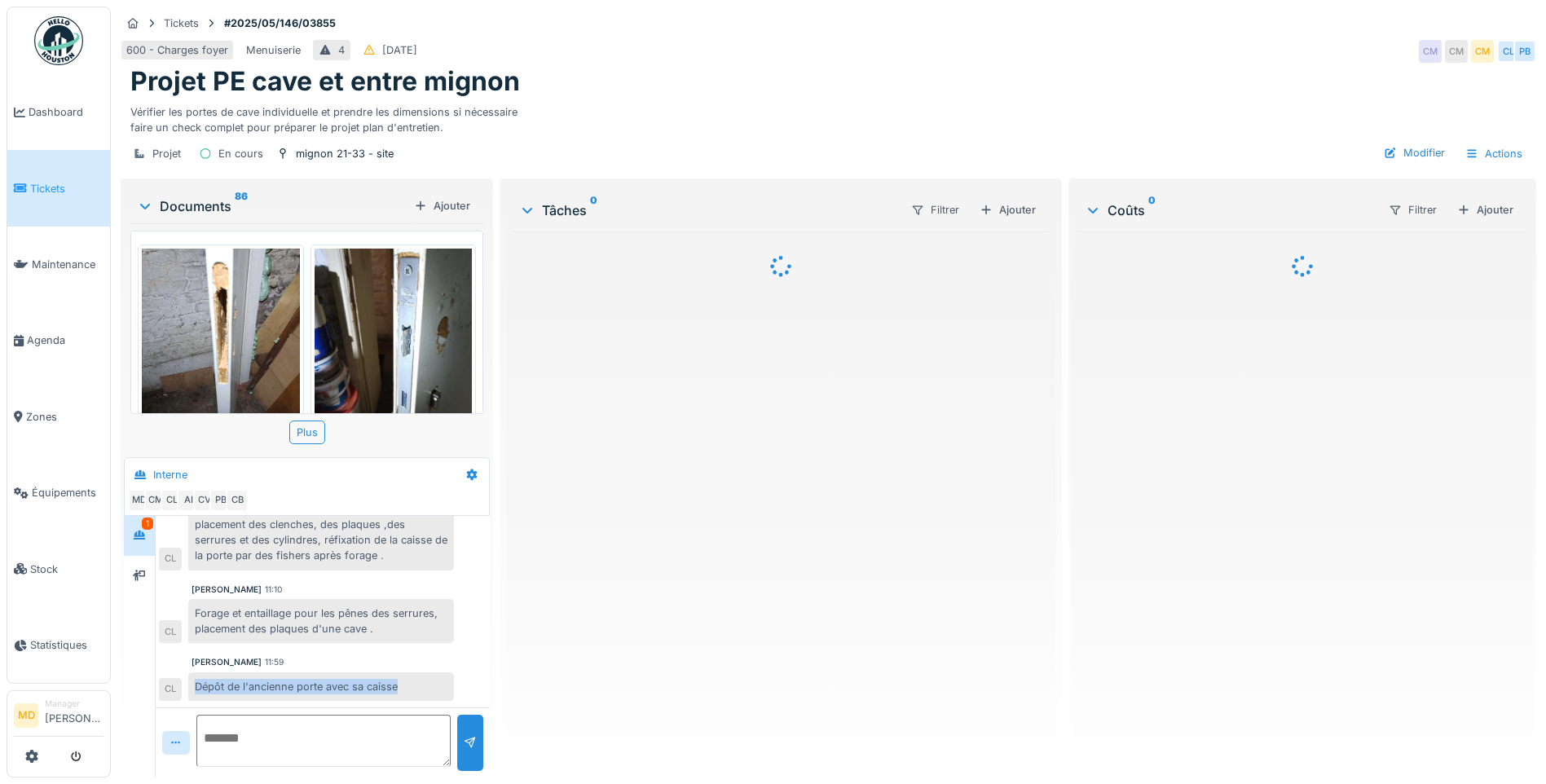
click at [260, 672] on div "Dépôt de l'ancienne porte avec sa caisse" at bounding box center [321, 685] width 266 height 28
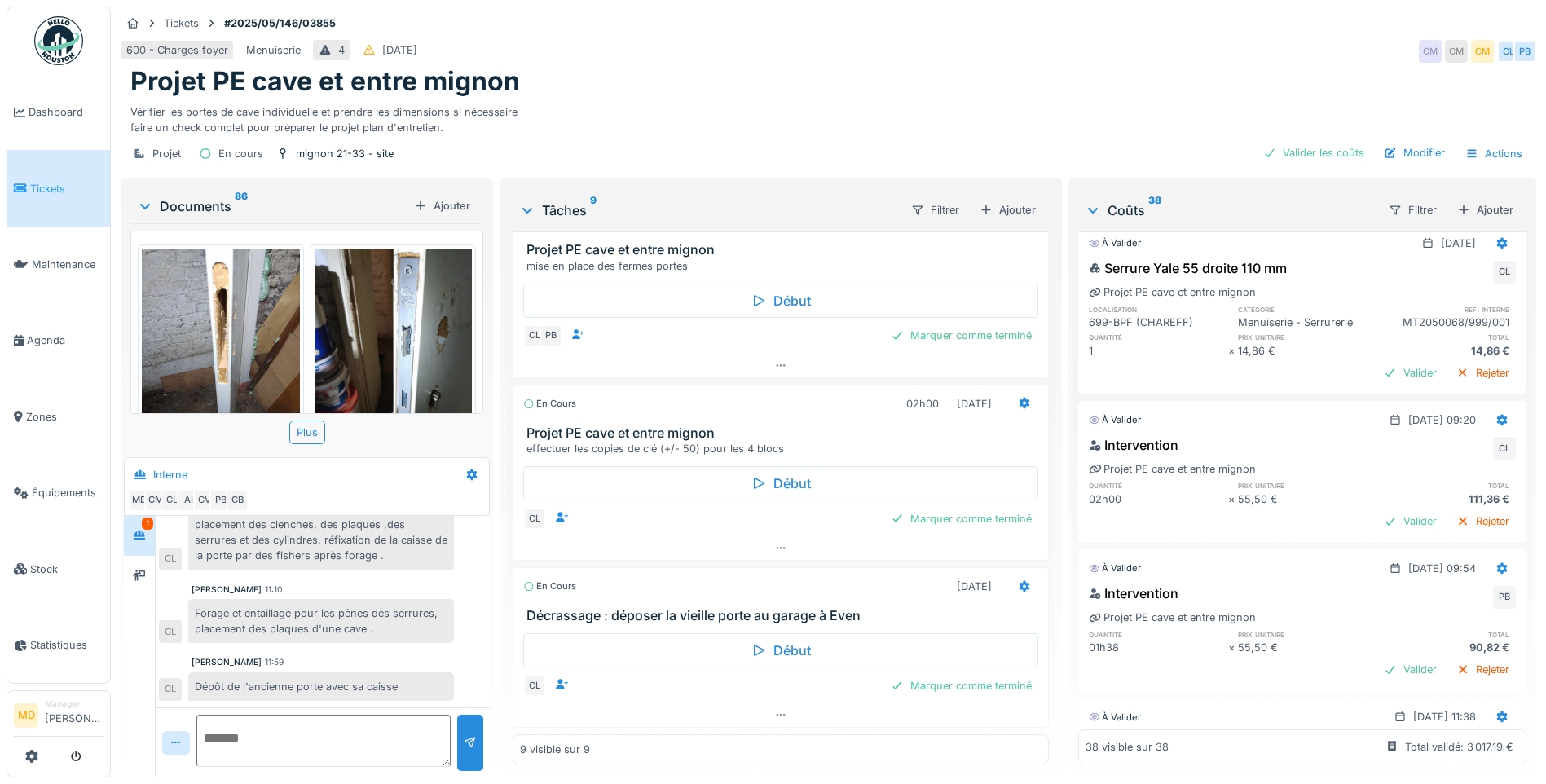
scroll to position [4468, 0]
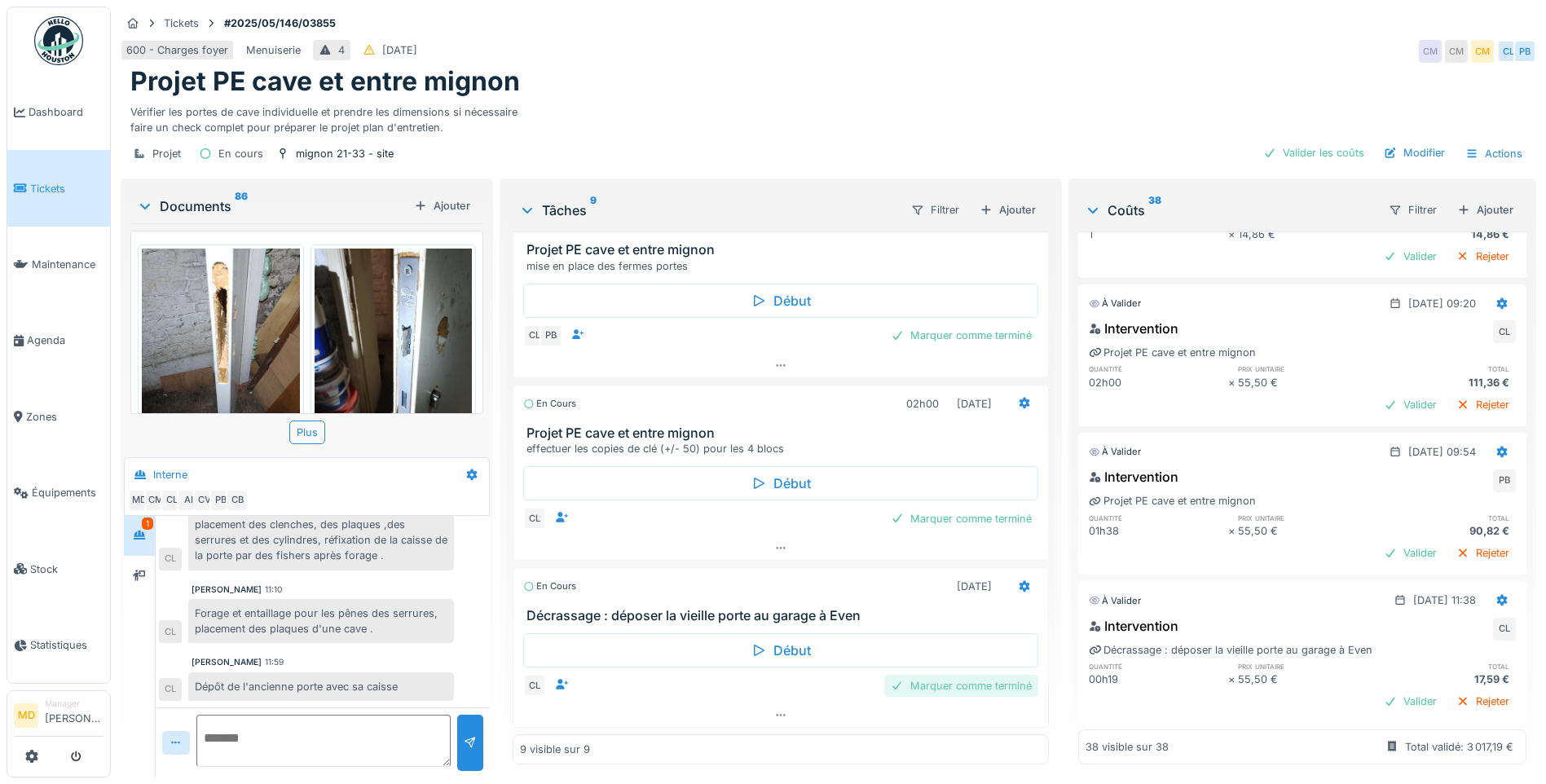
click at [950, 674] on div "Marquer comme terminé" at bounding box center [961, 685] width 154 height 22
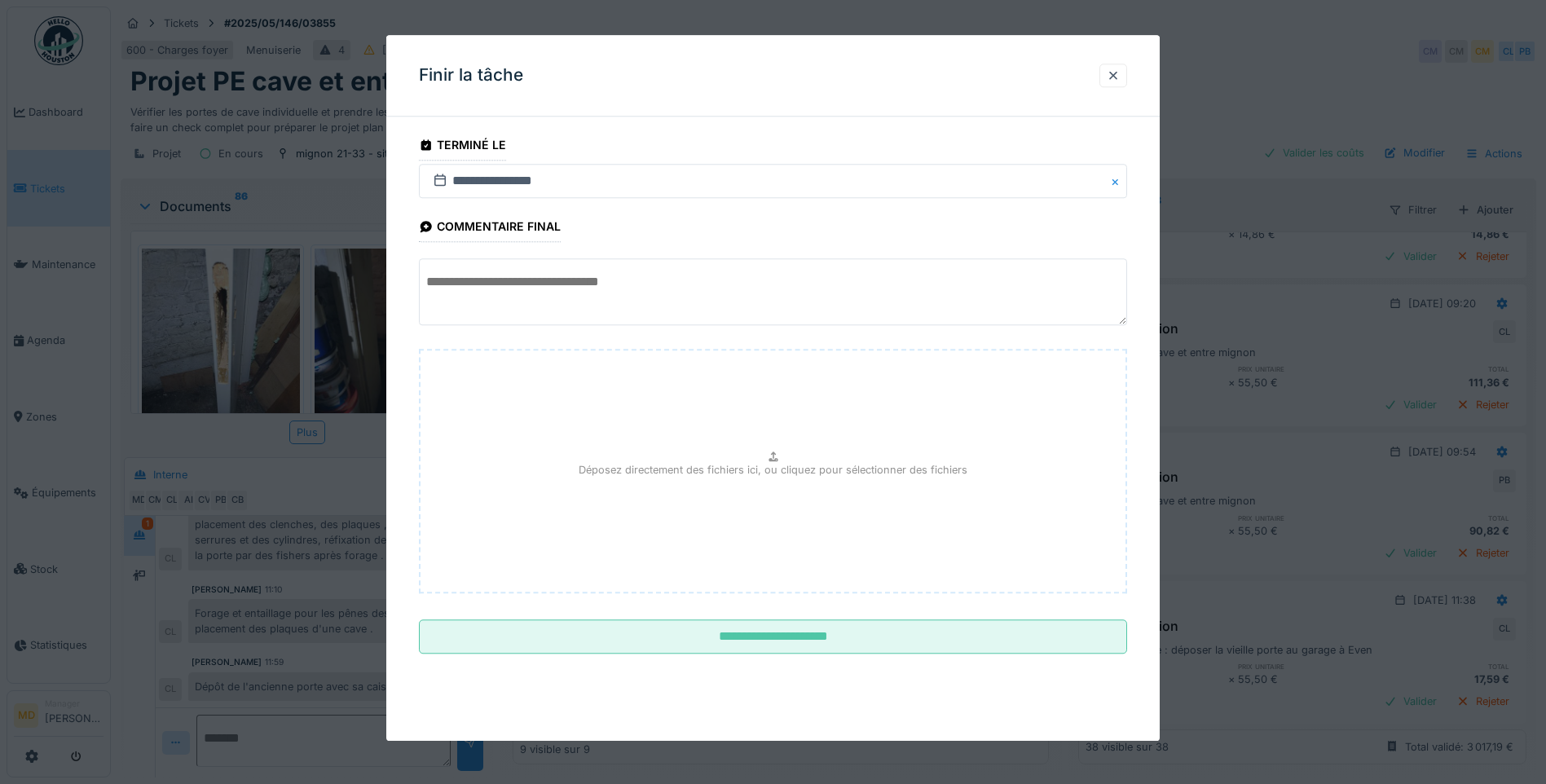
click at [560, 289] on textarea at bounding box center [773, 293] width 708 height 67
paste textarea "**********"
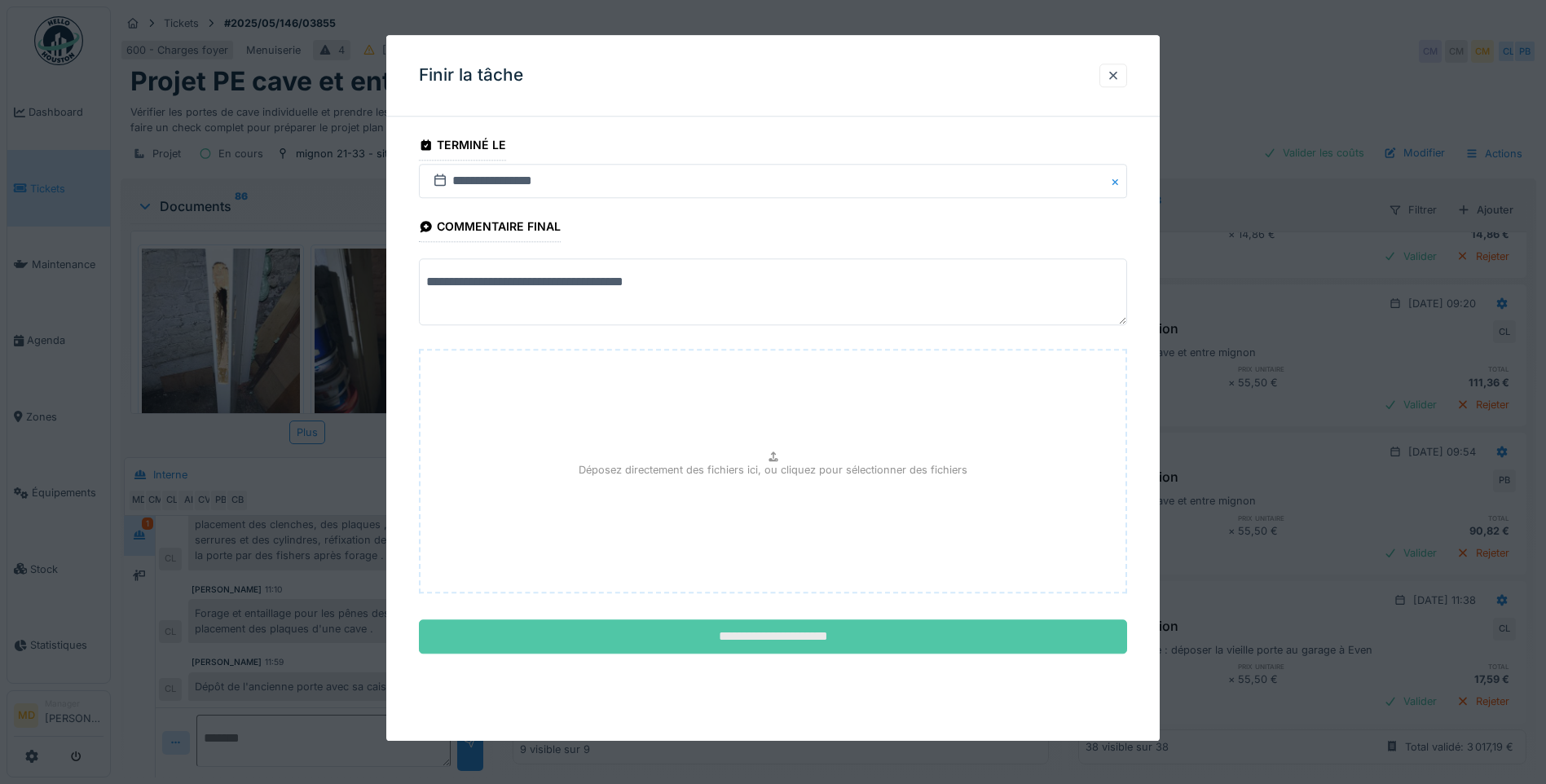
type textarea "**********"
click at [809, 637] on input "**********" at bounding box center [773, 637] width 708 height 34
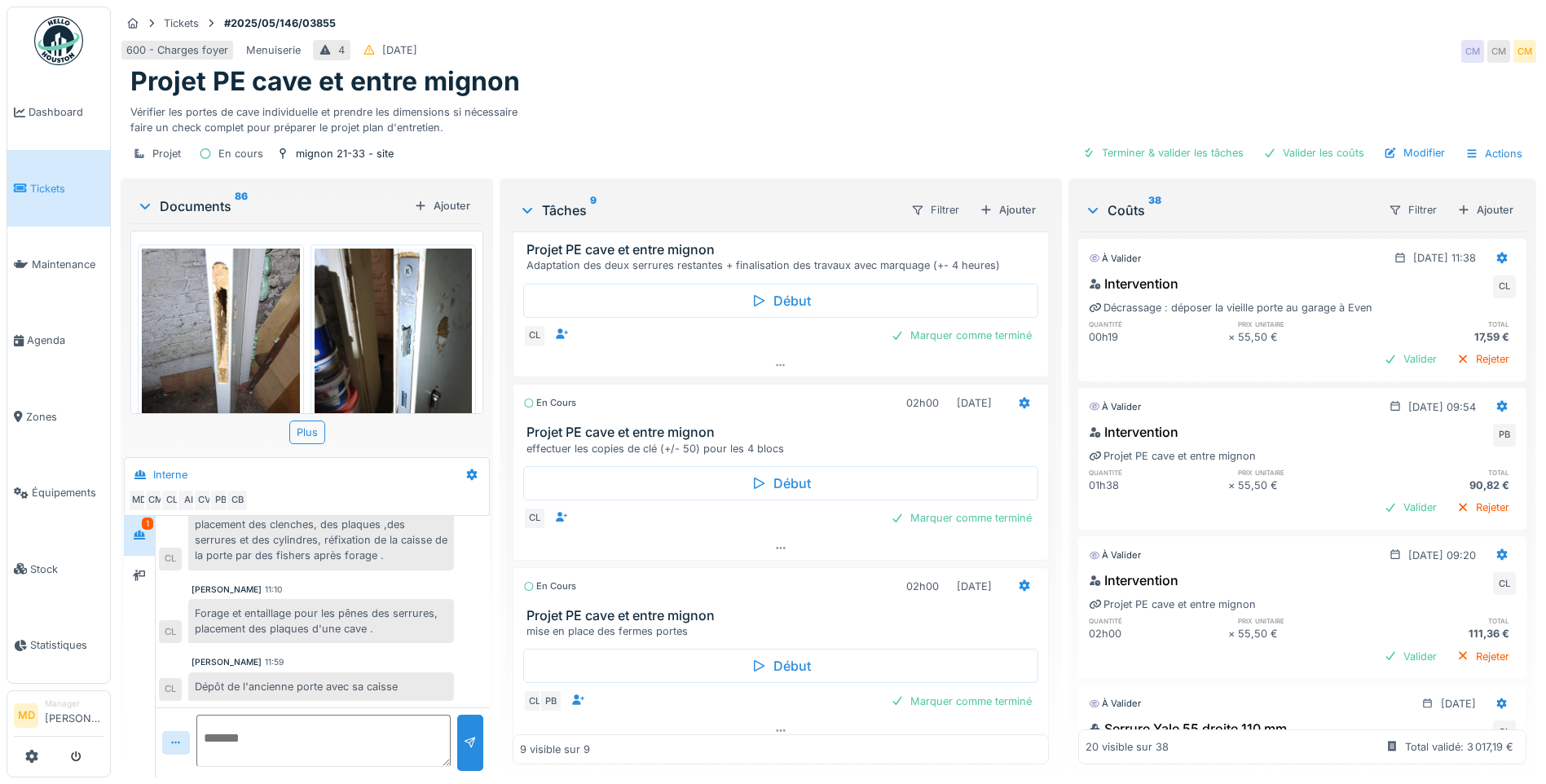
scroll to position [810, 0]
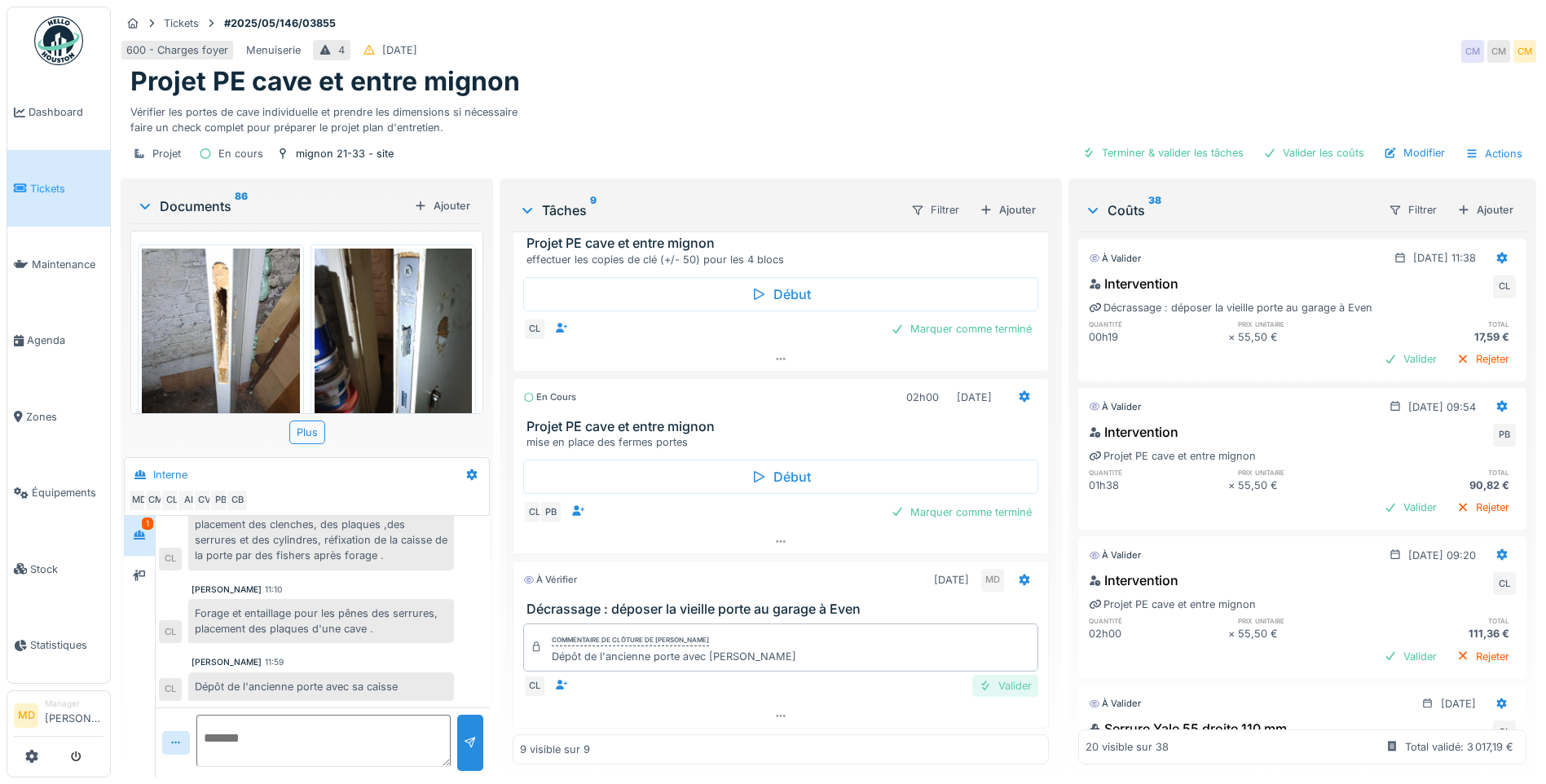
click at [1004, 674] on div "Valider" at bounding box center [1005, 685] width 66 height 22
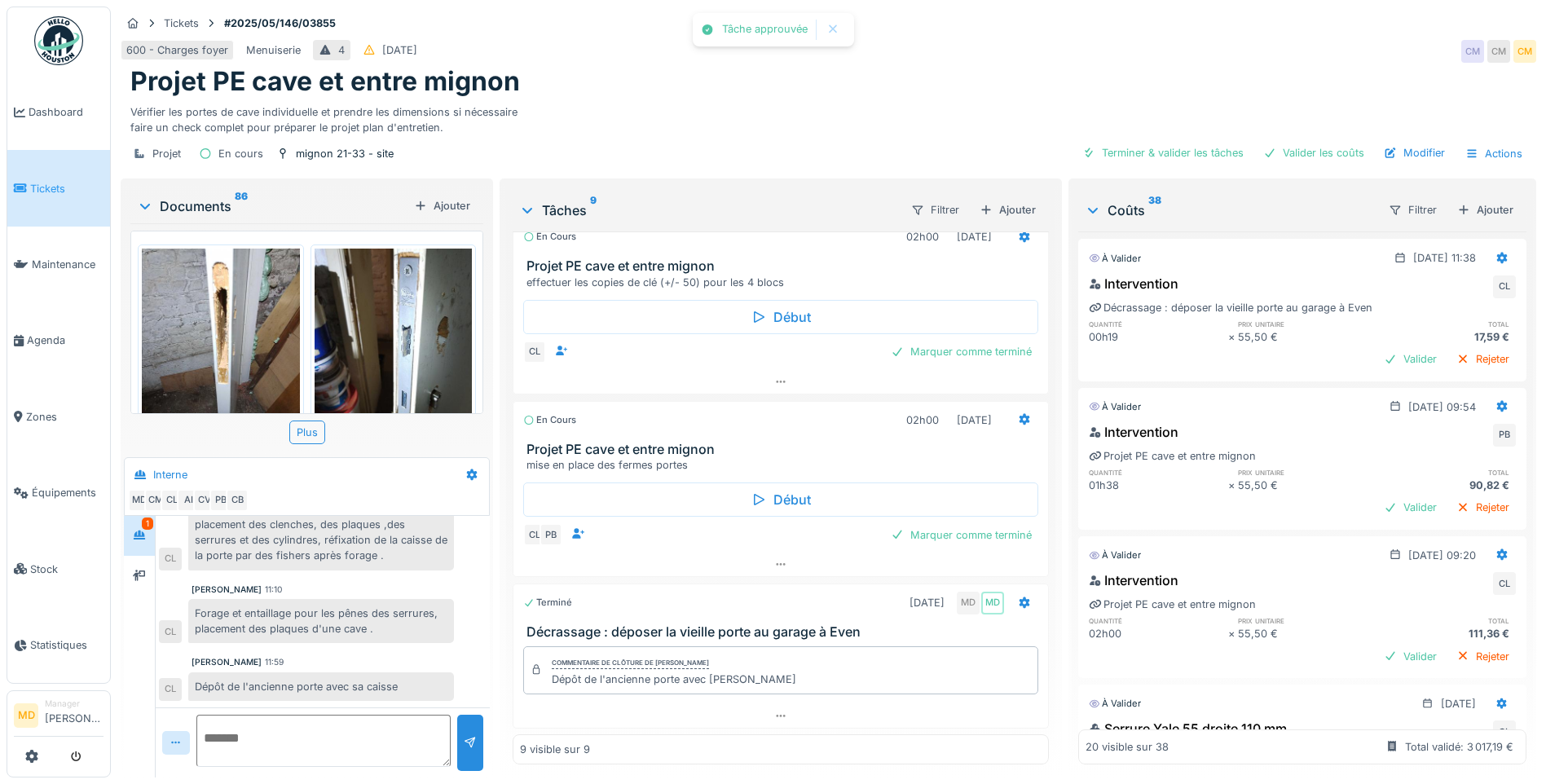
scroll to position [788, 0]
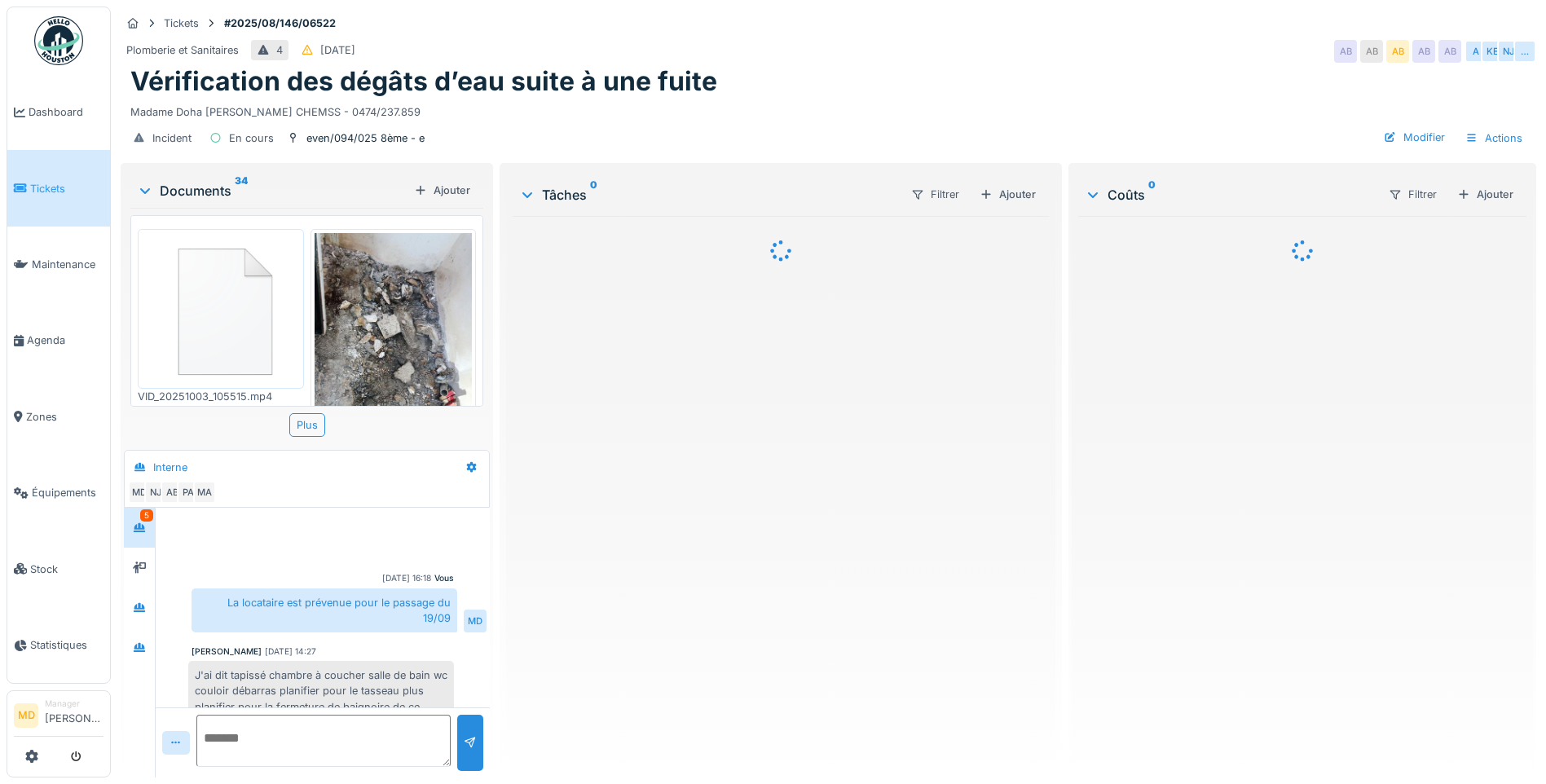
scroll to position [590, 0]
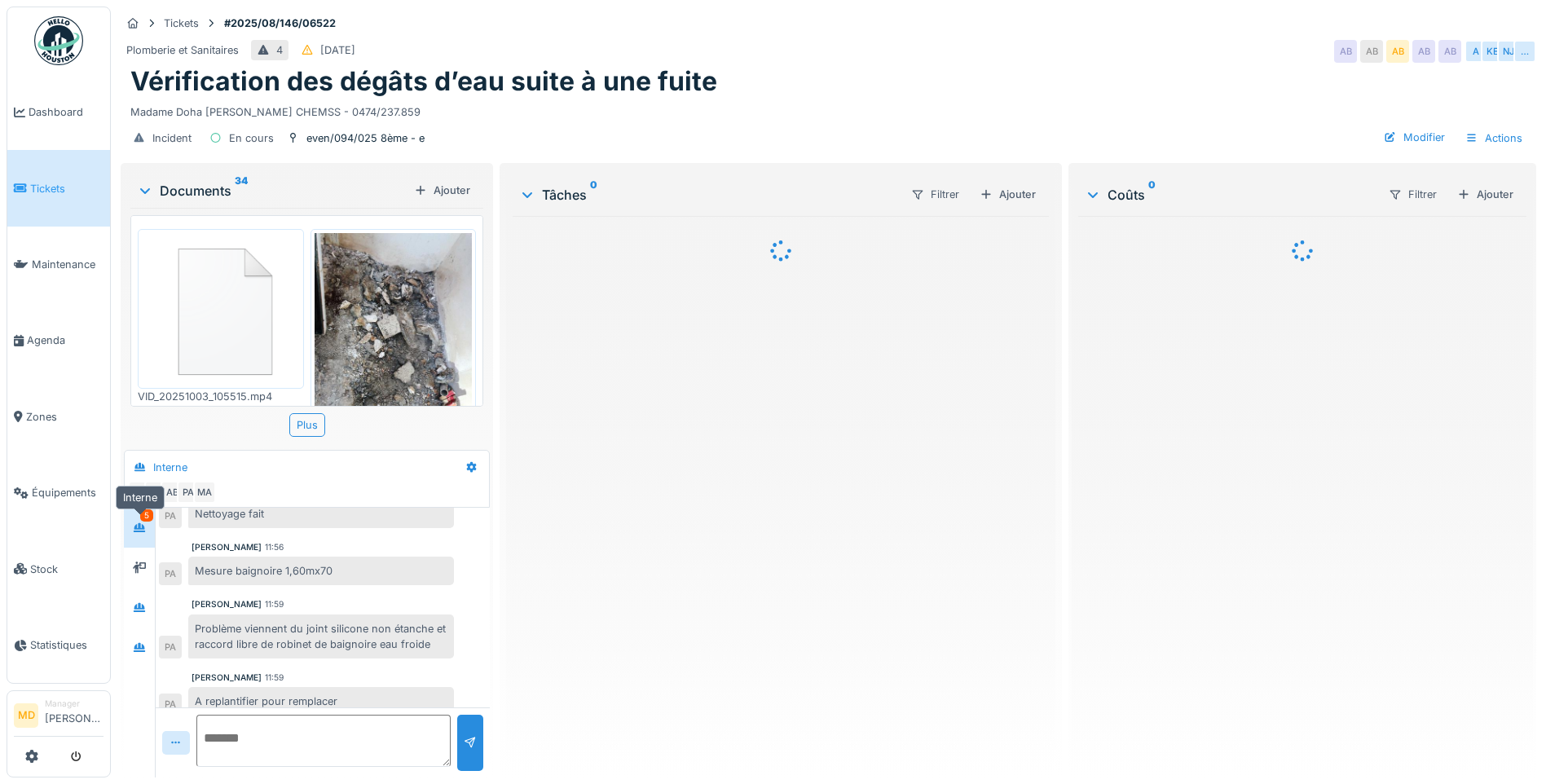
click at [135, 528] on icon at bounding box center [139, 528] width 12 height 9
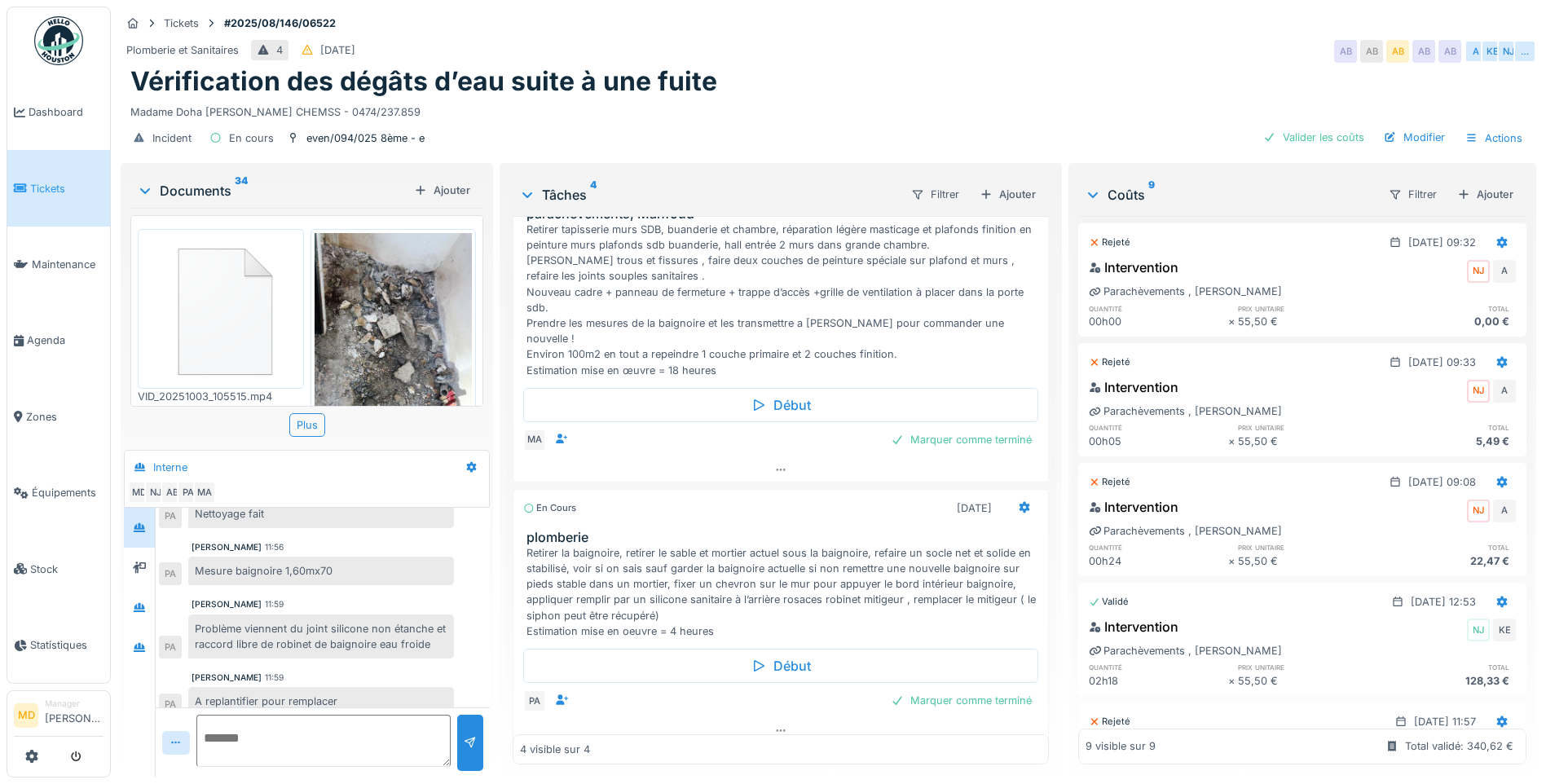
scroll to position [427, 0]
